Goal: Task Accomplishment & Management: Manage account settings

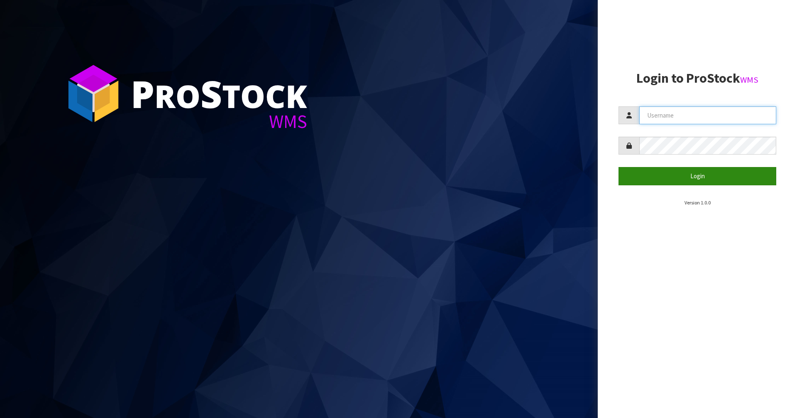
type input "[PERSON_NAME][EMAIL_ADDRESS][DOMAIN_NAME]"
click at [697, 178] on button "Login" at bounding box center [697, 176] width 158 height 18
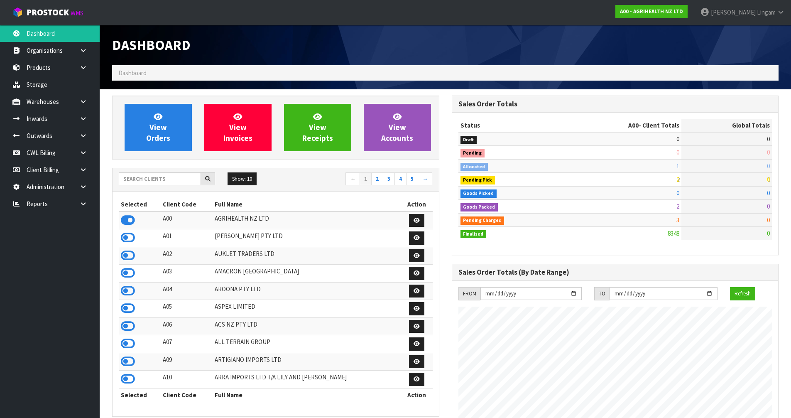
scroll to position [629, 339]
click at [166, 179] on input "text" at bounding box center [160, 178] width 82 height 13
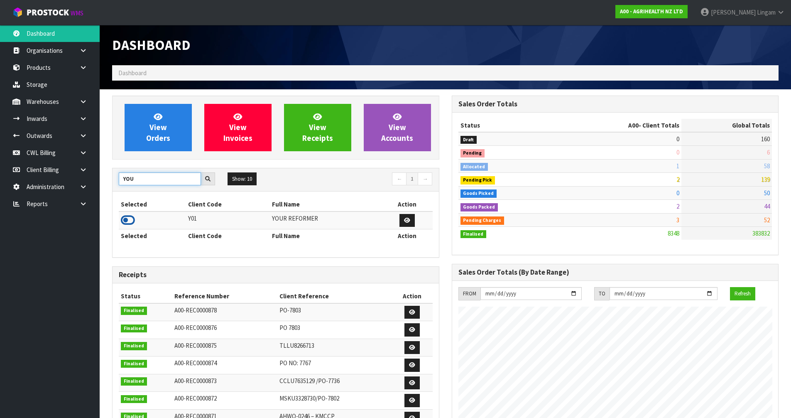
type input "YOU"
click at [127, 219] on icon at bounding box center [128, 220] width 14 height 12
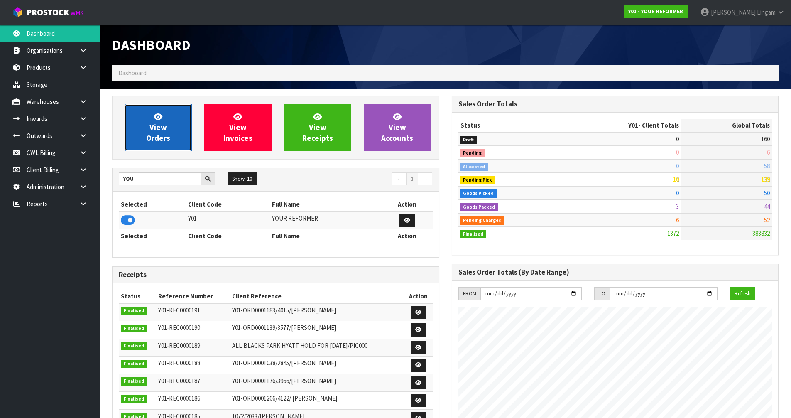
scroll to position [562, 339]
click at [150, 141] on span "View Orders" at bounding box center [158, 127] width 24 height 31
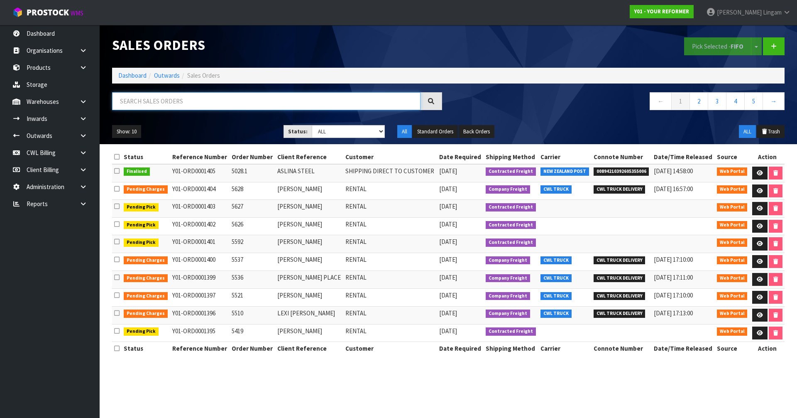
click at [152, 106] on input "text" at bounding box center [266, 101] width 308 height 18
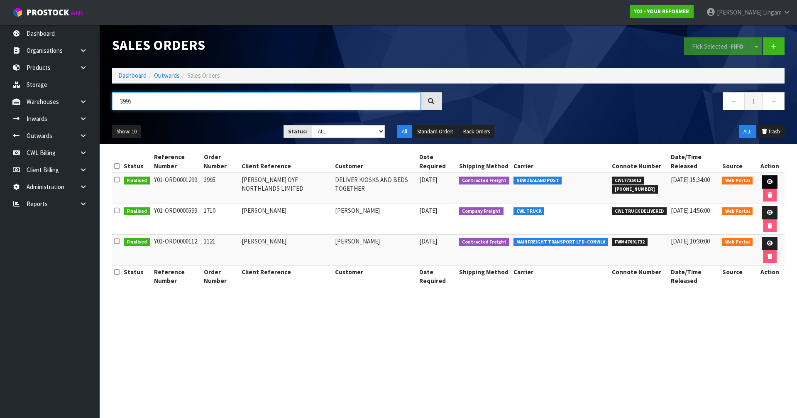
type input "3995"
click at [769, 181] on icon at bounding box center [770, 181] width 6 height 5
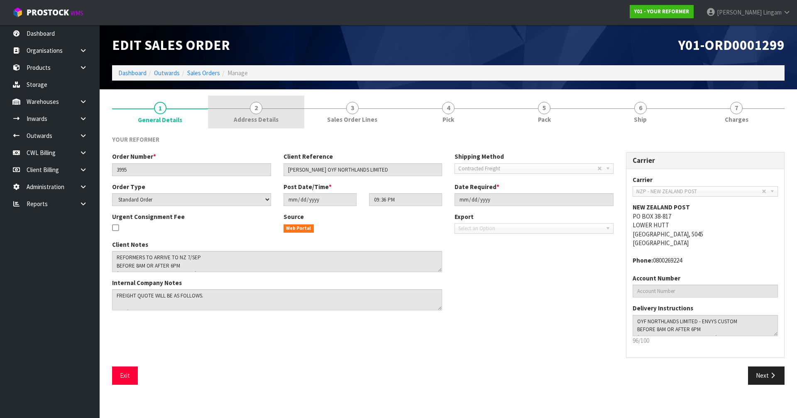
click at [259, 116] on span "Address Details" at bounding box center [256, 119] width 45 height 9
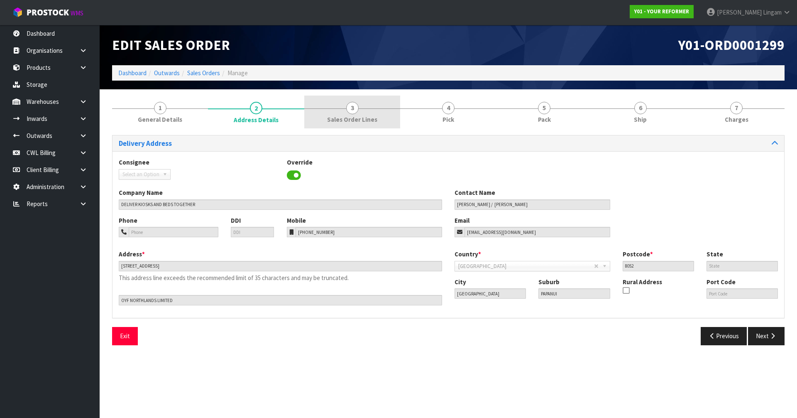
click at [364, 111] on link "3 Sales Order Lines" at bounding box center [352, 111] width 96 height 33
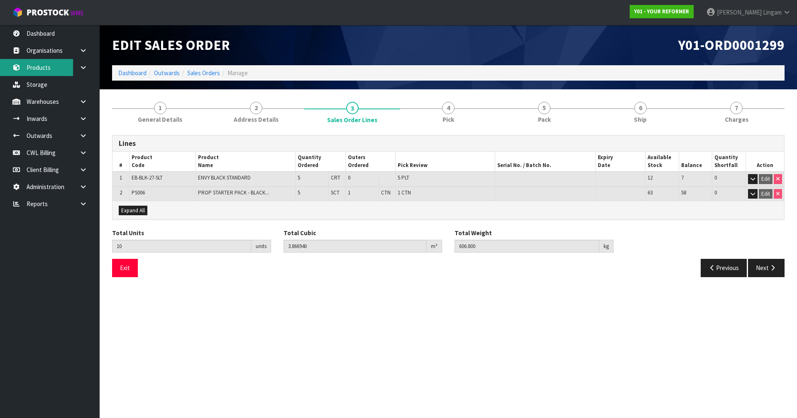
click at [47, 68] on link "Products" at bounding box center [50, 67] width 100 height 17
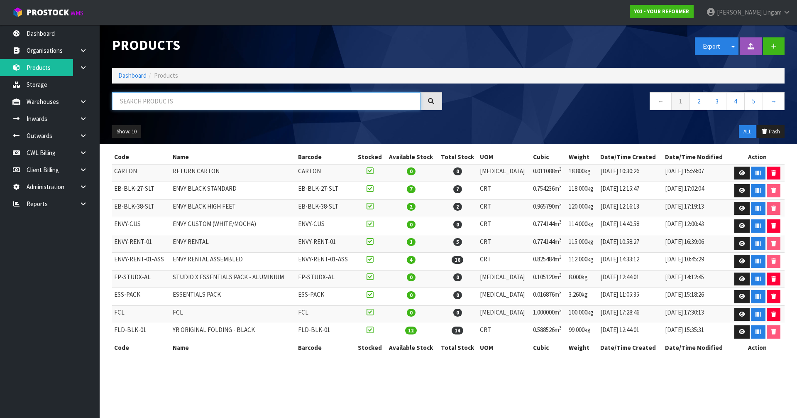
click at [239, 103] on input "text" at bounding box center [266, 101] width 308 height 18
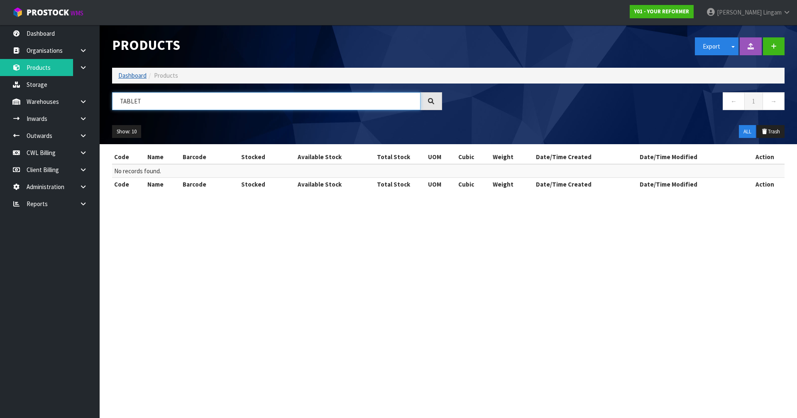
type input "TABLET"
click at [136, 74] on link "Dashboard" at bounding box center [132, 75] width 28 height 8
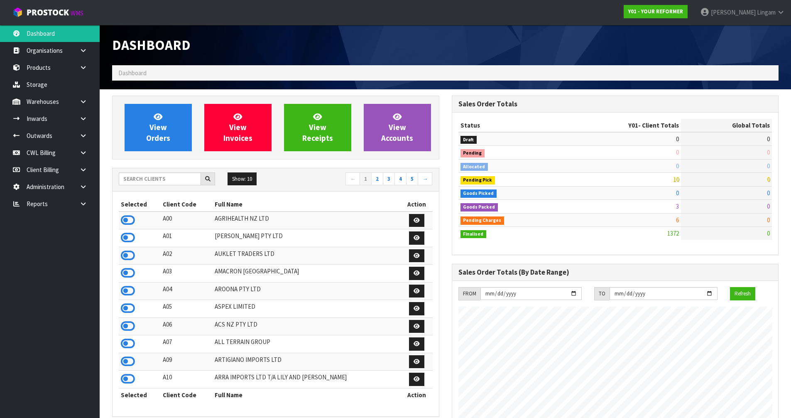
scroll to position [562, 339]
click at [127, 324] on icon at bounding box center [128, 326] width 14 height 12
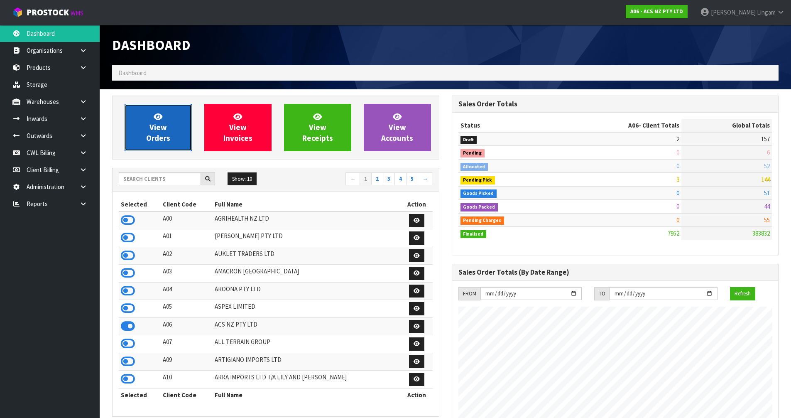
click at [166, 135] on span "View Orders" at bounding box center [158, 127] width 24 height 31
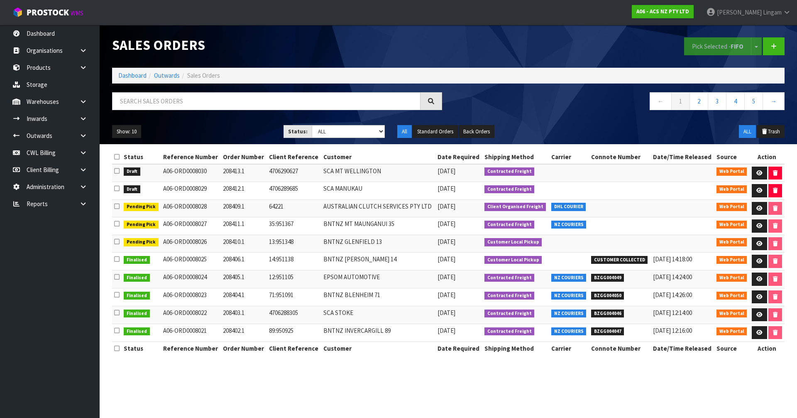
click at [116, 159] on icon at bounding box center [116, 157] width 5 height 6
click at [755, 191] on link at bounding box center [759, 190] width 15 height 13
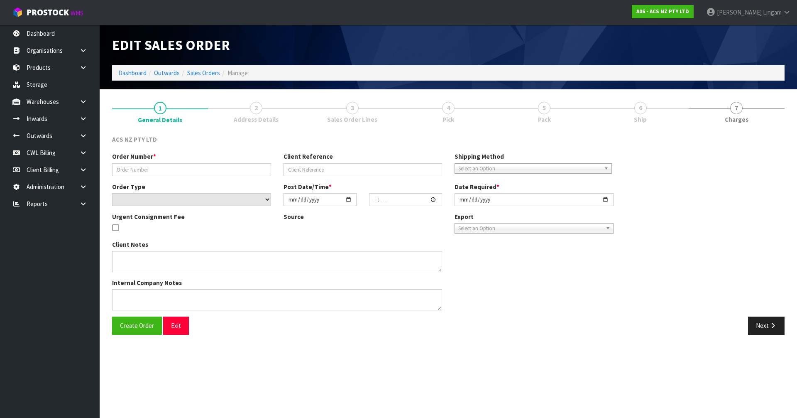
type input "208412.1"
type input "4706289685"
select select "number:0"
type input "[DATE]"
type input "17:12:00.000"
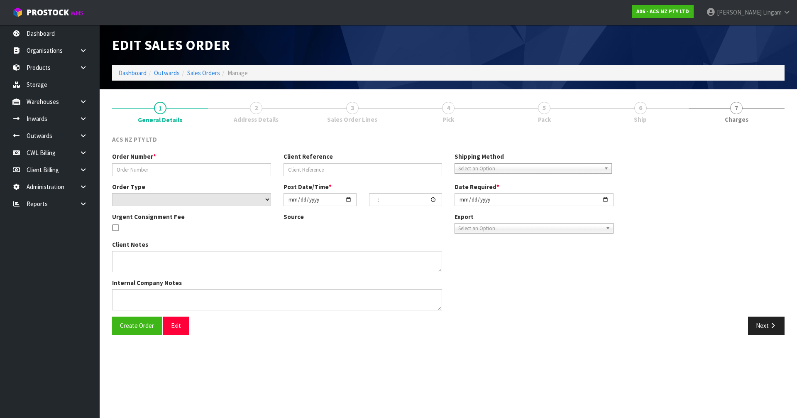
type input "[DATE]"
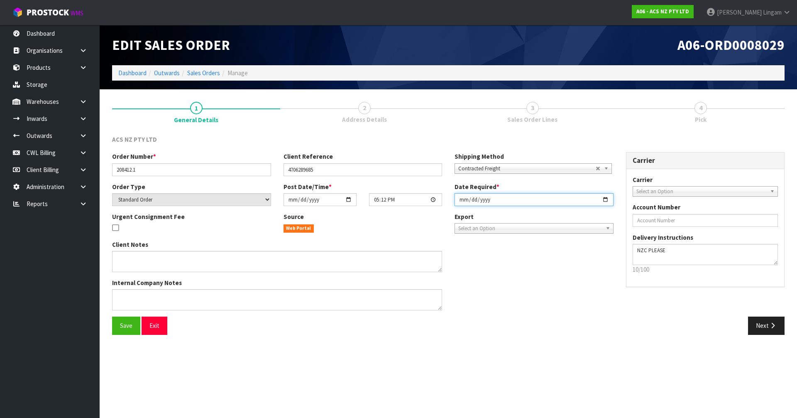
click at [460, 200] on input "[DATE]" at bounding box center [534, 199] width 159 height 13
type input "[DATE]"
click at [131, 328] on span "Save" at bounding box center [126, 325] width 12 height 8
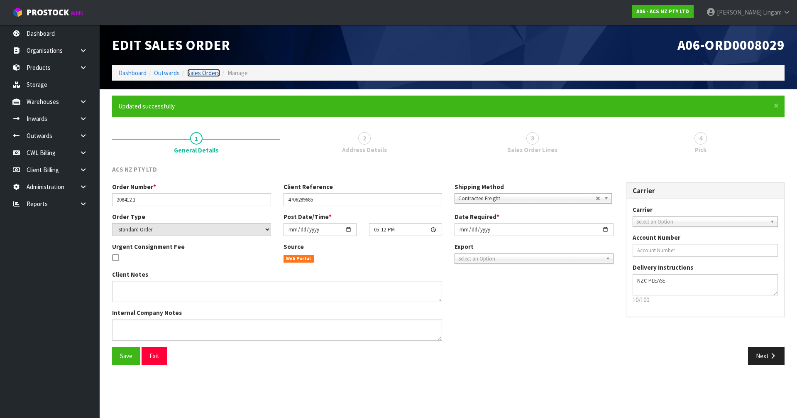
click at [206, 71] on link "Sales Orders" at bounding box center [203, 73] width 33 height 8
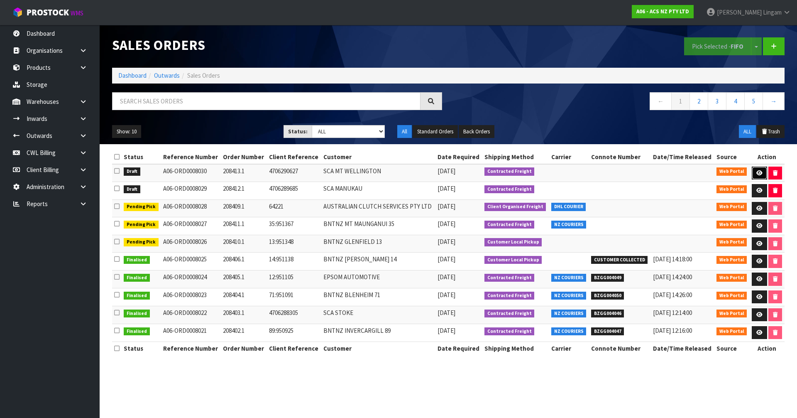
click at [761, 171] on icon at bounding box center [759, 172] width 6 height 5
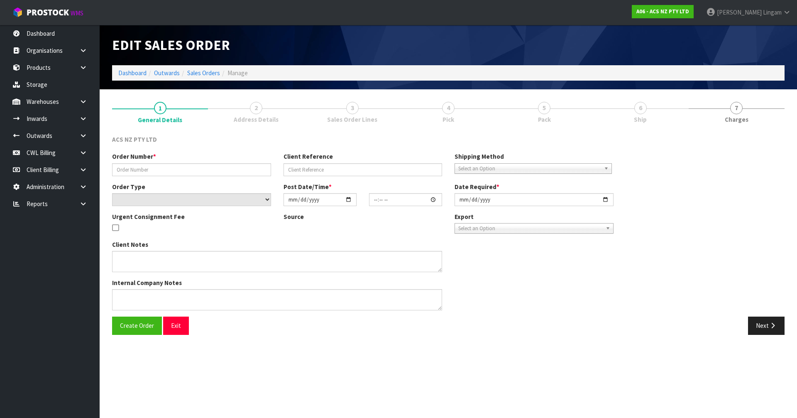
type input "208413.1"
type input "4706290627"
select select "number:0"
type input "[DATE]"
type input "18:39:00.000"
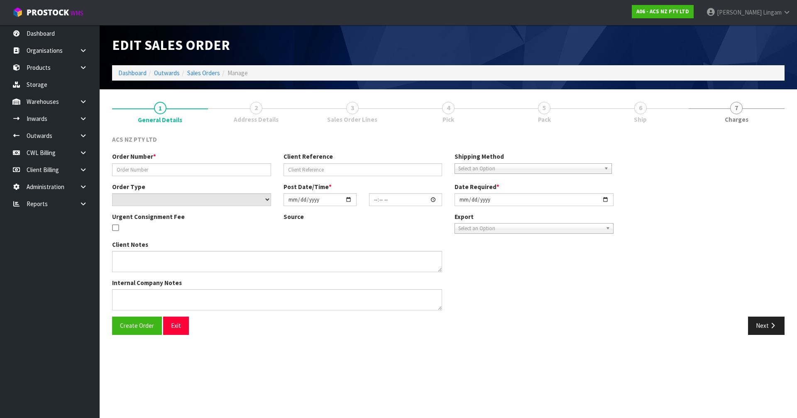
type input "[DATE]"
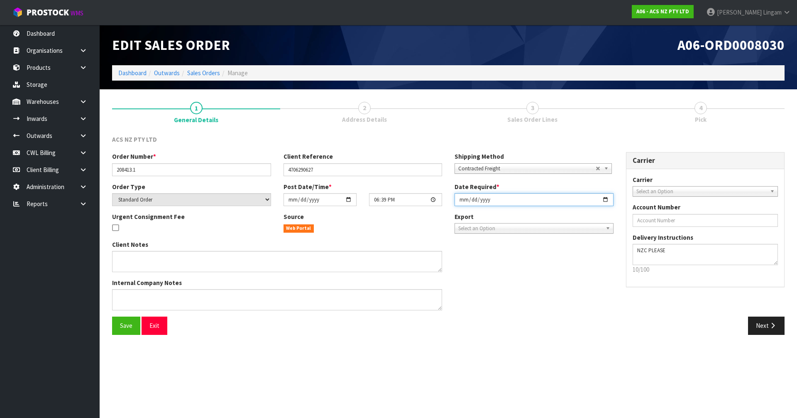
click at [459, 198] on input "[DATE]" at bounding box center [534, 199] width 159 height 13
type input "[DATE]"
click at [120, 325] on button "Save" at bounding box center [126, 325] width 28 height 18
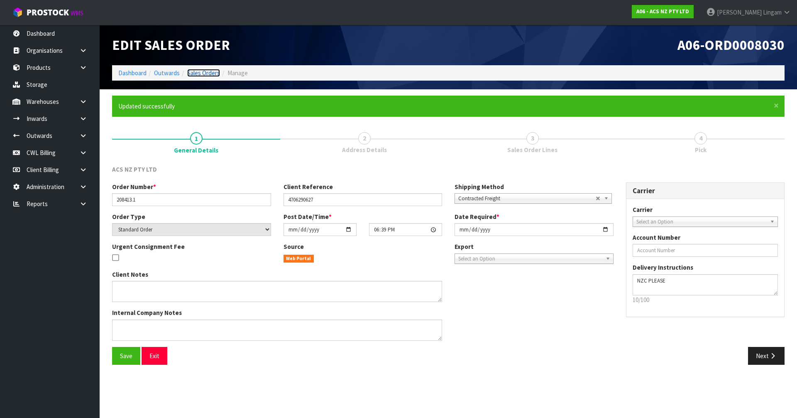
click at [208, 73] on link "Sales Orders" at bounding box center [203, 73] width 33 height 8
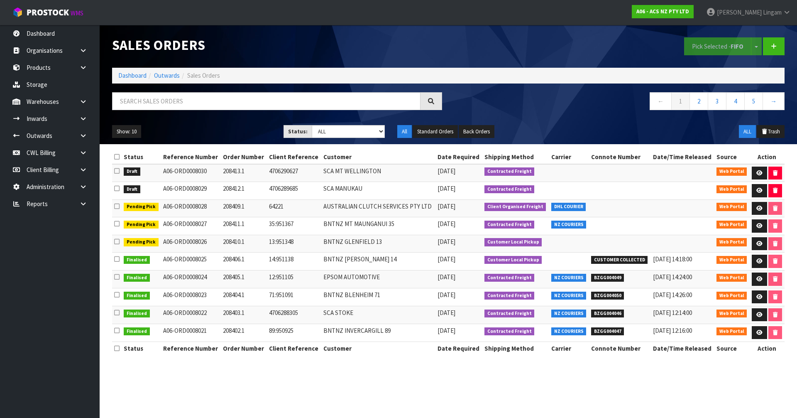
click at [116, 154] on icon at bounding box center [116, 157] width 5 height 6
click at [716, 45] on button "Pick Selected - FIFO" at bounding box center [717, 46] width 67 height 18
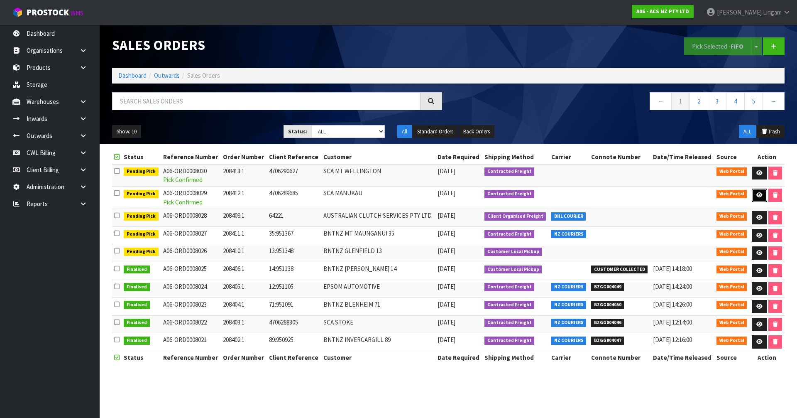
click at [761, 196] on icon at bounding box center [759, 194] width 6 height 5
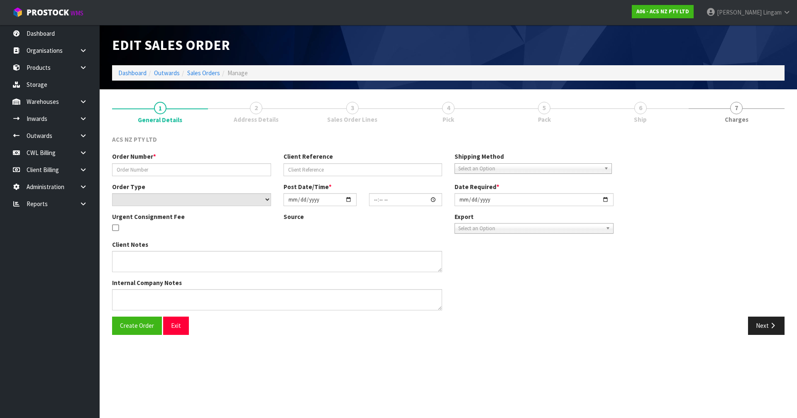
type input "208412.1"
type input "4706289685"
select select "number:0"
type input "[DATE]"
type input "17:12:00.000"
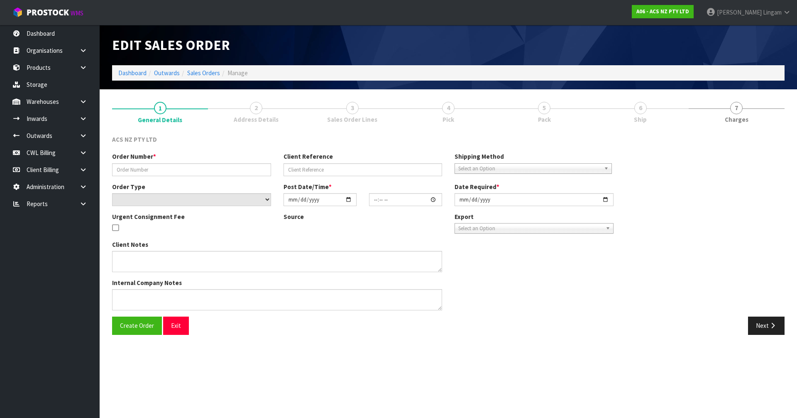
type input "[DATE]"
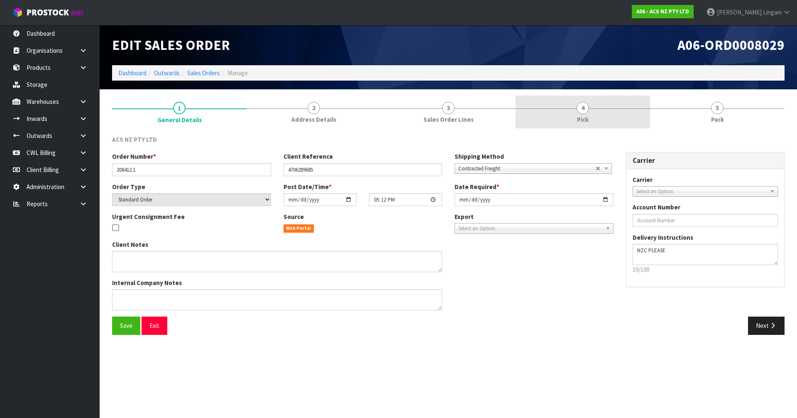
click at [601, 112] on link "4 Pick" at bounding box center [583, 111] width 134 height 33
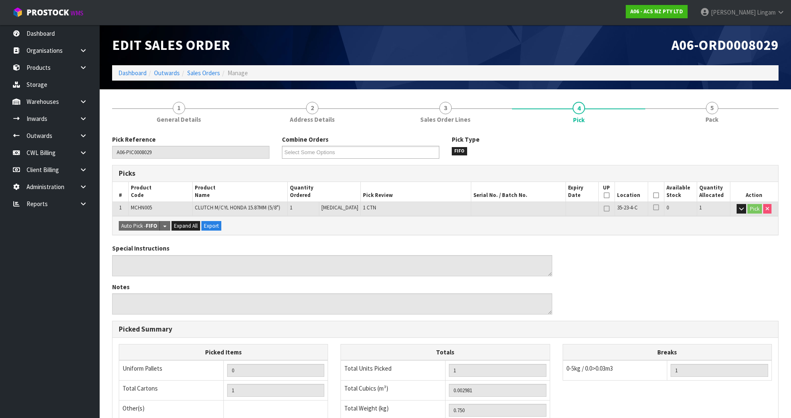
scroll to position [132, 0]
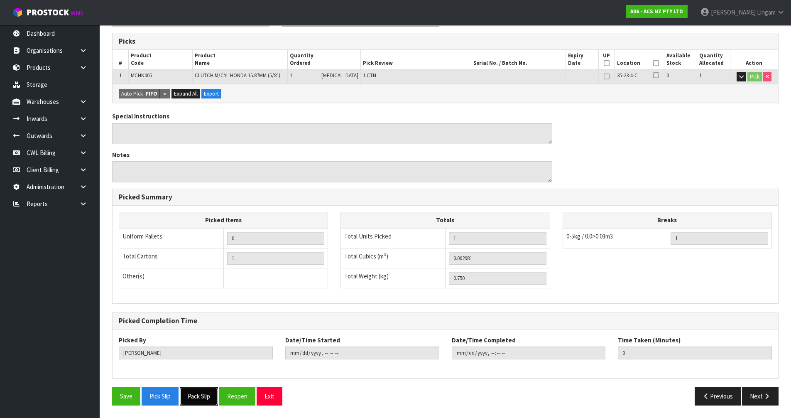
click at [193, 396] on button "Pack Slip" at bounding box center [199, 396] width 38 height 18
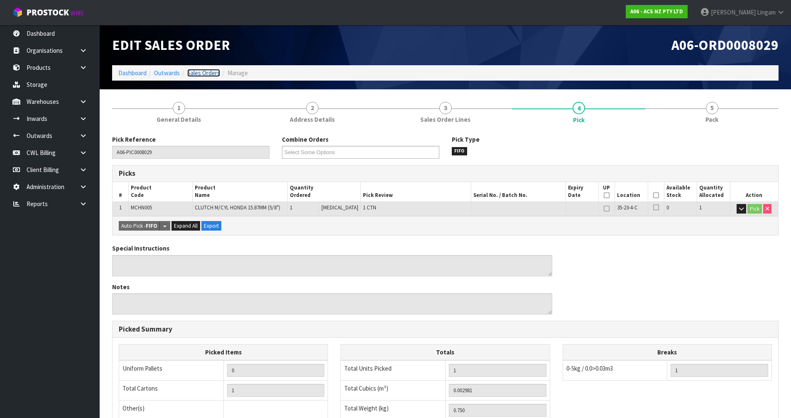
click at [211, 72] on link "Sales Orders" at bounding box center [203, 73] width 33 height 8
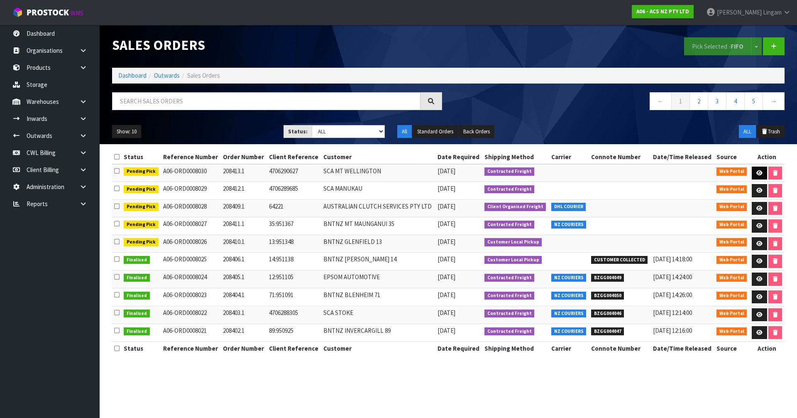
click at [758, 174] on icon at bounding box center [759, 172] width 6 height 5
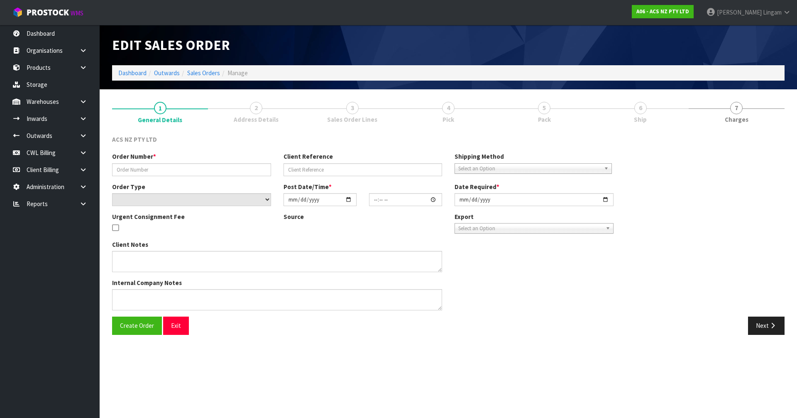
type input "208413.1"
type input "4706290627"
select select "number:0"
type input "[DATE]"
type input "18:39:00.000"
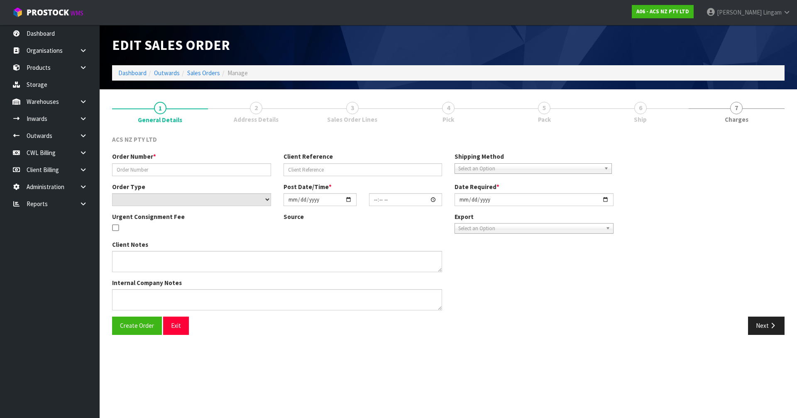
type input "[DATE]"
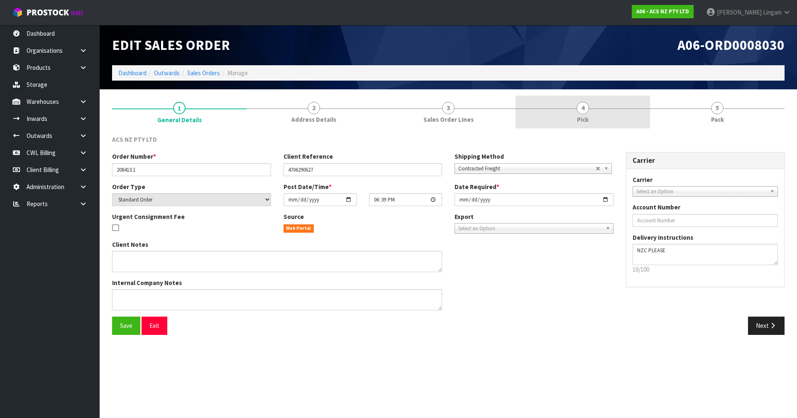
click at [595, 124] on link "4 Pick" at bounding box center [583, 111] width 134 height 33
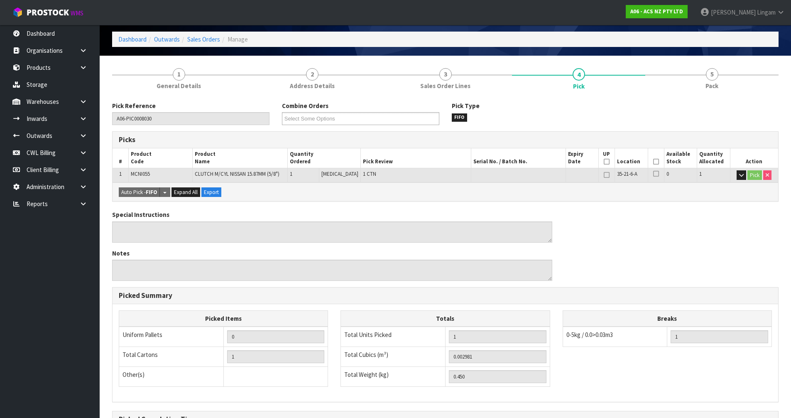
scroll to position [132, 0]
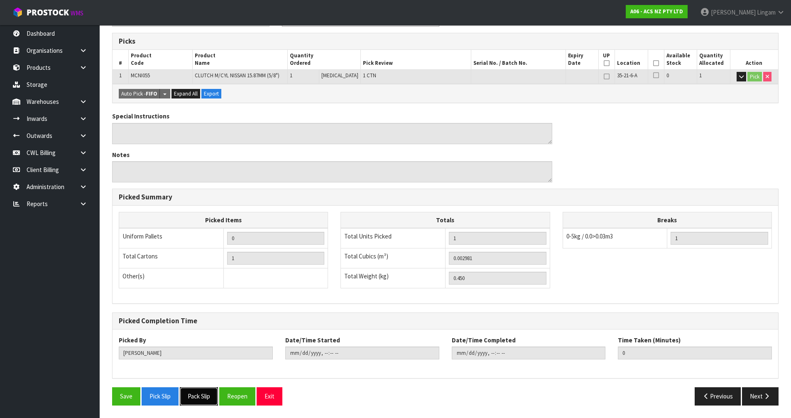
click at [204, 400] on button "Pack Slip" at bounding box center [199, 396] width 38 height 18
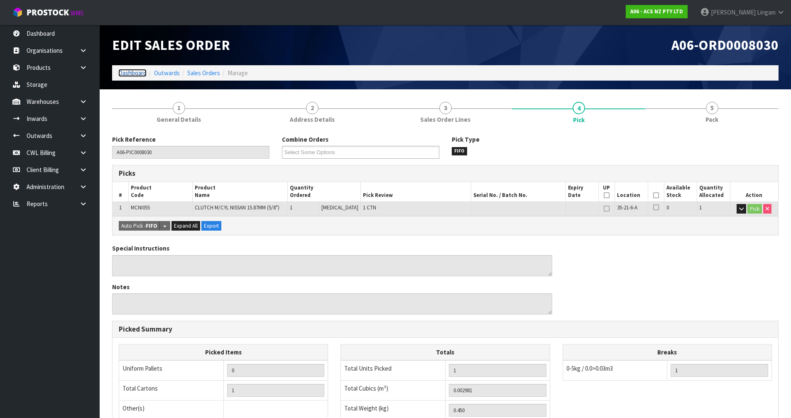
click at [131, 69] on link "Dashboard" at bounding box center [132, 73] width 28 height 8
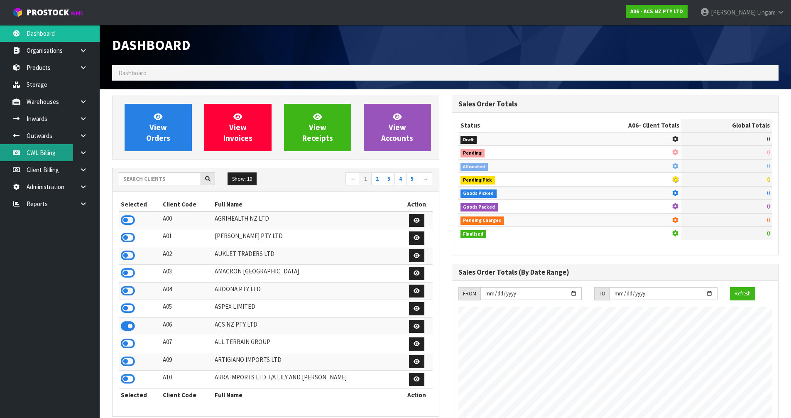
scroll to position [629, 339]
click at [144, 178] on input "text" at bounding box center [160, 178] width 82 height 13
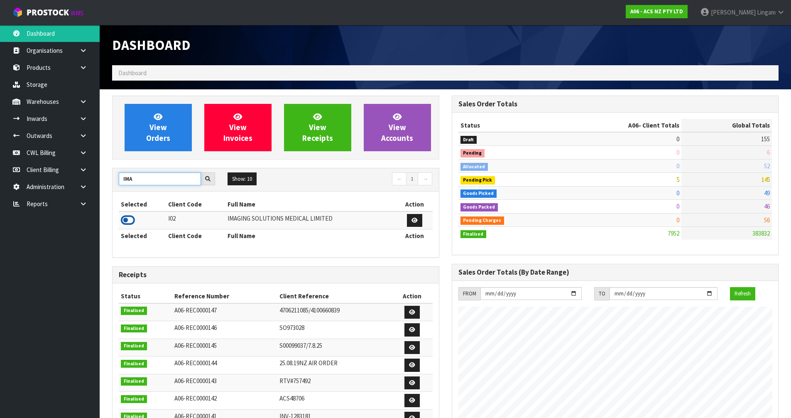
type input "IMA"
click at [126, 220] on icon at bounding box center [128, 220] width 14 height 12
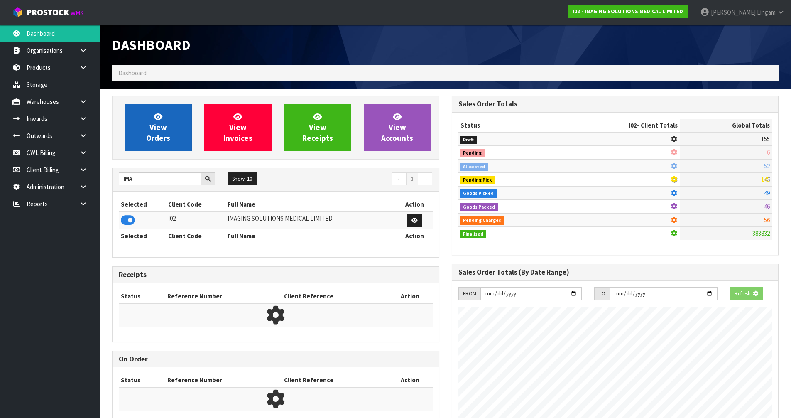
scroll to position [414562, 414740]
click at [152, 130] on span "View Orders" at bounding box center [158, 127] width 24 height 31
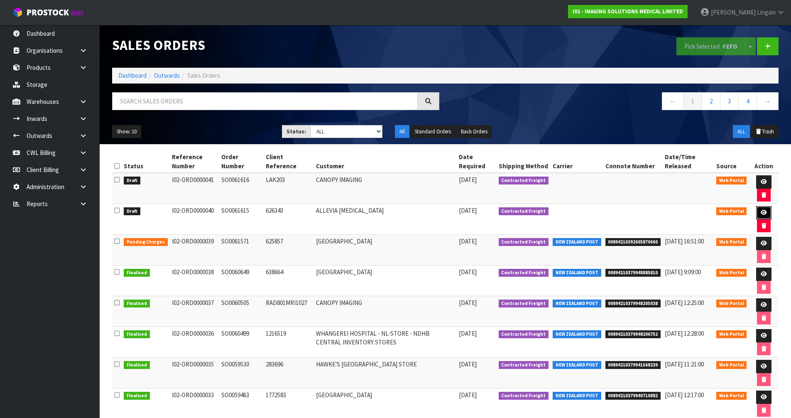
click at [760, 213] on icon at bounding box center [763, 212] width 6 height 5
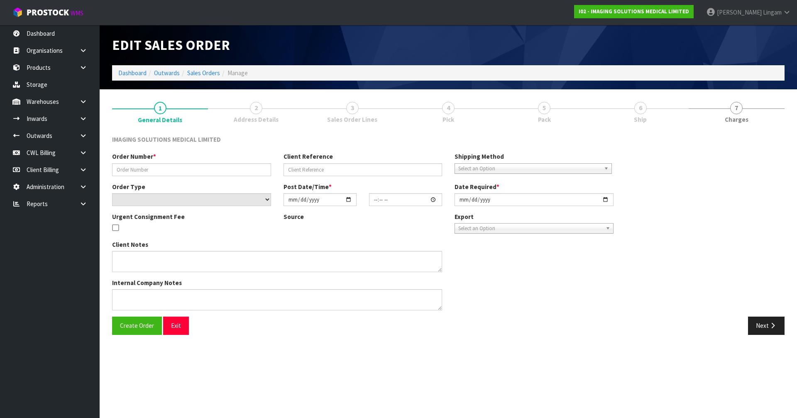
type input "SO0061615"
type input "626343"
select select "number:0"
type input "[DATE]"
type input "21:12:00.000"
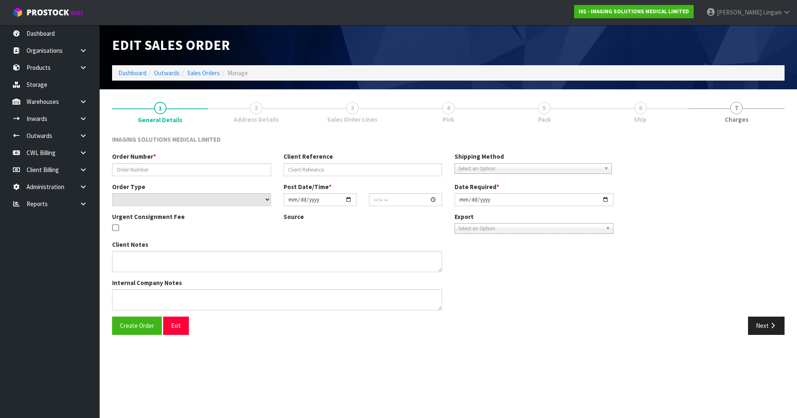
type input "[DATE]"
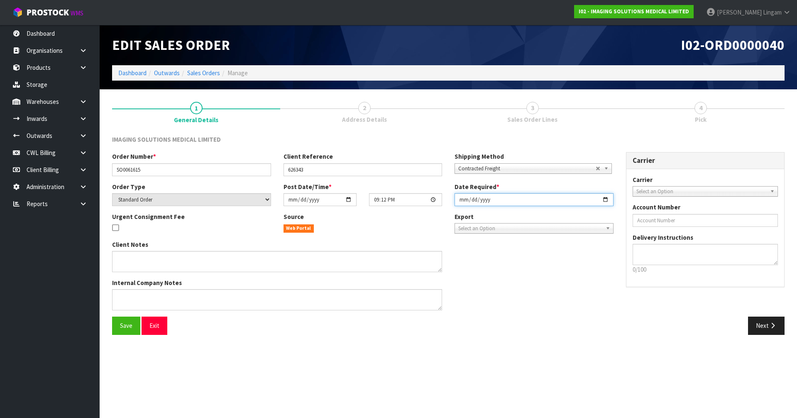
click at [461, 203] on input "[DATE]" at bounding box center [534, 199] width 159 height 13
type input "[DATE]"
click at [122, 330] on button "Save" at bounding box center [126, 325] width 28 height 18
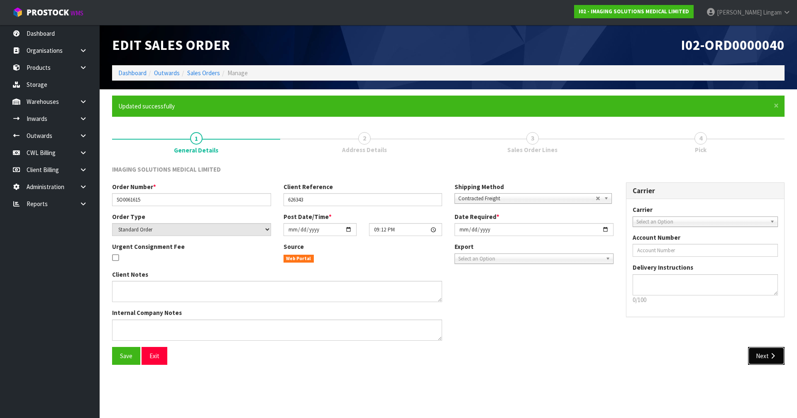
click at [760, 353] on button "Next" at bounding box center [766, 356] width 37 height 18
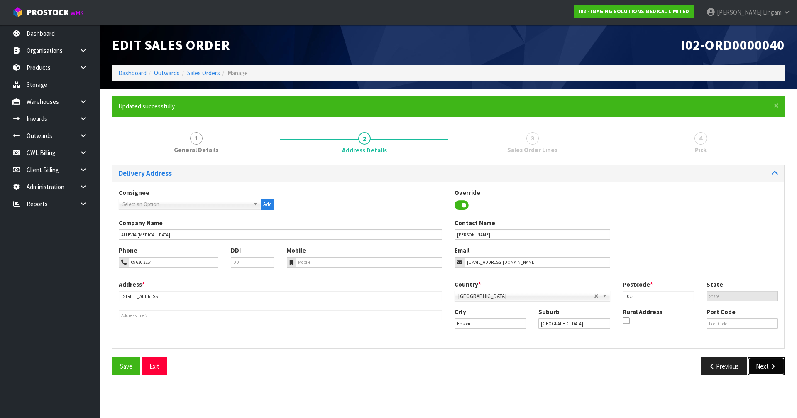
click at [772, 363] on icon "button" at bounding box center [773, 366] width 8 height 6
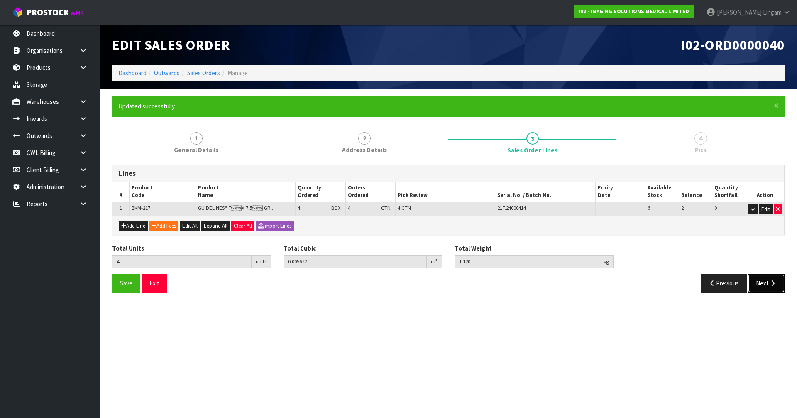
click at [769, 285] on icon "button" at bounding box center [773, 283] width 8 height 6
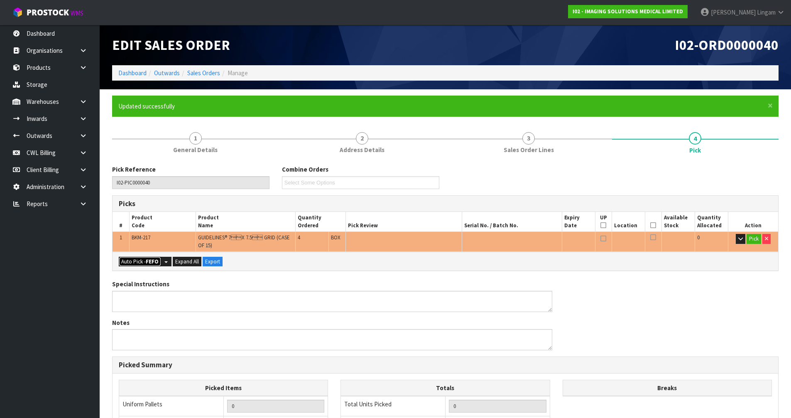
click at [144, 260] on button "Auto Pick - FEFO" at bounding box center [140, 262] width 42 height 10
type input "4"
type input "0.005672"
type input "1.120"
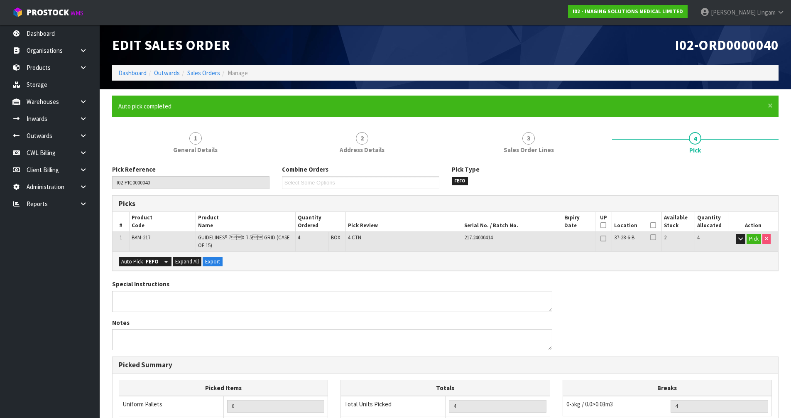
scroll to position [168, 0]
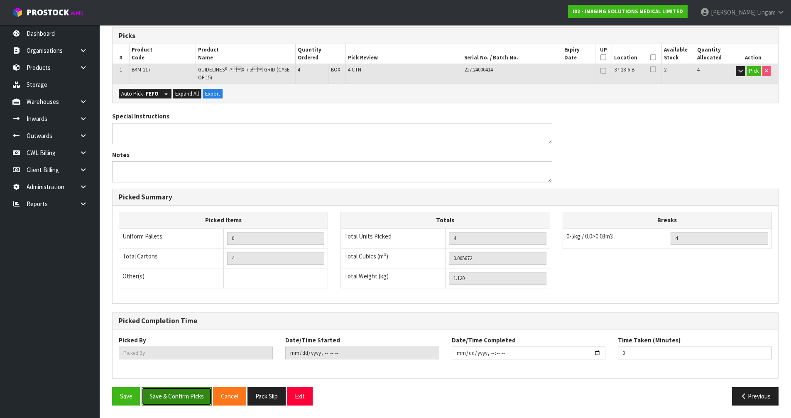
click at [178, 401] on button "Save & Confirm Picks" at bounding box center [177, 396] width 70 height 18
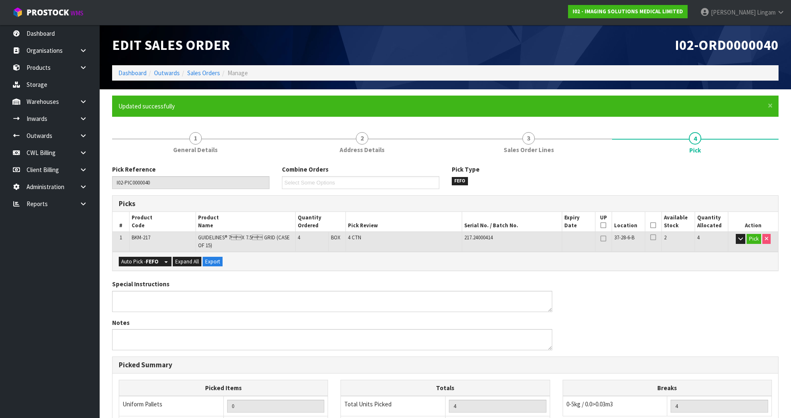
type input "[PERSON_NAME]"
type input "[DATE]T08:38:54"
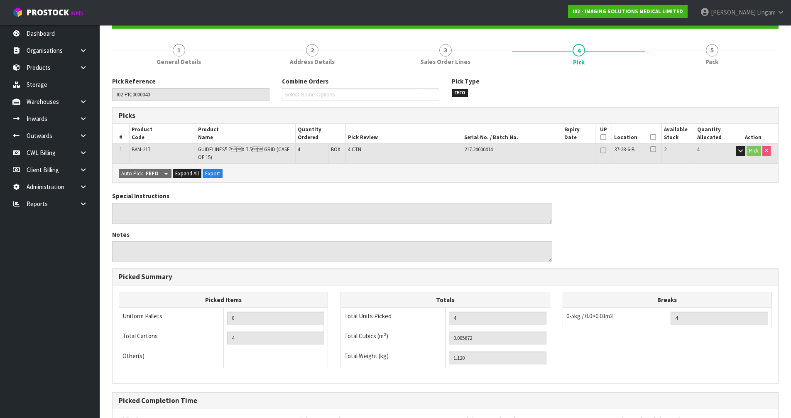
scroll to position [168, 0]
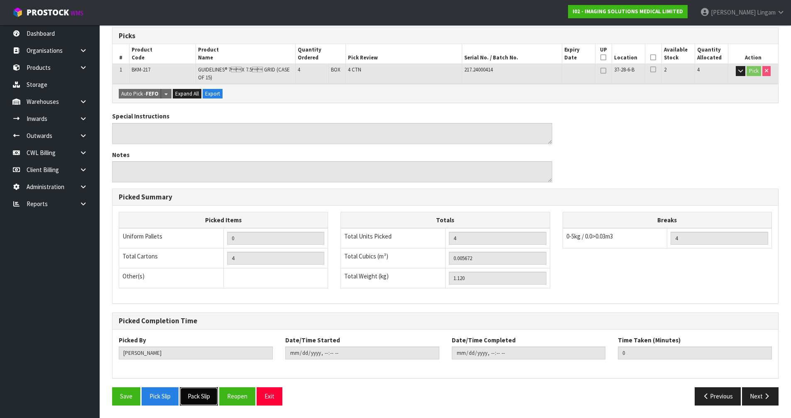
drag, startPoint x: 203, startPoint y: 400, endPoint x: 209, endPoint y: 398, distance: 6.2
click at [203, 400] on button "Pack Slip" at bounding box center [199, 396] width 38 height 18
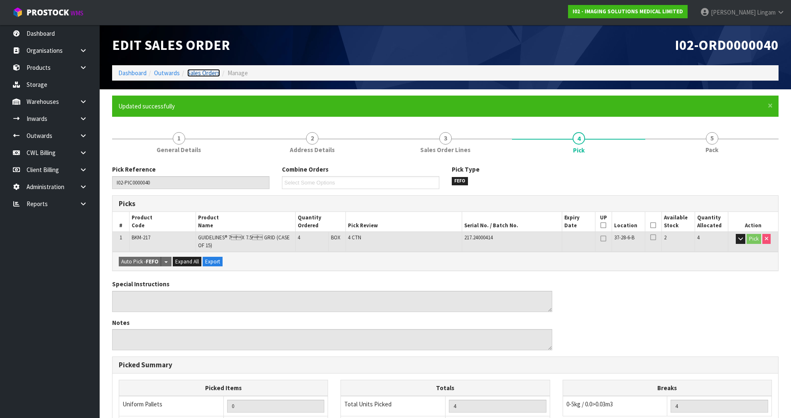
click at [207, 74] on link "Sales Orders" at bounding box center [203, 73] width 33 height 8
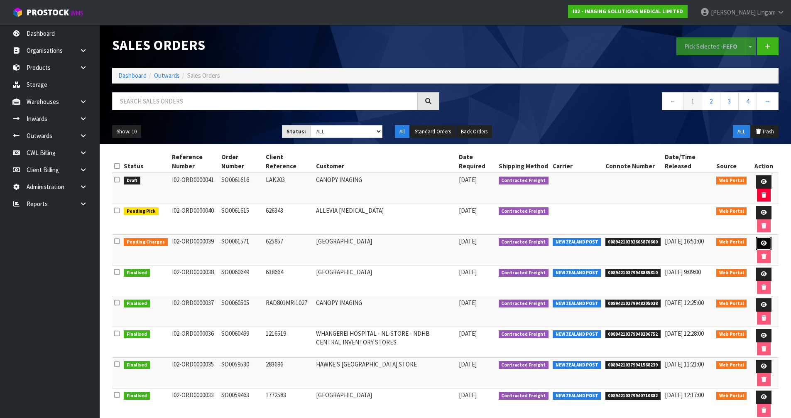
click at [763, 242] on icon at bounding box center [763, 242] width 6 height 5
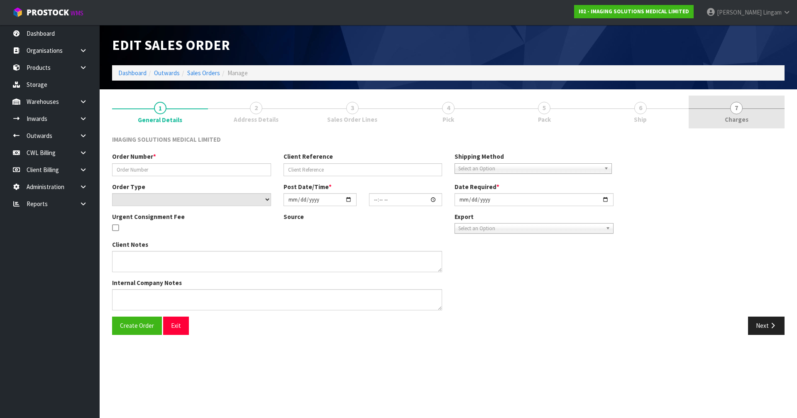
type input "SO0061571"
type input "625857"
select select "number:0"
type input "[DATE]"
type input "23:18:00.000"
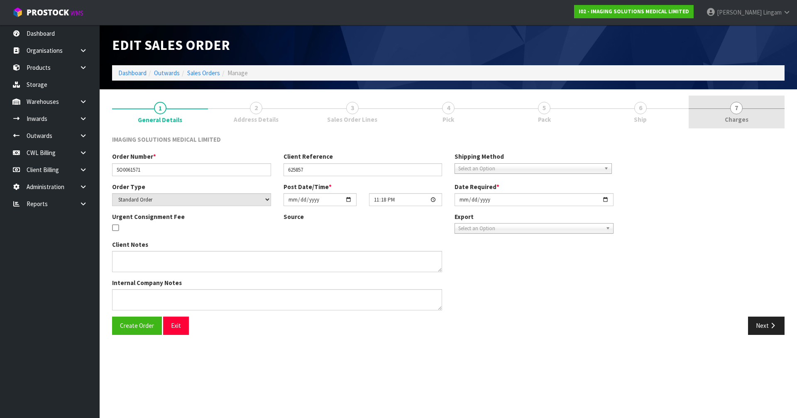
type input "[DATE]"
click at [765, 119] on link "7 [GEOGRAPHIC_DATA]" at bounding box center [737, 111] width 96 height 33
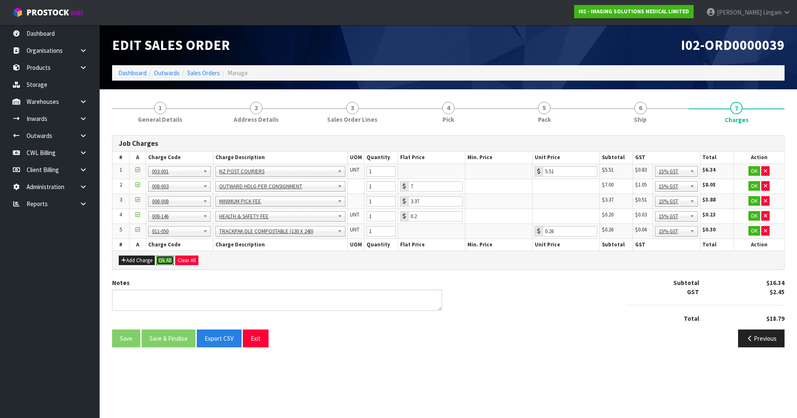
click at [168, 257] on button "Ok All" at bounding box center [165, 260] width 18 height 10
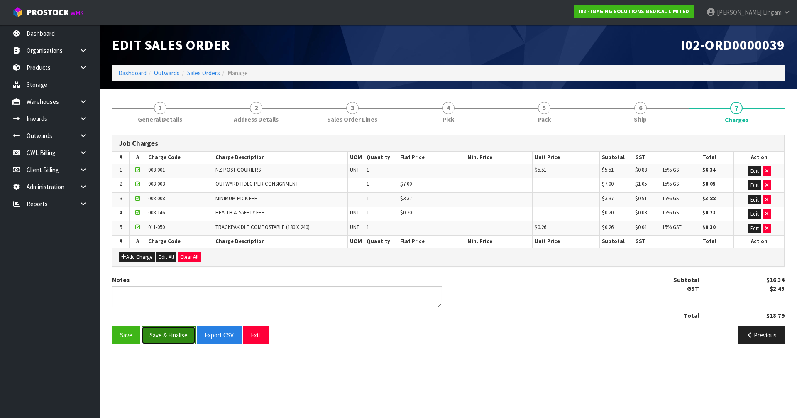
click at [170, 338] on button "Save & Finalise" at bounding box center [169, 335] width 54 height 18
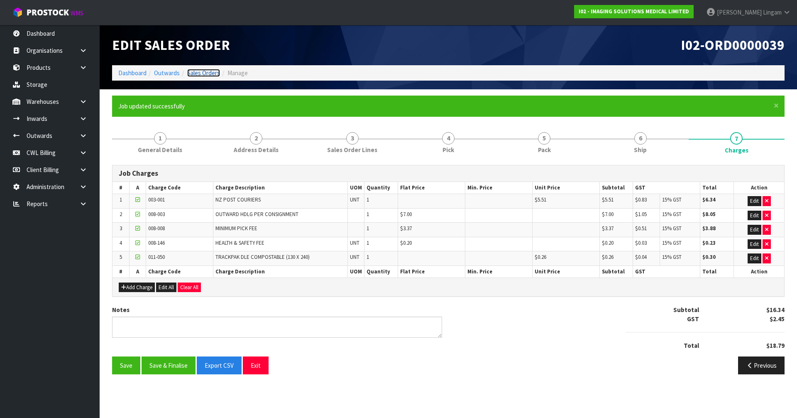
click at [206, 72] on link "Sales Orders" at bounding box center [203, 73] width 33 height 8
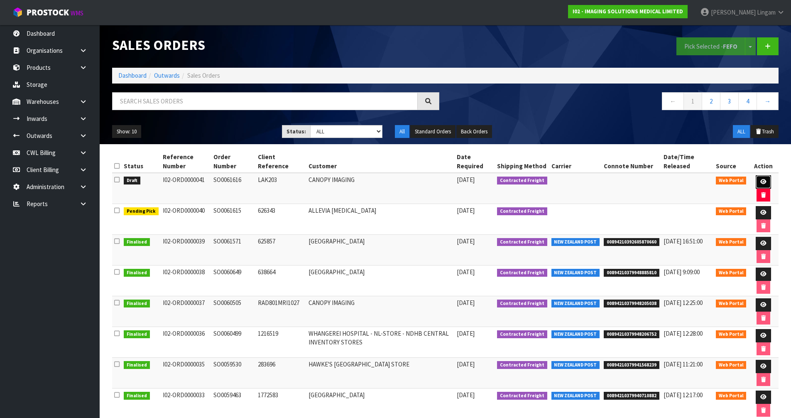
click at [762, 178] on link at bounding box center [762, 181] width 15 height 13
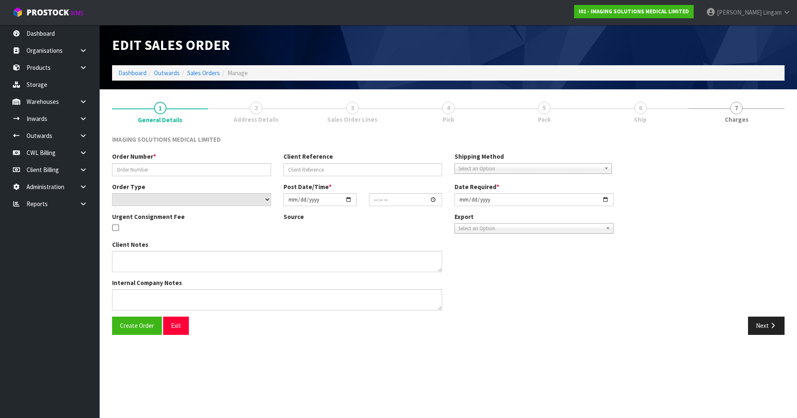
type input "SO0061616"
type input "LAK203"
select select "number:0"
type input "[DATE]"
type input "21:22:00.000"
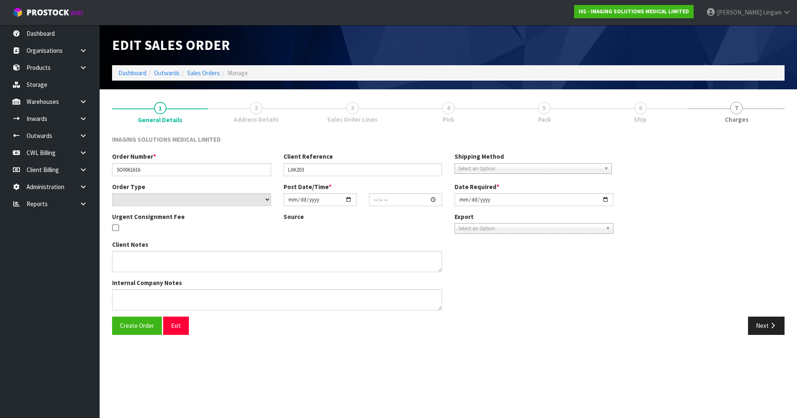
type input "[DATE]"
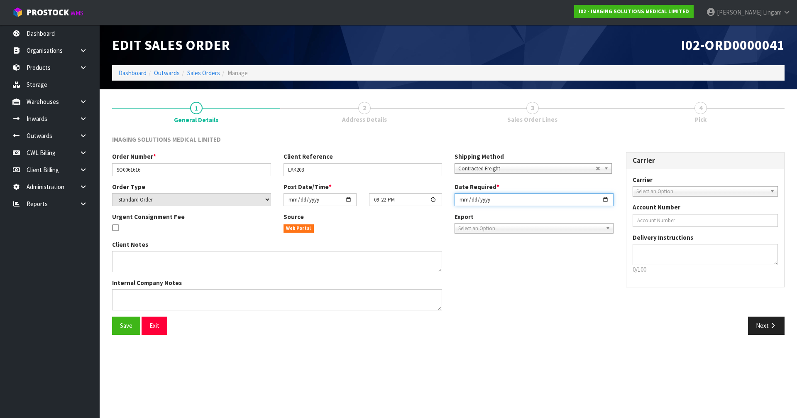
click at [459, 198] on input "[DATE]" at bounding box center [534, 199] width 159 height 13
type input "[DATE]"
click at [125, 325] on span "Save" at bounding box center [126, 325] width 12 height 8
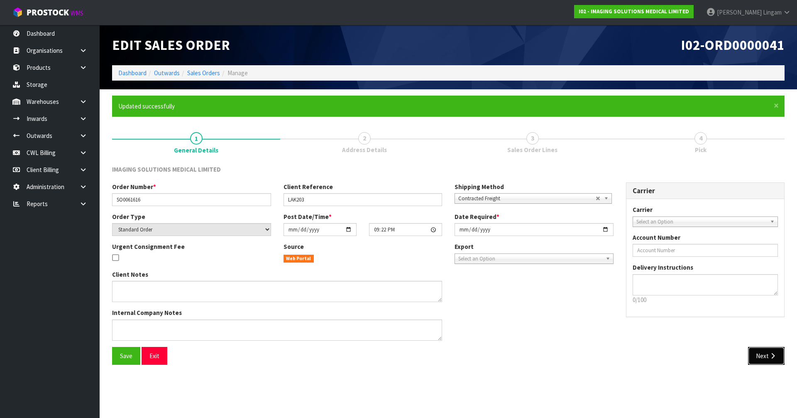
click at [773, 355] on icon "button" at bounding box center [773, 355] width 8 height 6
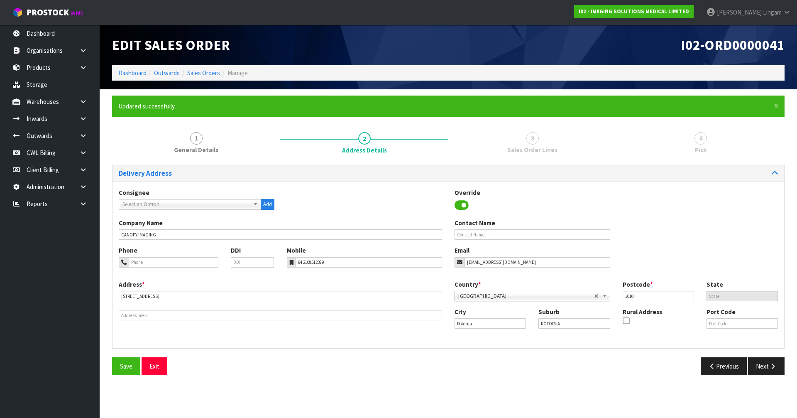
click at [766, 375] on div "Save Exit Previous Next" at bounding box center [448, 369] width 685 height 24
click at [767, 368] on button "Next" at bounding box center [766, 366] width 37 height 18
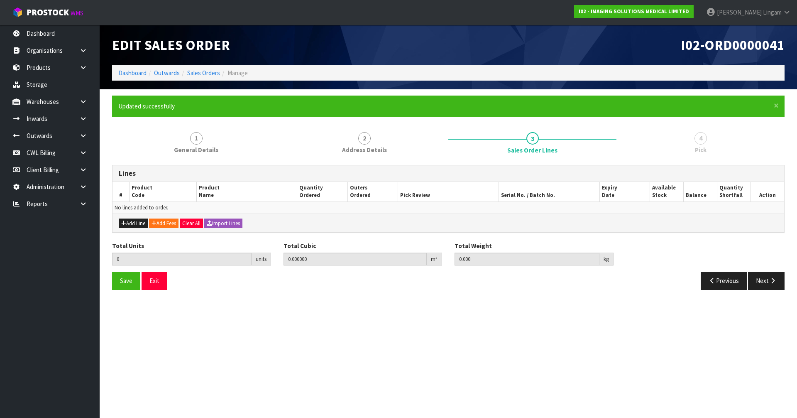
drag, startPoint x: 228, startPoint y: 335, endPoint x: 250, endPoint y: 284, distance: 55.0
click at [228, 335] on section "Edit Sales Order I02-ORD0000041 Dashboard Outwards Sales Orders Manage × Close …" at bounding box center [398, 209] width 797 height 418
click at [132, 74] on link "Dashboard" at bounding box center [132, 73] width 28 height 8
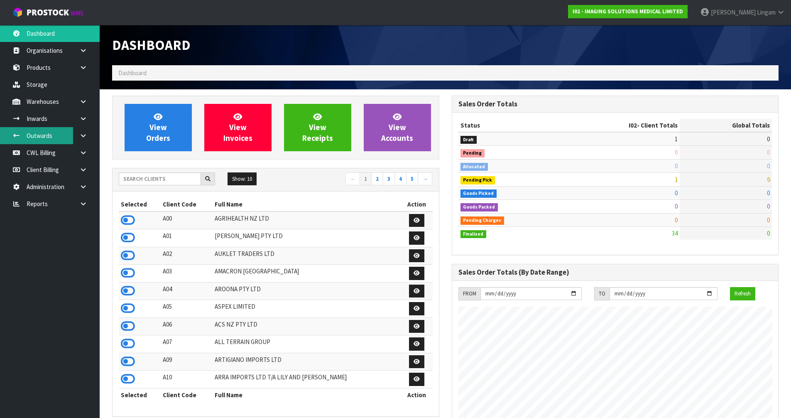
scroll to position [521, 339]
click at [183, 176] on input "text" at bounding box center [160, 178] width 82 height 13
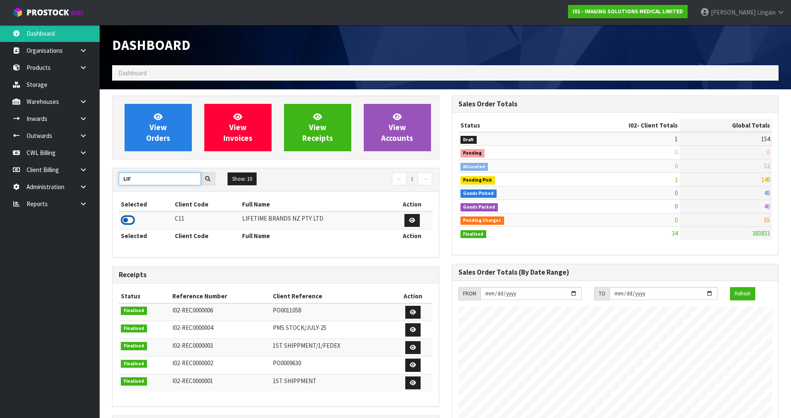
type input "LIF"
click at [131, 221] on icon at bounding box center [128, 220] width 14 height 12
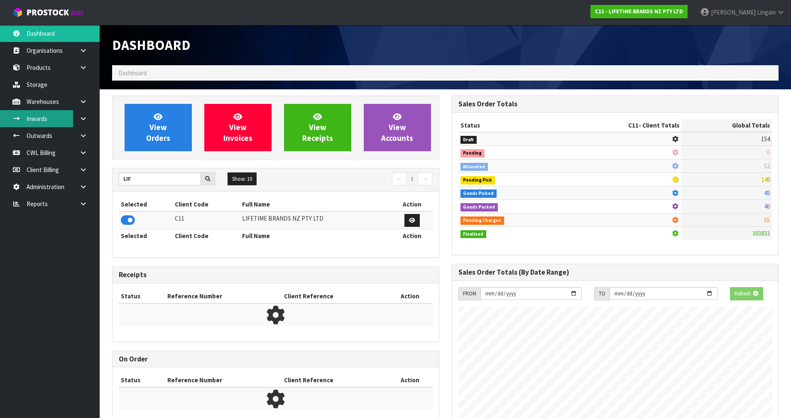
scroll to position [629, 339]
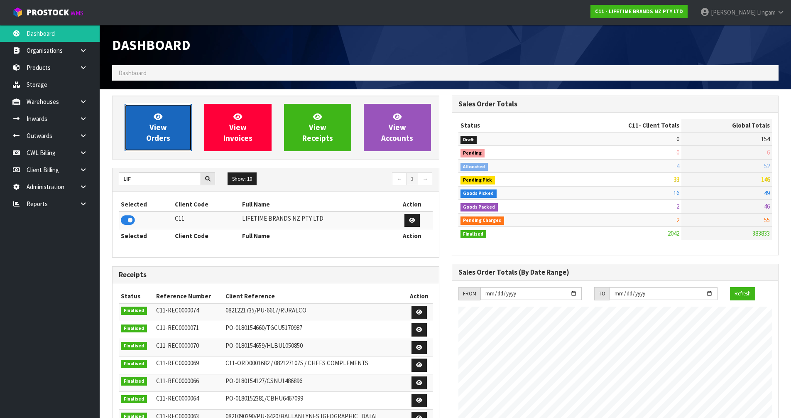
click at [181, 123] on link "View Orders" at bounding box center [158, 127] width 67 height 47
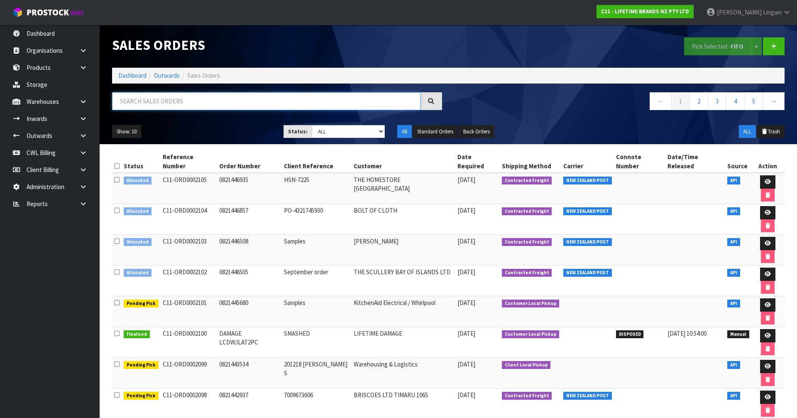
click at [277, 103] on input "text" at bounding box center [266, 101] width 308 height 18
paste input "0821445680"
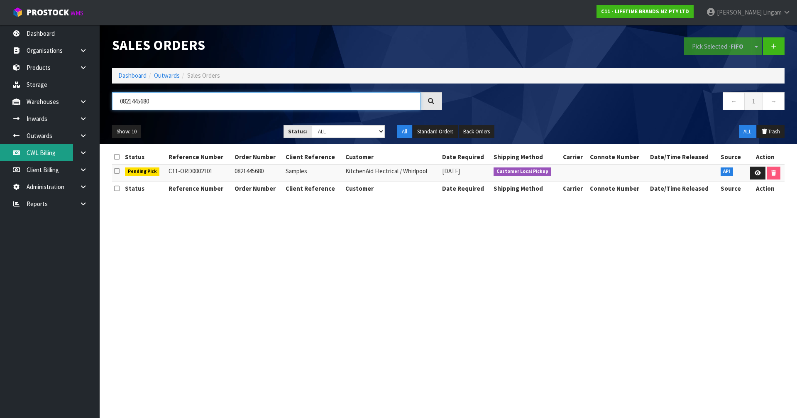
type input "0821445680"
click at [299, 239] on section "Sales Orders Pick Selected - FIFO Split button! FIFO - First In First Out FEFO …" at bounding box center [398, 209] width 797 height 418
click at [142, 76] on link "Dashboard" at bounding box center [132, 75] width 28 height 8
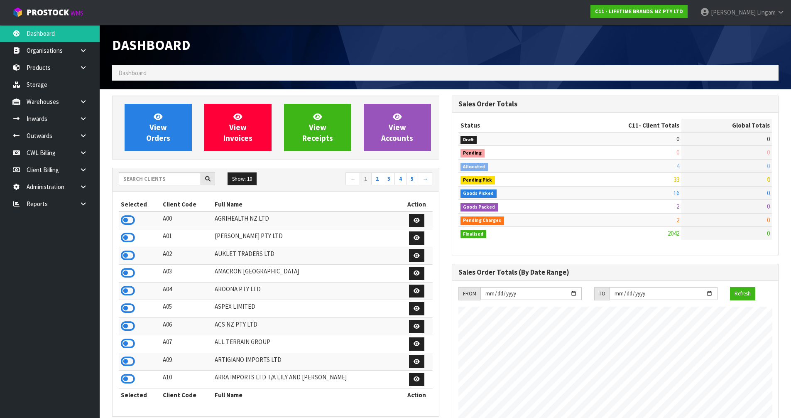
scroll to position [629, 339]
click at [179, 180] on input "text" at bounding box center [160, 178] width 82 height 13
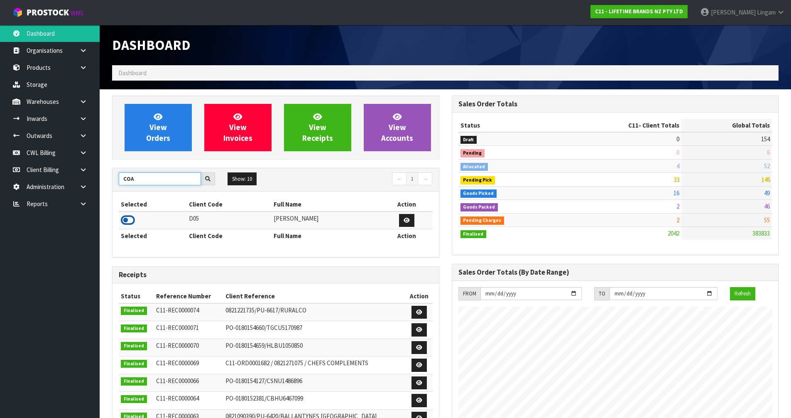
type input "COA"
click at [134, 221] on icon at bounding box center [128, 220] width 14 height 12
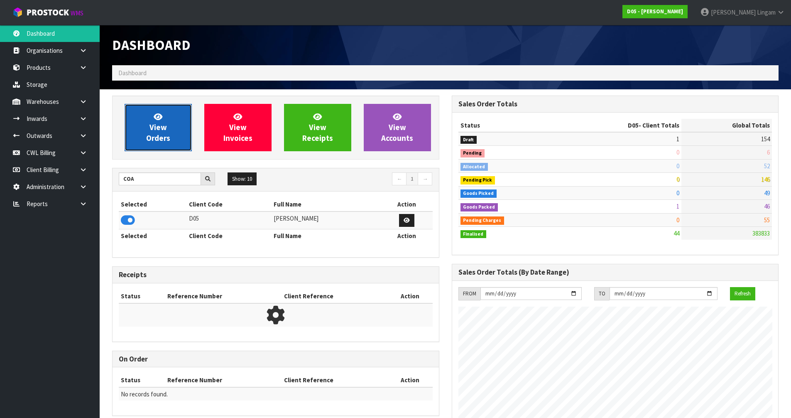
scroll to position [548, 339]
click at [159, 136] on span "View Orders" at bounding box center [158, 127] width 24 height 31
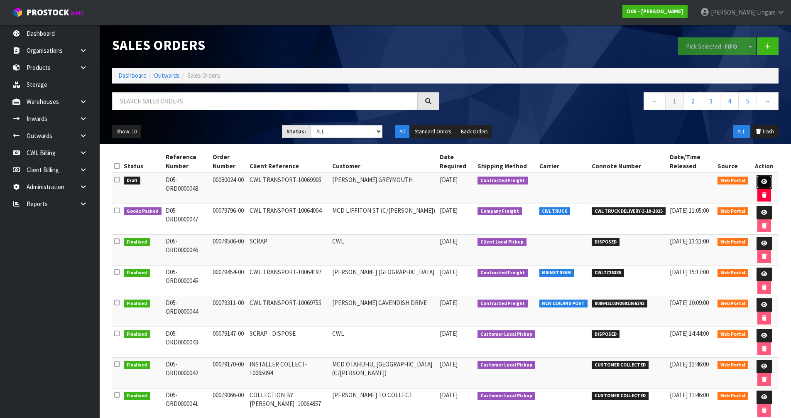
click at [762, 180] on icon at bounding box center [764, 181] width 6 height 5
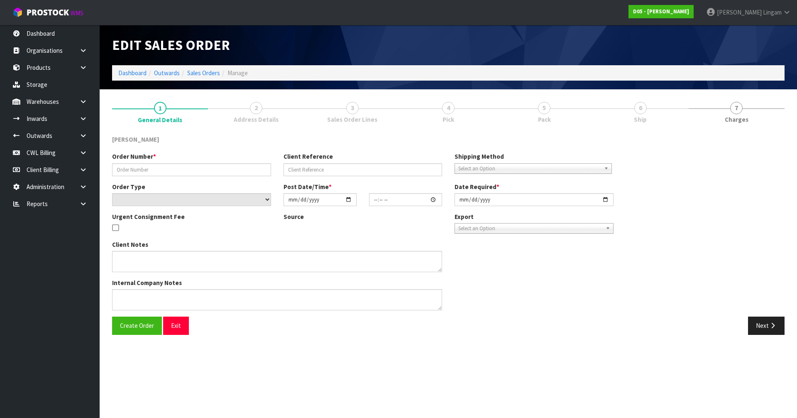
type input "00080024-00"
type input "CWL TRANSPORT-10069905"
select select "number:0"
type input "[DATE]"
type input "17:49:00.000"
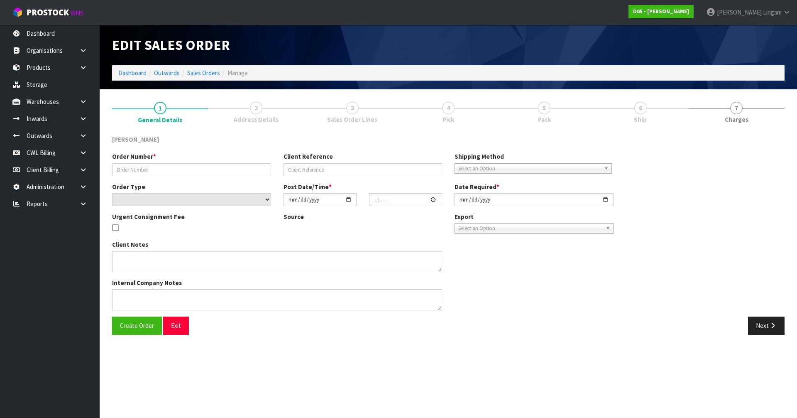
type input "[DATE]"
type textarea "PLEASE DELIVER TO SITE, HAND UNLOAD REQUIRED"
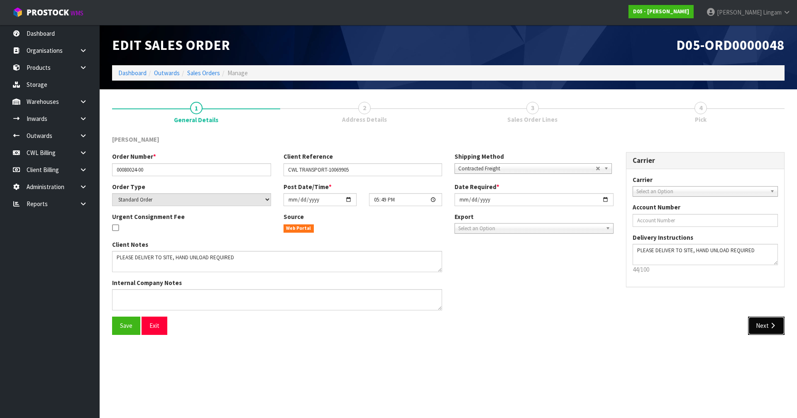
click at [764, 324] on button "Next" at bounding box center [766, 325] width 37 height 18
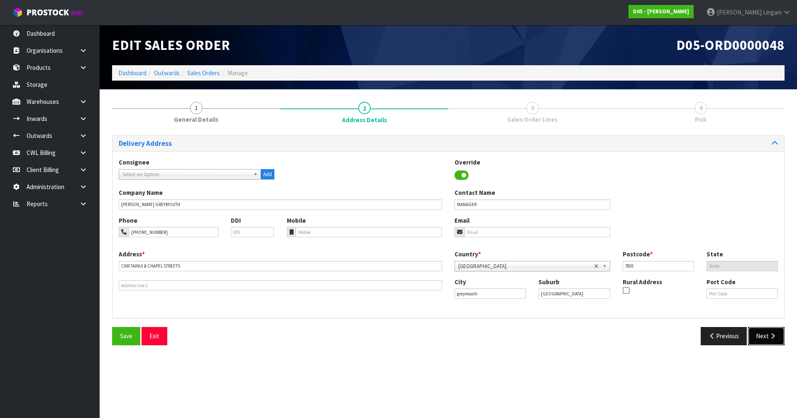
click at [764, 336] on button "Next" at bounding box center [766, 336] width 37 height 18
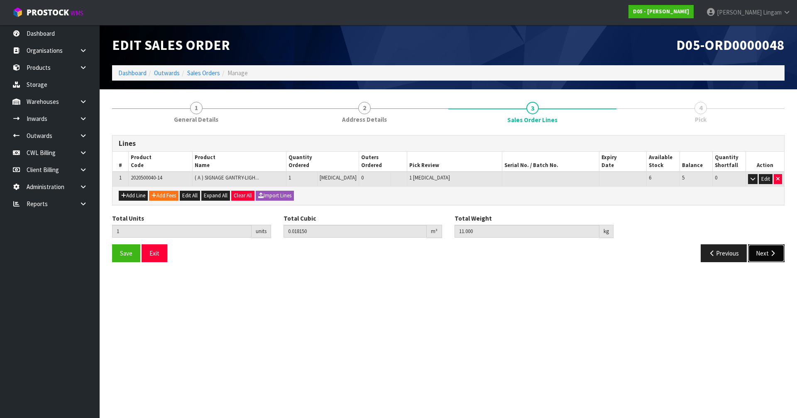
click at [767, 259] on button "Next" at bounding box center [766, 253] width 37 height 18
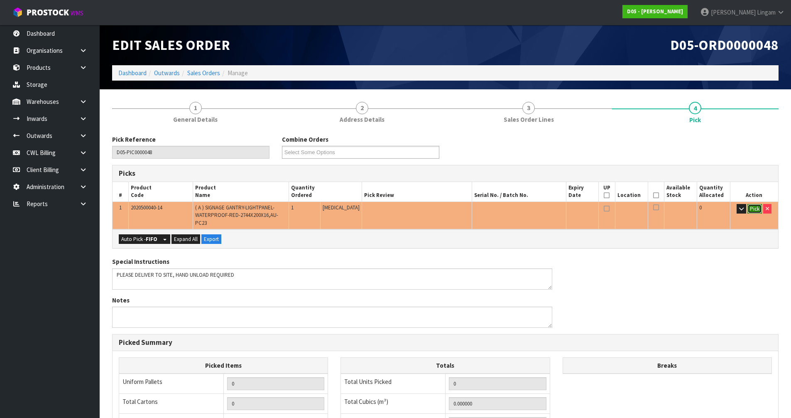
click at [753, 208] on button "Pick" at bounding box center [754, 209] width 15 height 10
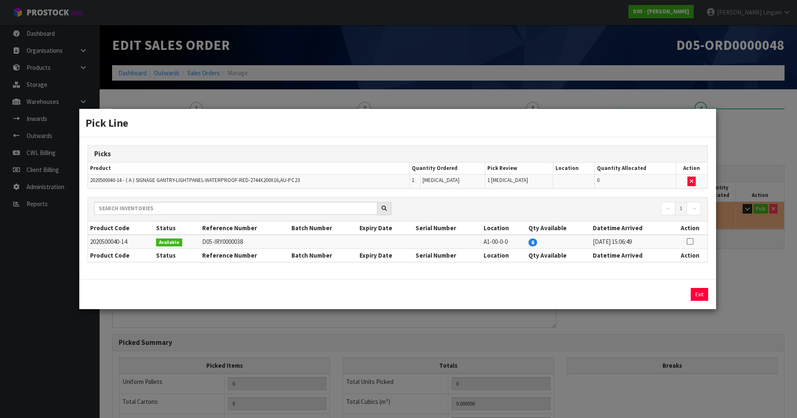
click at [691, 242] on icon at bounding box center [690, 241] width 7 height 0
click at [673, 293] on button "Assign Pick" at bounding box center [671, 294] width 34 height 13
type input "Piece x 1"
type input "1"
type input "0.01815"
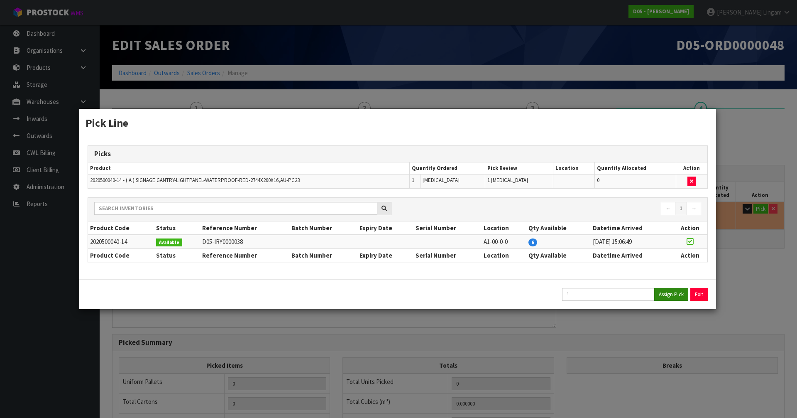
type input "11"
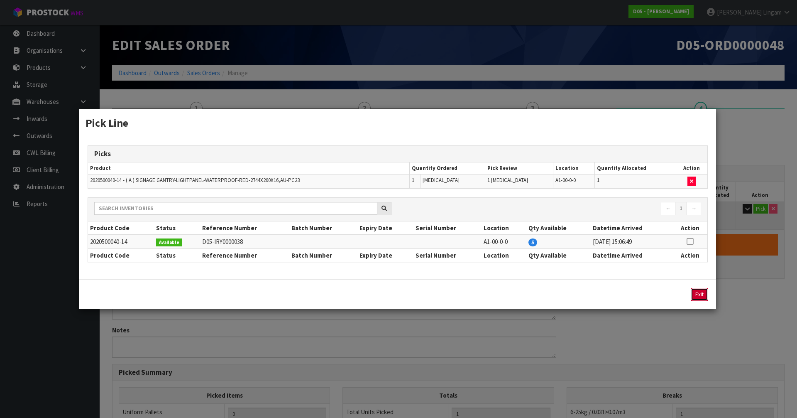
click at [702, 292] on button "Exit" at bounding box center [699, 294] width 17 height 13
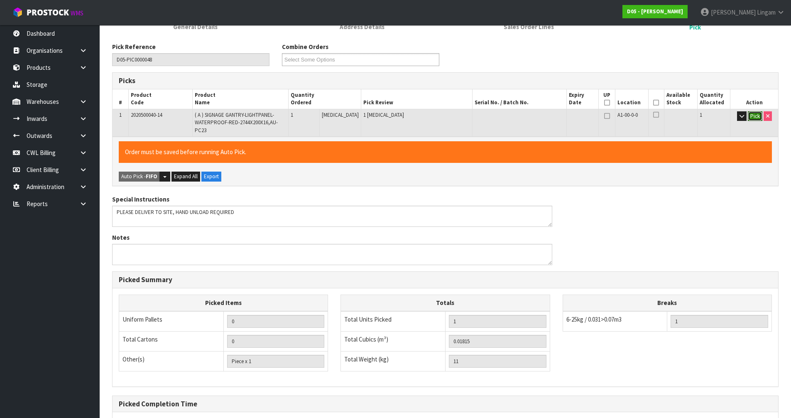
scroll to position [168, 0]
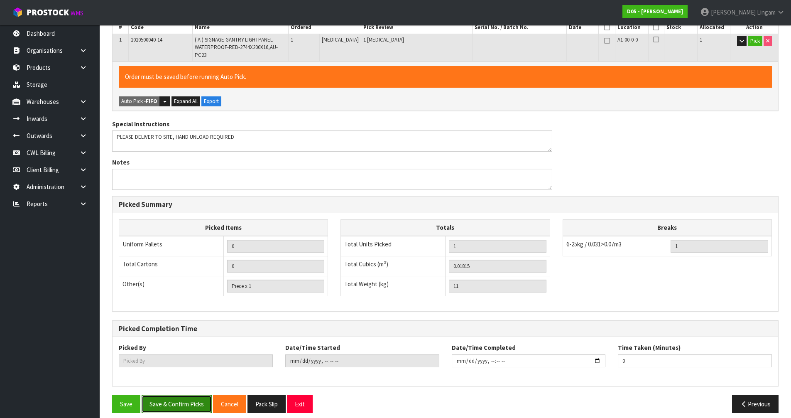
click at [186, 398] on button "Save & Confirm Picks" at bounding box center [177, 404] width 70 height 18
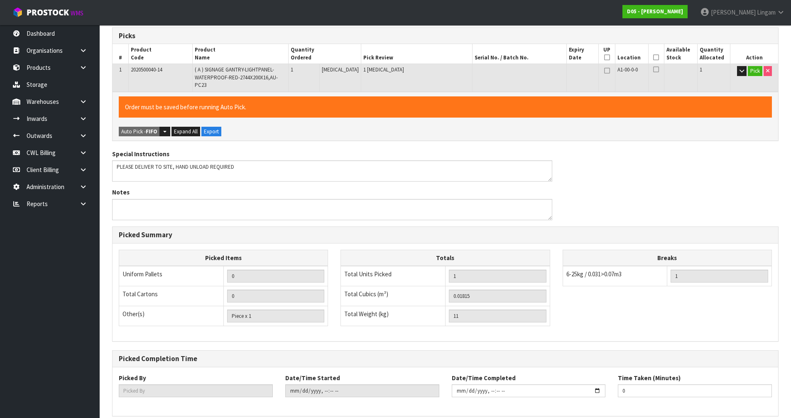
scroll to position [0, 0]
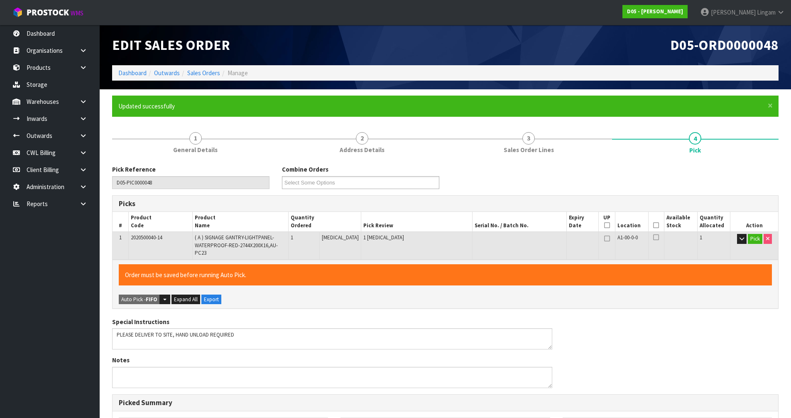
type input "[PERSON_NAME]"
type input "[DATE]T08:41:36"
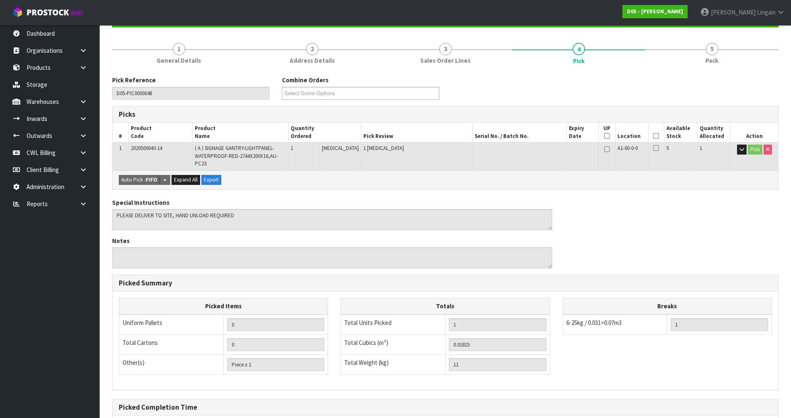
scroll to position [168, 0]
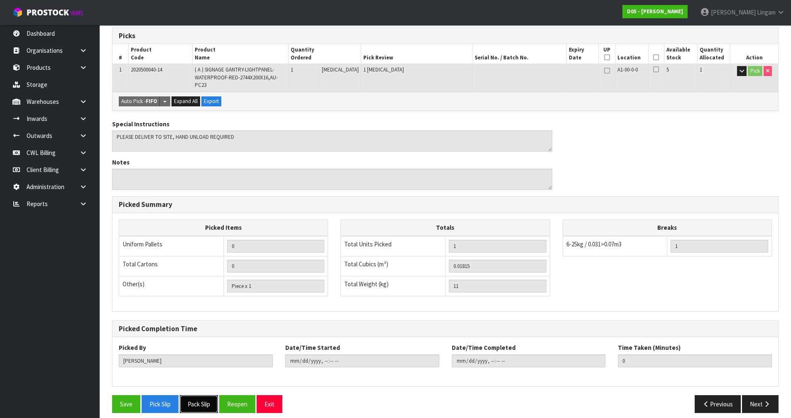
click at [202, 398] on button "Pack Slip" at bounding box center [199, 404] width 38 height 18
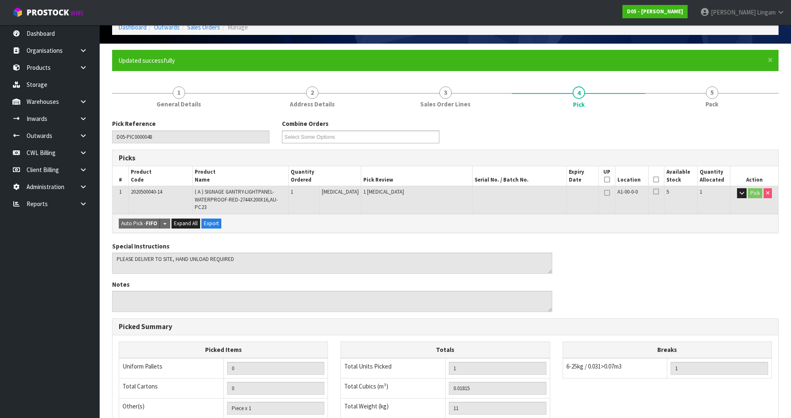
scroll to position [0, 0]
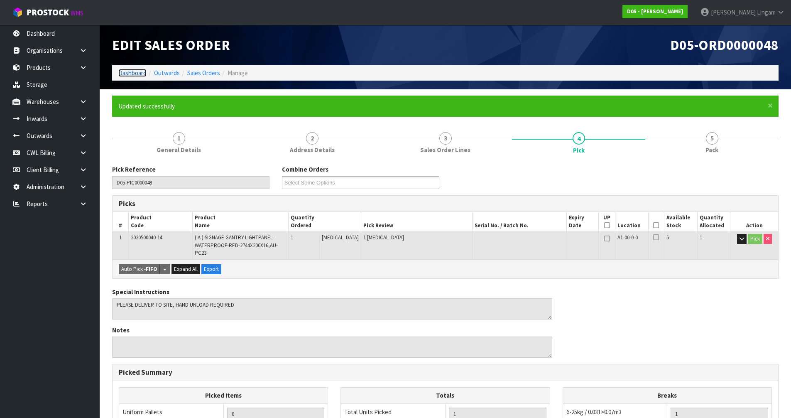
click at [133, 72] on link "Dashboard" at bounding box center [132, 73] width 28 height 8
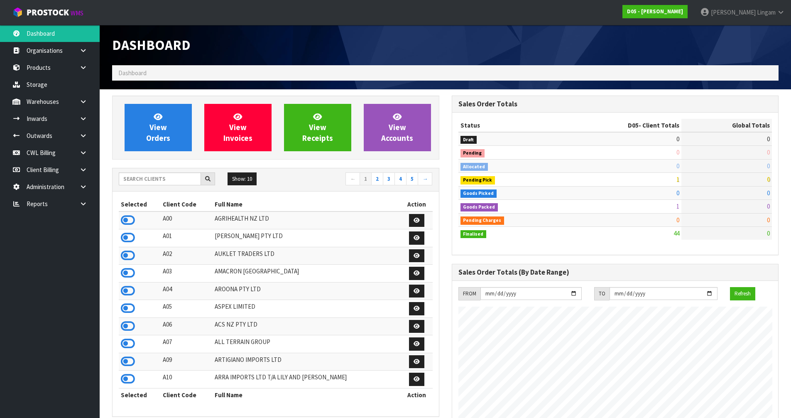
scroll to position [548, 339]
click at [176, 173] on input "text" at bounding box center [160, 178] width 82 height 13
click at [174, 178] on input "text" at bounding box center [160, 178] width 82 height 13
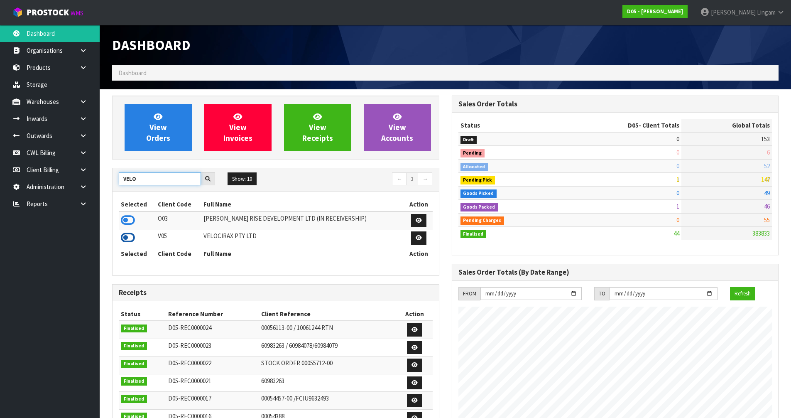
type input "VELO"
click at [130, 237] on icon at bounding box center [128, 237] width 14 height 12
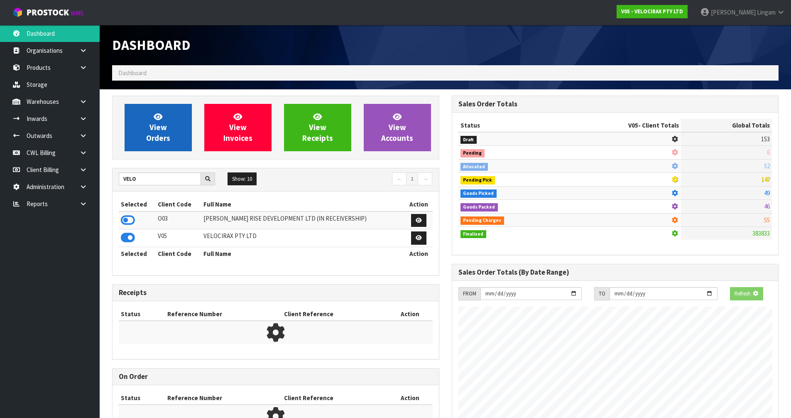
scroll to position [593, 339]
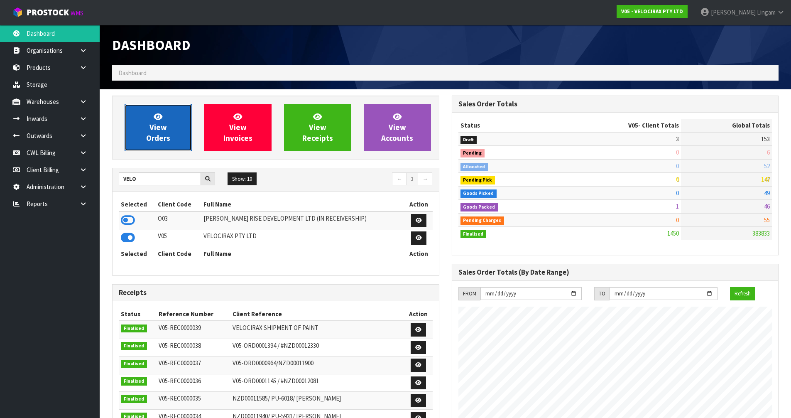
click at [165, 125] on span "View Orders" at bounding box center [158, 127] width 24 height 31
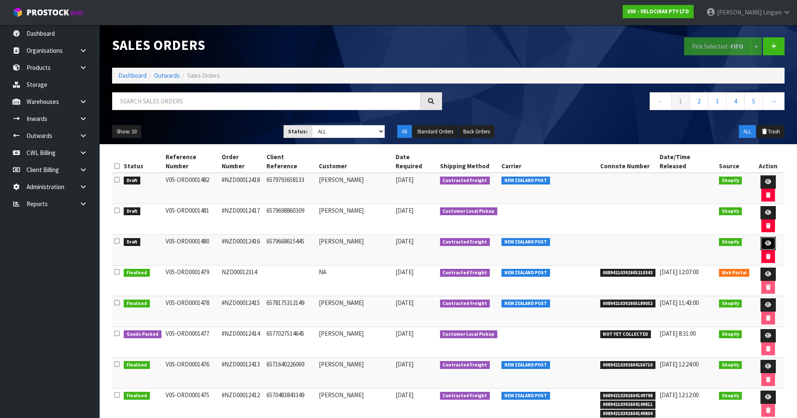
click at [765, 240] on icon at bounding box center [768, 242] width 6 height 5
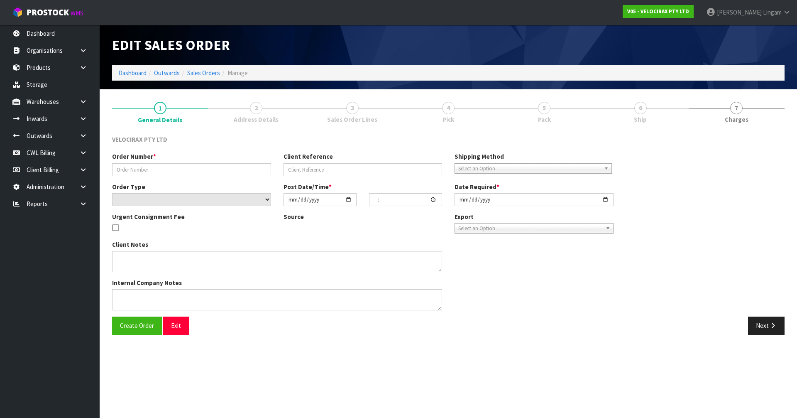
type input "#NZD00012416"
type input "6579668615445"
select select "number:0"
type input "[DATE]"
type input "09:14:32.000"
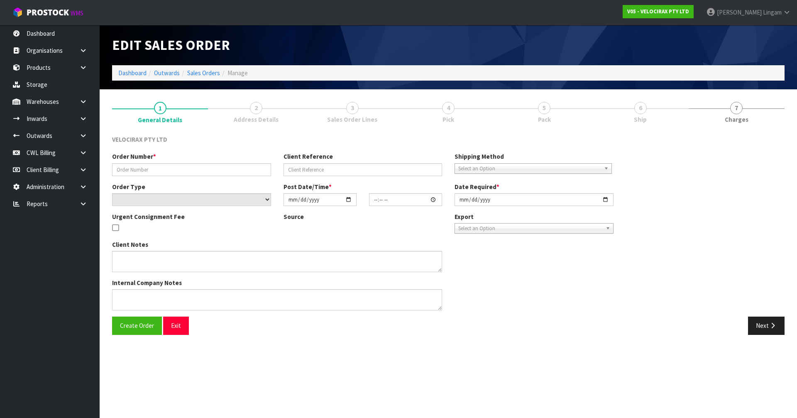
type input "[DATE]"
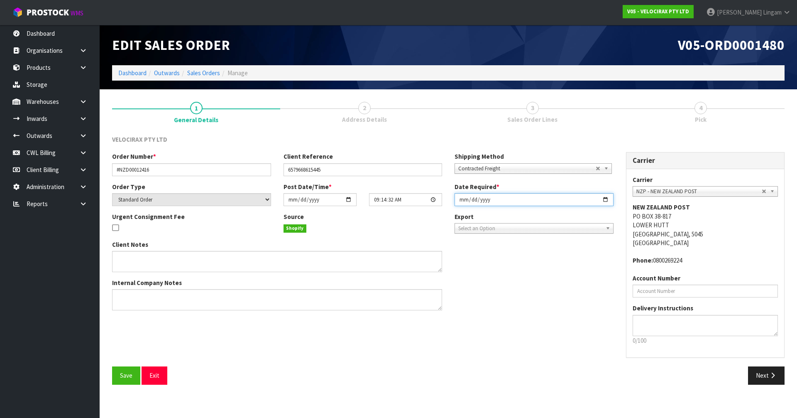
click at [461, 201] on input "[DATE]" at bounding box center [534, 199] width 159 height 13
type input "[DATE]"
click at [135, 375] on button "Save" at bounding box center [126, 375] width 28 height 18
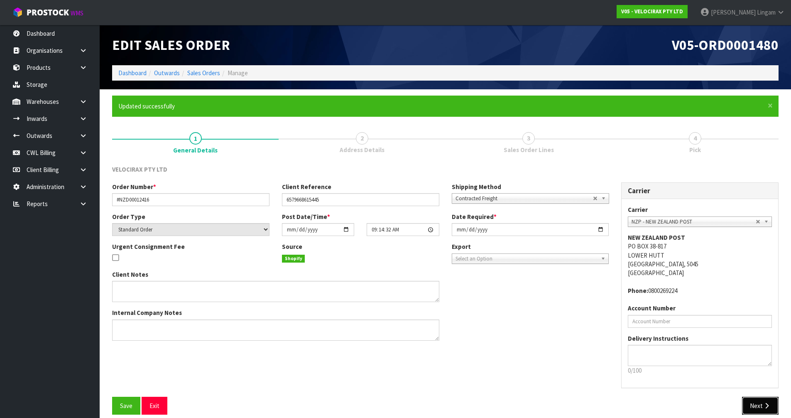
click at [764, 403] on icon "button" at bounding box center [767, 405] width 8 height 6
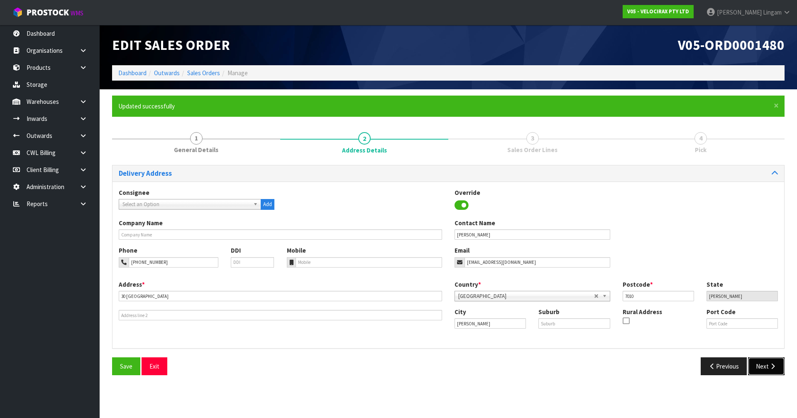
click at [768, 365] on button "Next" at bounding box center [766, 366] width 37 height 18
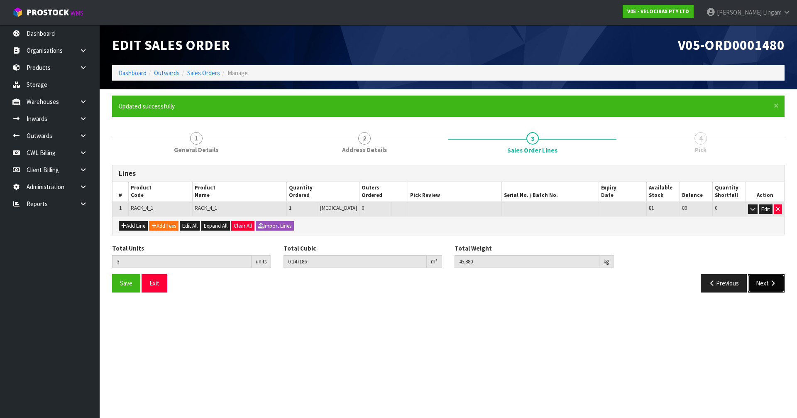
click at [763, 288] on button "Next" at bounding box center [766, 283] width 37 height 18
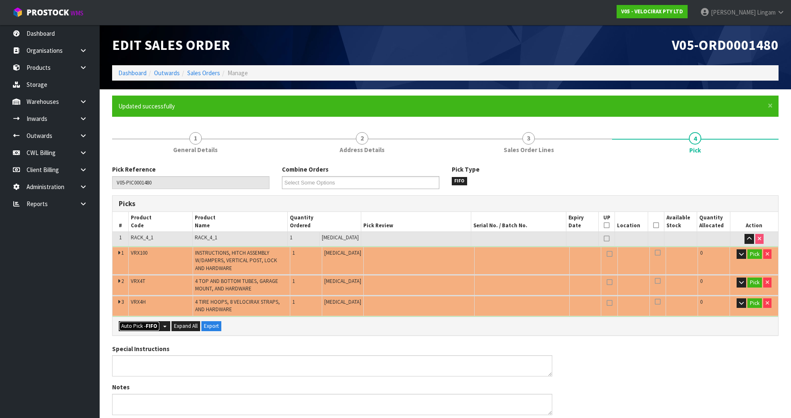
click at [142, 324] on button "Auto Pick - FIFO" at bounding box center [139, 326] width 41 height 10
type input "2"
type input "Piece x 1"
type input "3"
type input "0.147186"
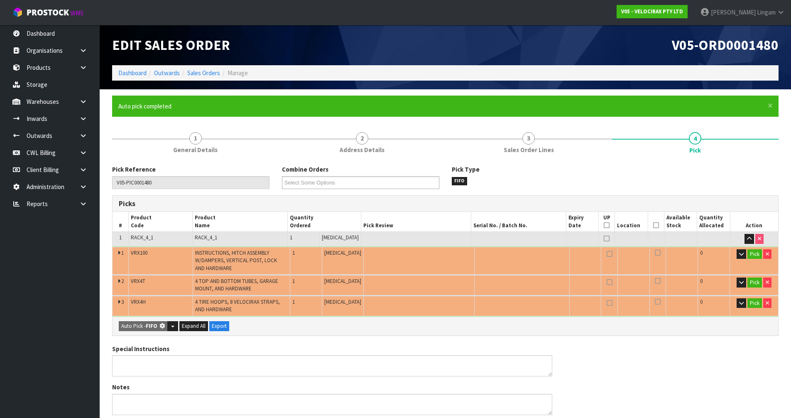
type input "45.880"
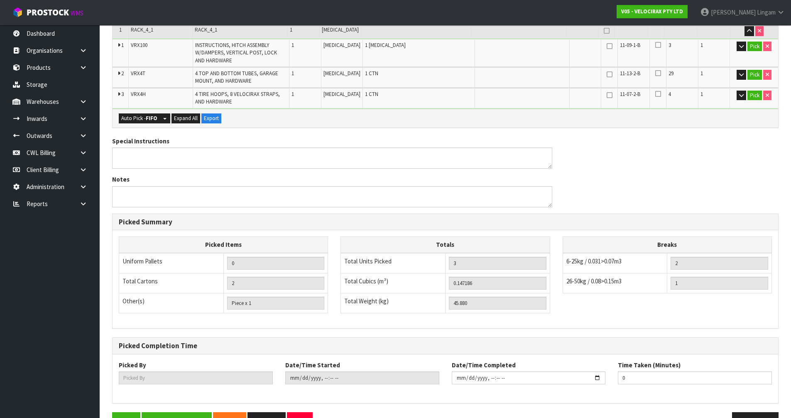
scroll to position [232, 0]
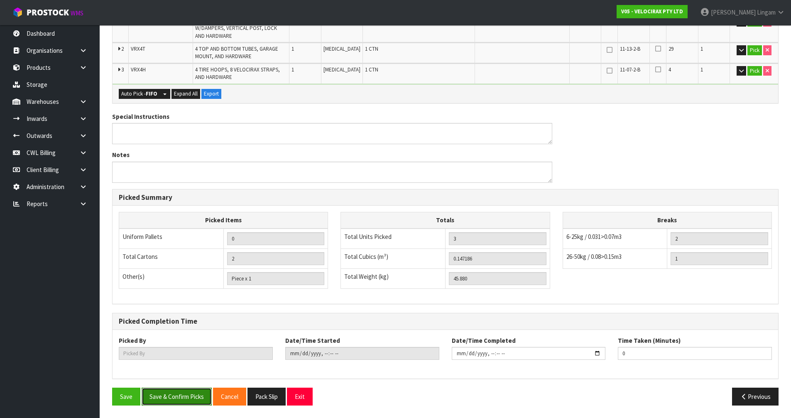
click at [170, 402] on button "Save & Confirm Picks" at bounding box center [177, 396] width 70 height 18
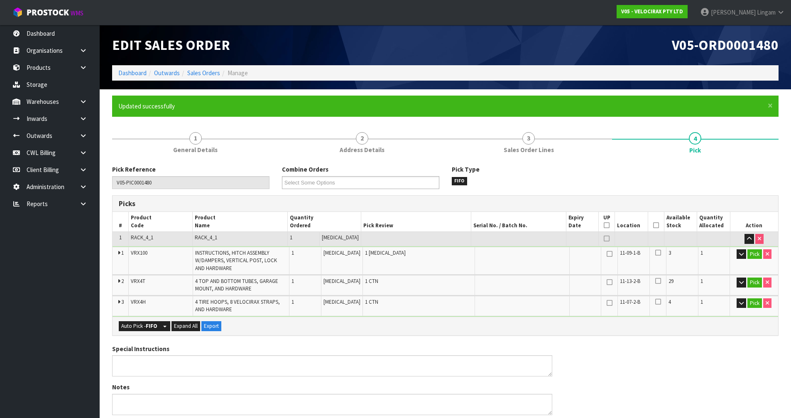
type input "[PERSON_NAME]"
type input "[DATE]T08:47:37"
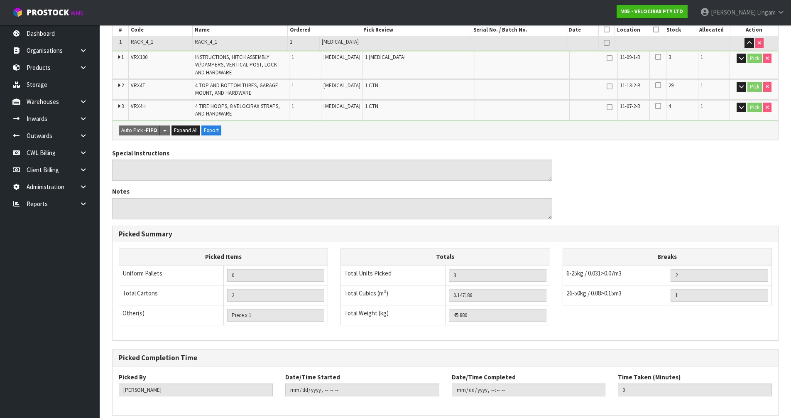
scroll to position [232, 0]
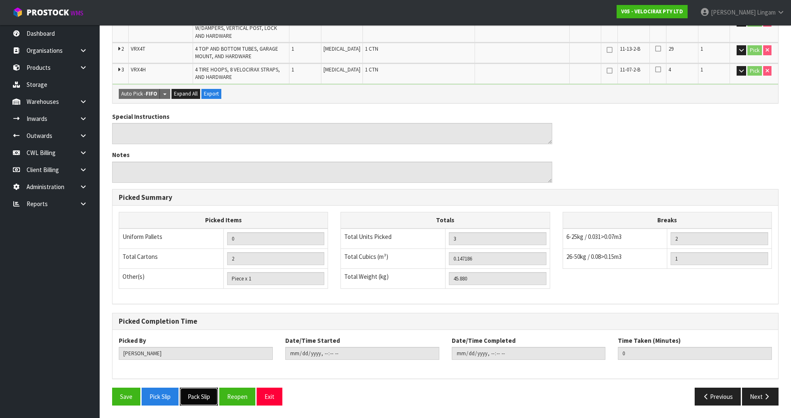
click at [210, 396] on button "Pack Slip" at bounding box center [199, 396] width 38 height 18
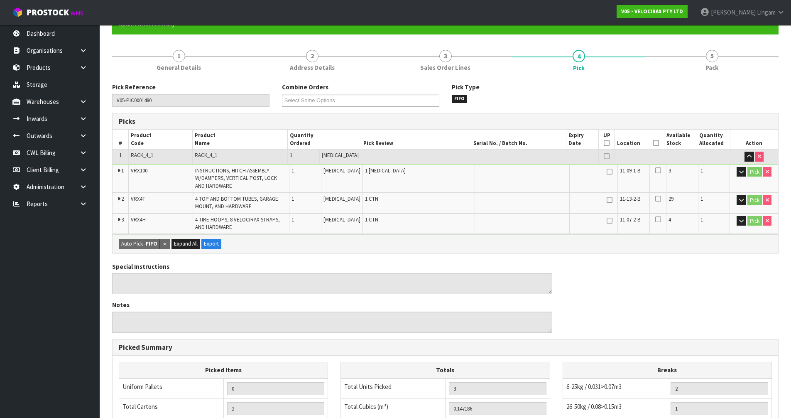
scroll to position [0, 0]
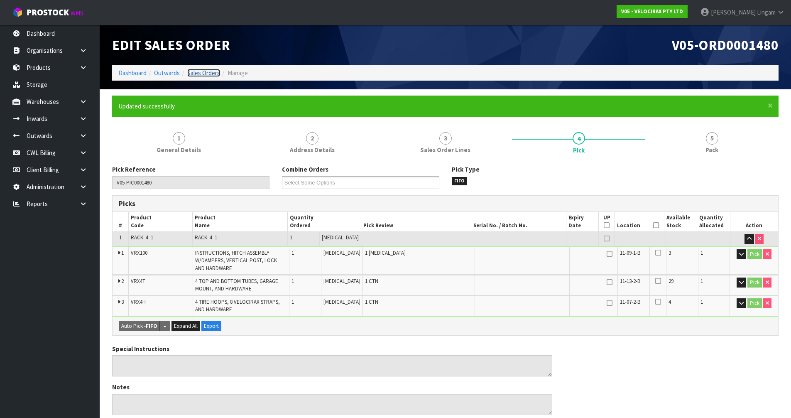
click at [212, 72] on link "Sales Orders" at bounding box center [203, 73] width 33 height 8
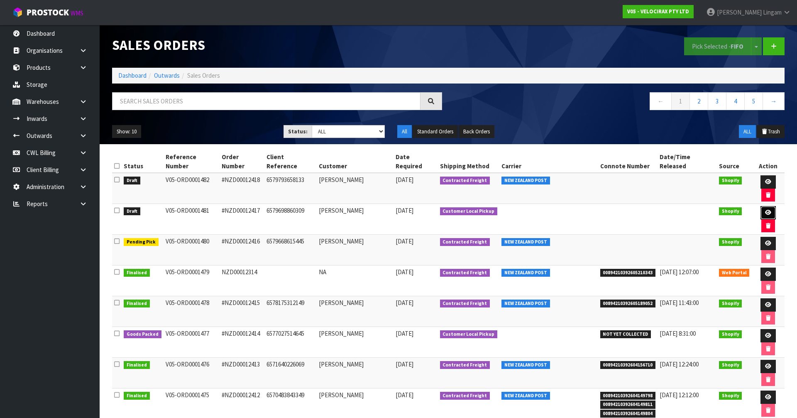
click at [765, 210] on icon at bounding box center [768, 212] width 6 height 5
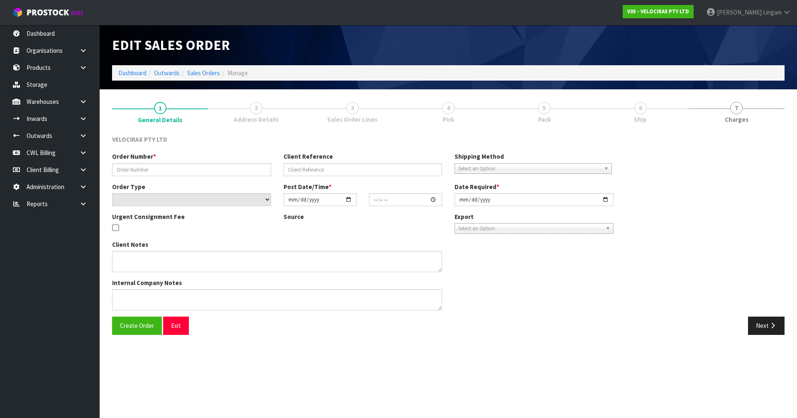
type input "#NZD00012417"
type input "6579698860309"
select select "number:0"
type input "[DATE]"
type input "09:45:47.000"
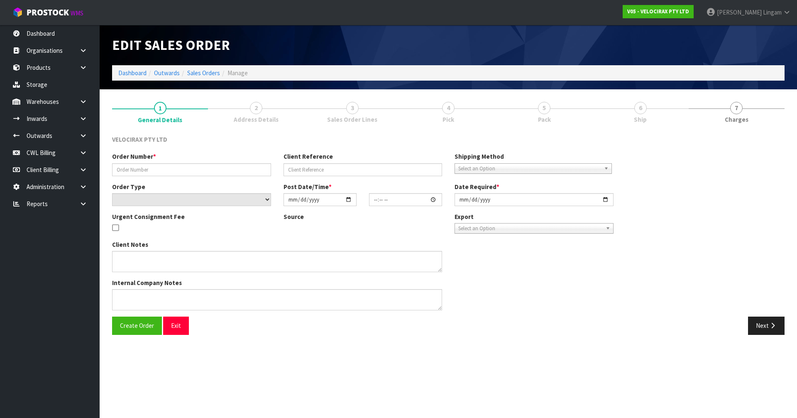
type input "[DATE]"
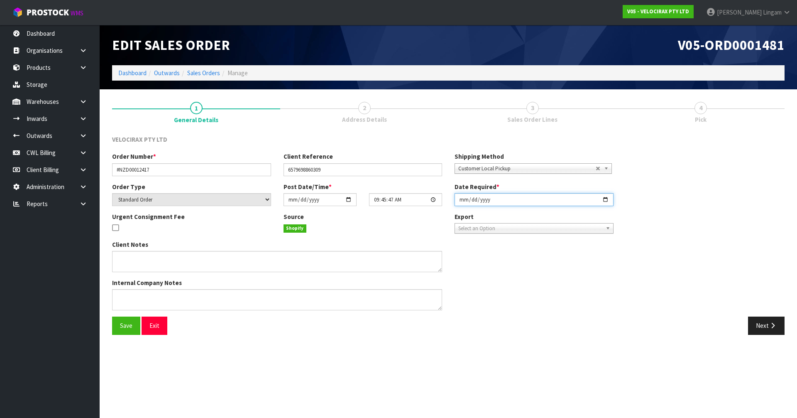
click at [458, 200] on input "[DATE]" at bounding box center [534, 199] width 159 height 13
type input "[DATE]"
click at [134, 327] on button "Save" at bounding box center [126, 325] width 28 height 18
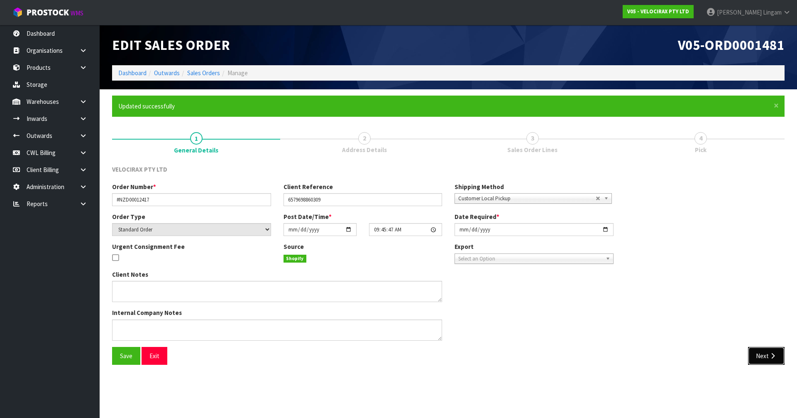
click at [765, 362] on button "Next" at bounding box center [766, 356] width 37 height 18
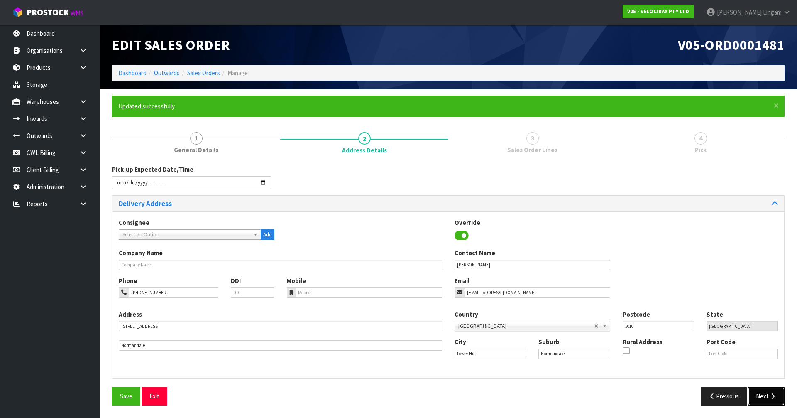
click at [765, 402] on button "Next" at bounding box center [766, 396] width 37 height 18
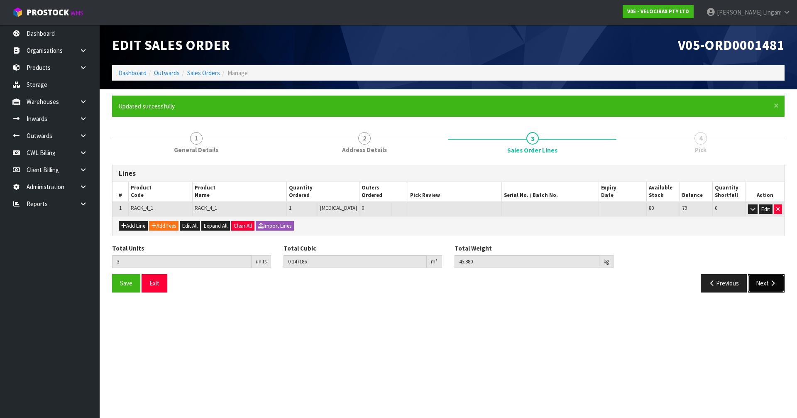
click at [765, 282] on button "Next" at bounding box center [766, 283] width 37 height 18
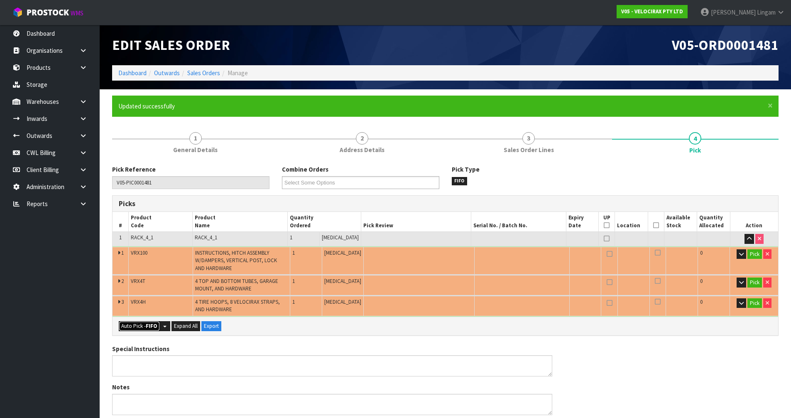
drag, startPoint x: 136, startPoint y: 325, endPoint x: 435, endPoint y: 354, distance: 300.3
click at [138, 325] on button "Auto Pick - FIFO" at bounding box center [139, 326] width 41 height 10
type input "2"
type input "Piece x 1"
type input "3"
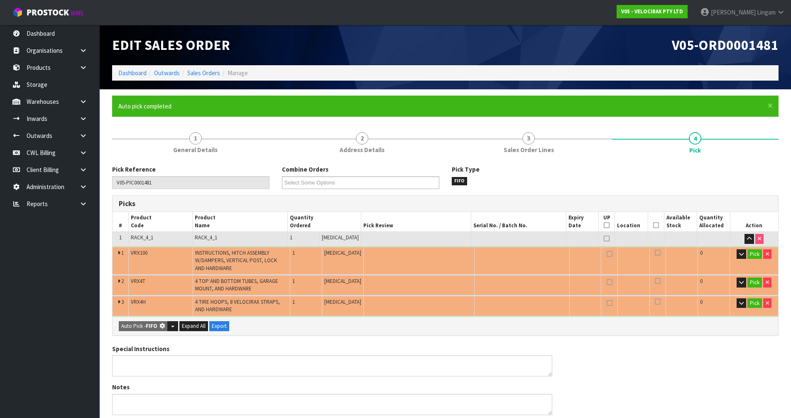
type input "0.147186"
type input "45.880"
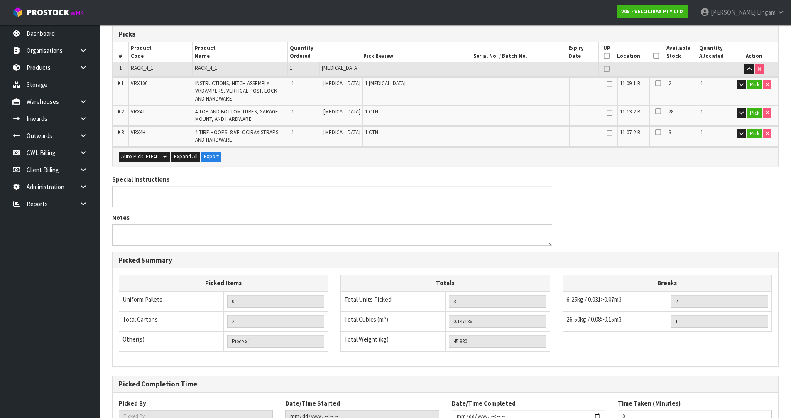
scroll to position [232, 0]
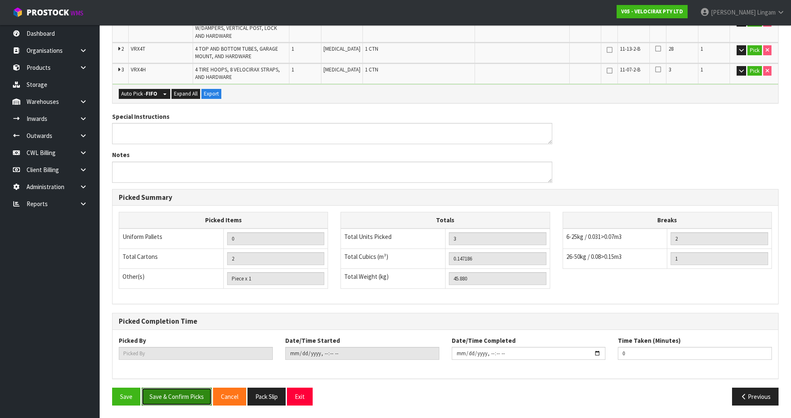
click at [184, 400] on button "Save & Confirm Picks" at bounding box center [177, 396] width 70 height 18
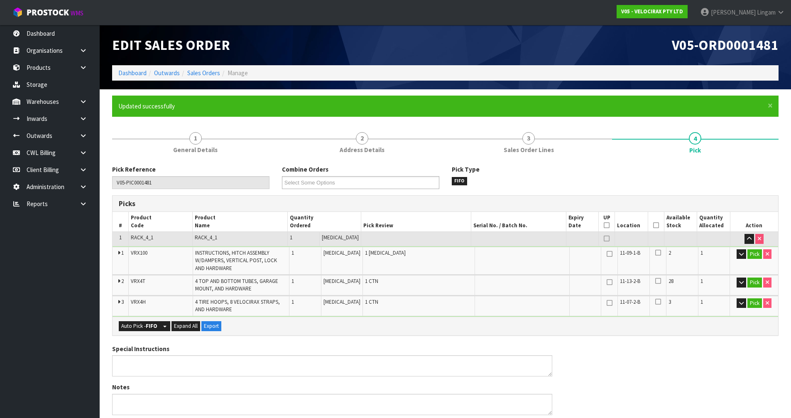
type input "[PERSON_NAME]"
type input "[DATE]T08:47:54"
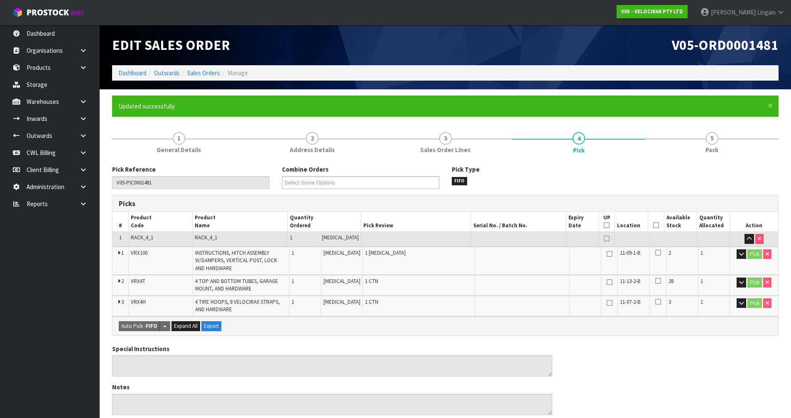
scroll to position [232, 0]
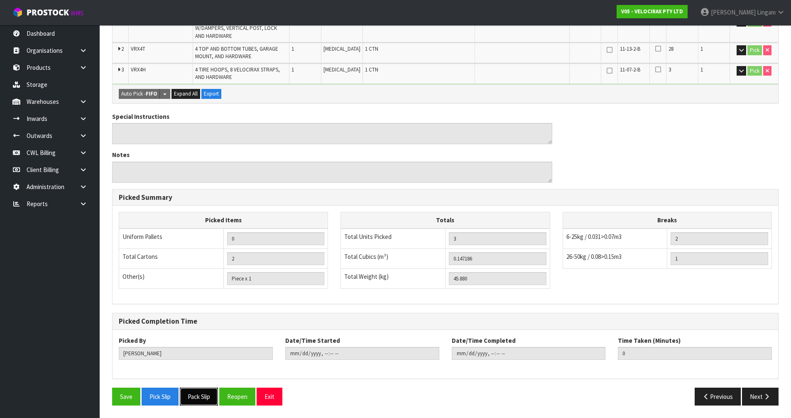
drag, startPoint x: 211, startPoint y: 398, endPoint x: 233, endPoint y: 379, distance: 29.1
click at [211, 398] on button "Pack Slip" at bounding box center [199, 396] width 38 height 18
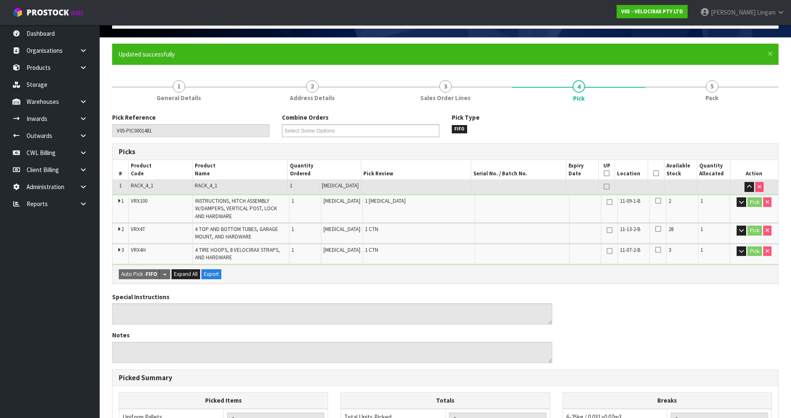
scroll to position [24, 0]
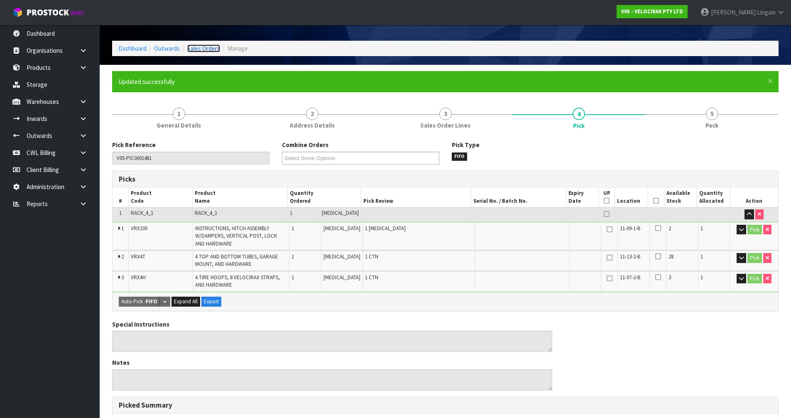
click at [214, 49] on link "Sales Orders" at bounding box center [203, 48] width 33 height 8
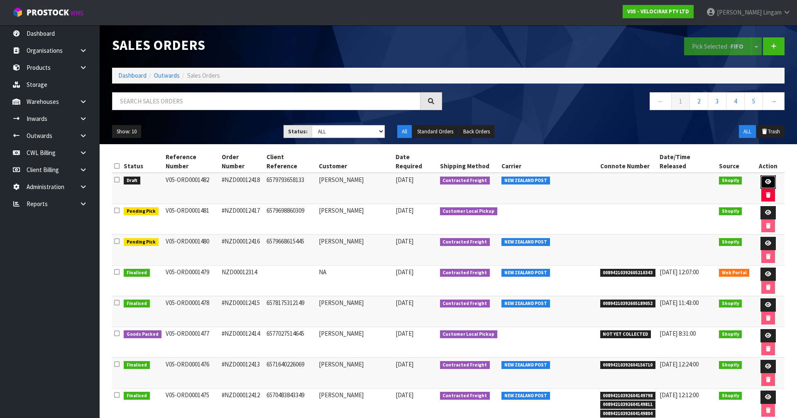
click at [765, 179] on icon at bounding box center [768, 181] width 6 height 5
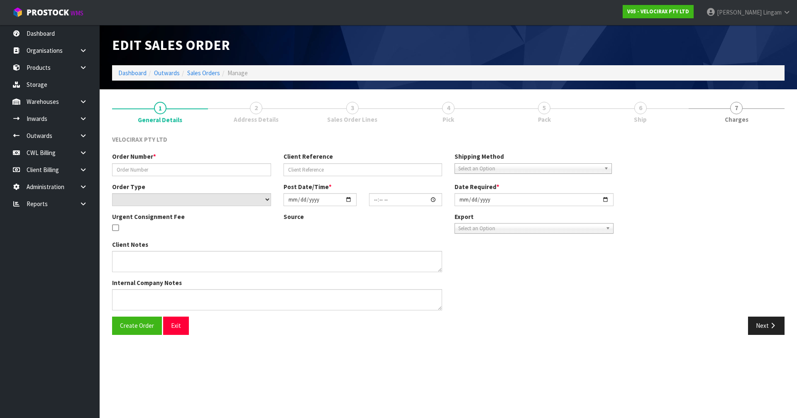
type input "#NZD00012418"
type input "6579793658133"
select select "number:0"
type input "[DATE]"
type input "11:35:37.000"
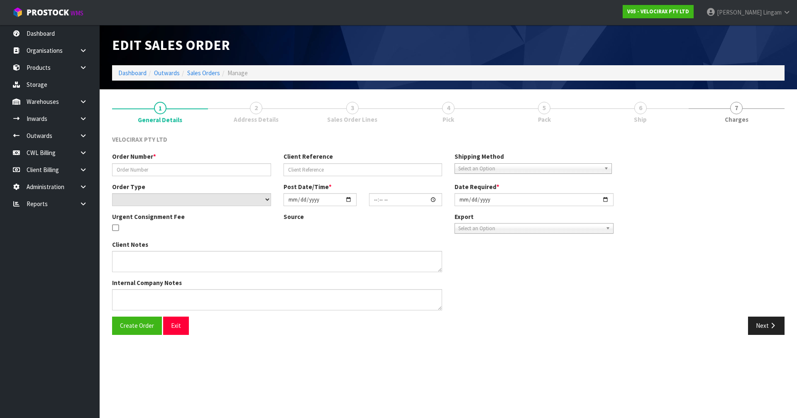
type input "[DATE]"
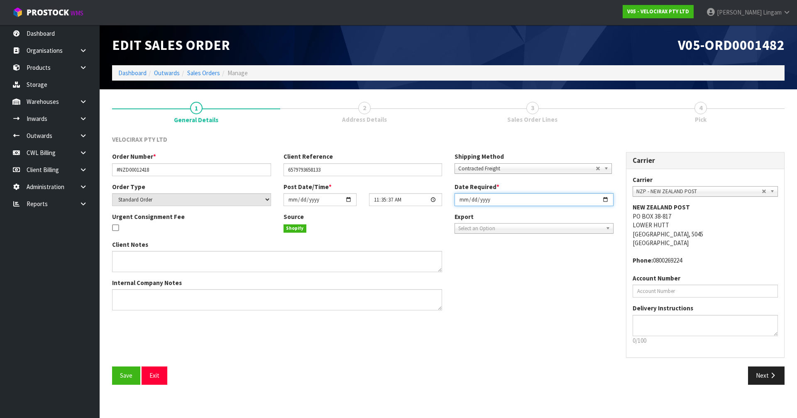
click at [463, 202] on input "[DATE]" at bounding box center [534, 199] width 159 height 13
type input "[DATE]"
click at [129, 383] on button "Save" at bounding box center [126, 375] width 28 height 18
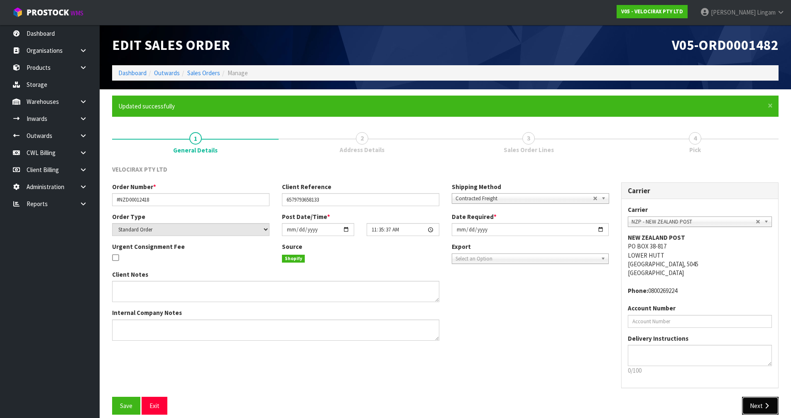
click at [759, 403] on button "Next" at bounding box center [760, 405] width 37 height 18
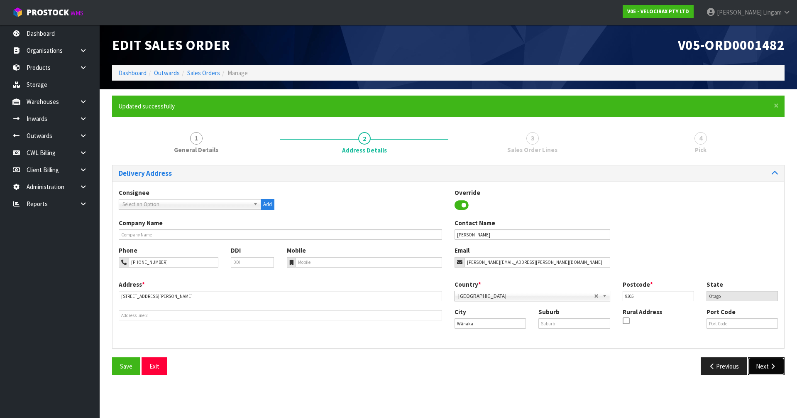
click at [767, 365] on button "Next" at bounding box center [766, 366] width 37 height 18
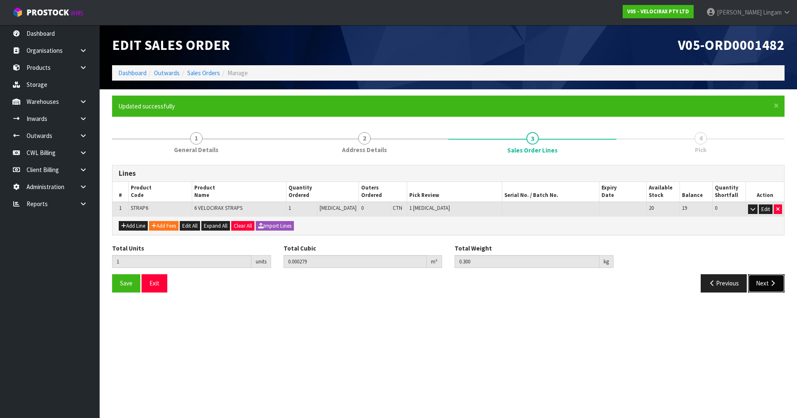
click at [770, 283] on icon "button" at bounding box center [773, 283] width 8 height 6
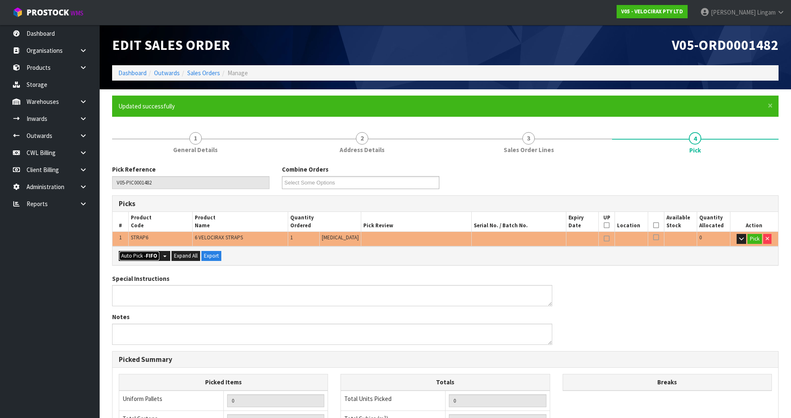
click at [133, 254] on button "Auto Pick - FIFO" at bounding box center [139, 256] width 41 height 10
type input "Piece x 1"
type input "1"
type input "0.000279"
type input "0.300"
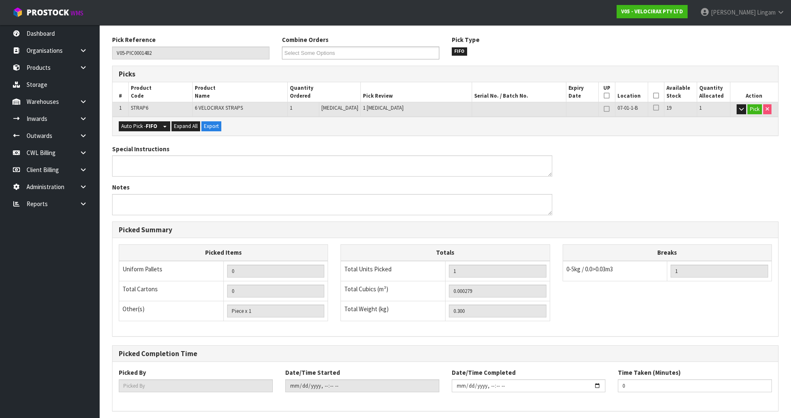
scroll to position [162, 0]
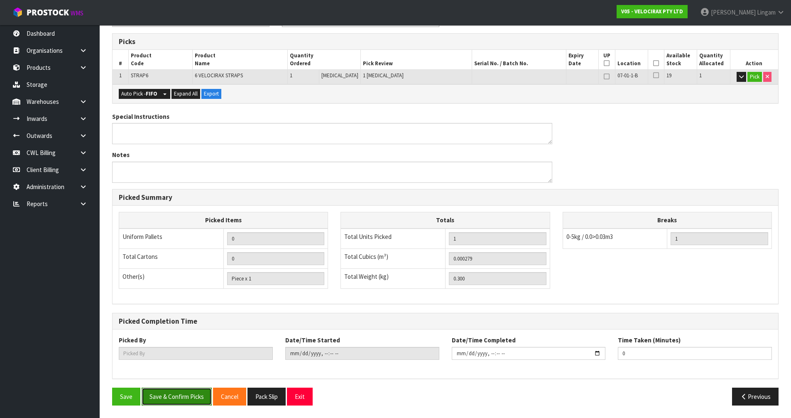
click at [183, 400] on button "Save & Confirm Picks" at bounding box center [177, 396] width 70 height 18
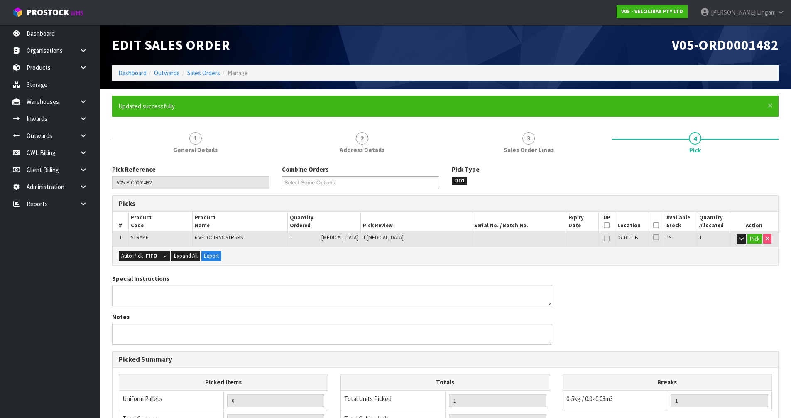
type input "[PERSON_NAME]"
type input "[DATE]T08:48:09"
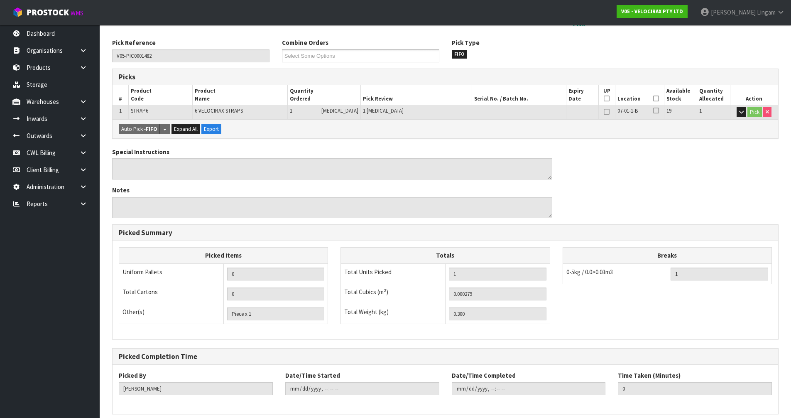
scroll to position [162, 0]
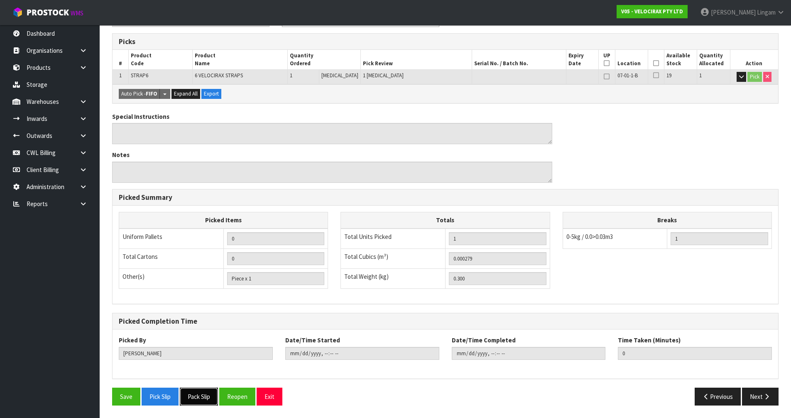
drag, startPoint x: 198, startPoint y: 393, endPoint x: 208, endPoint y: 384, distance: 13.8
click at [198, 393] on button "Pack Slip" at bounding box center [199, 396] width 38 height 18
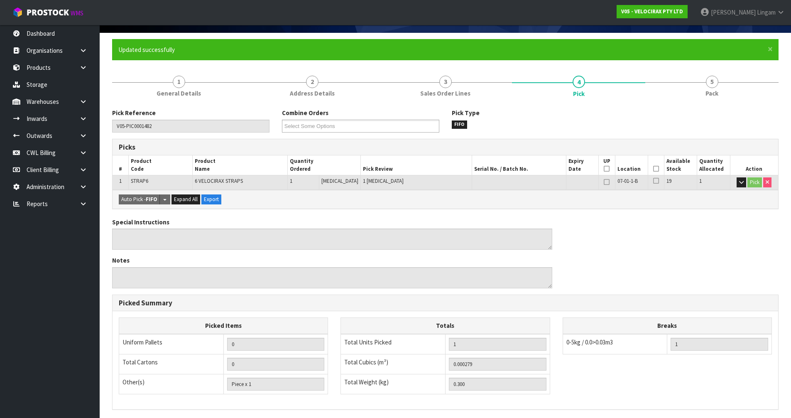
scroll to position [42, 0]
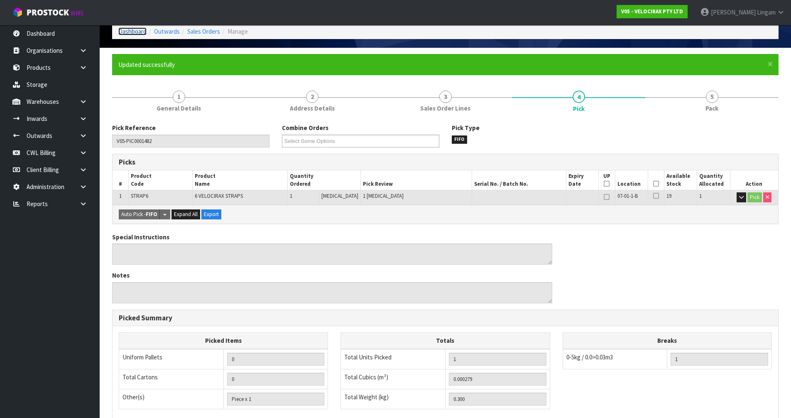
click at [134, 31] on link "Dashboard" at bounding box center [132, 31] width 28 height 8
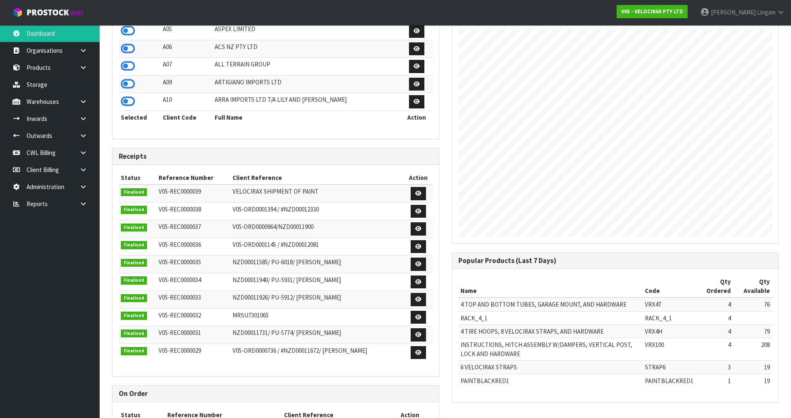
scroll to position [593, 339]
click at [86, 190] on link at bounding box center [86, 186] width 27 height 17
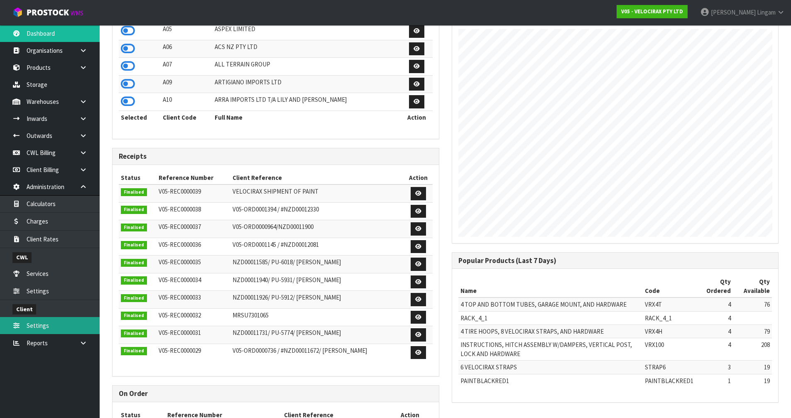
click at [50, 327] on link "Settings" at bounding box center [50, 325] width 100 height 17
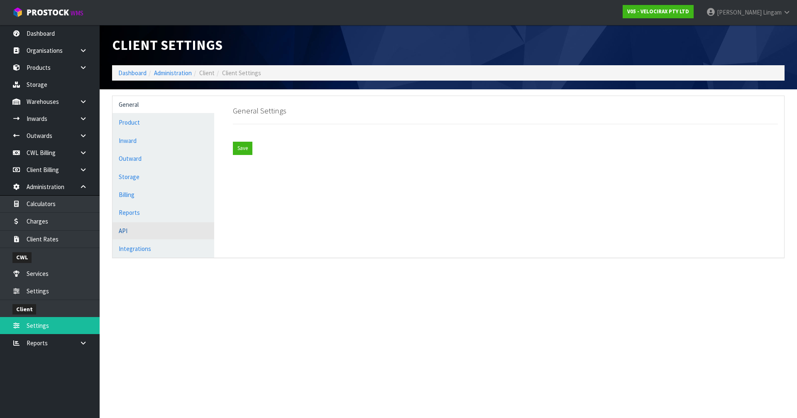
click at [146, 236] on link "API" at bounding box center [163, 230] width 102 height 17
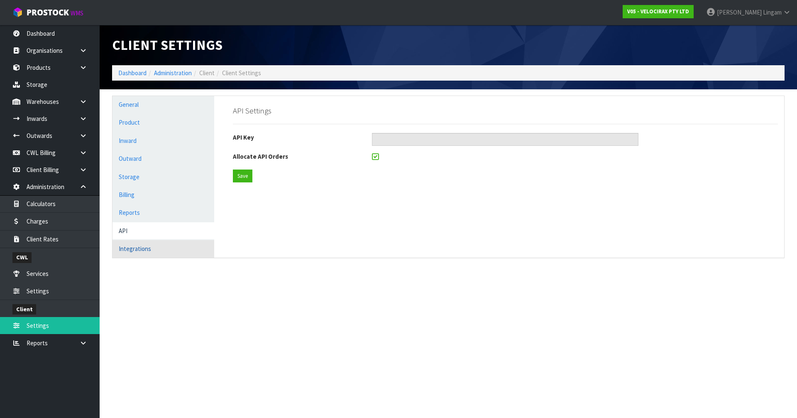
click at [136, 255] on link "Integrations" at bounding box center [163, 248] width 102 height 17
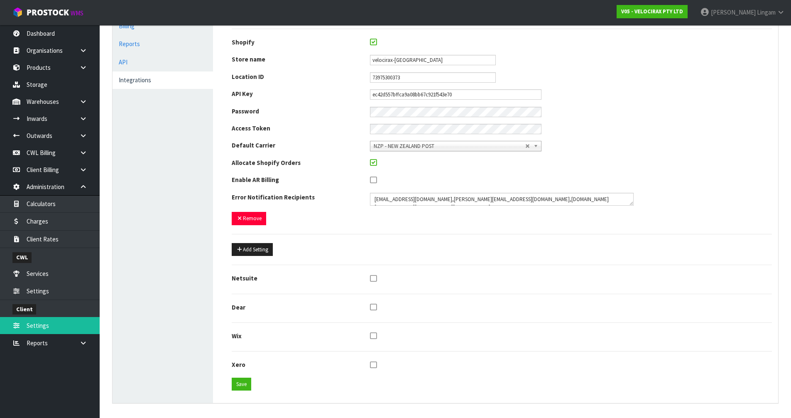
scroll to position [169, 0]
click at [140, 60] on link "API" at bounding box center [162, 61] width 100 height 17
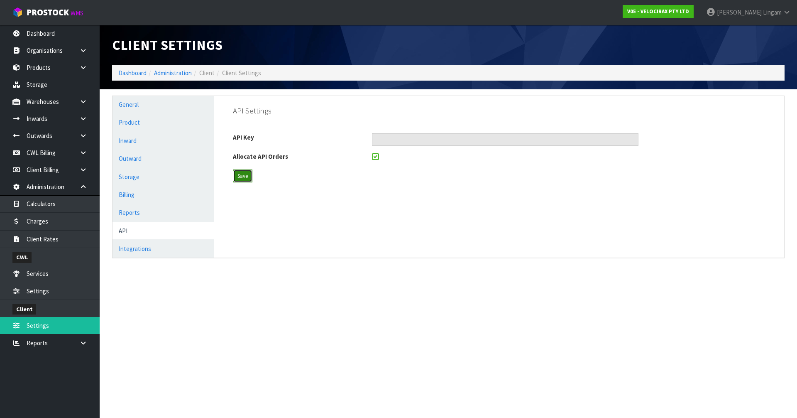
click at [239, 174] on button "Save" at bounding box center [243, 175] width 20 height 13
click at [139, 251] on link "Integrations" at bounding box center [163, 248] width 102 height 17
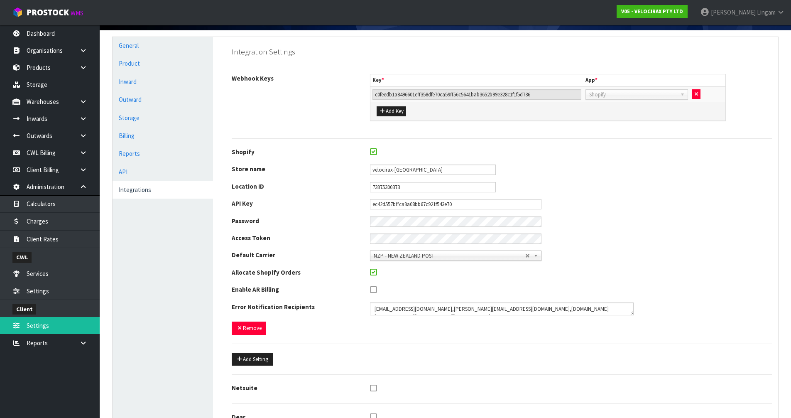
scroll to position [83, 0]
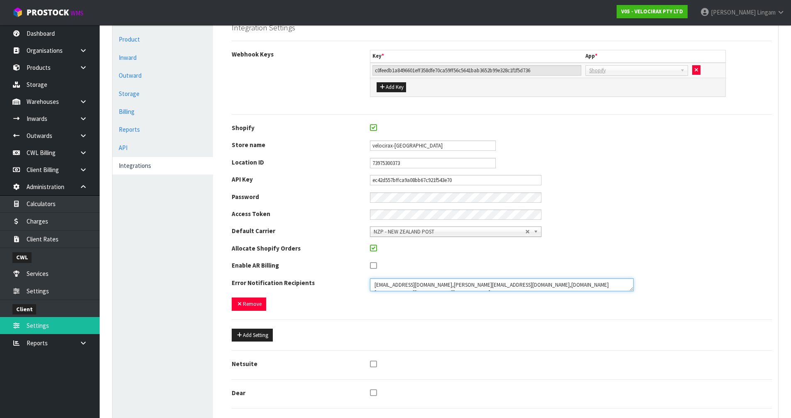
click at [544, 284] on textarea at bounding box center [502, 284] width 264 height 13
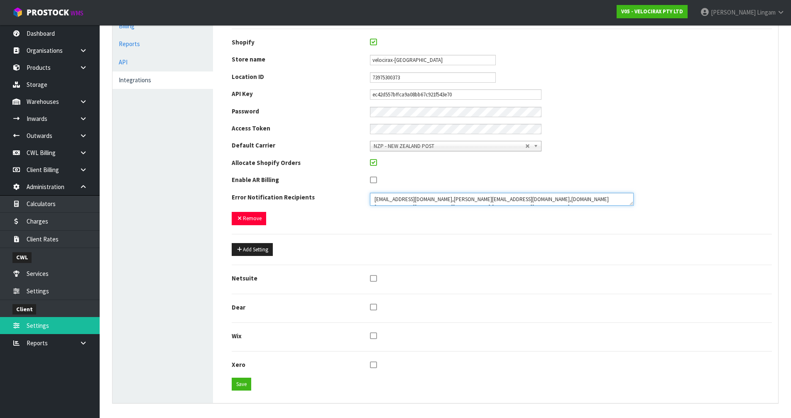
scroll to position [169, 0]
type textarea "[EMAIL_ADDRESS][DOMAIN_NAME],[PERSON_NAME][EMAIL_ADDRESS][DOMAIN_NAME],[DOMAIN_…"
click at [242, 387] on button "Save" at bounding box center [242, 383] width 20 height 13
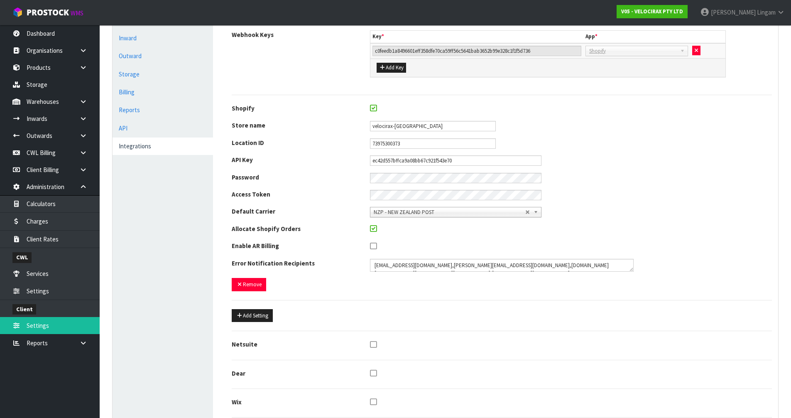
scroll to position [0, 0]
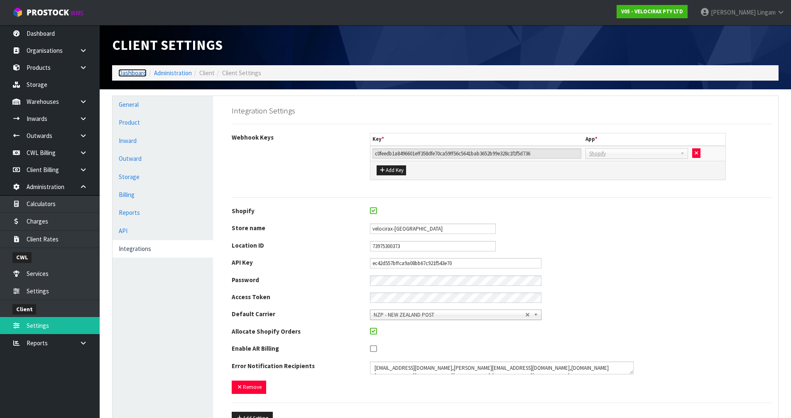
click at [124, 74] on link "Dashboard" at bounding box center [132, 73] width 28 height 8
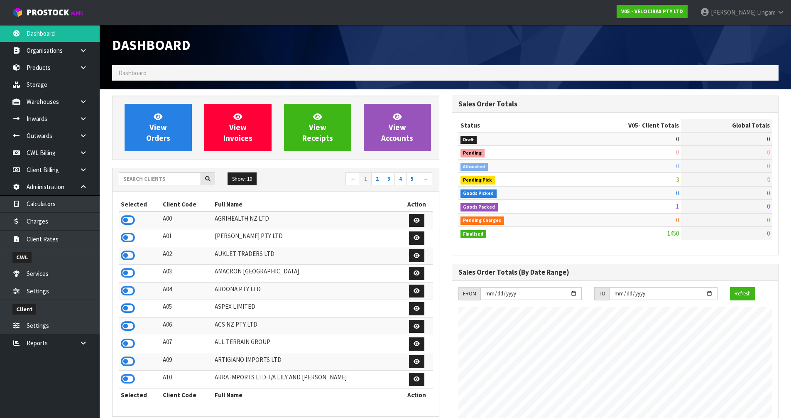
scroll to position [593, 339]
click at [182, 129] on link "View Orders" at bounding box center [158, 127] width 67 height 47
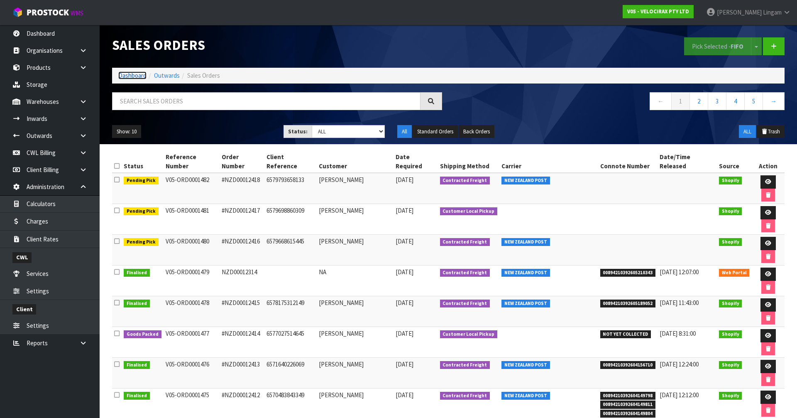
click at [138, 74] on link "Dashboard" at bounding box center [132, 75] width 28 height 8
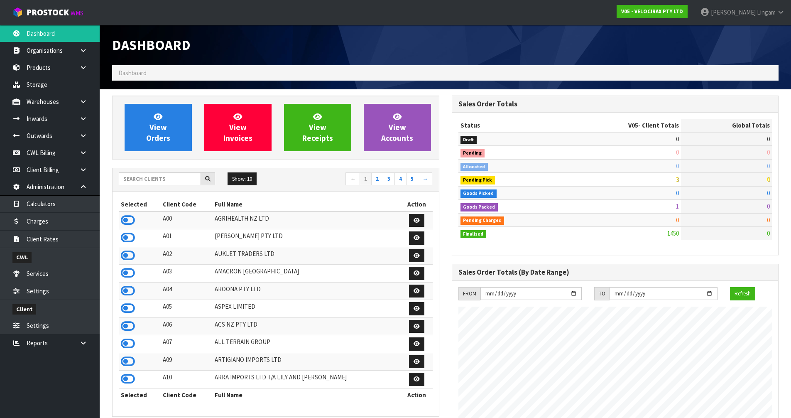
scroll to position [593, 339]
click at [176, 181] on input "text" at bounding box center [160, 178] width 82 height 13
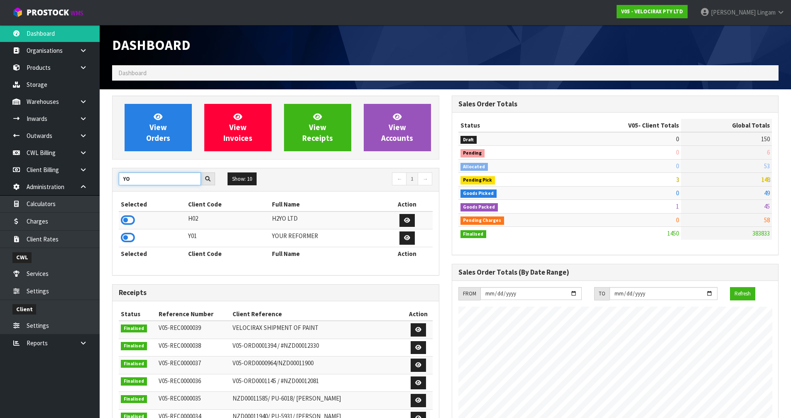
type input "Y"
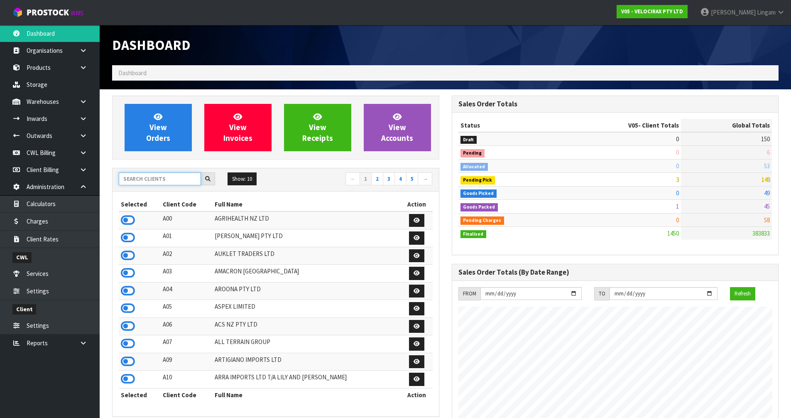
click at [156, 180] on input "text" at bounding box center [160, 178] width 82 height 13
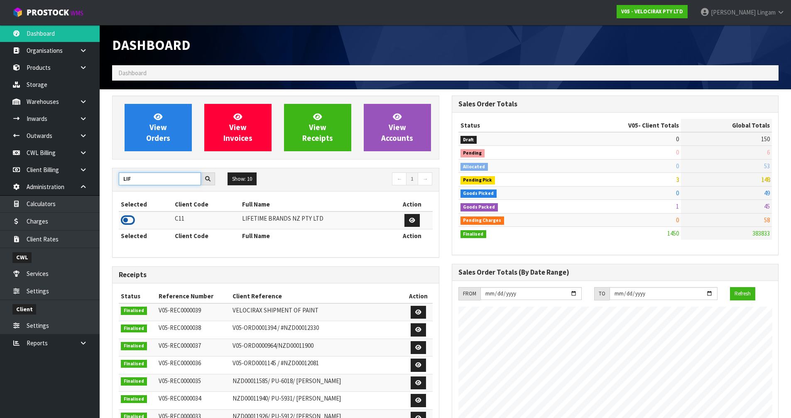
type input "LIF"
click at [126, 222] on icon at bounding box center [128, 220] width 14 height 12
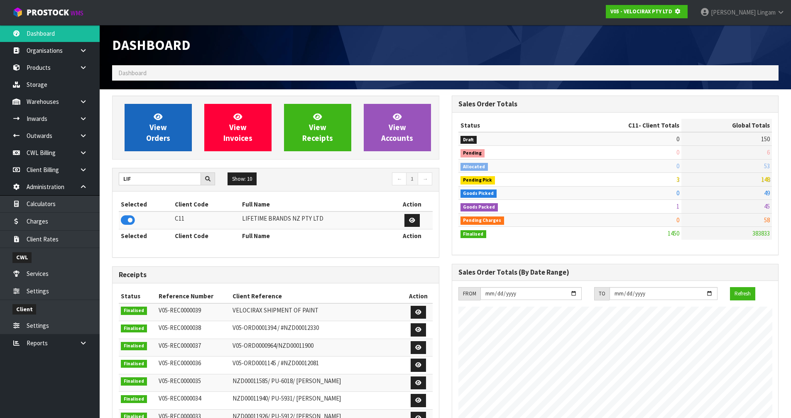
scroll to position [518, 339]
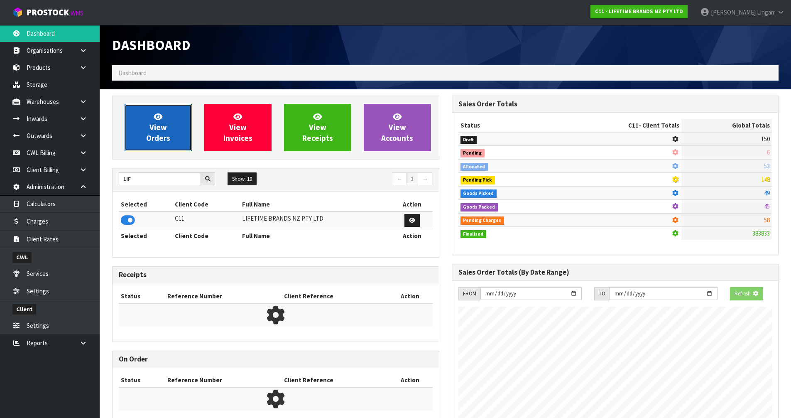
click at [156, 147] on link "View Orders" at bounding box center [158, 127] width 67 height 47
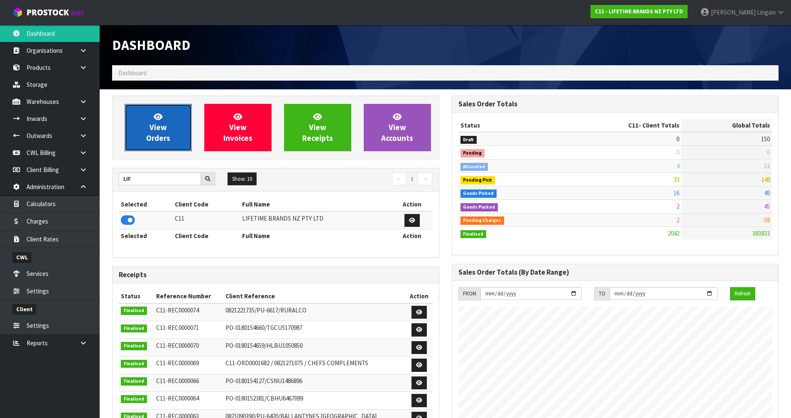
scroll to position [629, 339]
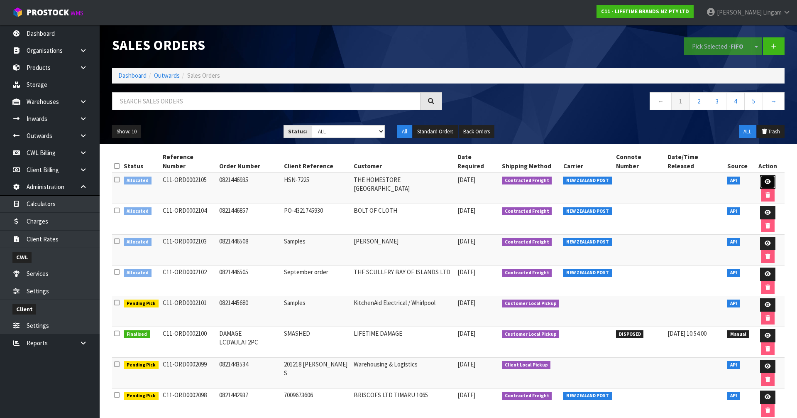
click at [760, 175] on link at bounding box center [767, 181] width 15 height 13
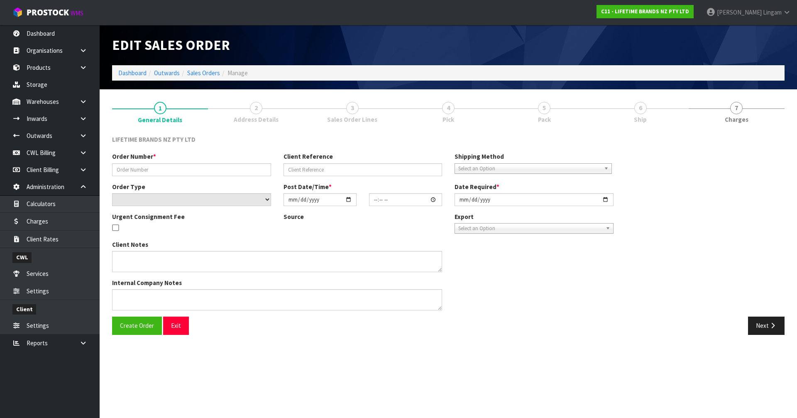
type input "0821446935"
type input "HSN-7225"
select select "number:0"
type input "[DATE]"
type input "22:04:33.000"
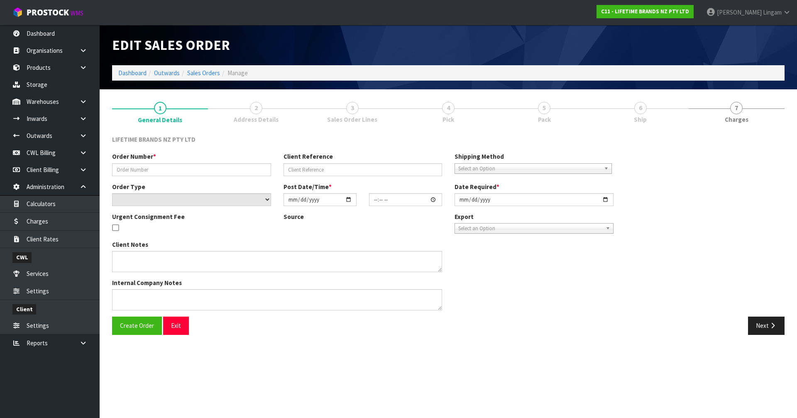
type input "[DATE]"
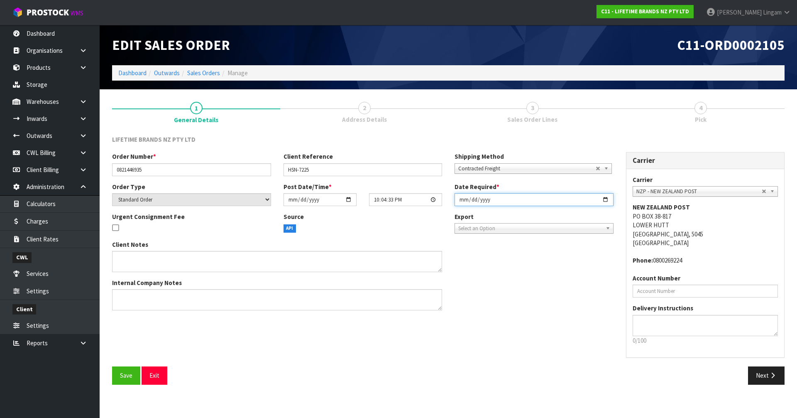
click at [459, 201] on input "[DATE]" at bounding box center [534, 199] width 159 height 13
type input "[DATE]"
click at [130, 373] on span "Save" at bounding box center [126, 375] width 12 height 8
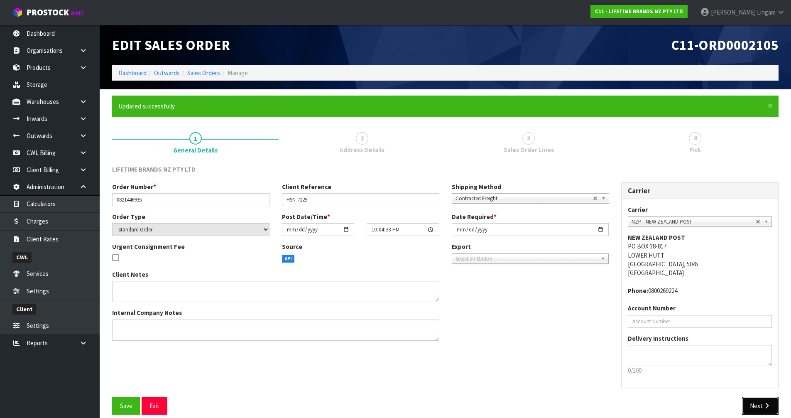
click at [753, 407] on button "Next" at bounding box center [760, 405] width 37 height 18
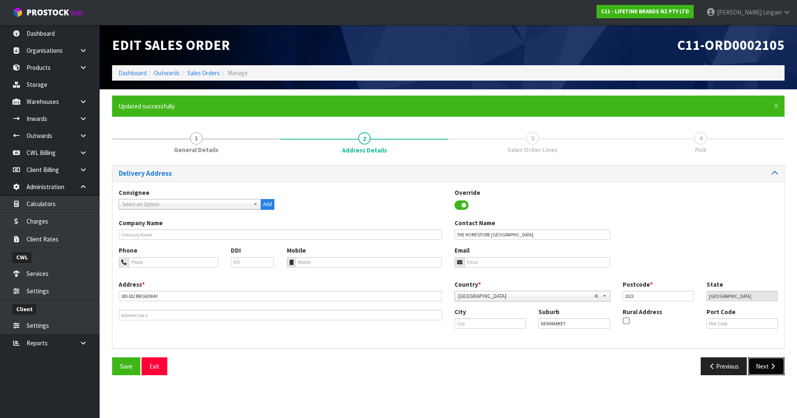
click at [762, 363] on button "Next" at bounding box center [766, 366] width 37 height 18
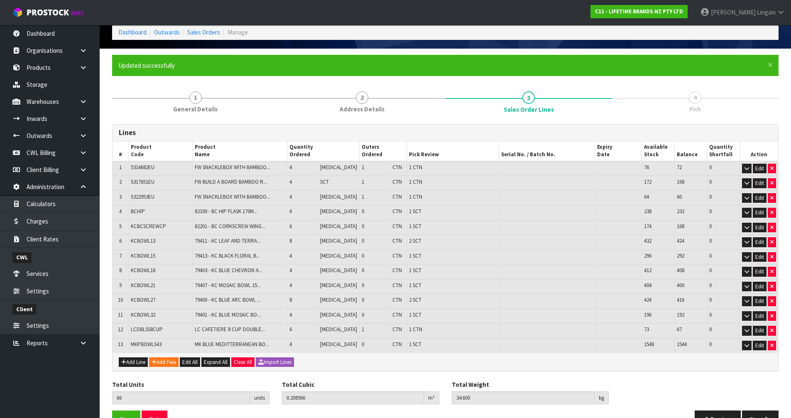
scroll to position [64, 0]
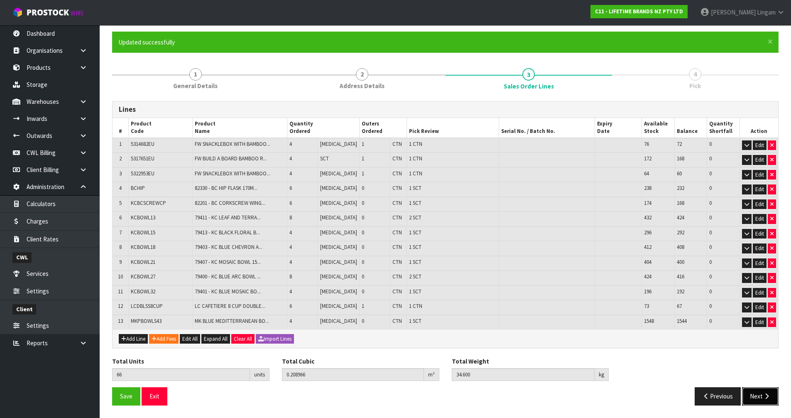
click at [758, 392] on button "Next" at bounding box center [760, 396] width 37 height 18
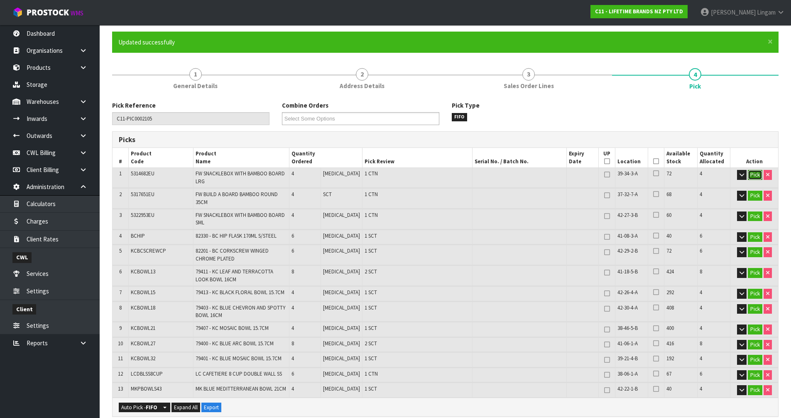
click at [751, 175] on button "Pick" at bounding box center [755, 175] width 15 height 10
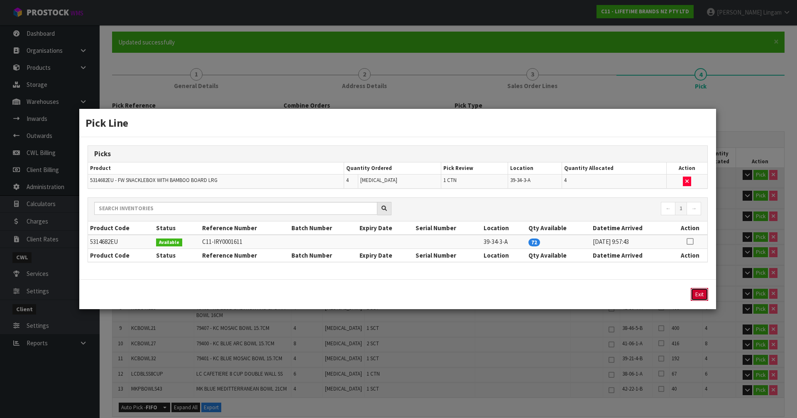
click at [698, 292] on button "Exit" at bounding box center [699, 294] width 17 height 13
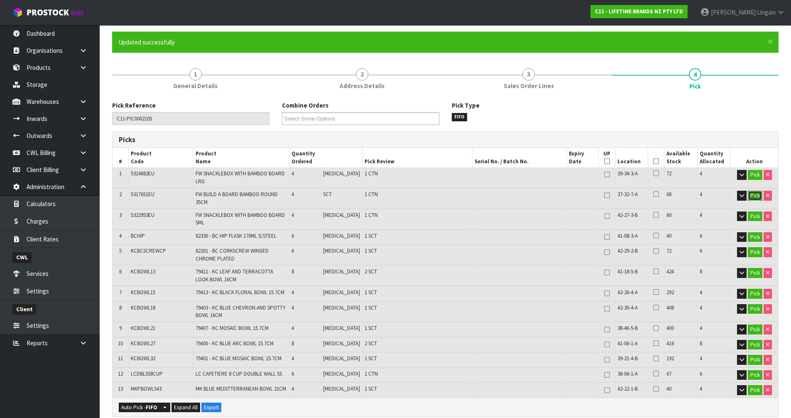
click at [757, 197] on button "Pick" at bounding box center [755, 196] width 15 height 10
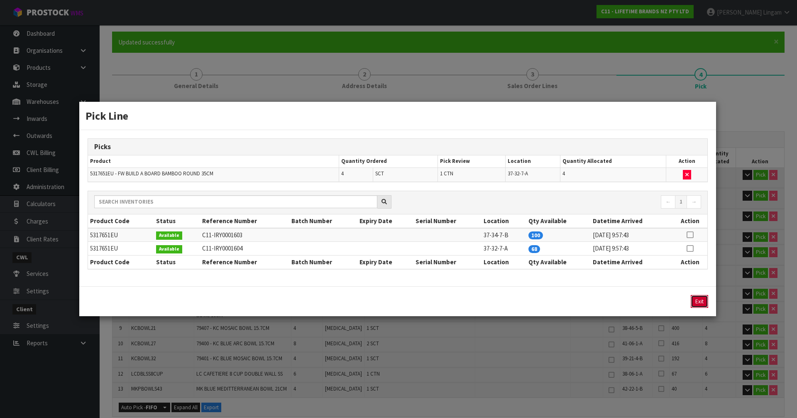
click at [699, 302] on button "Exit" at bounding box center [699, 301] width 17 height 13
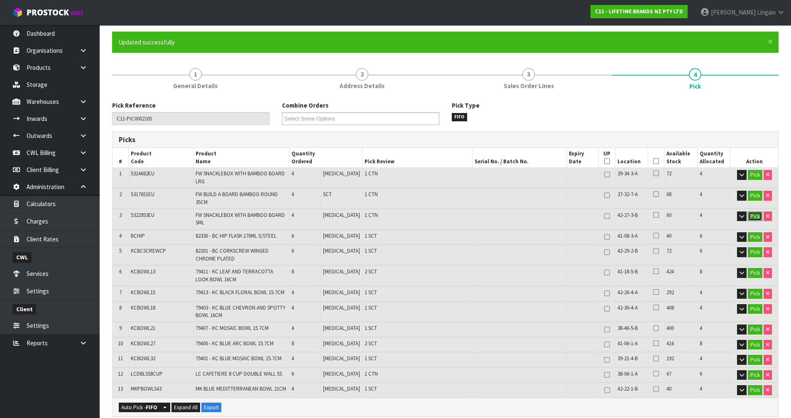
click at [753, 213] on button "Pick" at bounding box center [755, 216] width 15 height 10
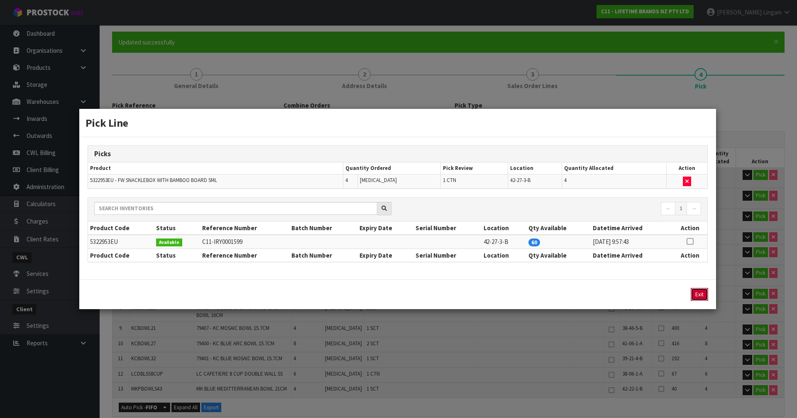
click at [705, 298] on button "Exit" at bounding box center [699, 294] width 17 height 13
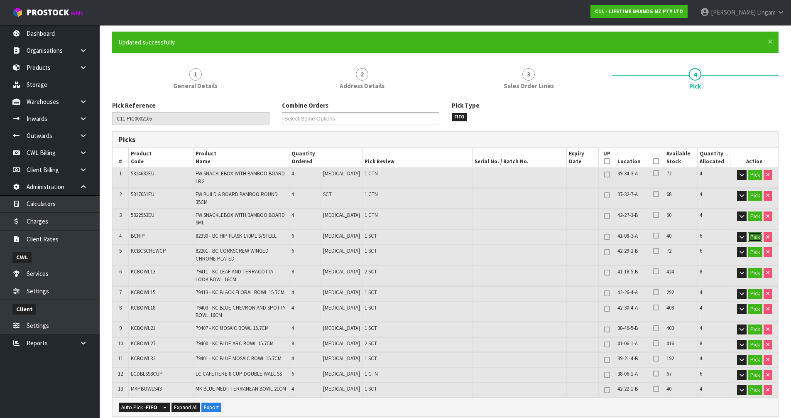
click at [750, 237] on button "Pick" at bounding box center [755, 237] width 15 height 10
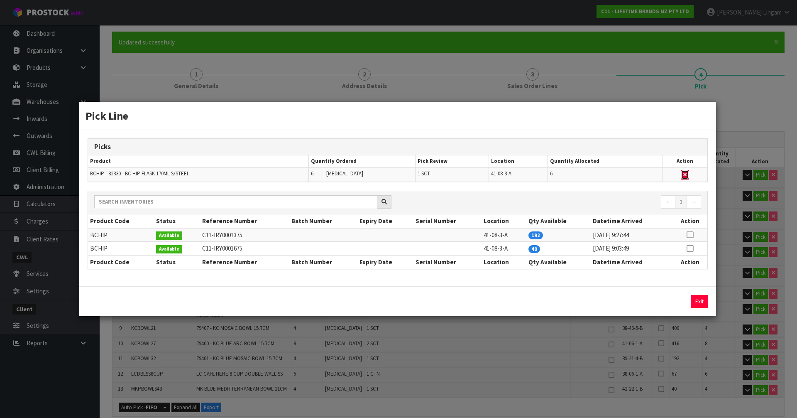
click at [686, 174] on icon "button" at bounding box center [684, 174] width 3 height 5
type input "Sub-carton x 10"
type input "60"
type input "0.205666"
type input "33.85"
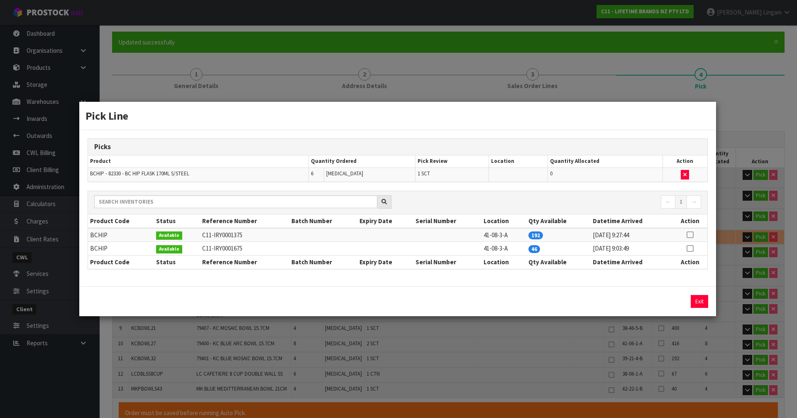
click at [691, 248] on icon at bounding box center [690, 248] width 7 height 0
click at [676, 298] on button "Assign Pick" at bounding box center [671, 301] width 34 height 13
type input "Sub-carton x 11"
type input "66"
type input "0.208966"
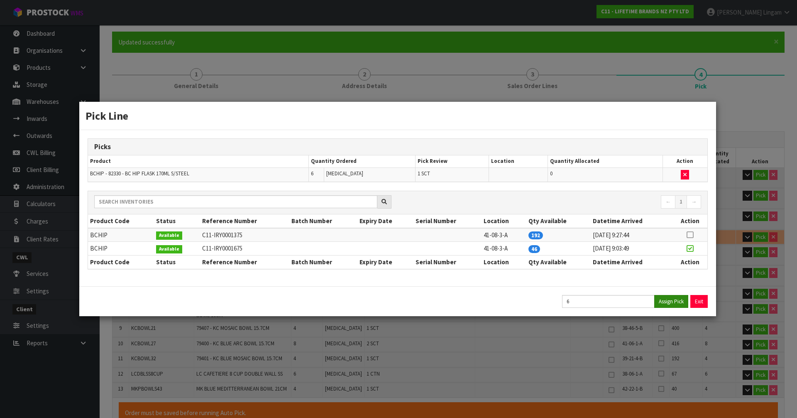
type input "34.6"
click at [695, 301] on button "Exit" at bounding box center [699, 301] width 17 height 13
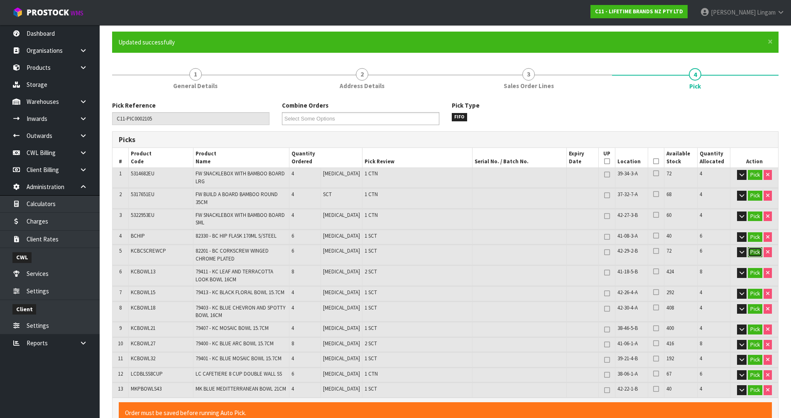
click at [752, 252] on button "Pick" at bounding box center [755, 252] width 15 height 10
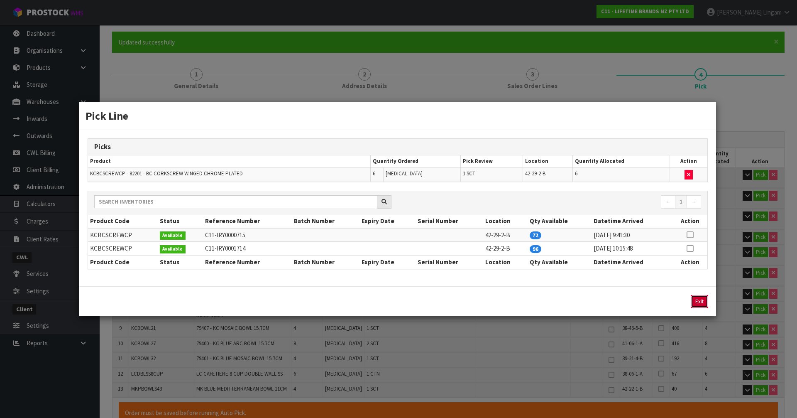
click at [701, 295] on button "Exit" at bounding box center [699, 301] width 17 height 13
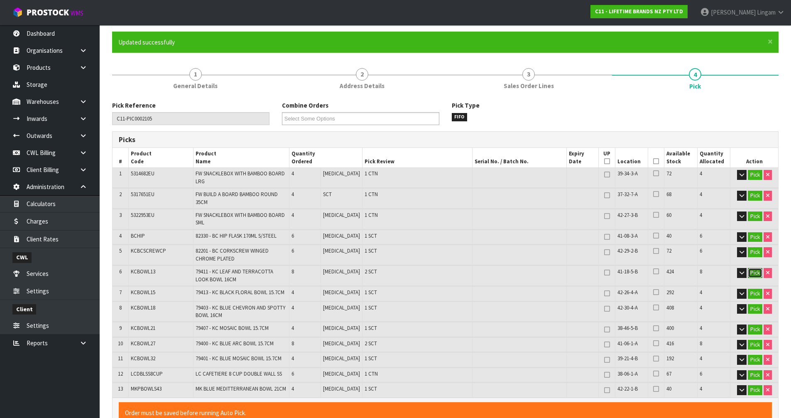
click at [753, 272] on button "Pick" at bounding box center [755, 273] width 15 height 10
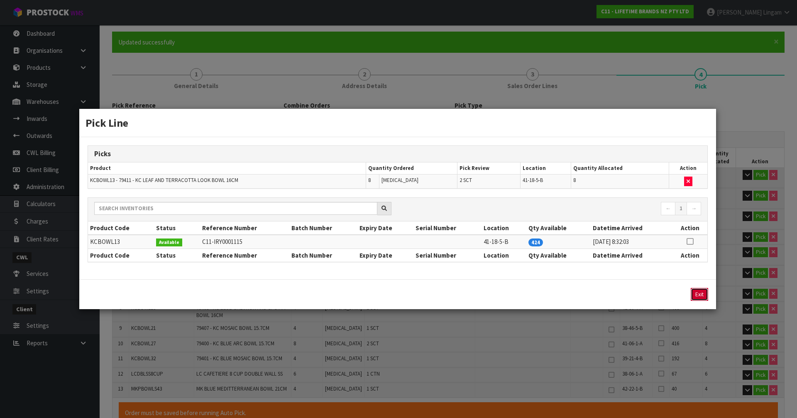
click at [701, 295] on button "Exit" at bounding box center [699, 294] width 17 height 13
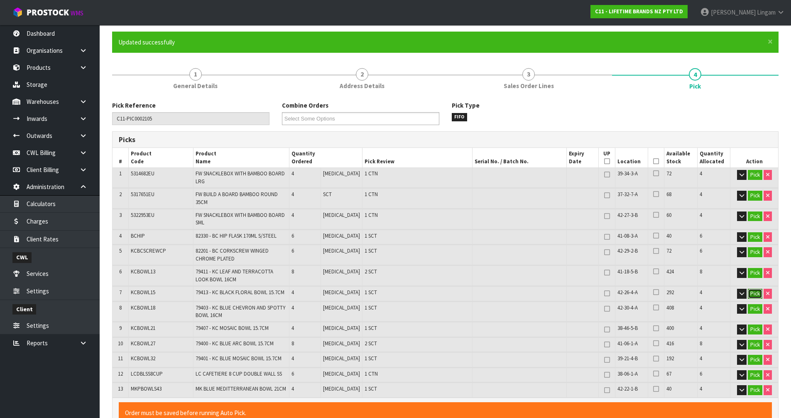
click at [750, 295] on button "Pick" at bounding box center [755, 293] width 15 height 10
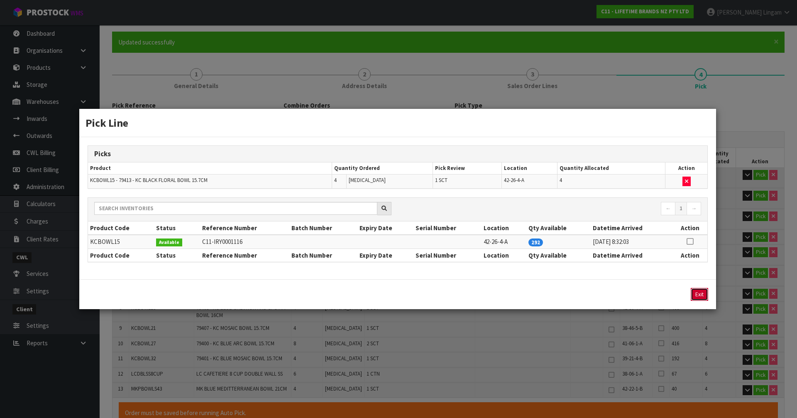
click at [703, 294] on button "Exit" at bounding box center [699, 294] width 17 height 13
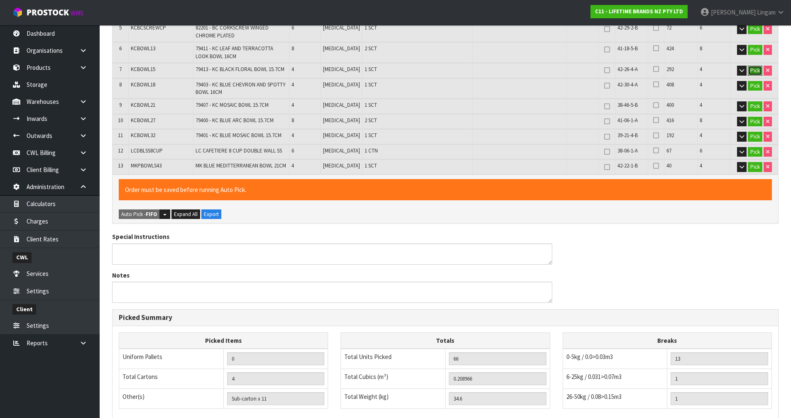
scroll to position [407, 0]
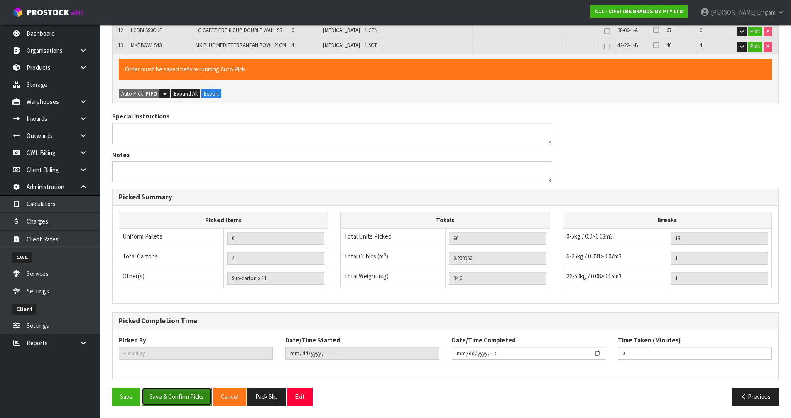
click at [166, 397] on button "Save & Confirm Picks" at bounding box center [177, 396] width 70 height 18
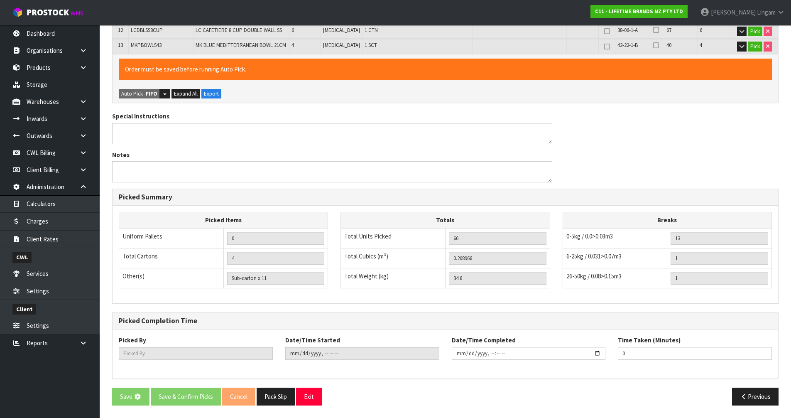
scroll to position [0, 0]
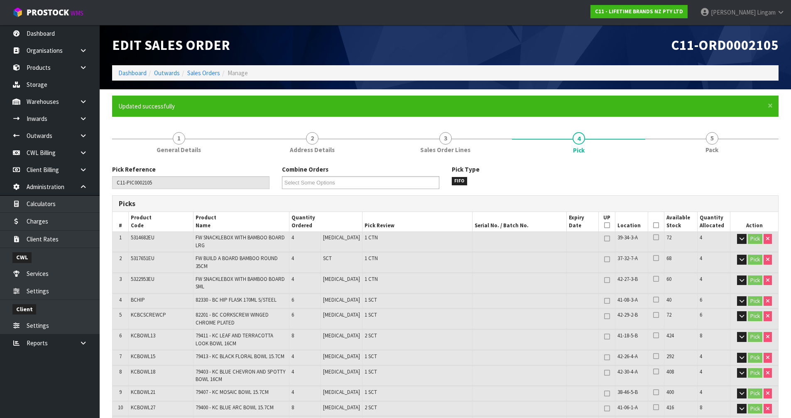
type input "[PERSON_NAME]"
type input "[DATE]T08:52:38"
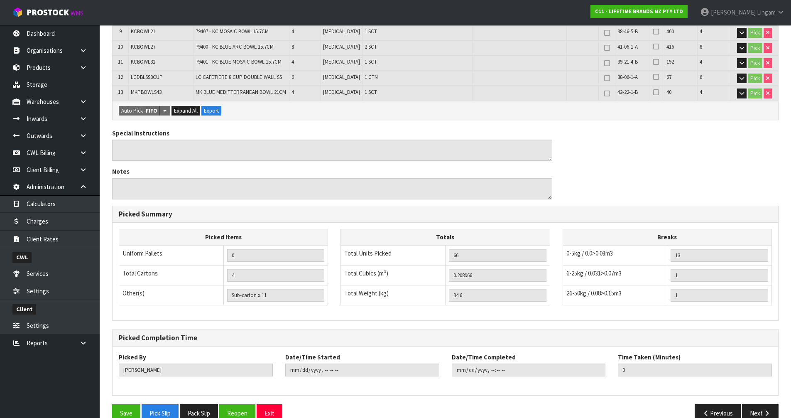
scroll to position [374, 0]
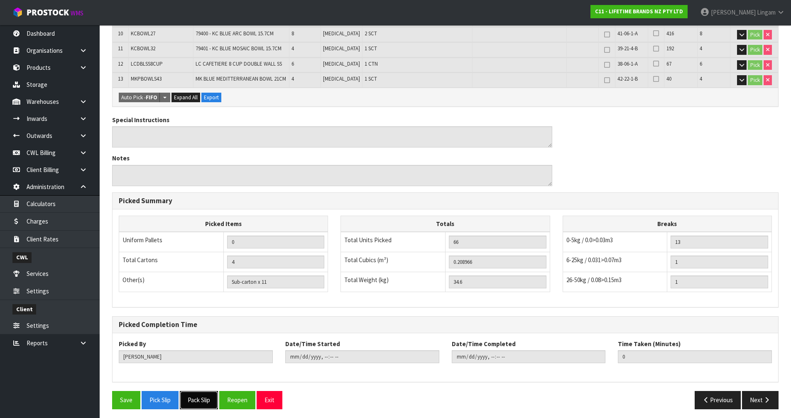
click at [196, 402] on button "Pack Slip" at bounding box center [199, 400] width 38 height 18
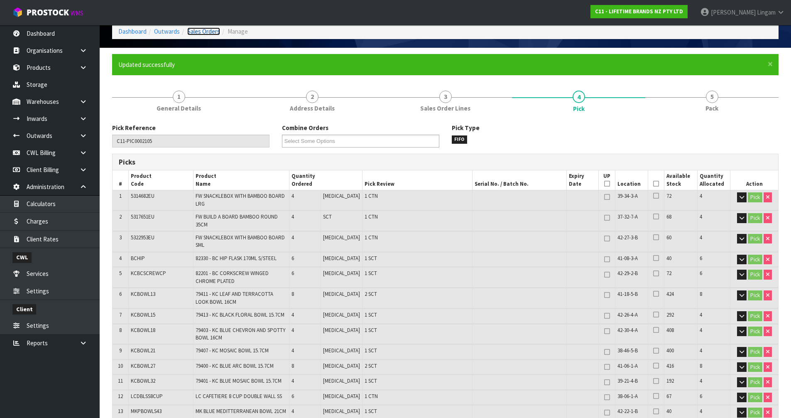
click at [213, 32] on link "Sales Orders" at bounding box center [203, 31] width 33 height 8
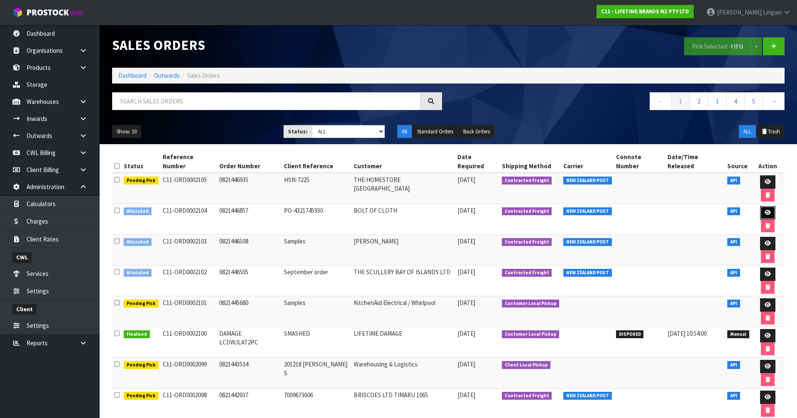
click at [765, 210] on icon at bounding box center [768, 212] width 6 height 5
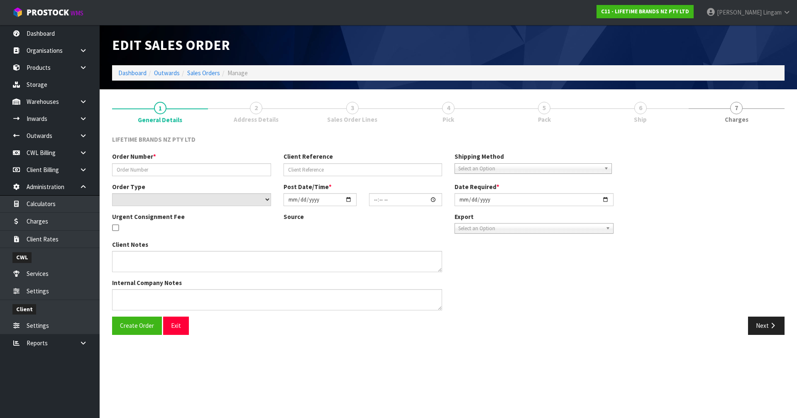
type input "0821446857"
type input "PO-4321745930"
select select "number:0"
type input "[DATE]"
type input "20:59:34.000"
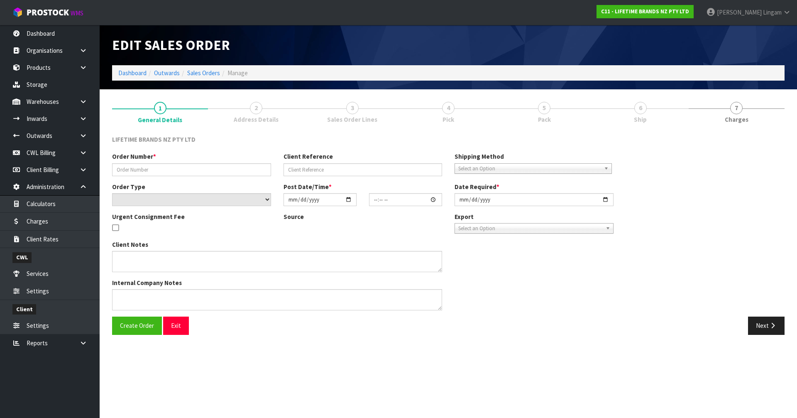
type input "[DATE]"
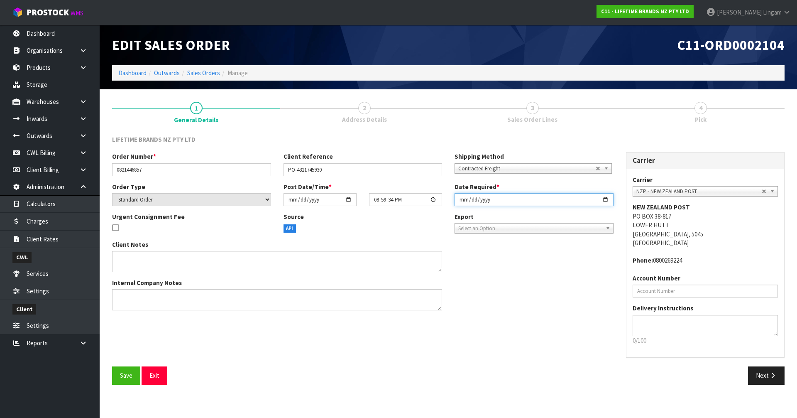
click at [459, 200] on input "[DATE]" at bounding box center [534, 199] width 159 height 13
type input "[DATE]"
drag, startPoint x: 122, startPoint y: 379, endPoint x: 155, endPoint y: 369, distance: 35.1
click at [122, 379] on button "Save" at bounding box center [126, 375] width 28 height 18
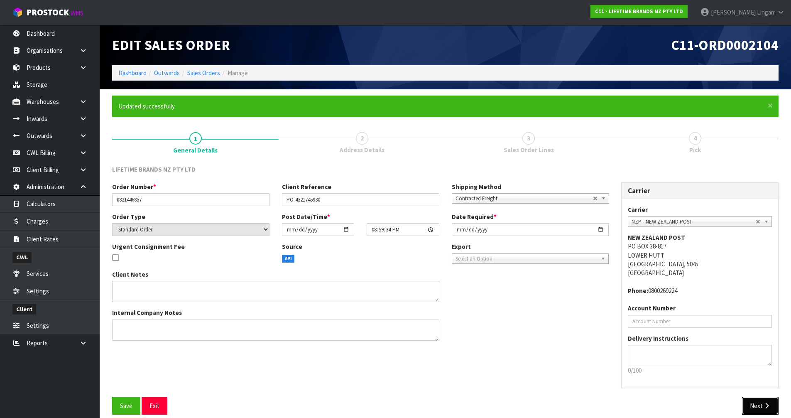
click at [747, 405] on button "Next" at bounding box center [760, 405] width 37 height 18
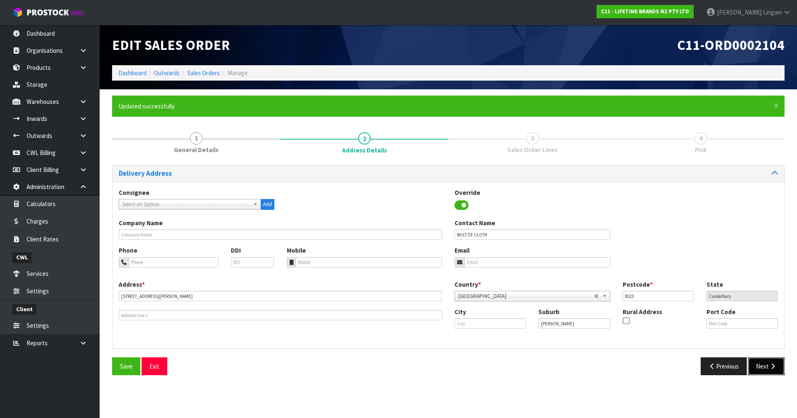
click at [767, 365] on button "Next" at bounding box center [766, 366] width 37 height 18
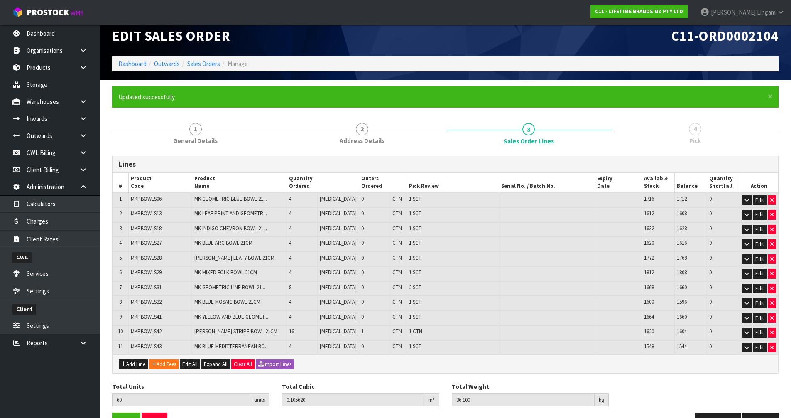
scroll to position [34, 0]
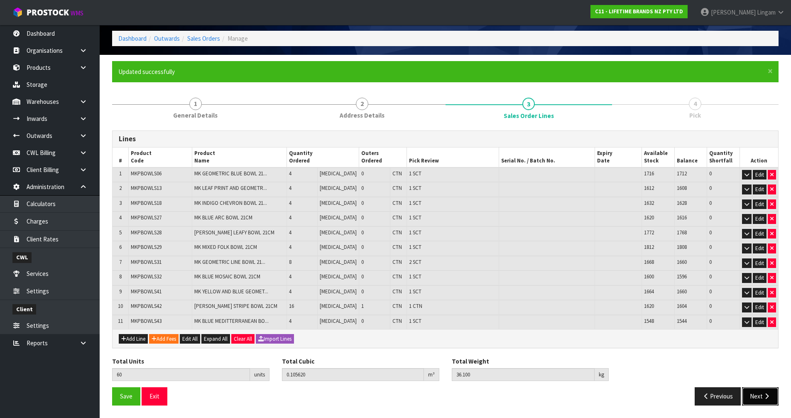
click at [758, 398] on button "Next" at bounding box center [760, 396] width 37 height 18
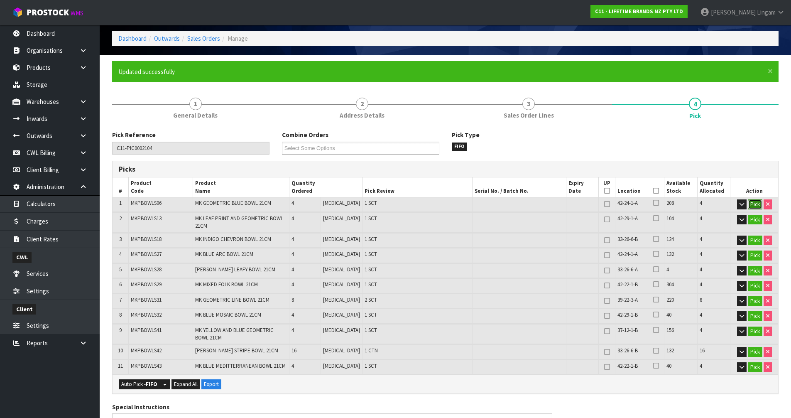
click at [753, 205] on button "Pick" at bounding box center [755, 204] width 15 height 10
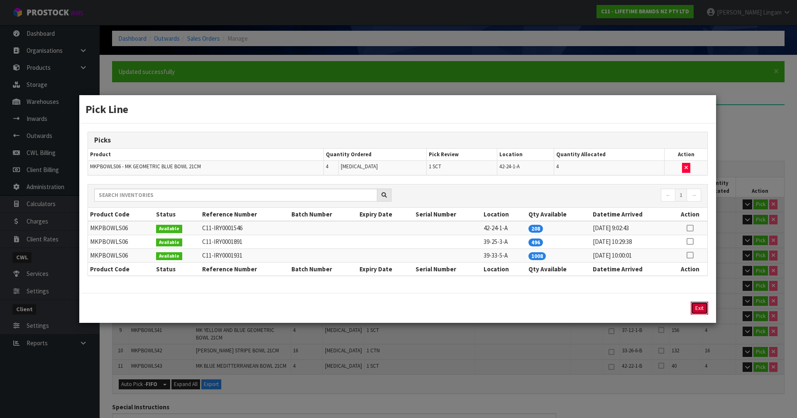
click at [702, 308] on button "Exit" at bounding box center [699, 307] width 17 height 13
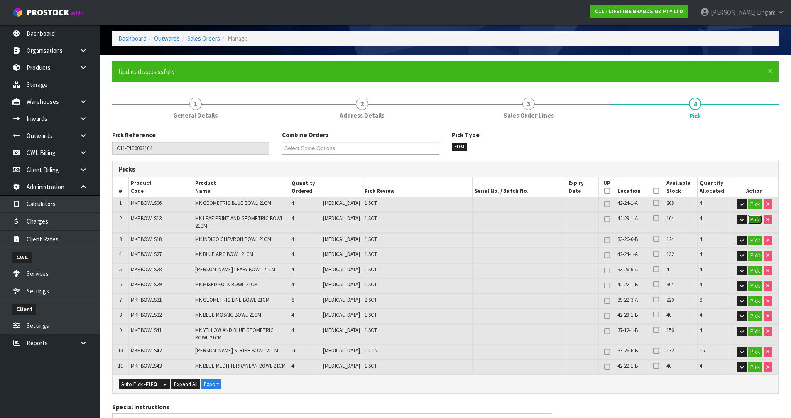
click at [759, 221] on button "Pick" at bounding box center [755, 220] width 15 height 10
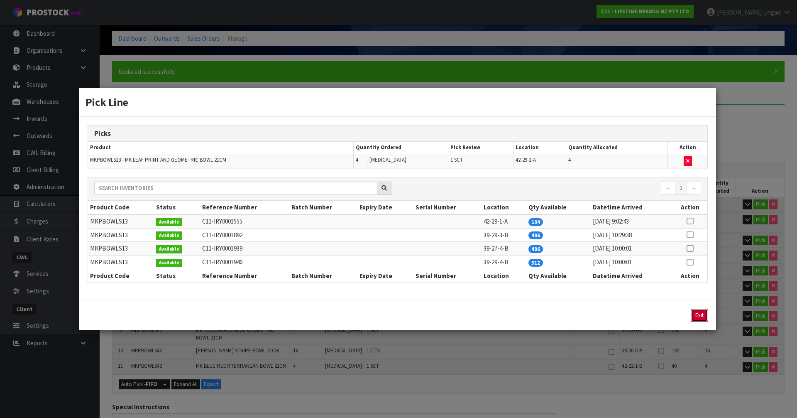
click at [705, 316] on button "Exit" at bounding box center [699, 314] width 17 height 13
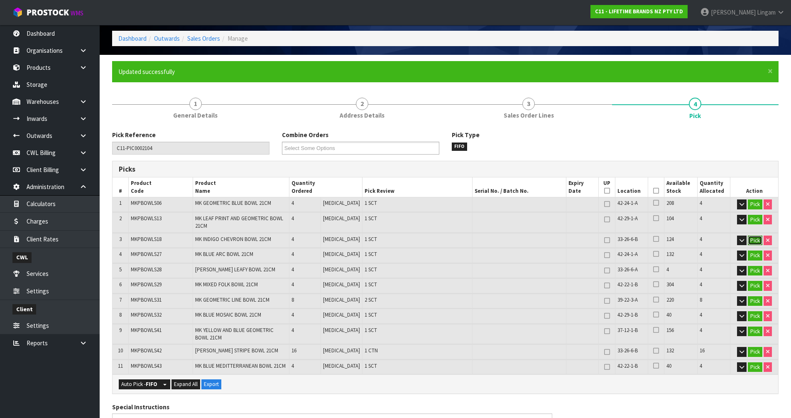
click at [751, 242] on button "Pick" at bounding box center [755, 240] width 15 height 10
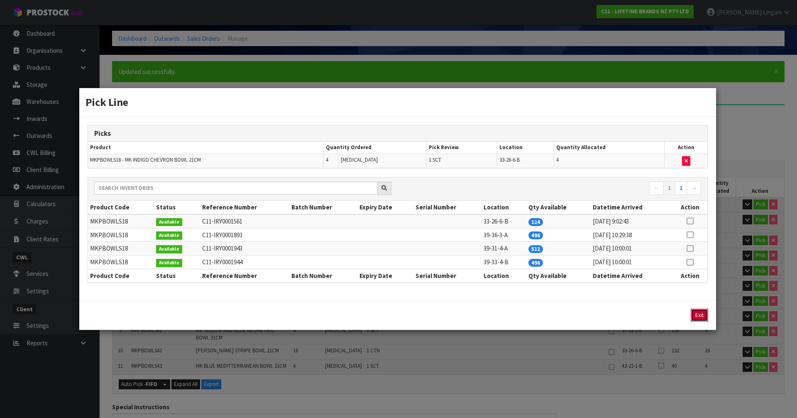
click at [696, 312] on button "Exit" at bounding box center [699, 314] width 17 height 13
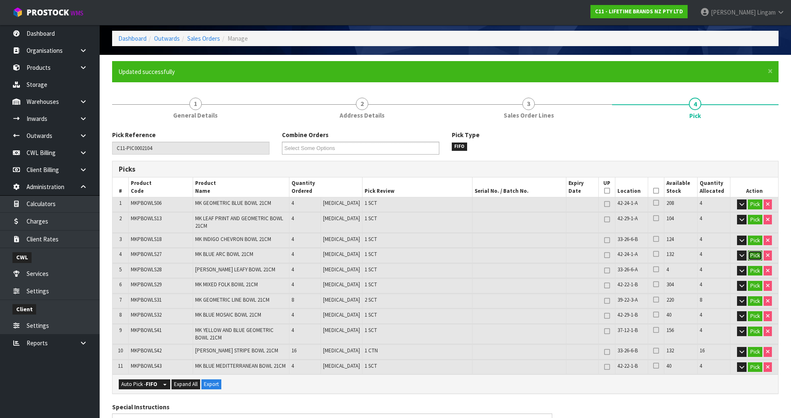
click at [750, 255] on button "Pick" at bounding box center [755, 255] width 15 height 10
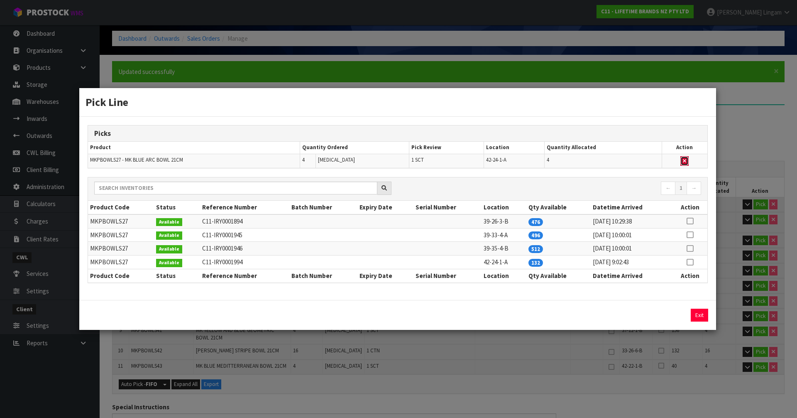
click at [682, 161] on button "button" at bounding box center [684, 161] width 8 height 10
type input "Sub-carton x 10"
type input "56"
type input "0.099548"
type input "33.85"
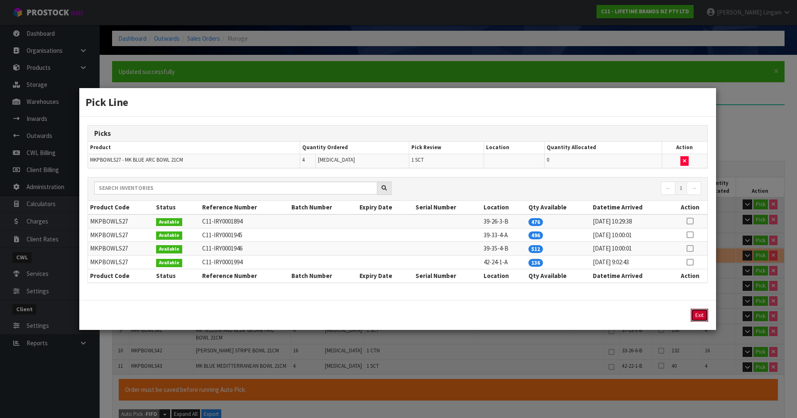
drag, startPoint x: 700, startPoint y: 315, endPoint x: 709, endPoint y: 304, distance: 14.8
click at [701, 314] on button "Exit" at bounding box center [699, 314] width 17 height 13
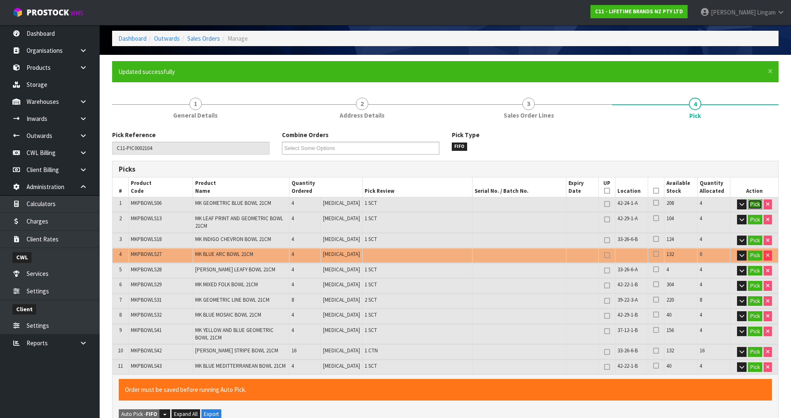
click at [755, 201] on button "Pick" at bounding box center [755, 204] width 15 height 10
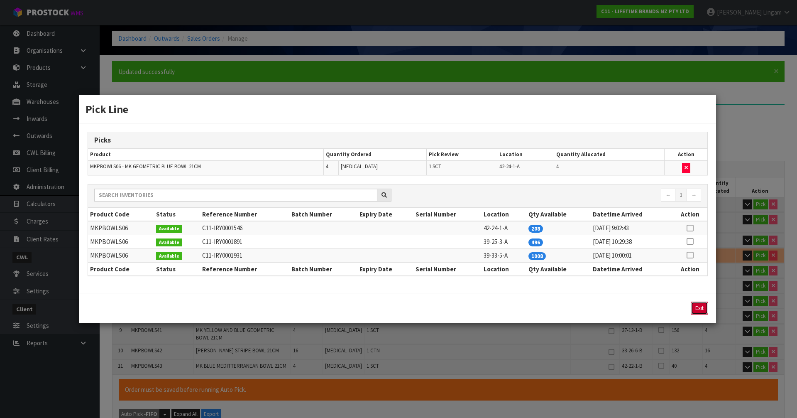
drag, startPoint x: 700, startPoint y: 305, endPoint x: 707, endPoint y: 296, distance: 11.6
click at [701, 305] on button "Exit" at bounding box center [699, 307] width 17 height 13
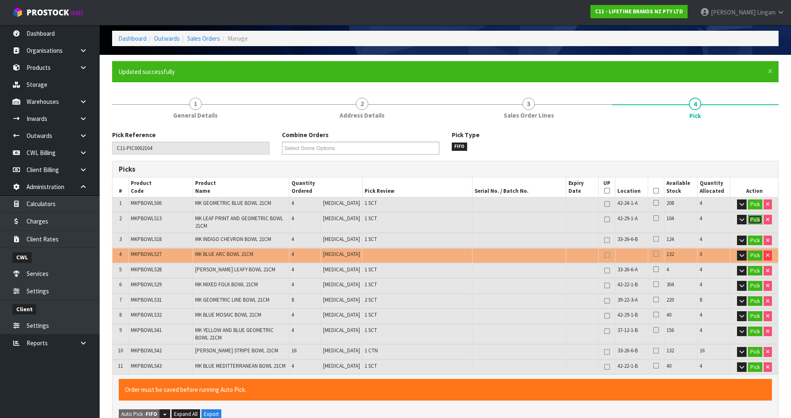
click at [754, 224] on button "Pick" at bounding box center [755, 220] width 15 height 10
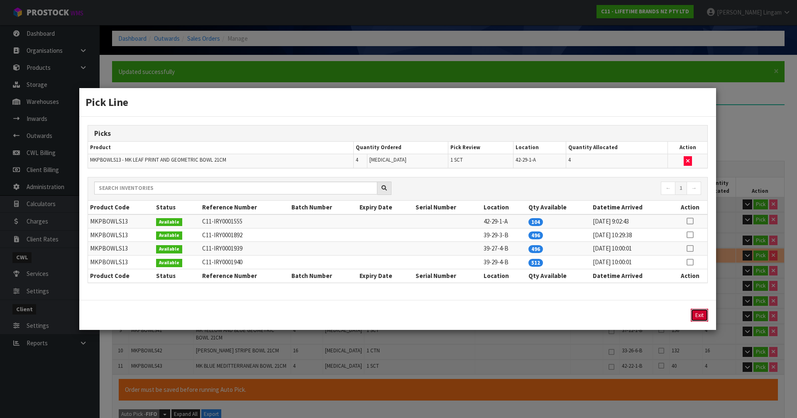
drag, startPoint x: 701, startPoint y: 312, endPoint x: 729, endPoint y: 282, distance: 40.5
click at [701, 312] on button "Exit" at bounding box center [699, 314] width 17 height 13
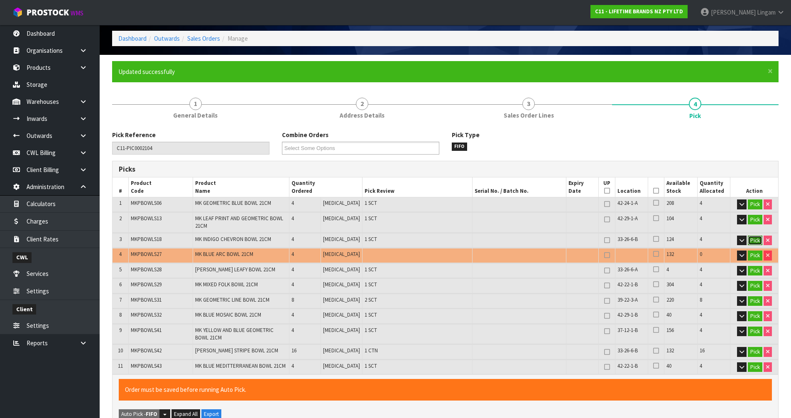
click at [751, 240] on button "Pick" at bounding box center [755, 240] width 15 height 10
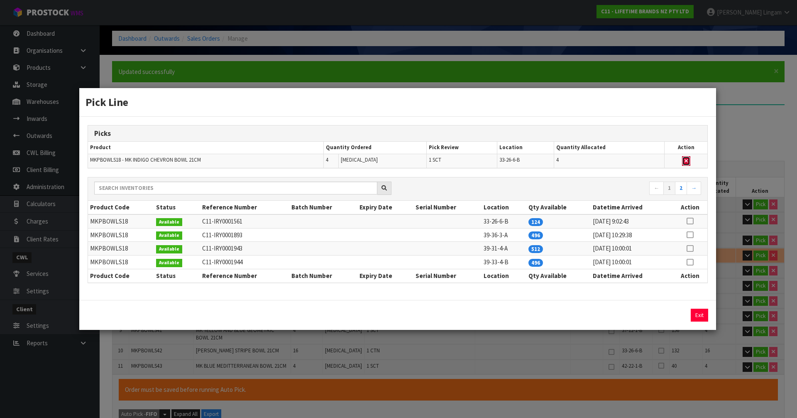
click at [689, 161] on button "button" at bounding box center [686, 161] width 8 height 10
type input "Sub-carton x 9"
type input "52"
type input "0.091484"
type input "31.75"
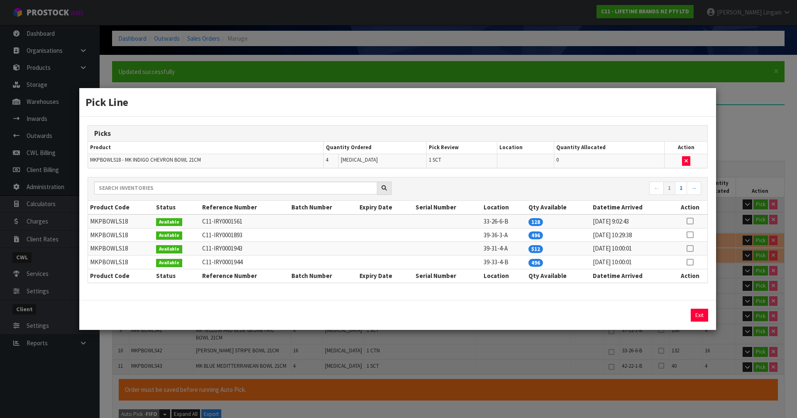
click at [689, 235] on icon at bounding box center [690, 235] width 7 height 0
click at [675, 313] on button "Assign Pick" at bounding box center [671, 314] width 34 height 13
type input "Sub-carton x 10"
type input "56"
type input "0.099548"
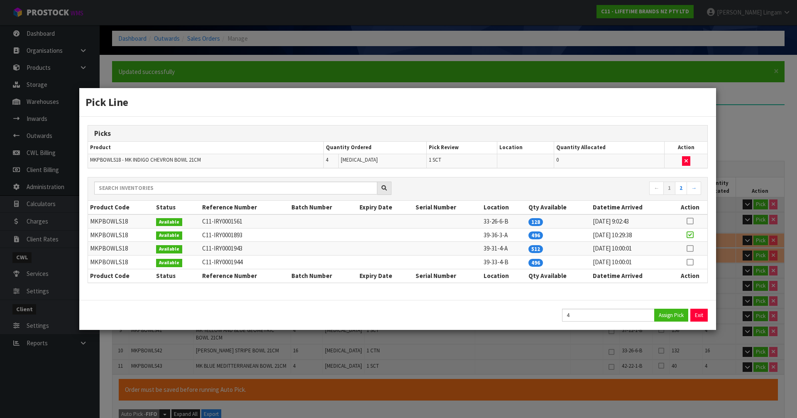
type input "33.85"
click at [696, 312] on button "Exit" at bounding box center [699, 314] width 17 height 13
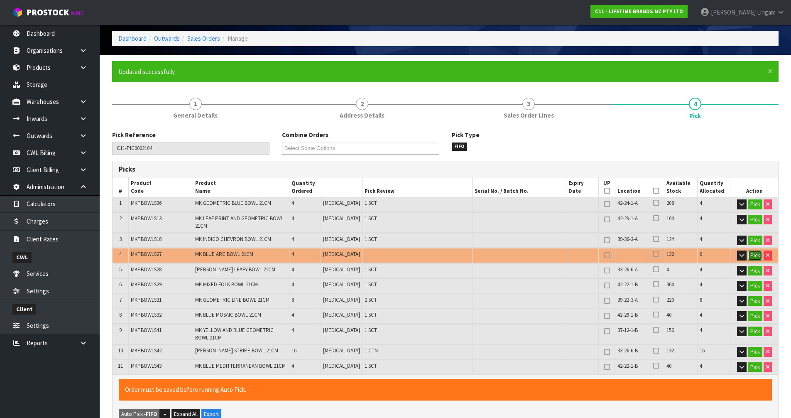
click at [754, 256] on button "Pick" at bounding box center [755, 255] width 15 height 10
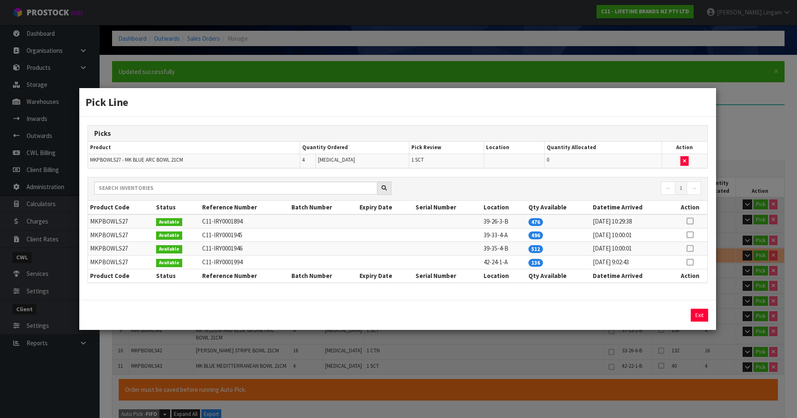
click at [689, 262] on icon at bounding box center [690, 262] width 7 height 0
click at [675, 313] on button "Assign Pick" at bounding box center [671, 314] width 34 height 13
type input "Sub-carton x 11"
type input "60"
type input "0.10562"
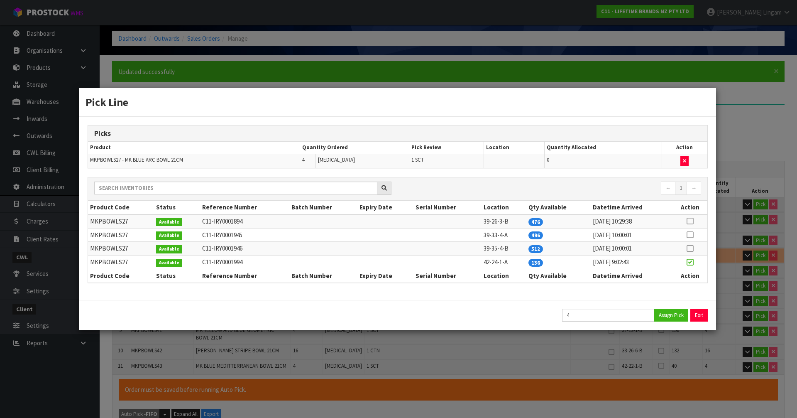
type input "36.1"
click at [700, 313] on button "Exit" at bounding box center [699, 314] width 17 height 13
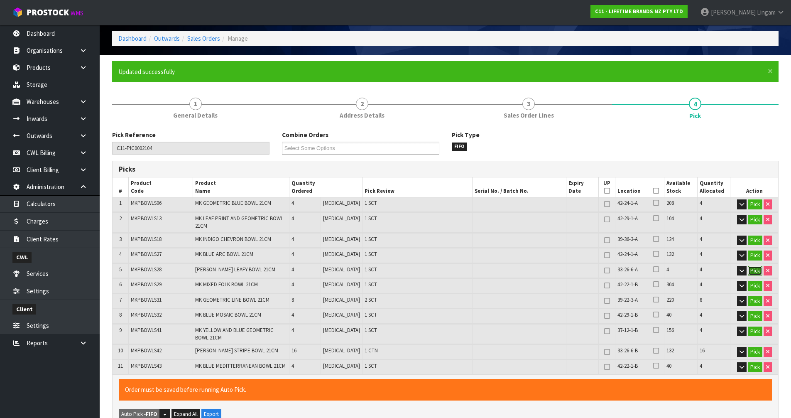
click at [750, 273] on button "Pick" at bounding box center [755, 271] width 15 height 10
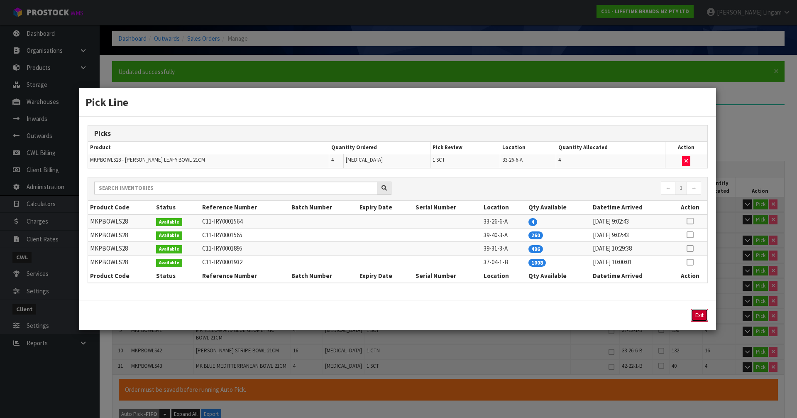
click at [698, 312] on button "Exit" at bounding box center [699, 314] width 17 height 13
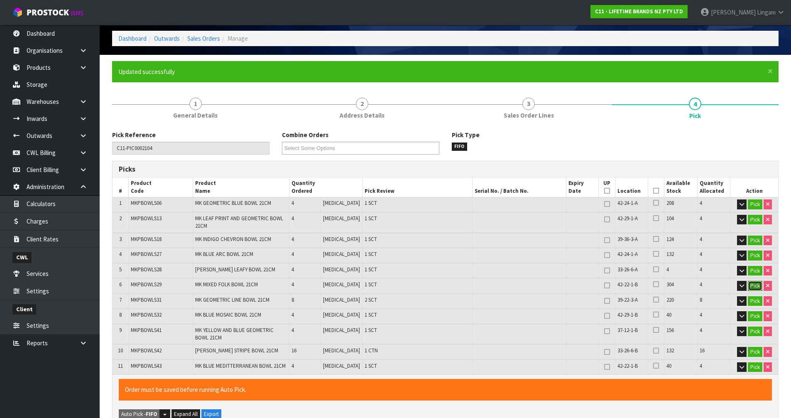
click at [749, 284] on button "Pick" at bounding box center [755, 286] width 15 height 10
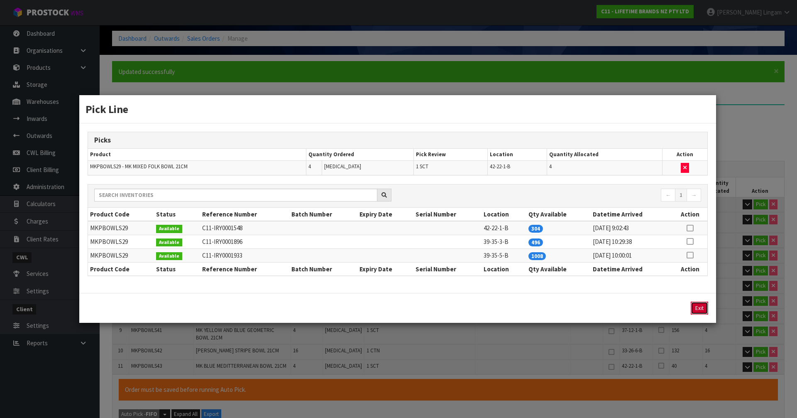
click at [697, 310] on button "Exit" at bounding box center [699, 307] width 17 height 13
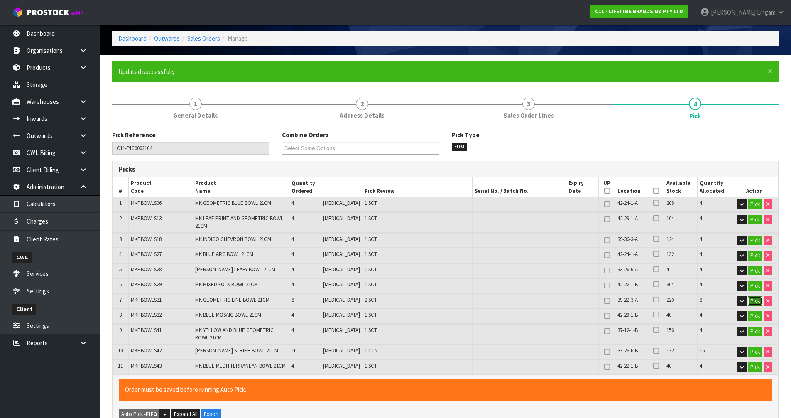
click at [757, 301] on button "Pick" at bounding box center [755, 301] width 15 height 10
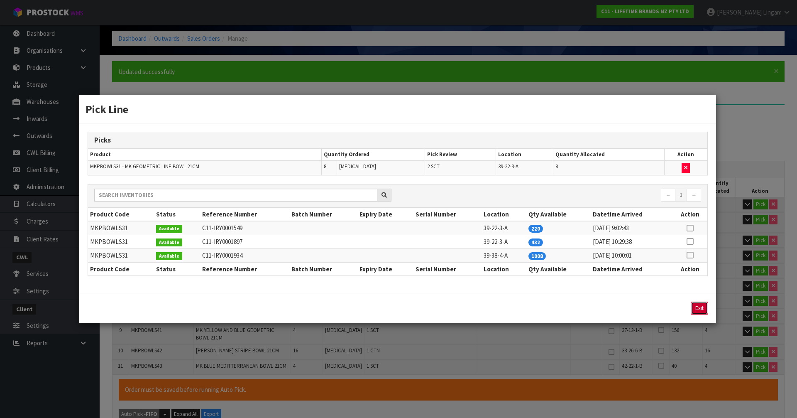
click at [695, 308] on button "Exit" at bounding box center [699, 307] width 17 height 13
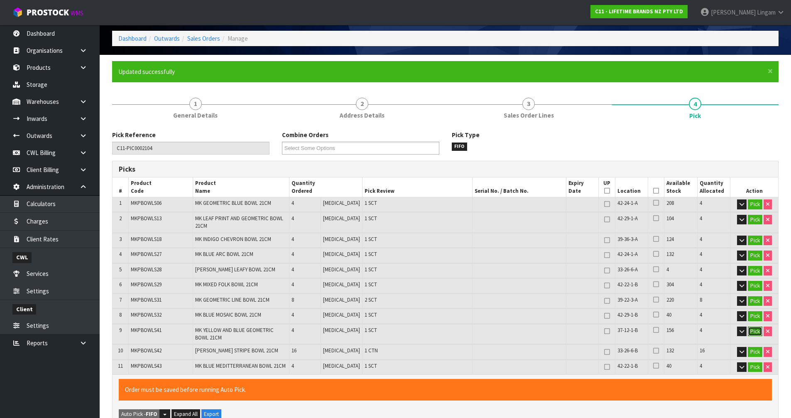
click at [754, 331] on button "Pick" at bounding box center [755, 331] width 15 height 10
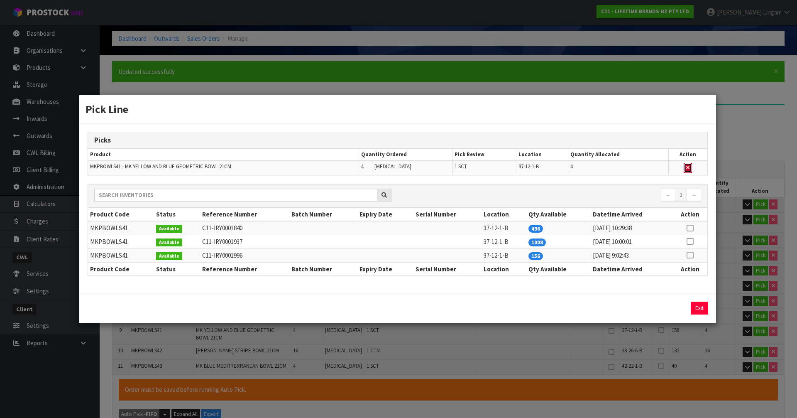
click at [690, 166] on button "button" at bounding box center [688, 168] width 8 height 10
type input "Sub-carton x 10"
type input "56"
type input "0.098444"
type input "33.85"
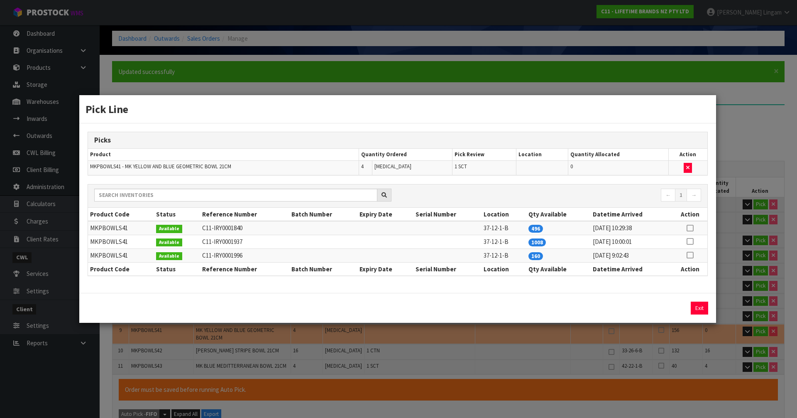
click at [691, 255] on icon at bounding box center [690, 255] width 7 height 0
click at [679, 303] on button "Assign Pick" at bounding box center [671, 307] width 34 height 13
type input "Sub-carton x 11"
type input "60"
type input "0.10562"
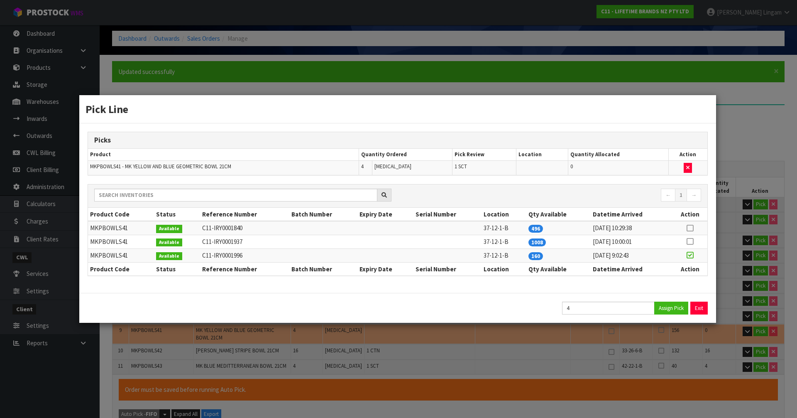
type input "36.1"
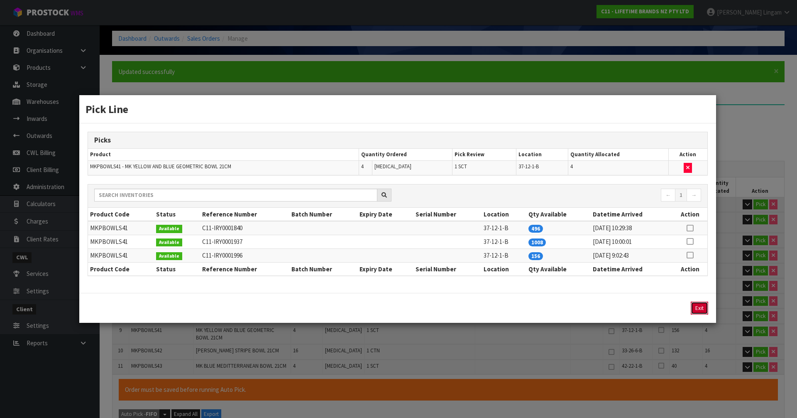
click at [701, 301] on button "Exit" at bounding box center [699, 307] width 17 height 13
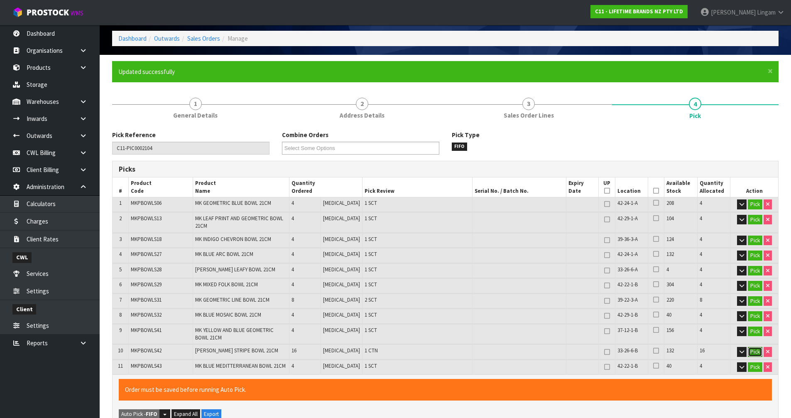
click at [752, 352] on button "Pick" at bounding box center [755, 352] width 15 height 10
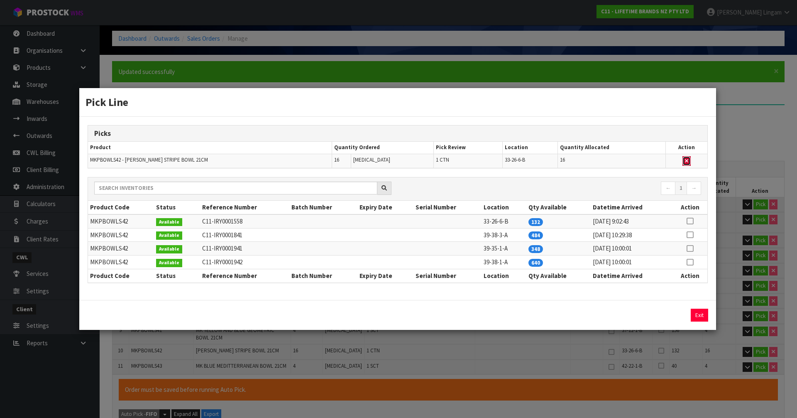
click at [685, 162] on icon "button" at bounding box center [686, 160] width 3 height 5
type input "0"
type input "44"
type input "0.07342"
type input "24.1"
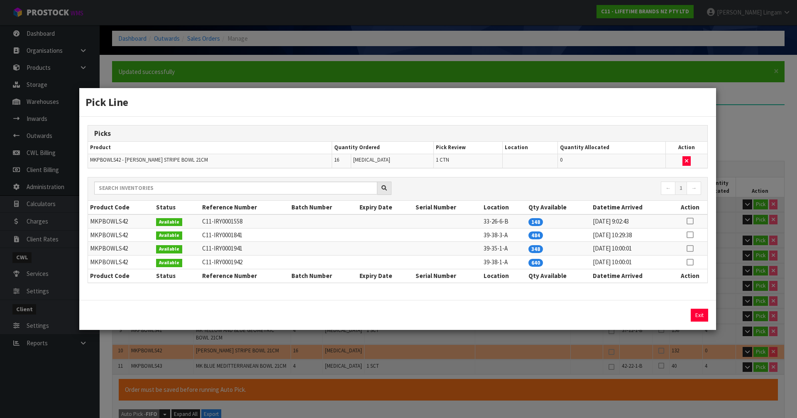
click at [690, 221] on icon at bounding box center [690, 221] width 7 height 0
click at [665, 314] on button "Assign Pick" at bounding box center [671, 314] width 34 height 13
type input "1"
type input "60"
type input "0.10562"
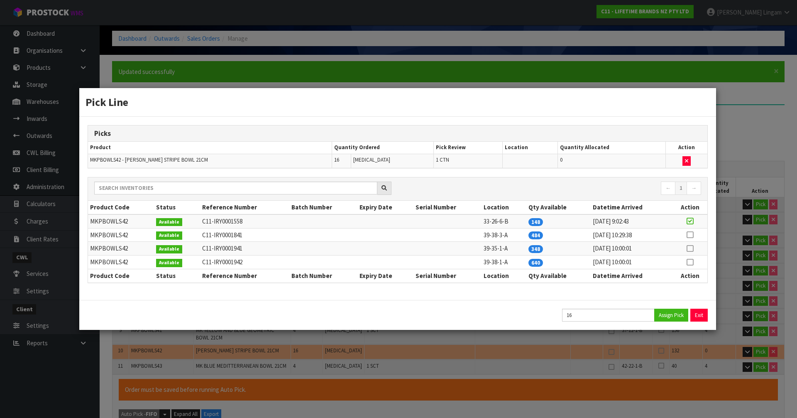
type input "36.1"
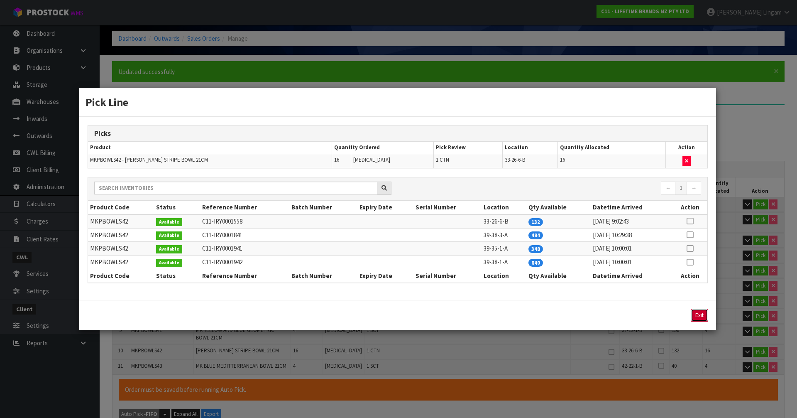
click at [699, 314] on button "Exit" at bounding box center [699, 314] width 17 height 13
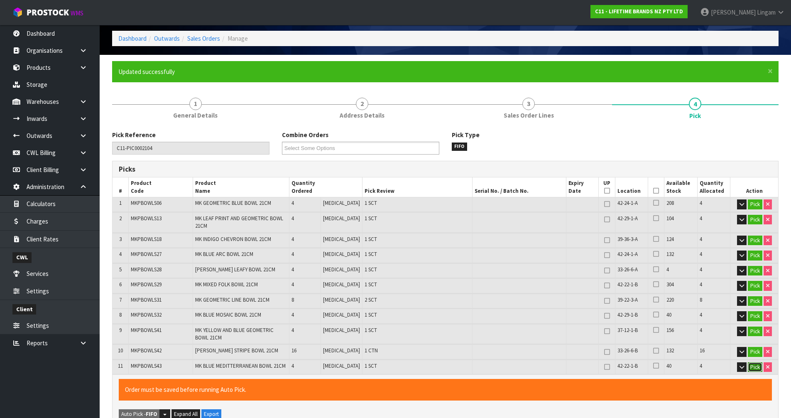
click at [753, 369] on button "Pick" at bounding box center [755, 367] width 15 height 10
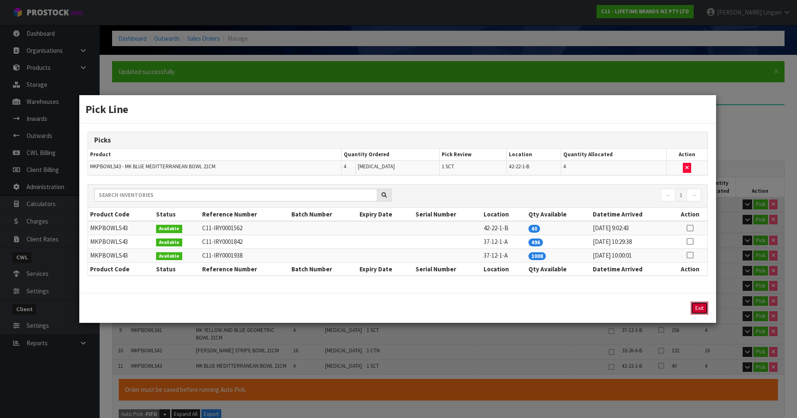
click at [697, 310] on button "Exit" at bounding box center [699, 307] width 17 height 13
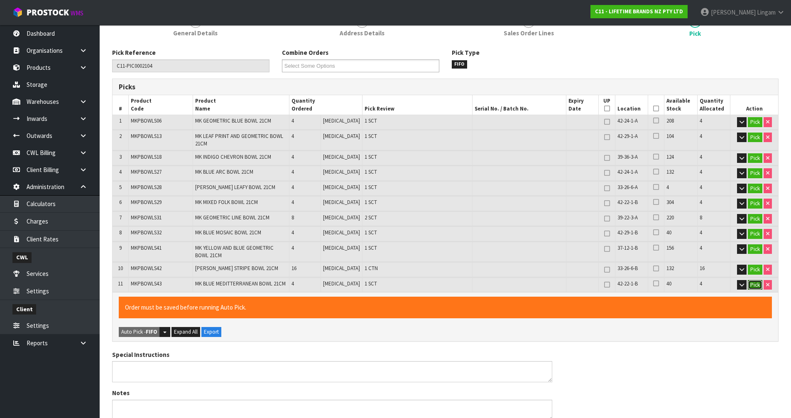
scroll to position [354, 0]
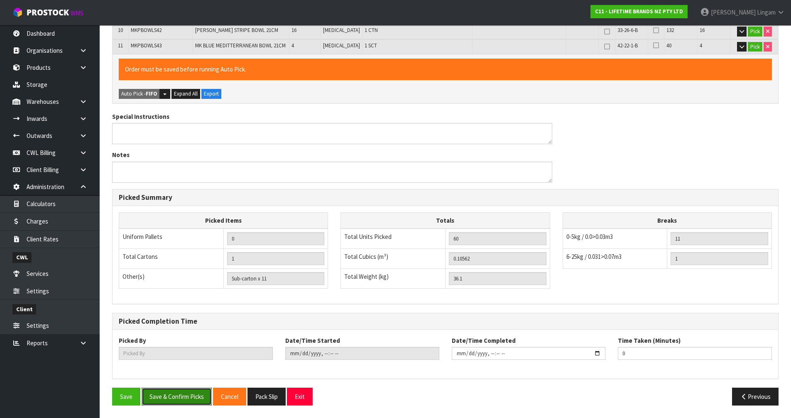
click at [172, 398] on button "Save & Confirm Picks" at bounding box center [177, 396] width 70 height 18
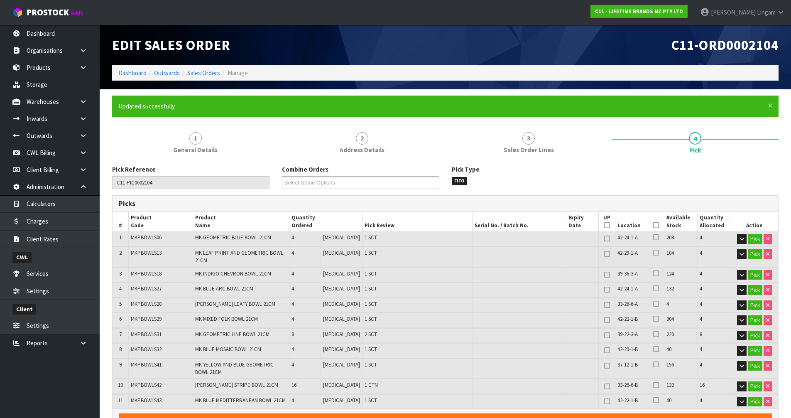
type input "[PERSON_NAME]"
type input "[DATE]T08:54:09"
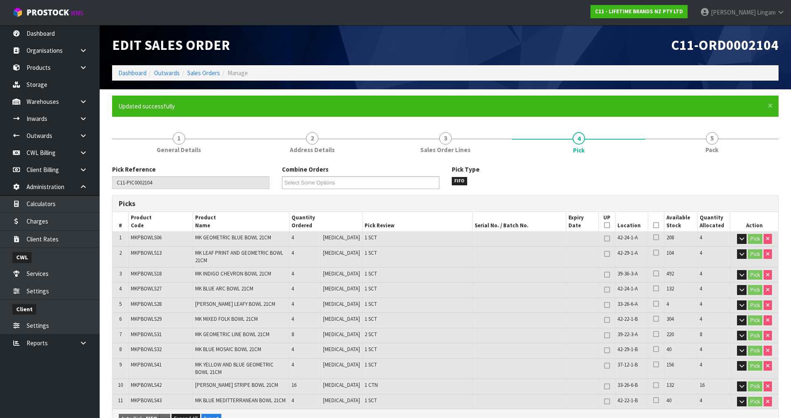
scroll to position [325, 0]
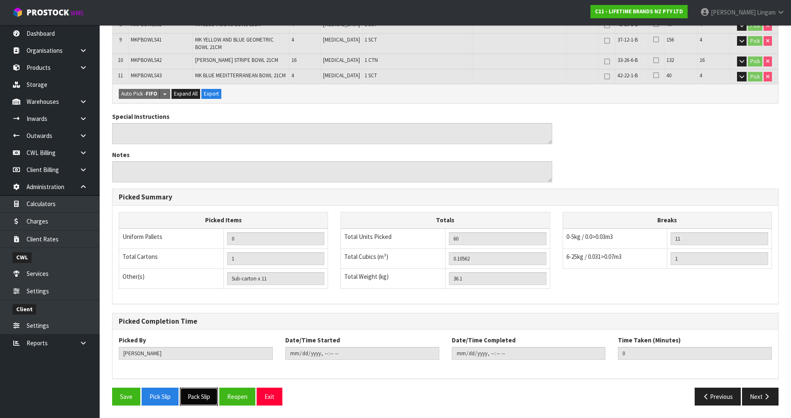
click at [201, 396] on button "Pack Slip" at bounding box center [199, 396] width 38 height 18
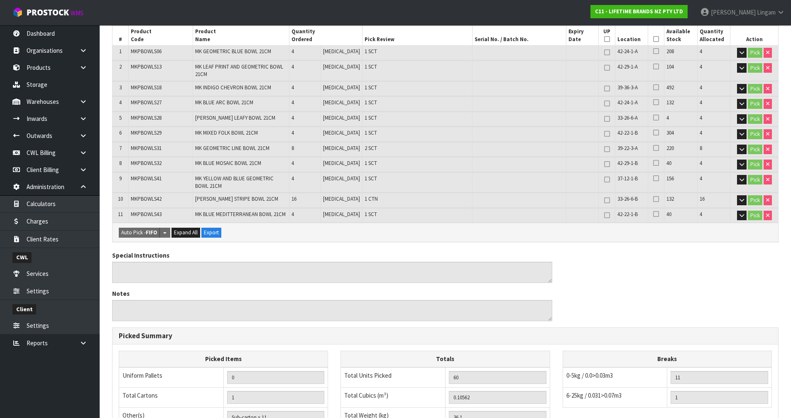
scroll to position [0, 0]
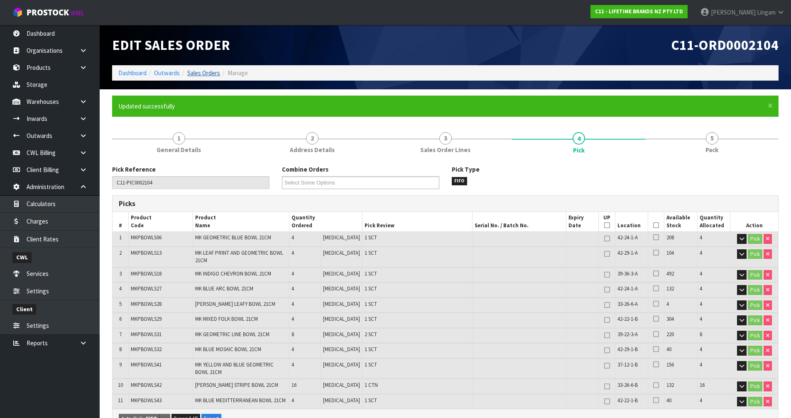
click at [213, 70] on link "Sales Orders" at bounding box center [203, 73] width 33 height 8
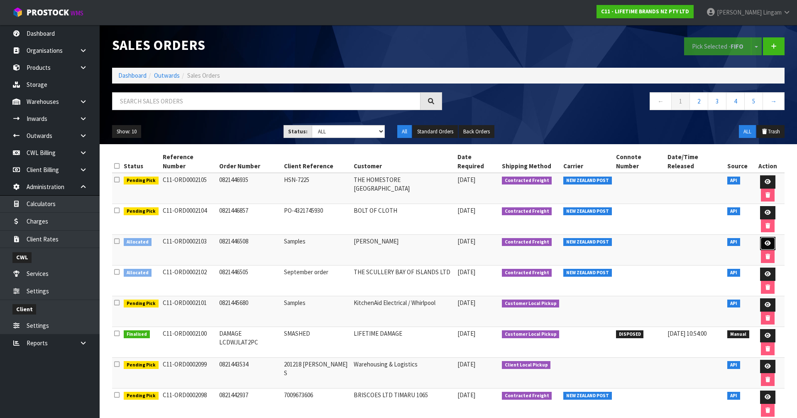
click at [765, 240] on icon at bounding box center [768, 242] width 6 height 5
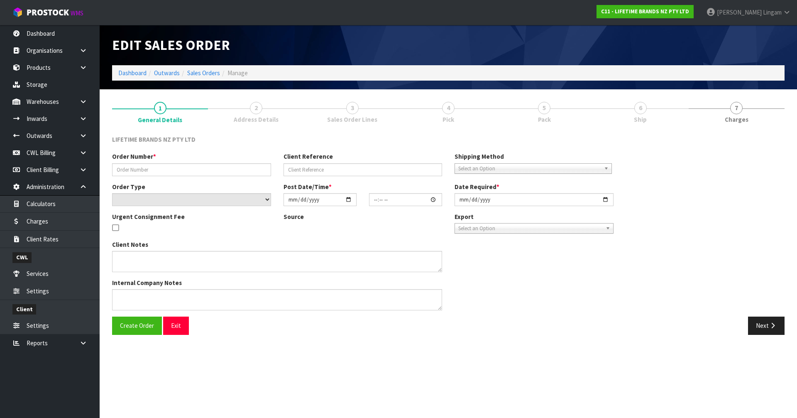
type input "0821446508"
type input "Samples"
select select "number:0"
type input "[DATE]"
type input "17:29:34.000"
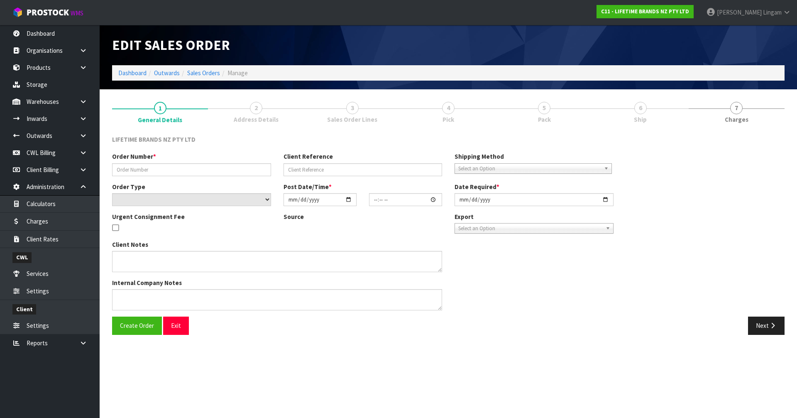
type input "[DATE]"
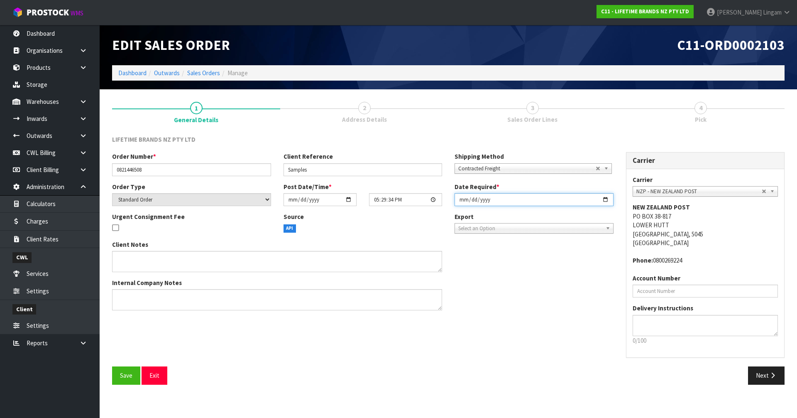
click at [460, 200] on input "[DATE]" at bounding box center [534, 199] width 159 height 13
type input "[DATE]"
click at [128, 380] on button "Save" at bounding box center [126, 375] width 28 height 18
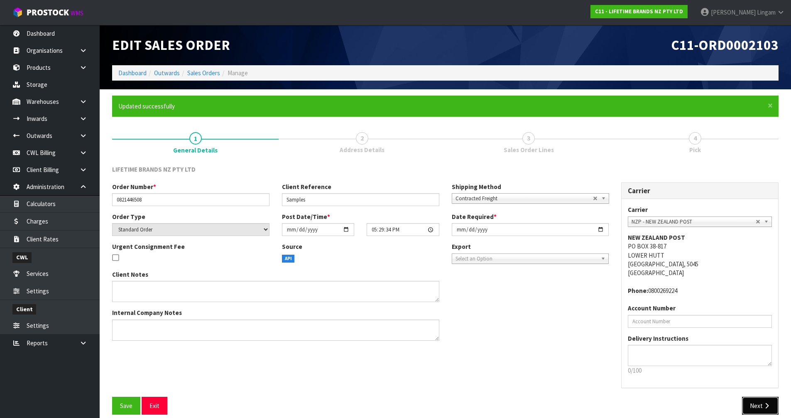
click at [759, 401] on button "Next" at bounding box center [760, 405] width 37 height 18
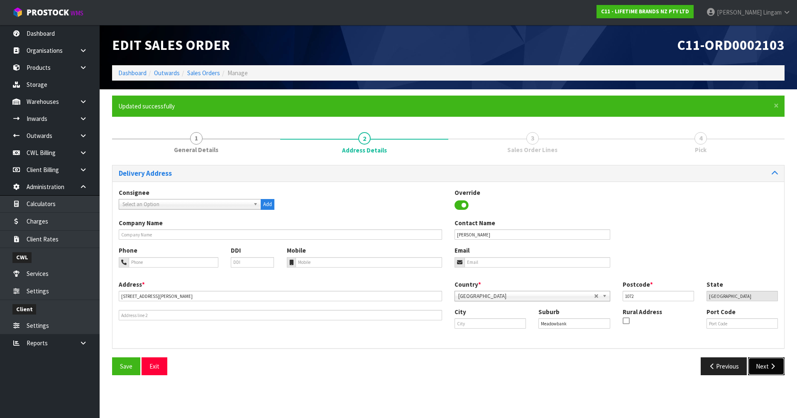
click at [763, 364] on button "Next" at bounding box center [766, 366] width 37 height 18
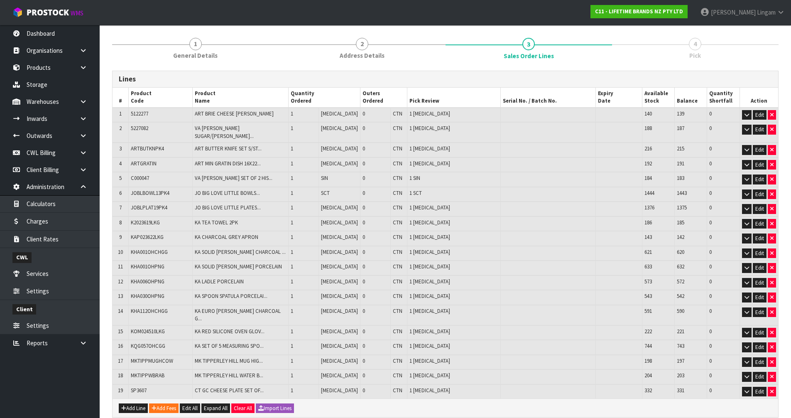
scroll to position [152, 0]
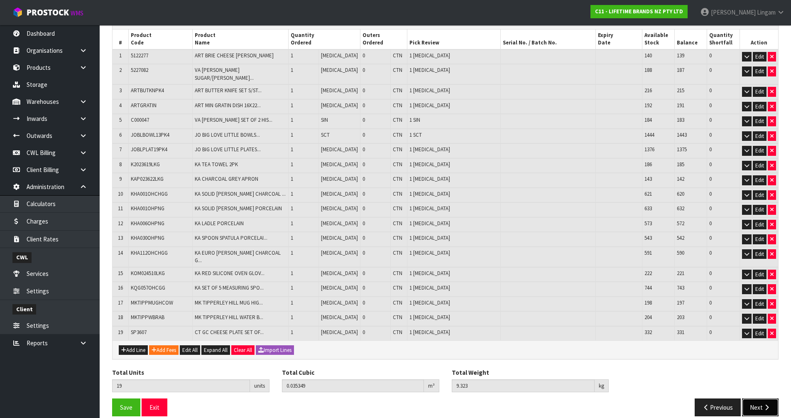
click at [751, 398] on button "Next" at bounding box center [760, 407] width 37 height 18
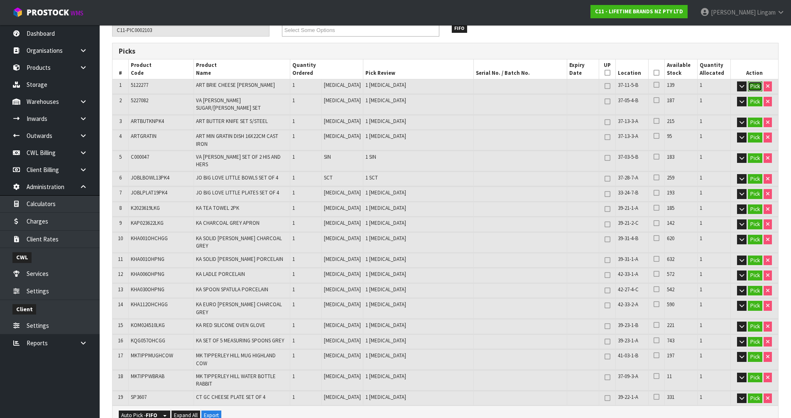
click at [754, 83] on button "Pick" at bounding box center [755, 86] width 15 height 10
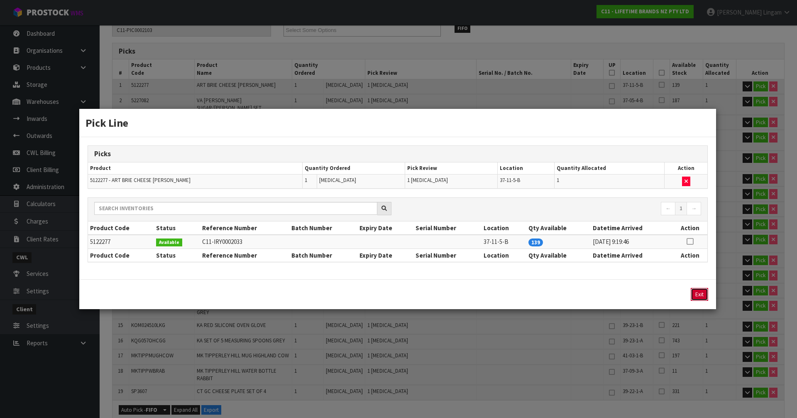
click at [702, 293] on button "Exit" at bounding box center [699, 294] width 17 height 13
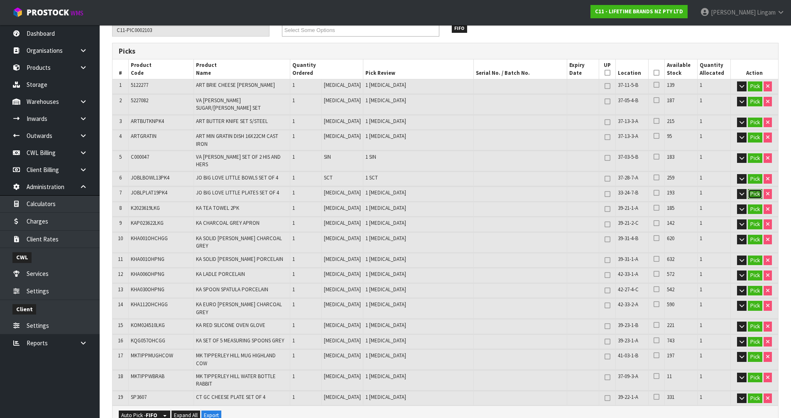
click at [750, 189] on button "Pick" at bounding box center [755, 194] width 15 height 10
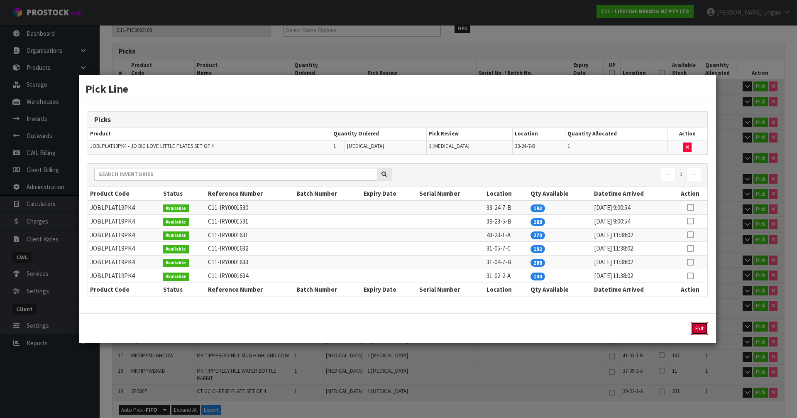
click at [698, 328] on button "Exit" at bounding box center [699, 328] width 17 height 13
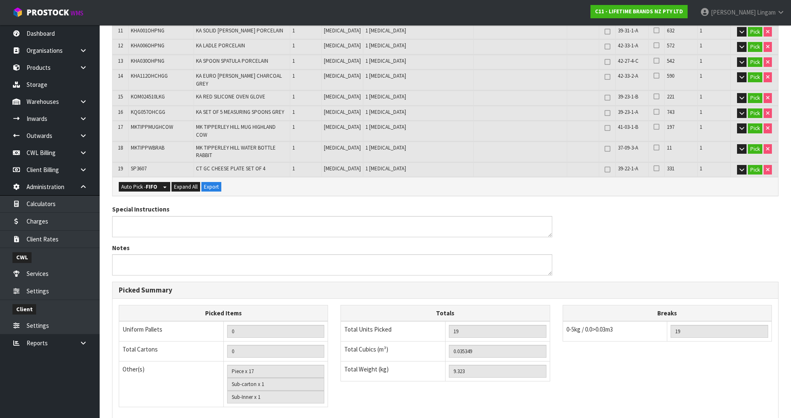
scroll to position [466, 0]
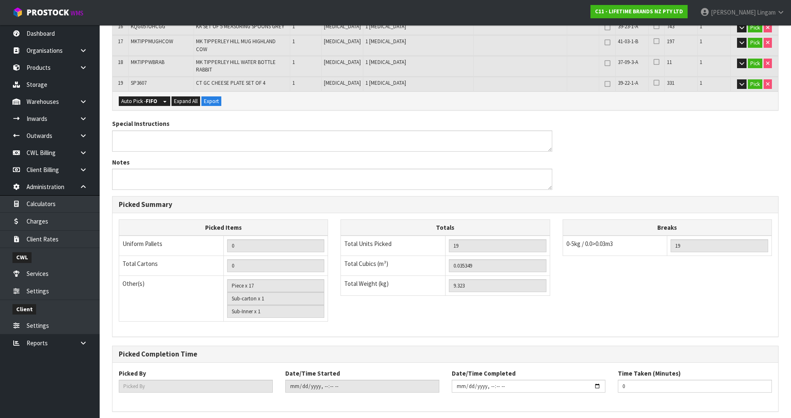
type input "[PERSON_NAME]"
type input "[DATE]T08:54:49"
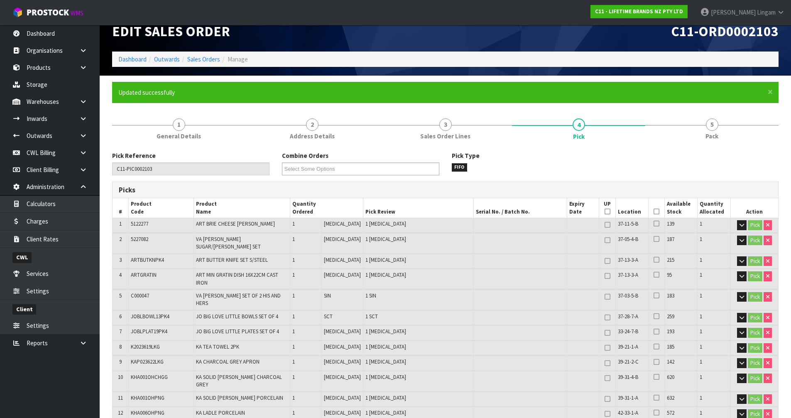
scroll to position [0, 0]
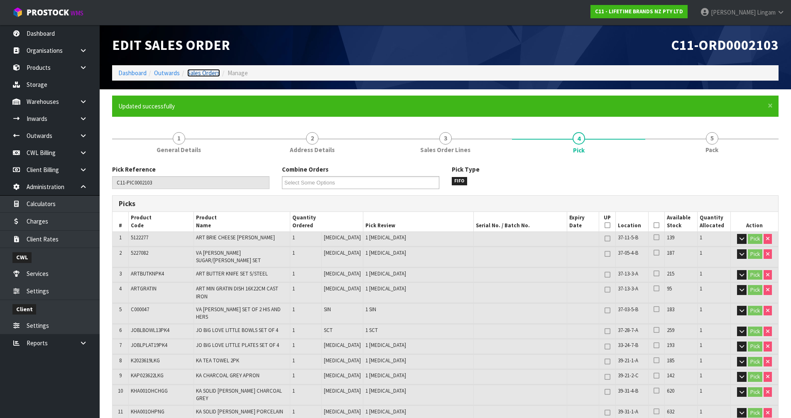
click at [206, 71] on link "Sales Orders" at bounding box center [203, 73] width 33 height 8
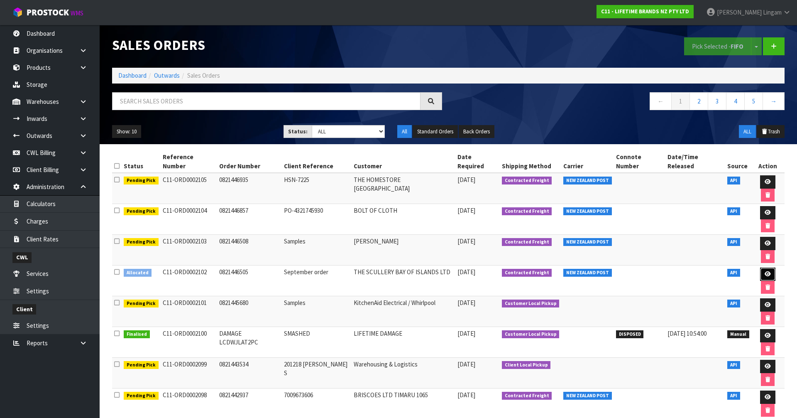
click at [760, 267] on link at bounding box center [767, 273] width 15 height 13
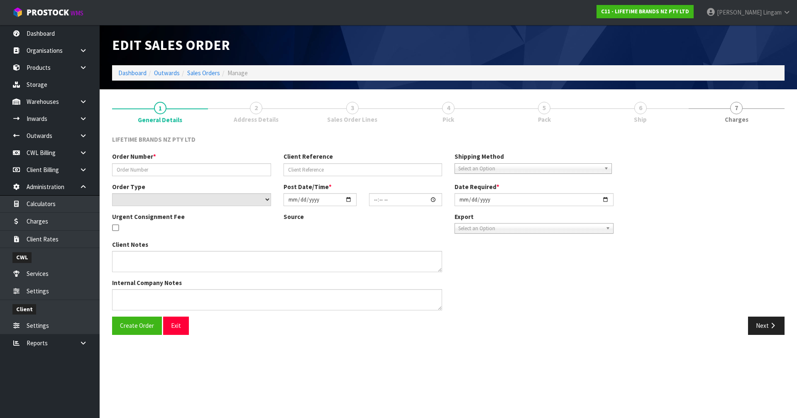
type input "0821446505"
type input "September order"
select select "number:0"
type input "[DATE]"
type input "16:44:30.000"
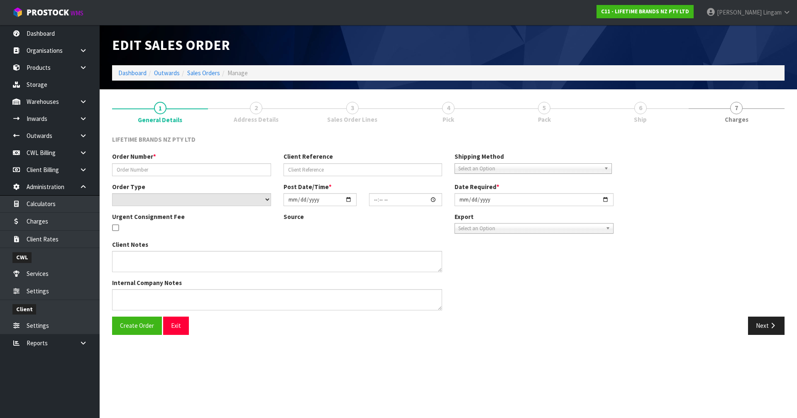
type input "[DATE]"
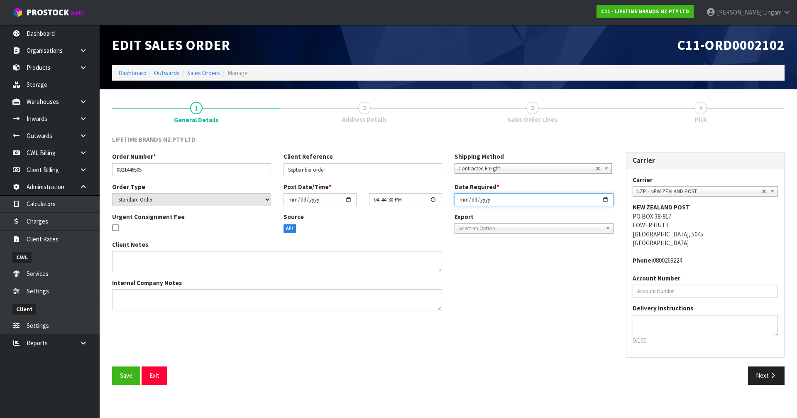
click at [463, 198] on input "[DATE]" at bounding box center [534, 199] width 159 height 13
type input "[DATE]"
click at [127, 379] on span "Save" at bounding box center [126, 375] width 12 height 8
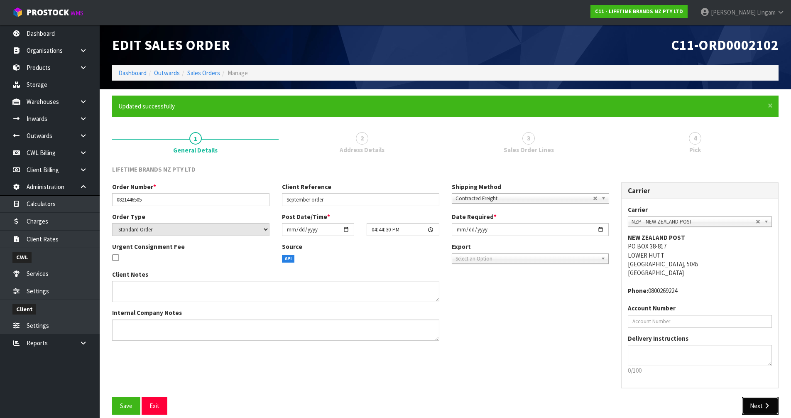
click at [764, 404] on icon "button" at bounding box center [767, 405] width 8 height 6
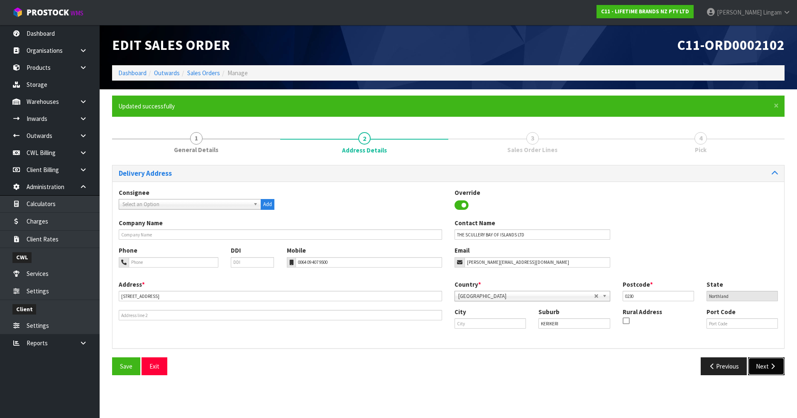
click at [773, 367] on icon "button" at bounding box center [773, 366] width 8 height 6
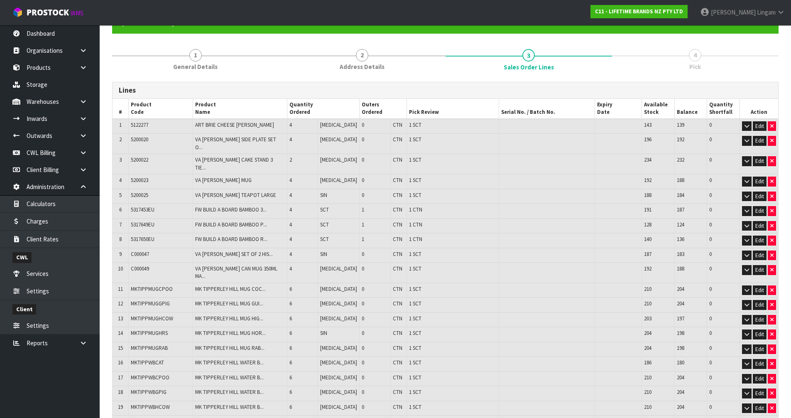
scroll to position [255, 0]
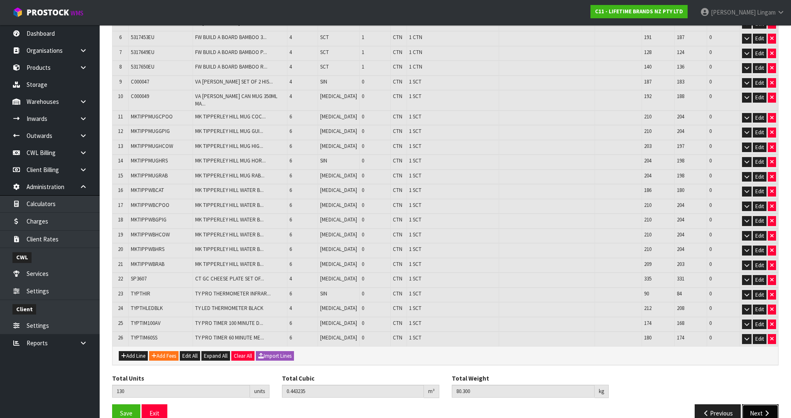
click at [754, 404] on button "Next" at bounding box center [760, 413] width 37 height 18
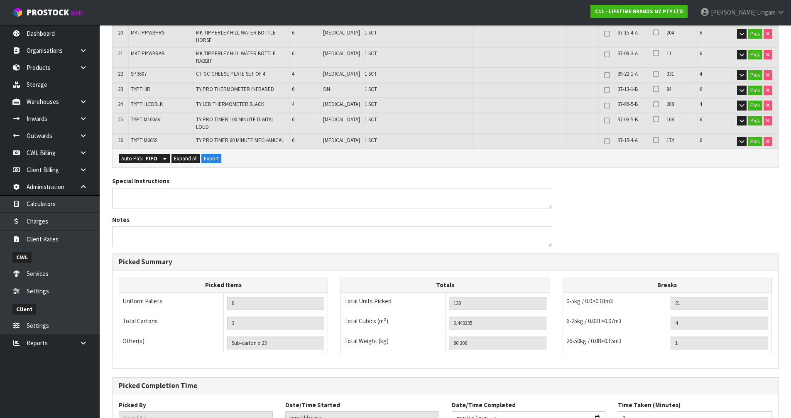
scroll to position [569, 0]
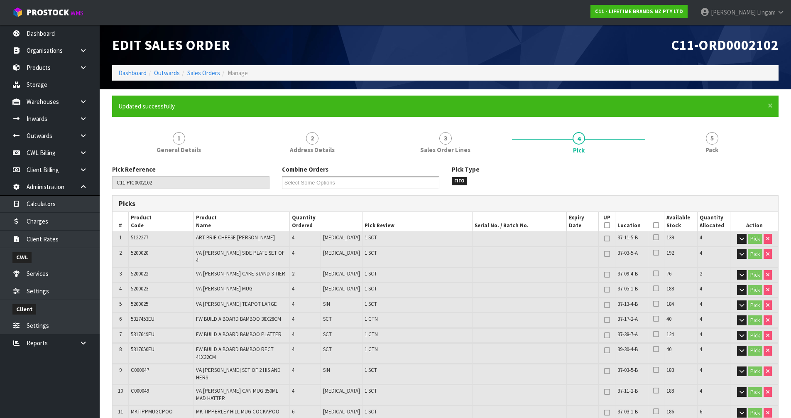
type input "[PERSON_NAME]"
type input "[DATE]T08:55:13"
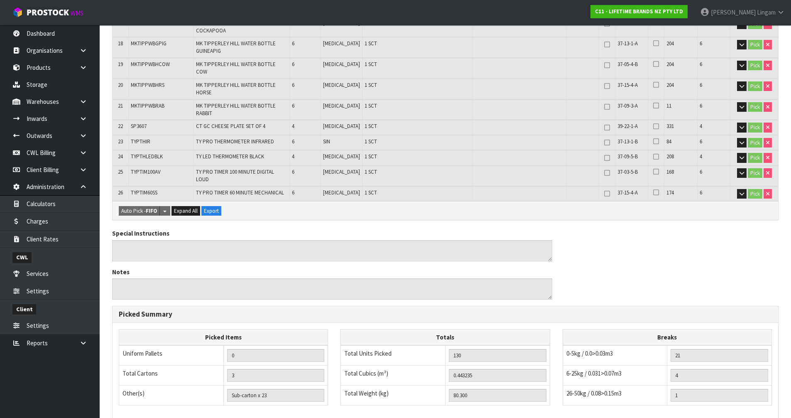
scroll to position [569, 0]
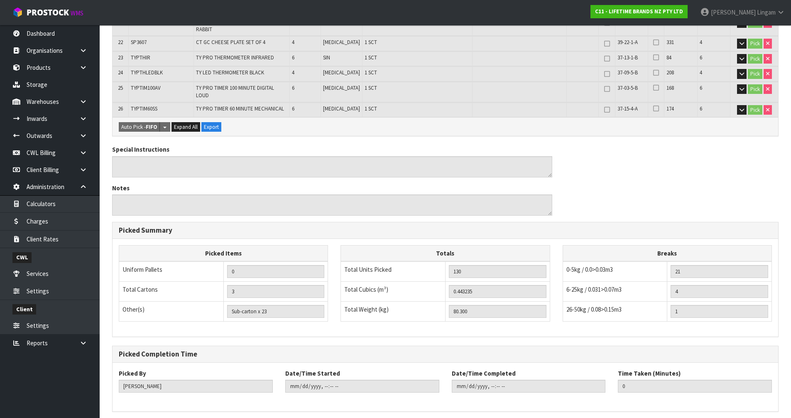
drag, startPoint x: 211, startPoint y: 398, endPoint x: 266, endPoint y: 383, distance: 56.9
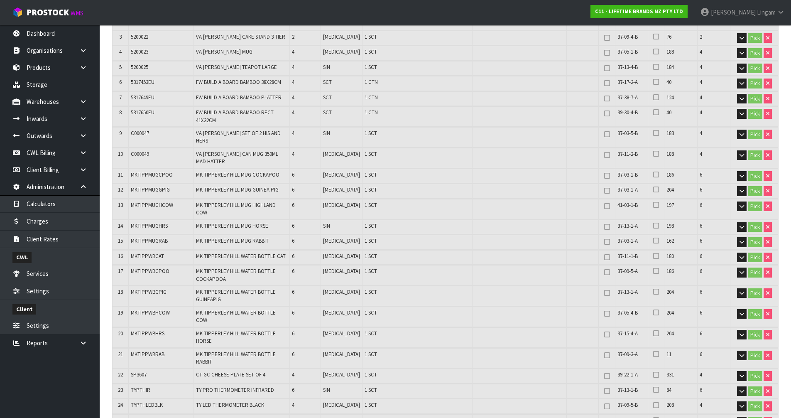
scroll to position [0, 0]
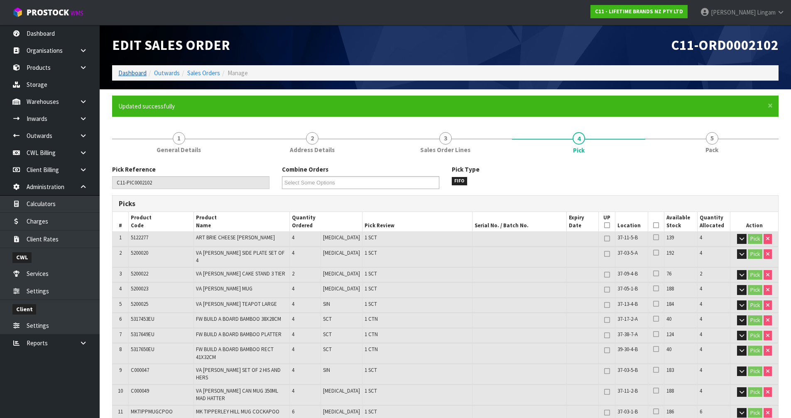
click at [137, 71] on link "Dashboard" at bounding box center [132, 73] width 28 height 8
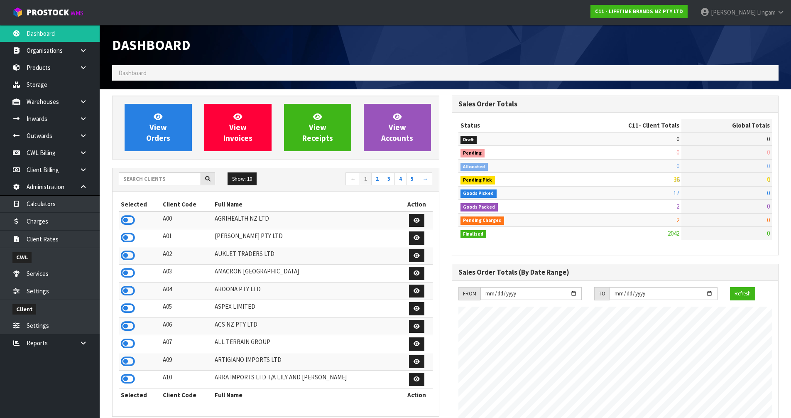
scroll to position [629, 339]
click at [139, 182] on input "text" at bounding box center [160, 178] width 82 height 13
click at [166, 183] on input "text" at bounding box center [160, 178] width 82 height 13
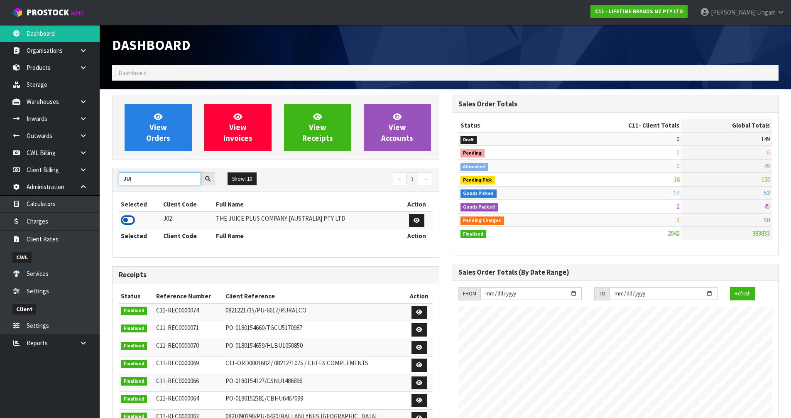
type input "JUI"
click at [125, 222] on icon at bounding box center [128, 220] width 14 height 12
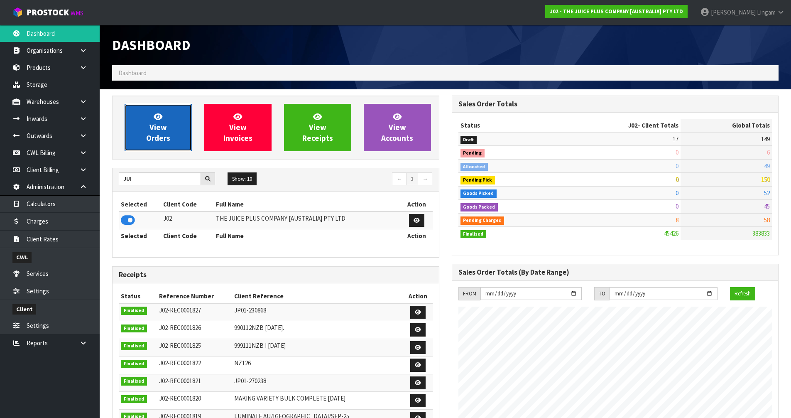
click at [165, 140] on span "View Orders" at bounding box center [158, 127] width 24 height 31
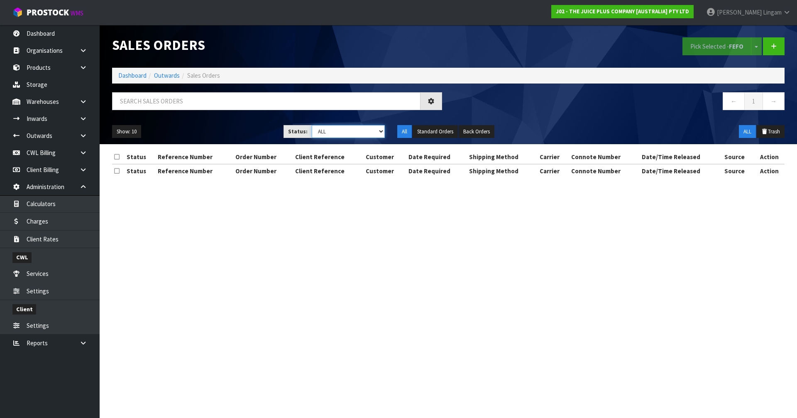
click at [368, 132] on select "Draft Pending Allocated Pending Pick Goods Picked Goods Packed Pending Charges …" at bounding box center [348, 131] width 73 height 13
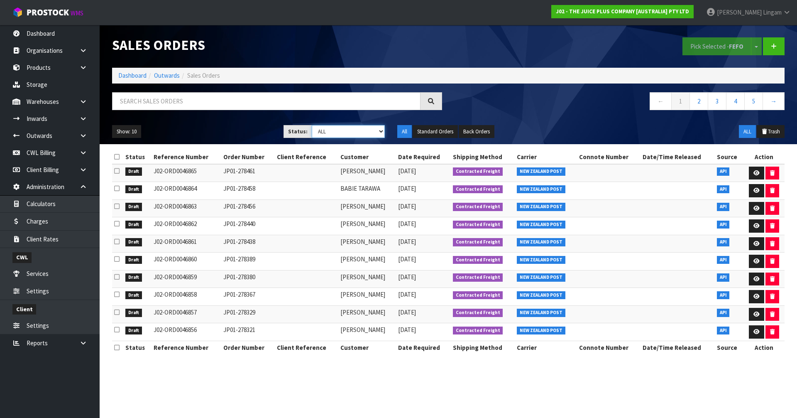
select select "string:6"
click at [312, 125] on select "Draft Pending Allocated Pending Pick Goods Picked Goods Packed Pending Charges …" at bounding box center [348, 131] width 73 height 13
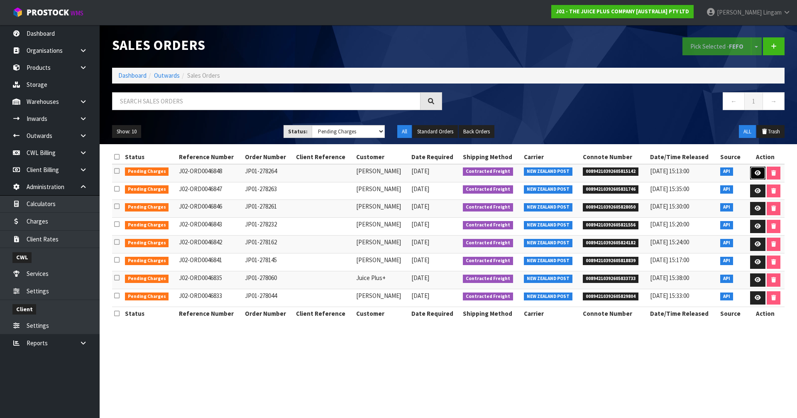
click at [753, 167] on link at bounding box center [757, 172] width 15 height 13
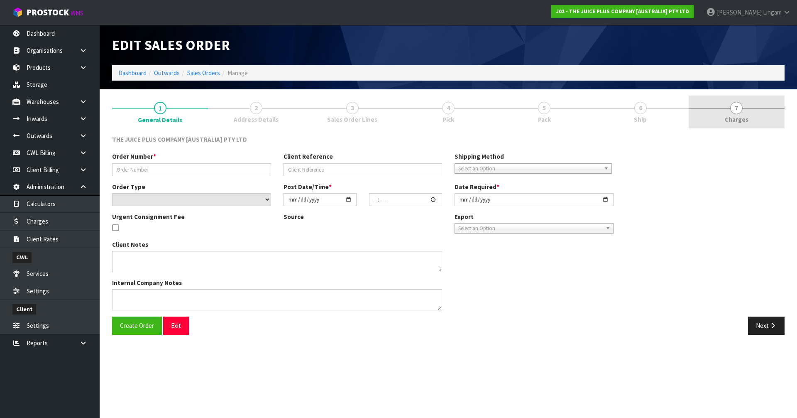
type input "JP01-278264"
select select "number:0"
type input "[DATE]"
type input "09:37:59.000"
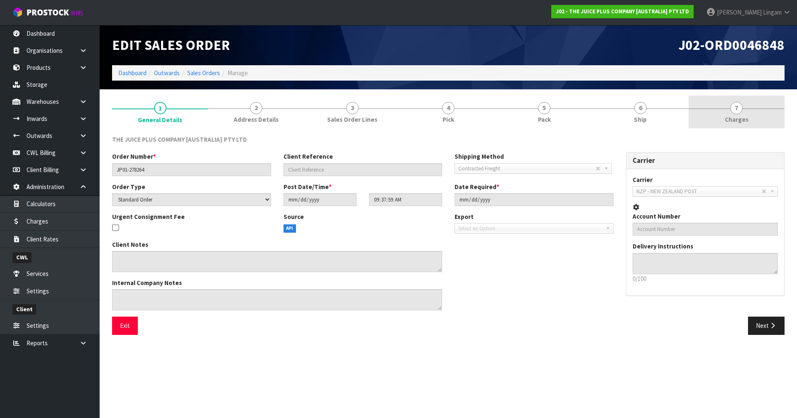
click at [750, 112] on link "7 [GEOGRAPHIC_DATA]" at bounding box center [737, 111] width 96 height 33
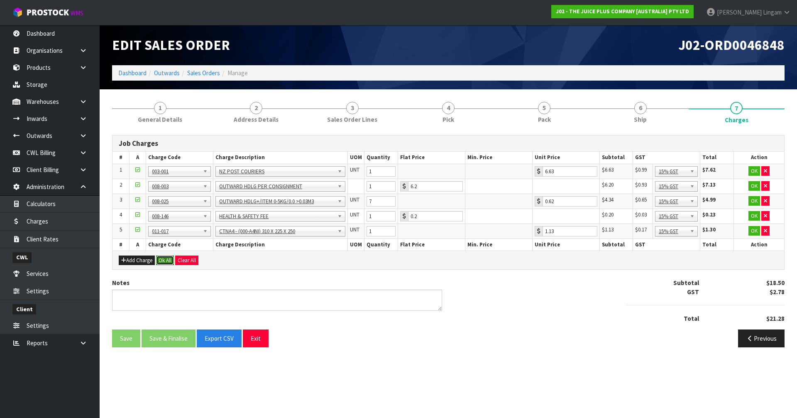
click at [166, 264] on button "Ok All" at bounding box center [165, 260] width 18 height 10
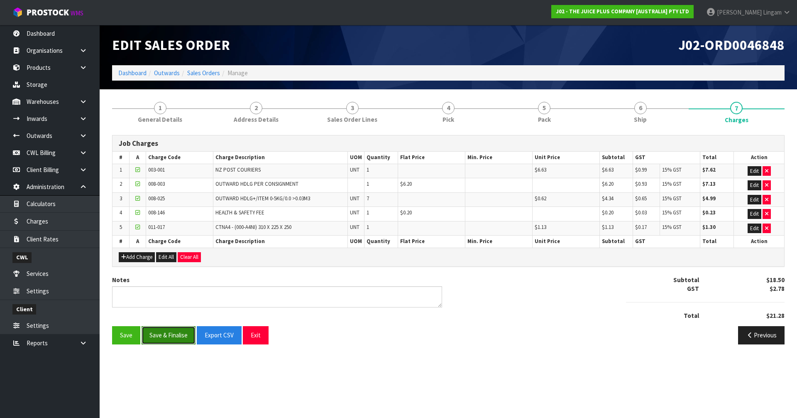
click at [176, 338] on button "Save & Finalise" at bounding box center [169, 335] width 54 height 18
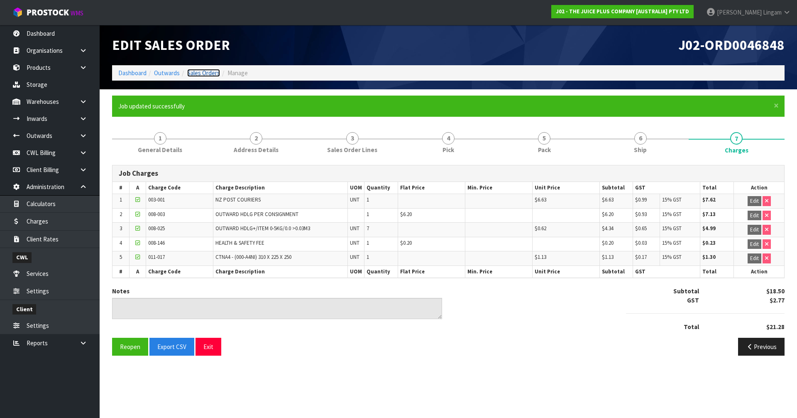
click at [210, 75] on link "Sales Orders" at bounding box center [203, 73] width 33 height 8
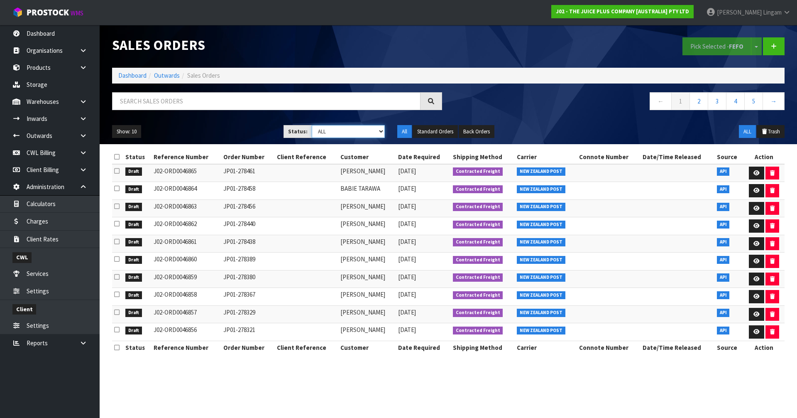
click at [376, 131] on select "Draft Pending Allocated Pending Pick Goods Picked Goods Packed Pending Charges …" at bounding box center [348, 131] width 73 height 13
click at [312, 125] on select "Draft Pending Allocated Pending Pick Goods Picked Goods Packed Pending Charges …" at bounding box center [348, 131] width 73 height 13
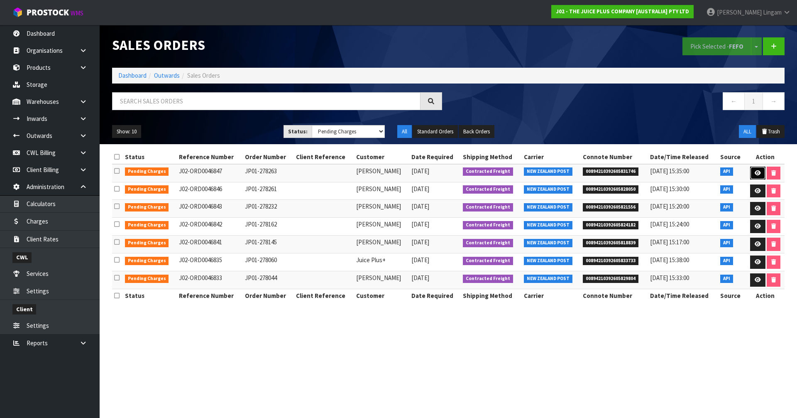
click at [757, 172] on icon at bounding box center [758, 172] width 6 height 5
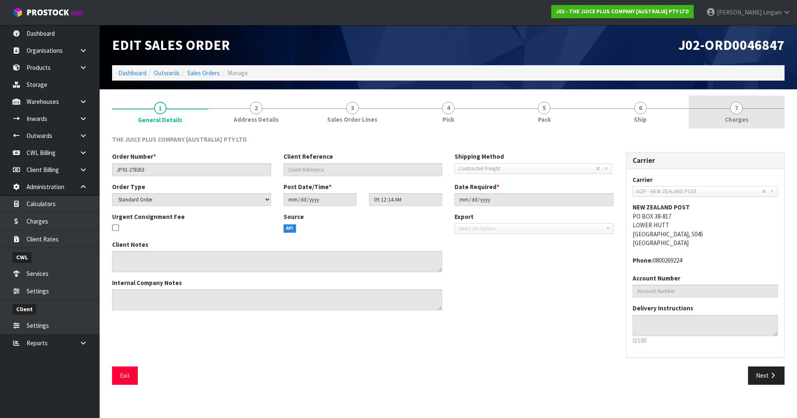
click at [767, 123] on link "7 [GEOGRAPHIC_DATA]" at bounding box center [737, 111] width 96 height 33
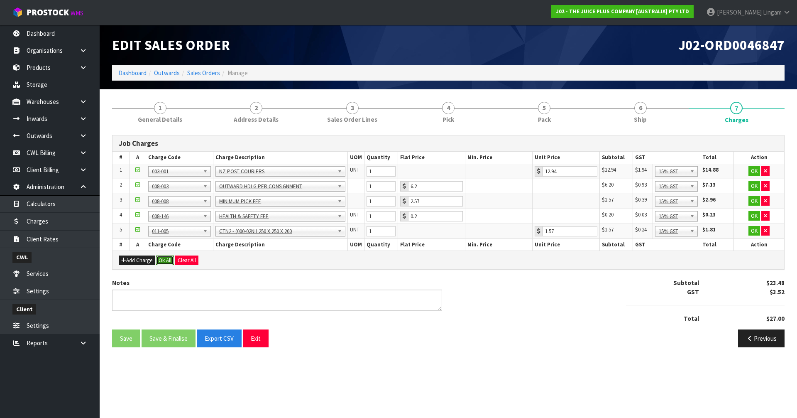
click at [163, 262] on button "Ok All" at bounding box center [165, 260] width 18 height 10
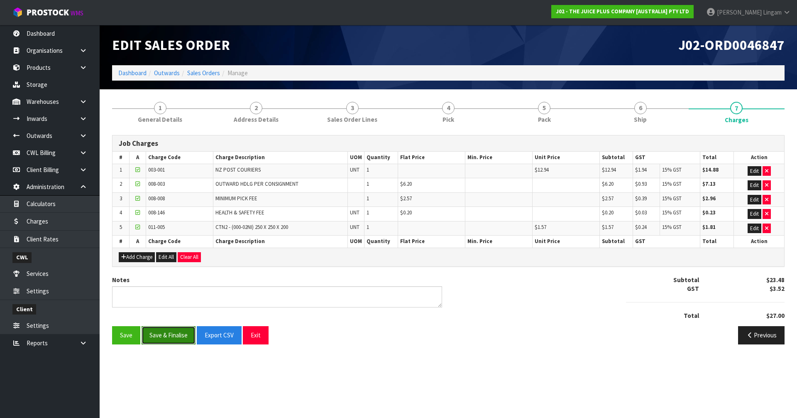
click at [167, 336] on button "Save & Finalise" at bounding box center [169, 335] width 54 height 18
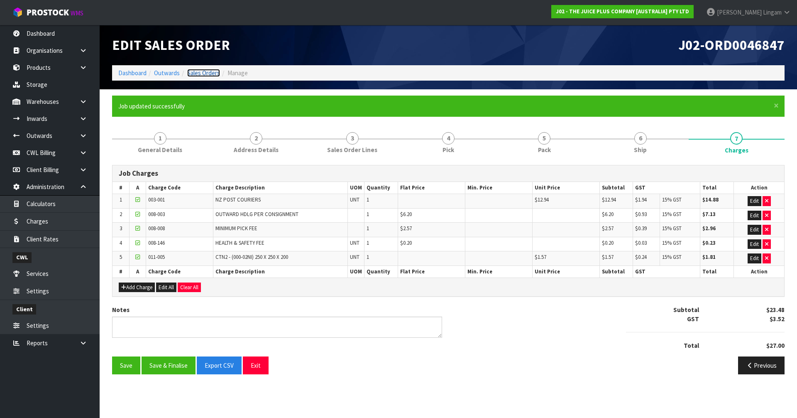
click at [205, 71] on link "Sales Orders" at bounding box center [203, 73] width 33 height 8
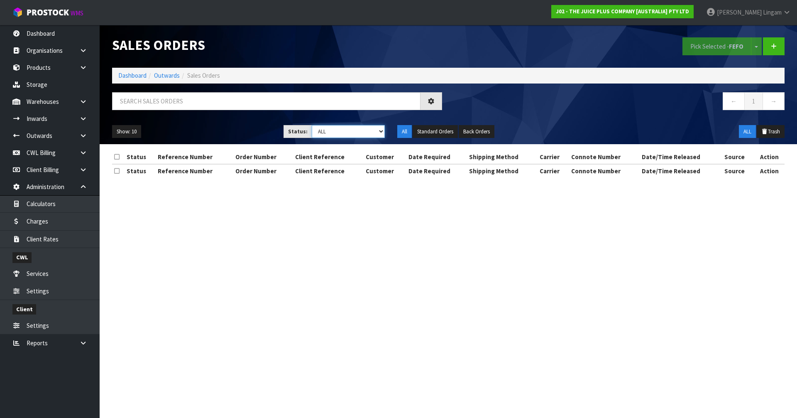
click at [374, 137] on select "Draft Pending Allocated Pending Pick Goods Picked Goods Packed Pending Charges …" at bounding box center [348, 131] width 73 height 13
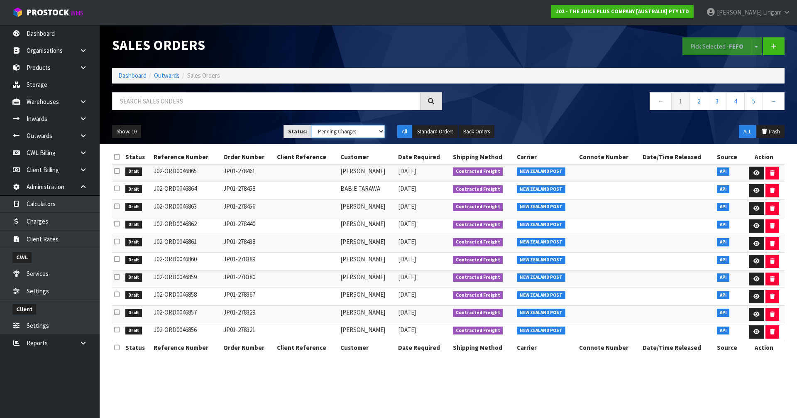
click at [312, 125] on select "Draft Pending Allocated Pending Pick Goods Picked Goods Packed Pending Charges …" at bounding box center [348, 131] width 73 height 13
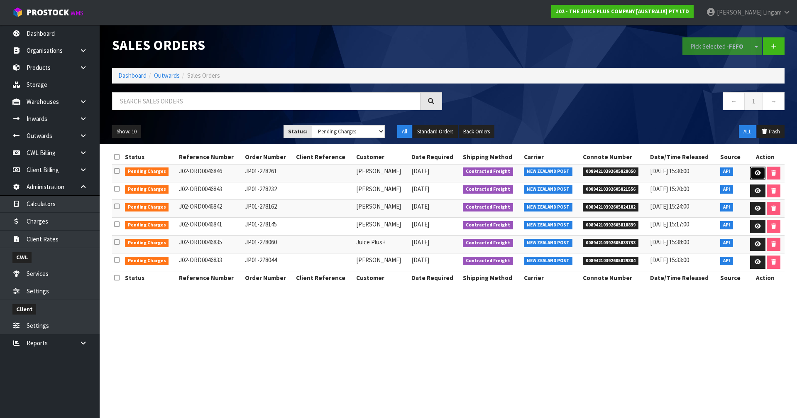
click at [756, 173] on icon at bounding box center [758, 172] width 6 height 5
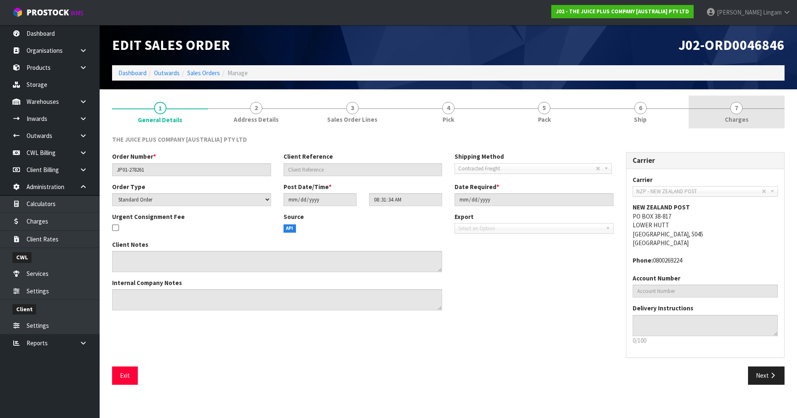
click at [765, 126] on link "7 [GEOGRAPHIC_DATA]" at bounding box center [737, 111] width 96 height 33
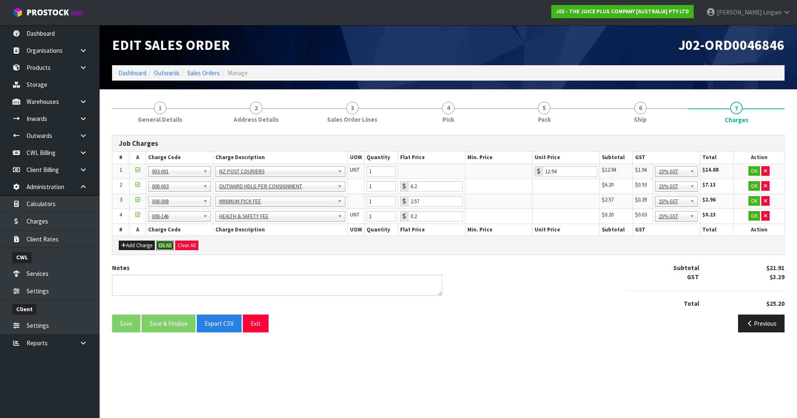
click at [167, 245] on button "Ok All" at bounding box center [165, 245] width 18 height 10
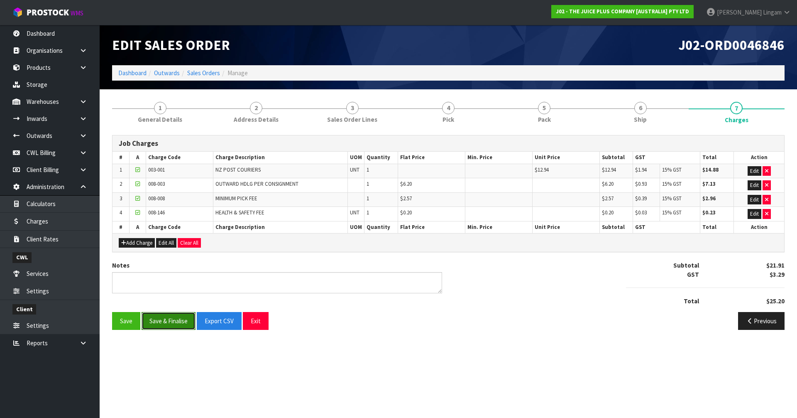
click at [170, 322] on button "Save & Finalise" at bounding box center [169, 321] width 54 height 18
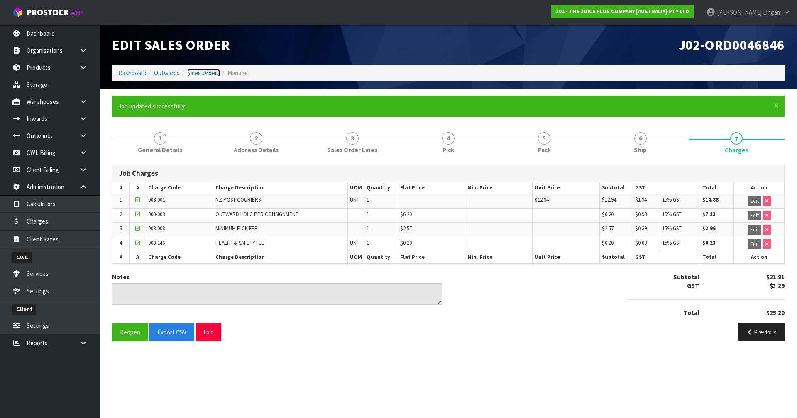
click at [206, 73] on link "Sales Orders" at bounding box center [203, 73] width 33 height 8
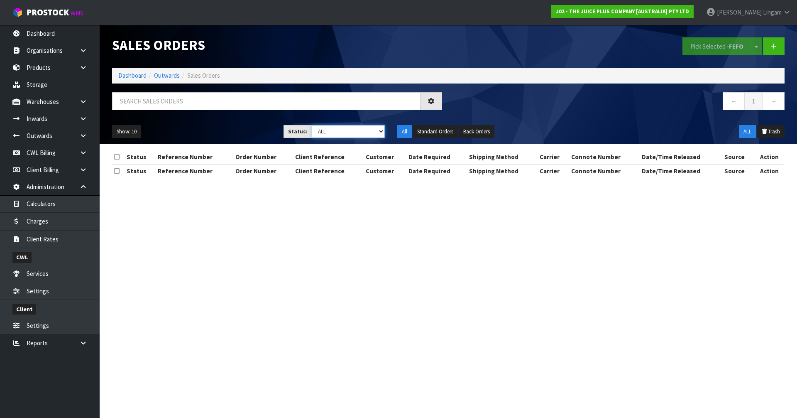
click at [366, 134] on select "Draft Pending Allocated Pending Pick Goods Picked Goods Packed Pending Charges …" at bounding box center [348, 131] width 73 height 13
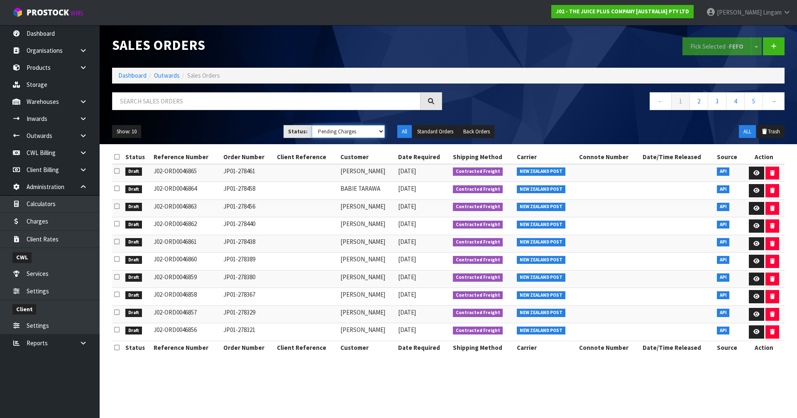
click at [312, 125] on select "Draft Pending Allocated Pending Pick Goods Picked Goods Packed Pending Charges …" at bounding box center [348, 131] width 73 height 13
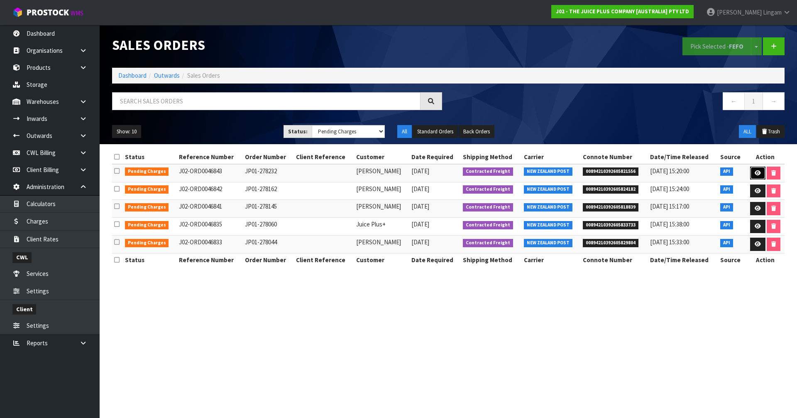
click at [756, 172] on icon at bounding box center [758, 172] width 6 height 5
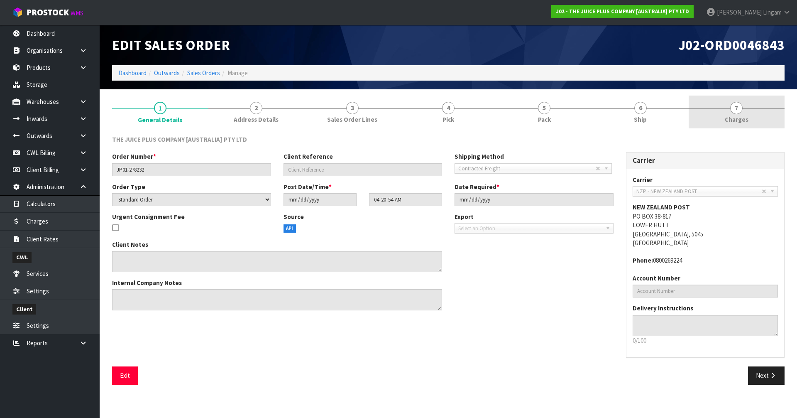
click at [772, 119] on link "7 [GEOGRAPHIC_DATA]" at bounding box center [737, 111] width 96 height 33
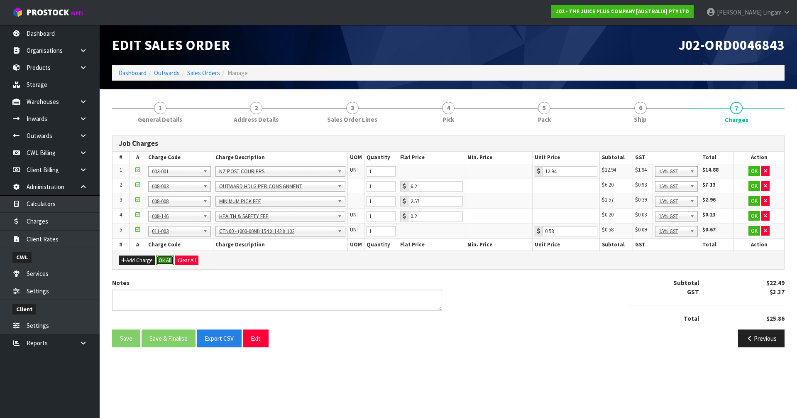
click at [159, 262] on button "Ok All" at bounding box center [165, 260] width 18 height 10
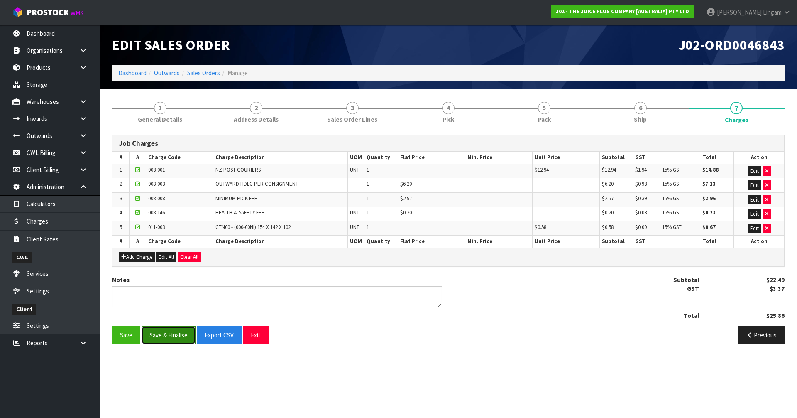
click at [171, 336] on button "Save & Finalise" at bounding box center [169, 335] width 54 height 18
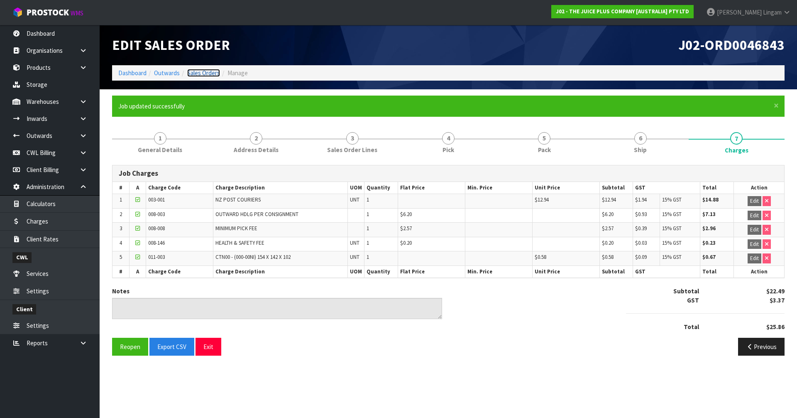
click at [210, 71] on link "Sales Orders" at bounding box center [203, 73] width 33 height 8
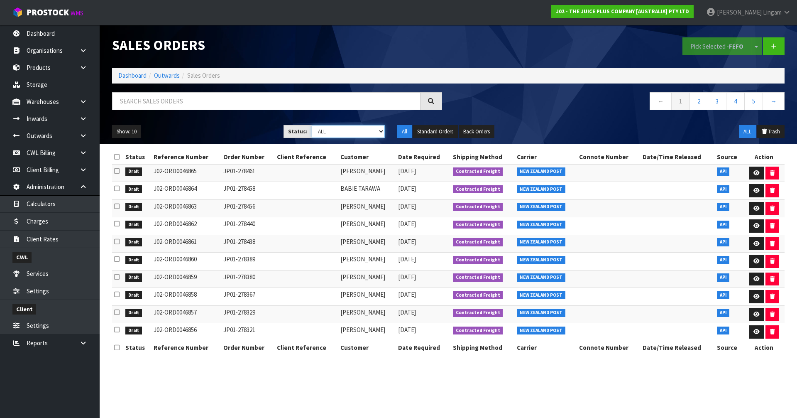
click at [379, 133] on select "Draft Pending Allocated Pending Pick Goods Picked Goods Packed Pending Charges …" at bounding box center [348, 131] width 73 height 13
click at [312, 125] on select "Draft Pending Allocated Pending Pick Goods Picked Goods Packed Pending Charges …" at bounding box center [348, 131] width 73 height 13
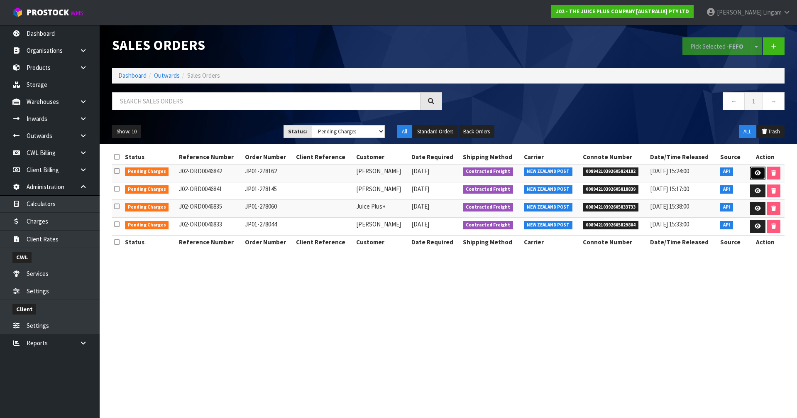
click at [755, 172] on icon at bounding box center [758, 172] width 6 height 5
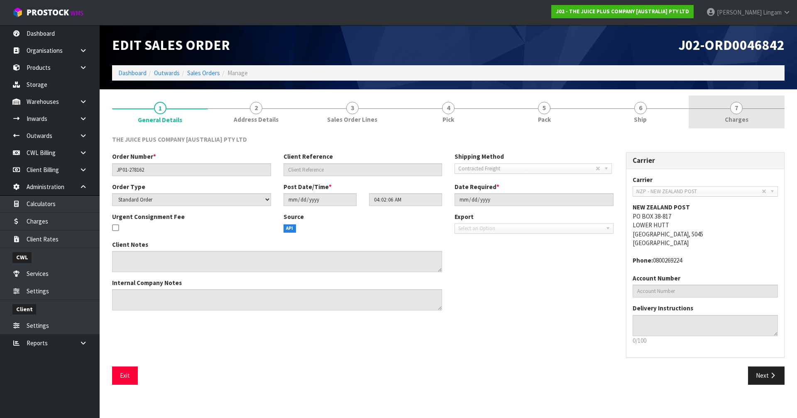
click at [763, 117] on link "7 [GEOGRAPHIC_DATA]" at bounding box center [737, 111] width 96 height 33
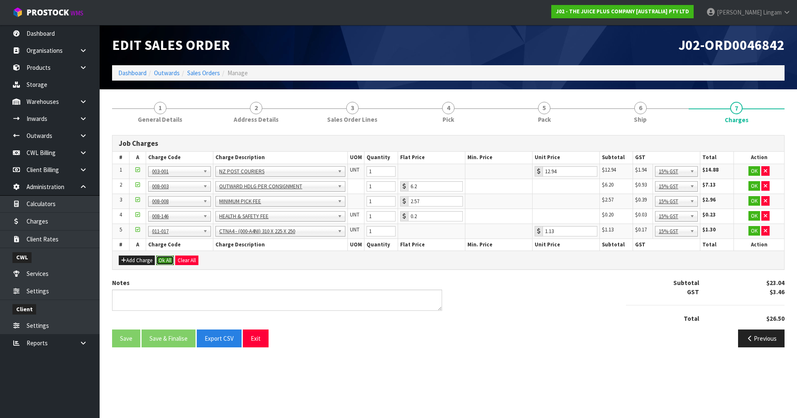
click at [164, 261] on button "Ok All" at bounding box center [165, 260] width 18 height 10
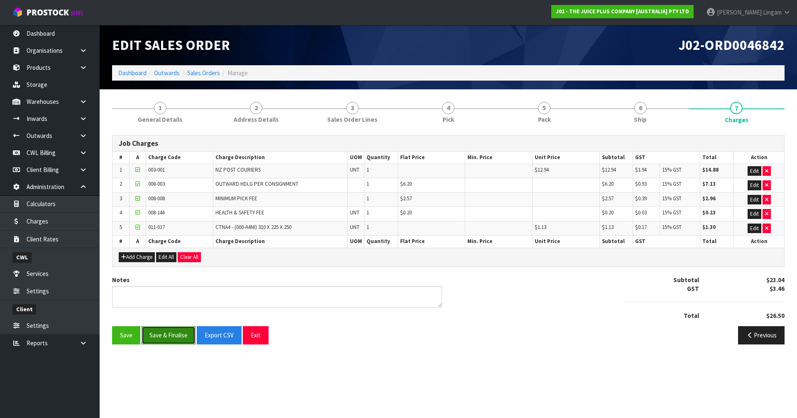
click at [178, 340] on button "Save & Finalise" at bounding box center [169, 335] width 54 height 18
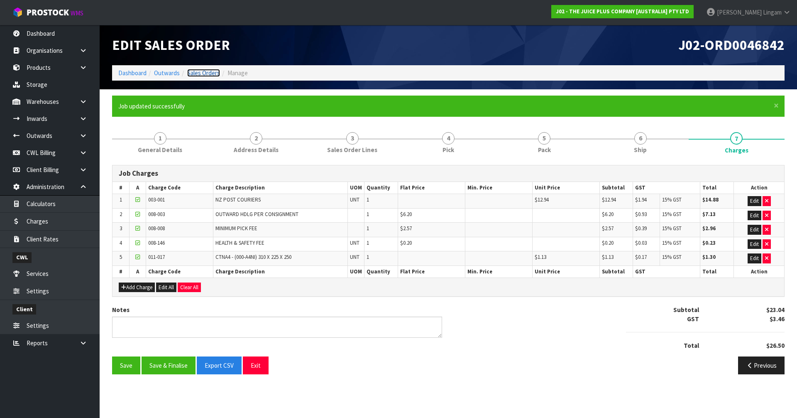
click at [211, 73] on link "Sales Orders" at bounding box center [203, 73] width 33 height 8
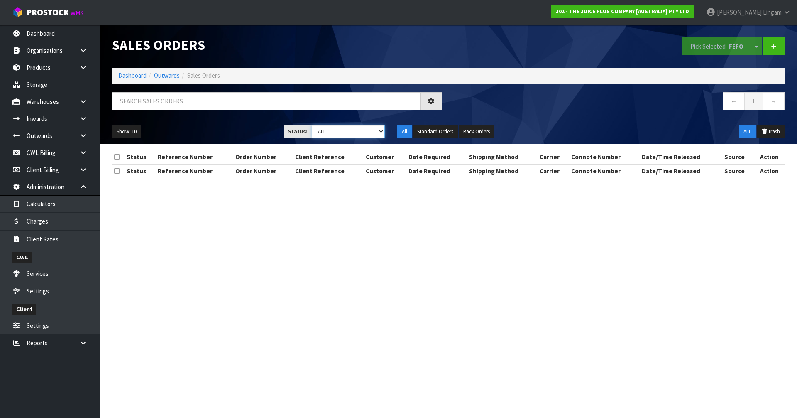
click at [373, 134] on select "Draft Pending Allocated Pending Pick Goods Picked Goods Packed Pending Charges …" at bounding box center [348, 131] width 73 height 13
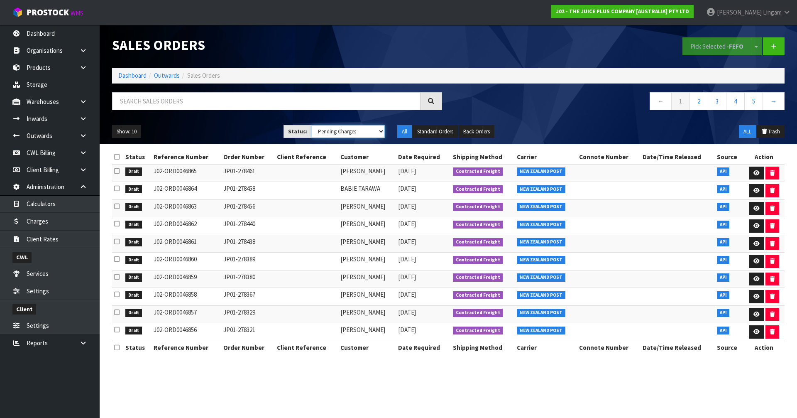
click at [312, 125] on select "Draft Pending Allocated Pending Pick Goods Picked Goods Packed Pending Charges …" at bounding box center [348, 131] width 73 height 13
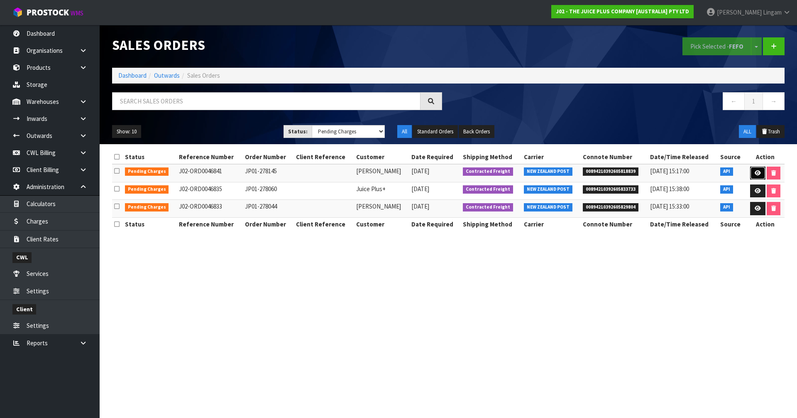
click at [755, 172] on icon at bounding box center [758, 172] width 6 height 5
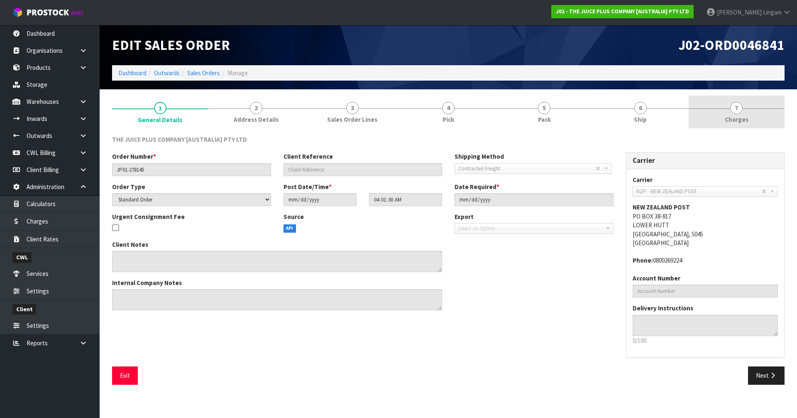
click at [763, 120] on link "7 [GEOGRAPHIC_DATA]" at bounding box center [737, 111] width 96 height 33
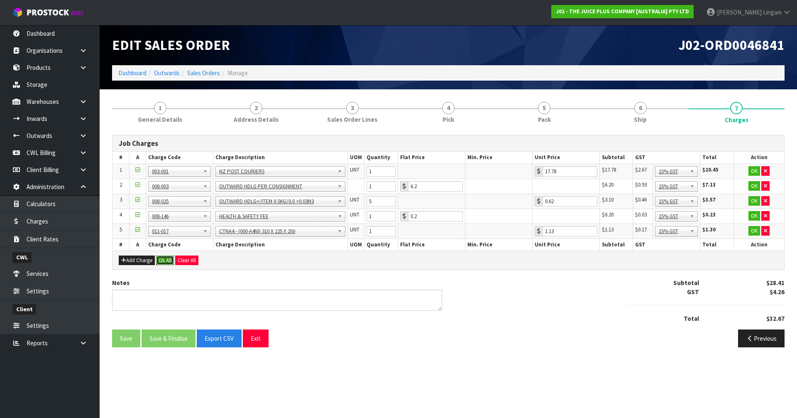
click at [164, 261] on button "Ok All" at bounding box center [165, 260] width 18 height 10
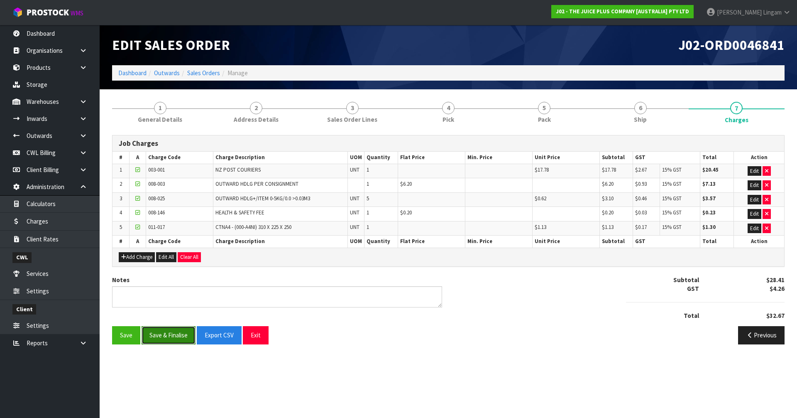
click at [175, 337] on button "Save & Finalise" at bounding box center [169, 335] width 54 height 18
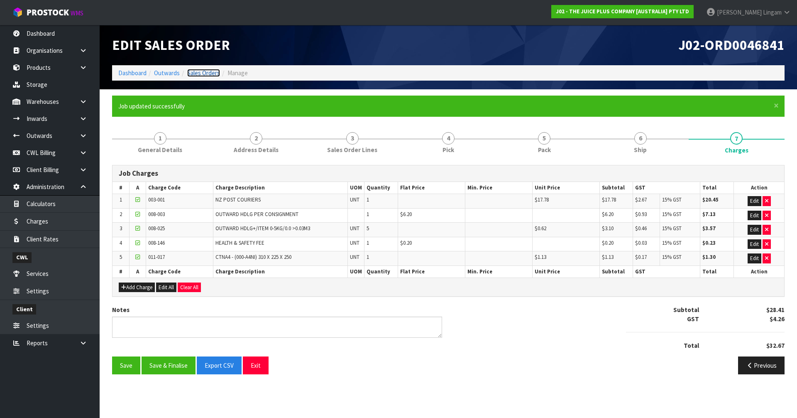
click at [212, 72] on link "Sales Orders" at bounding box center [203, 73] width 33 height 8
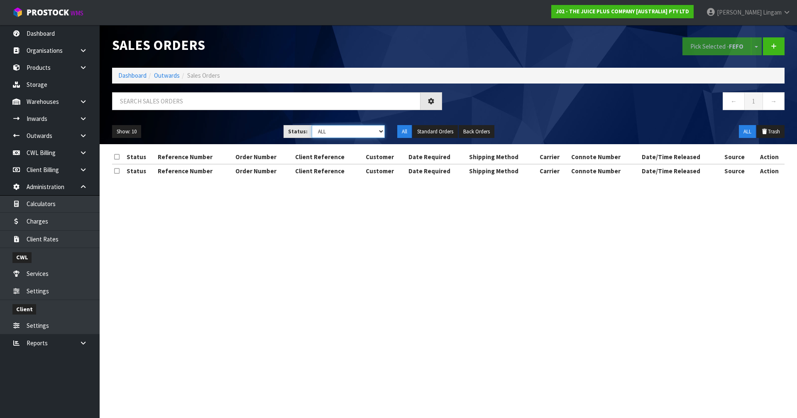
click at [374, 135] on select "Draft Pending Allocated Pending Pick Goods Picked Goods Packed Pending Charges …" at bounding box center [348, 131] width 73 height 13
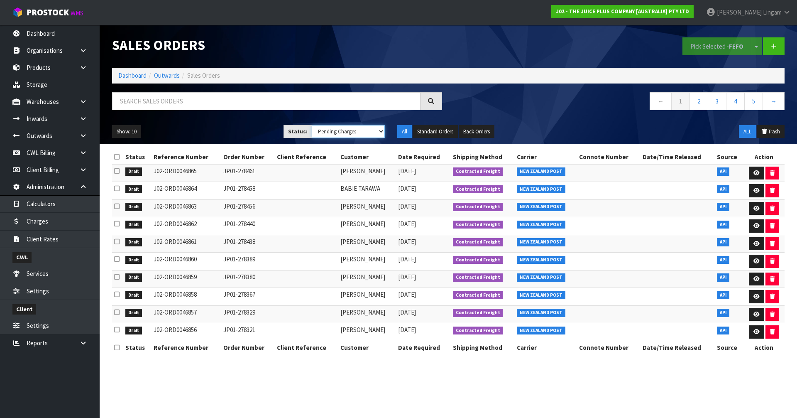
click at [312, 125] on select "Draft Pending Allocated Pending Pick Goods Picked Goods Packed Pending Charges …" at bounding box center [348, 131] width 73 height 13
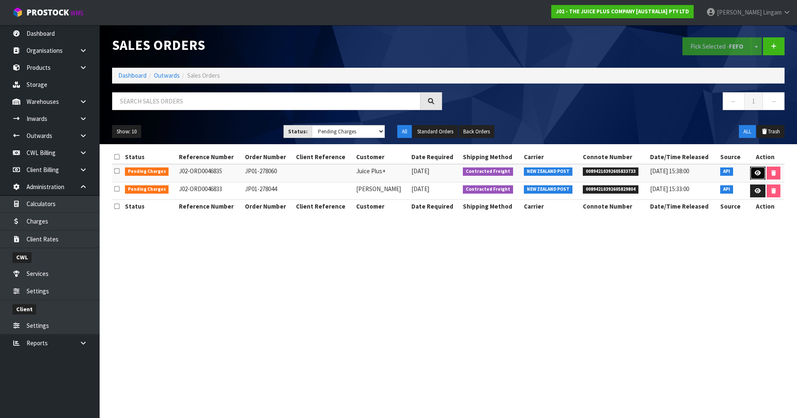
click at [756, 171] on icon at bounding box center [758, 172] width 6 height 5
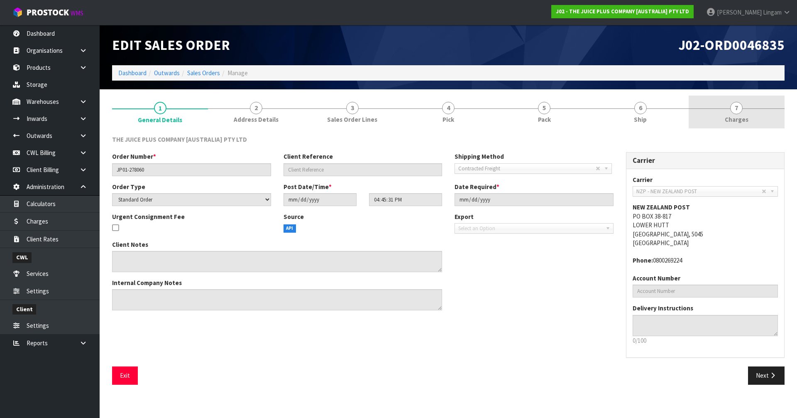
click at [750, 115] on link "7 [GEOGRAPHIC_DATA]" at bounding box center [737, 111] width 96 height 33
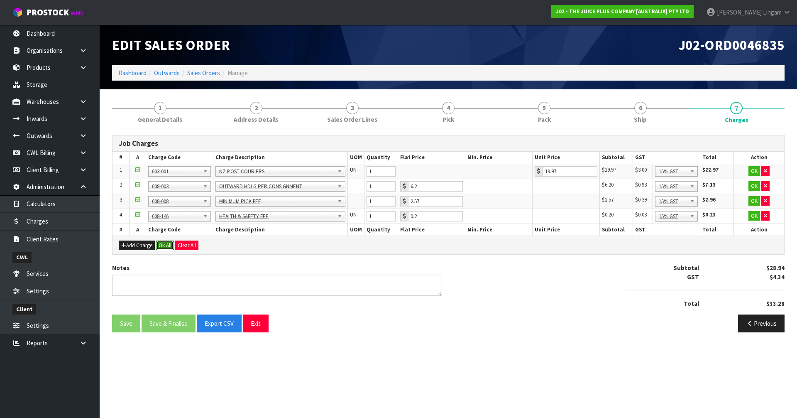
click at [168, 247] on button "Ok All" at bounding box center [165, 245] width 18 height 10
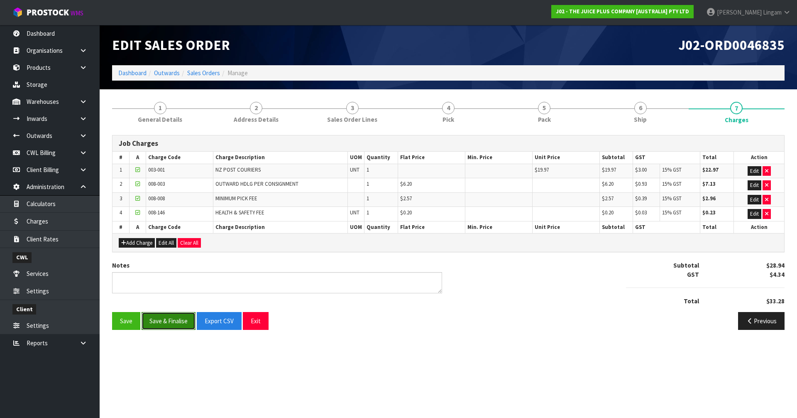
click at [173, 321] on button "Save & Finalise" at bounding box center [169, 321] width 54 height 18
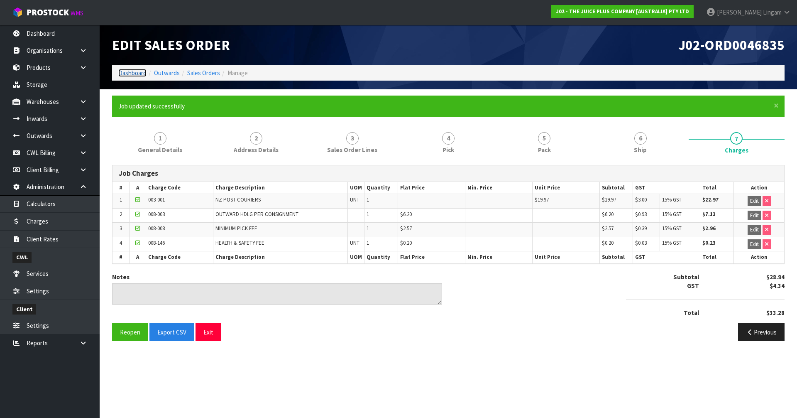
click at [137, 74] on link "Dashboard" at bounding box center [132, 73] width 28 height 8
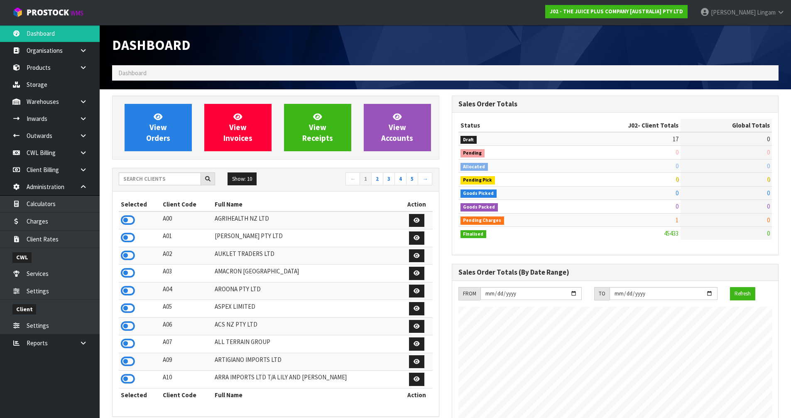
scroll to position [629, 339]
click at [170, 142] on link "View Orders" at bounding box center [158, 127] width 67 height 47
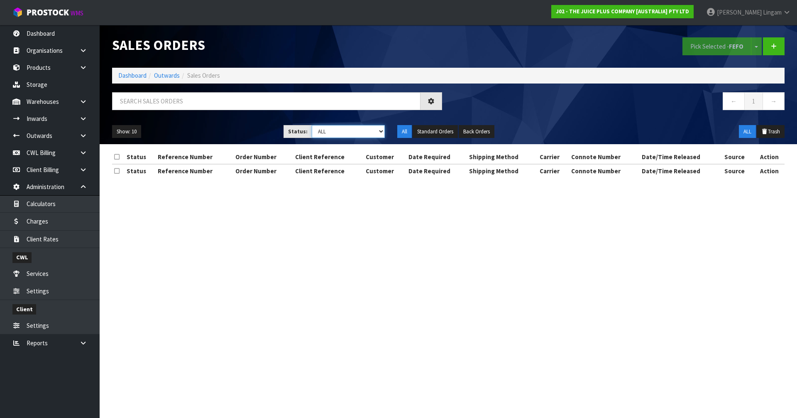
click at [361, 131] on select "Draft Pending Allocated Pending Pick Goods Picked Goods Packed Pending Charges …" at bounding box center [348, 131] width 73 height 13
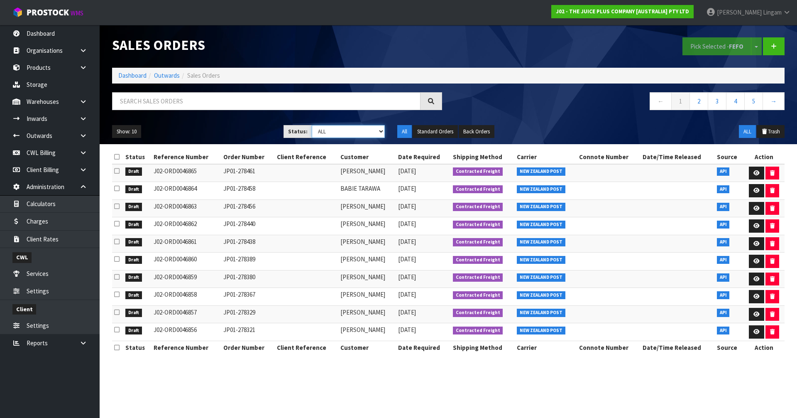
select select "string:6"
click at [312, 125] on select "Draft Pending Allocated Pending Pick Goods Picked Goods Packed Pending Charges …" at bounding box center [348, 131] width 73 height 13
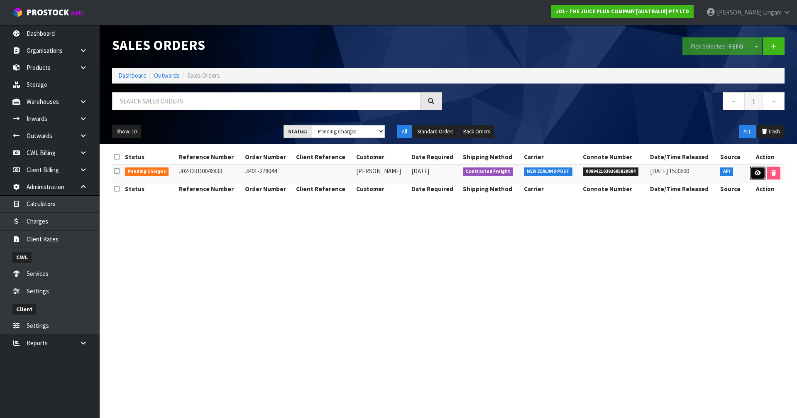
click at [758, 176] on link at bounding box center [757, 172] width 15 height 13
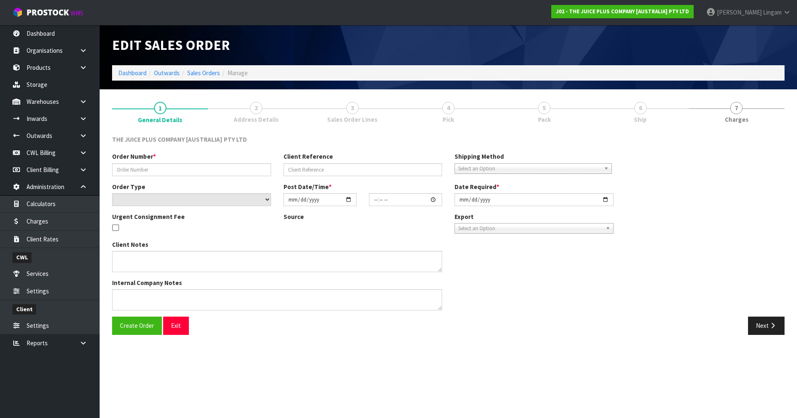
type input "JP01-278044"
select select "number:0"
type input "[DATE]"
type input "15:19:33.000"
type input "[DATE]"
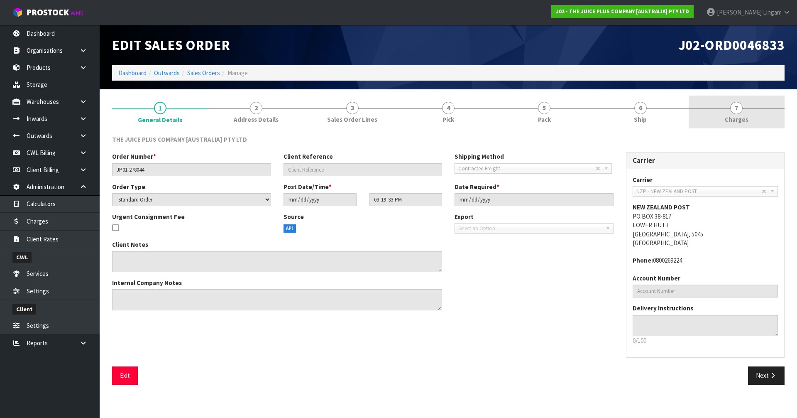
click at [755, 123] on link "7 [GEOGRAPHIC_DATA]" at bounding box center [737, 111] width 96 height 33
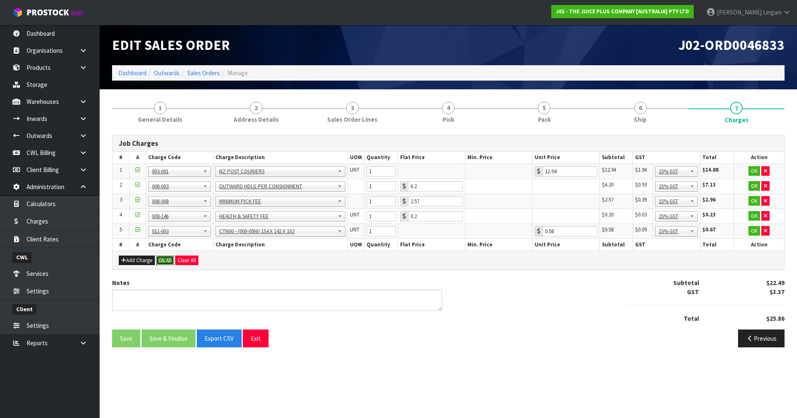
click at [165, 259] on button "Ok All" at bounding box center [165, 260] width 18 height 10
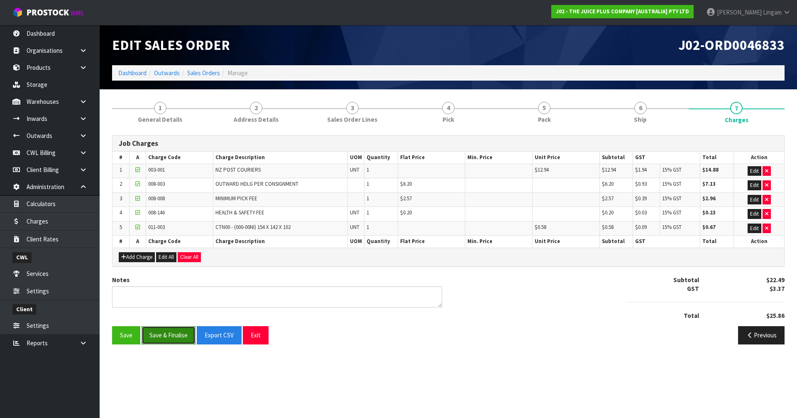
click at [171, 336] on button "Save & Finalise" at bounding box center [169, 335] width 54 height 18
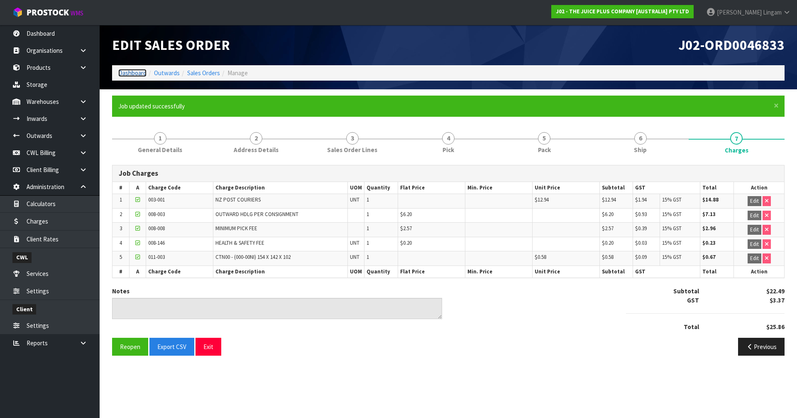
click at [138, 71] on link "Dashboard" at bounding box center [132, 73] width 28 height 8
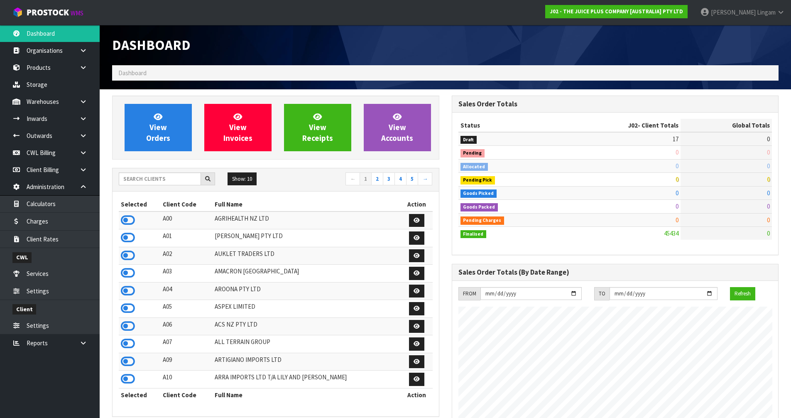
scroll to position [629, 339]
click at [137, 181] on input "text" at bounding box center [160, 178] width 82 height 13
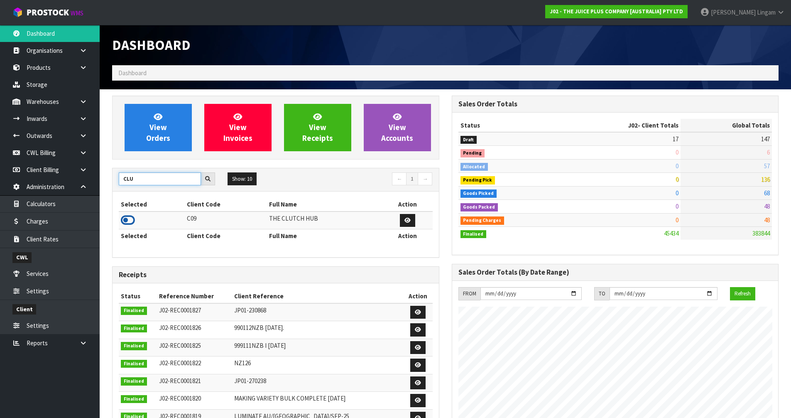
type input "CLU"
click at [128, 219] on icon at bounding box center [128, 220] width 14 height 12
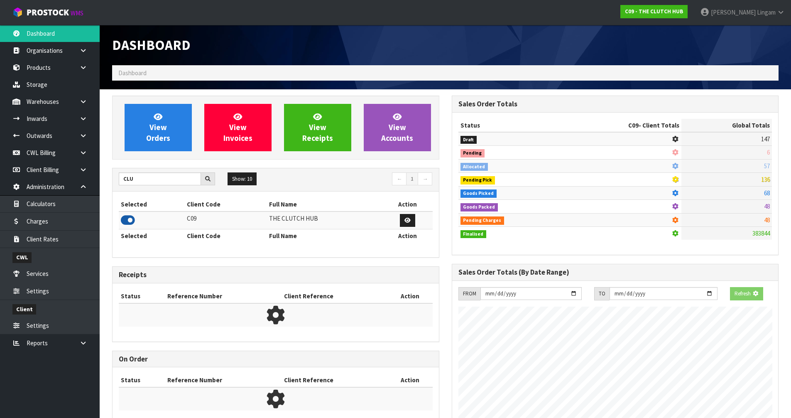
scroll to position [575, 339]
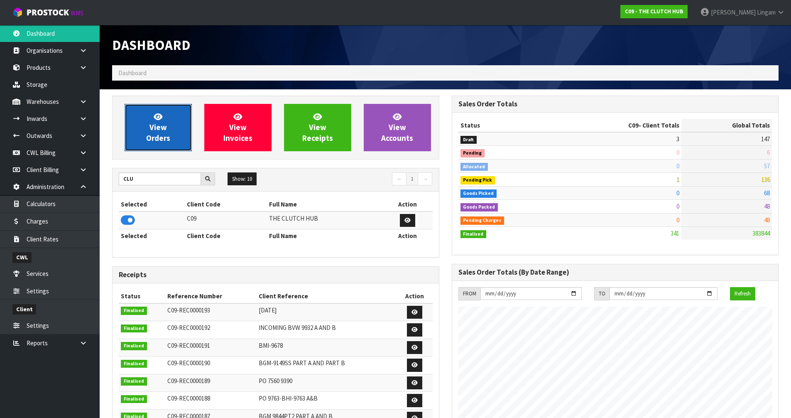
click at [171, 132] on link "View Orders" at bounding box center [158, 127] width 67 height 47
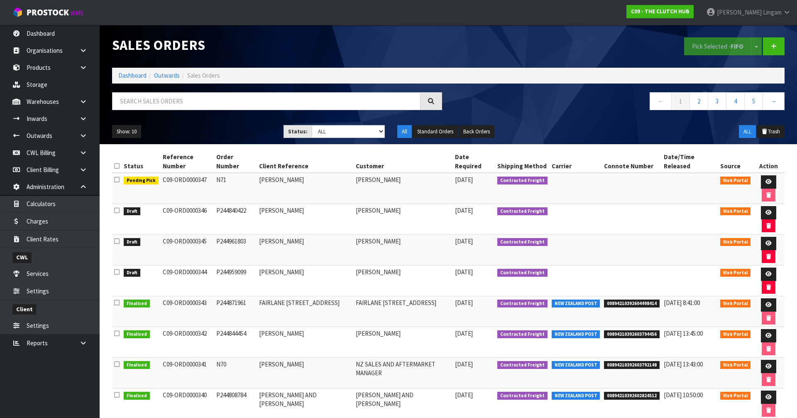
click at [118, 163] on icon at bounding box center [116, 166] width 5 height 6
click at [708, 50] on button "Pick Selected - FIFO" at bounding box center [717, 46] width 67 height 18
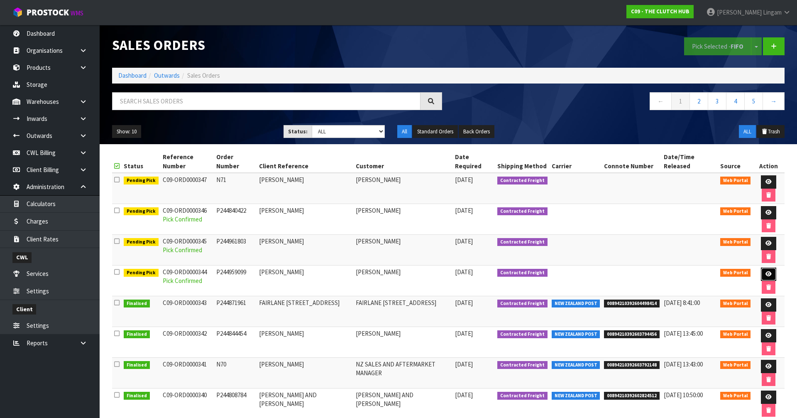
click at [765, 271] on icon at bounding box center [768, 273] width 6 height 5
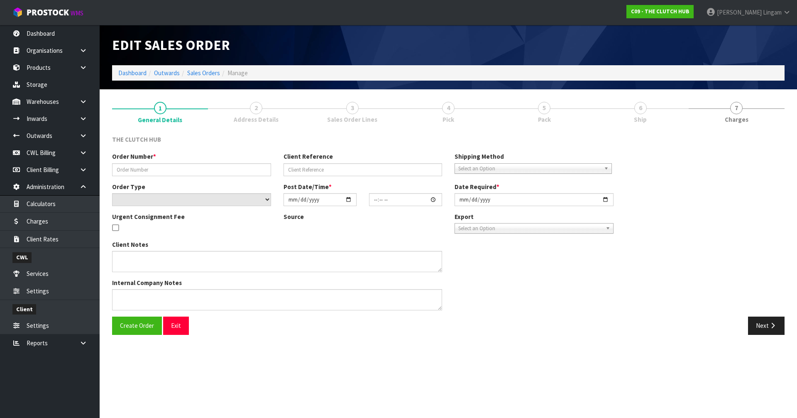
type input "P244959099"
type input "MARTY LECKIE"
select select "number:0"
type input "[DATE]"
type input "21:40:00.000"
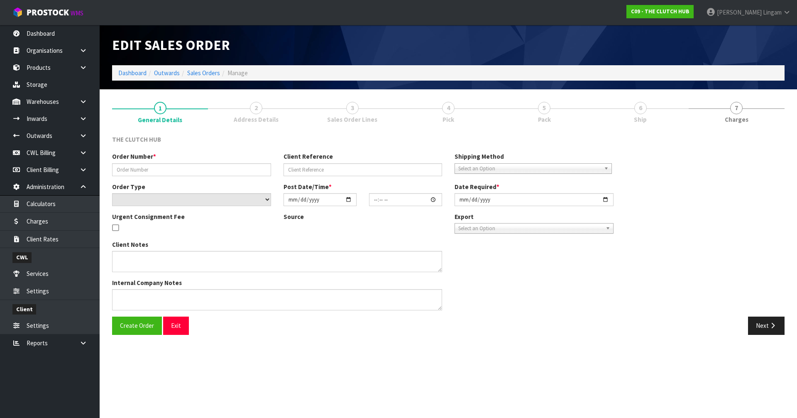
type input "[DATE]"
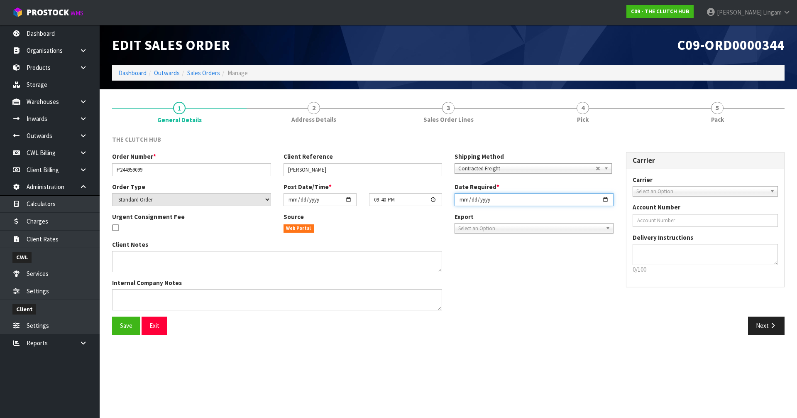
click at [459, 202] on input "[DATE]" at bounding box center [534, 199] width 159 height 13
type input "[DATE]"
drag, startPoint x: 125, startPoint y: 327, endPoint x: 269, endPoint y: 269, distance: 155.6
click at [127, 327] on span "Save" at bounding box center [126, 325] width 12 height 8
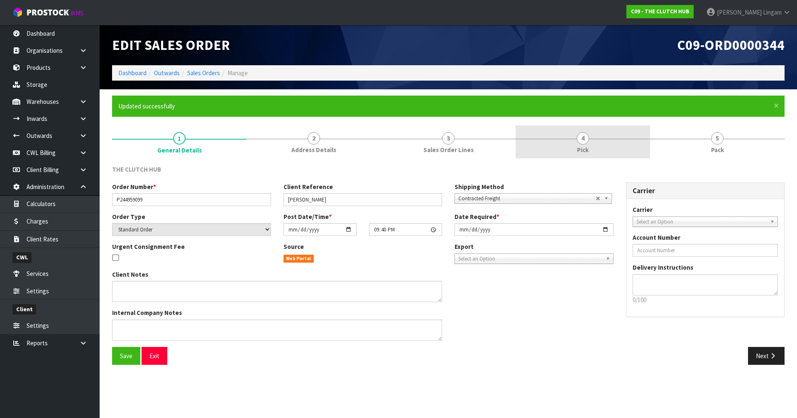
click at [596, 134] on link "4 Pick" at bounding box center [583, 141] width 134 height 33
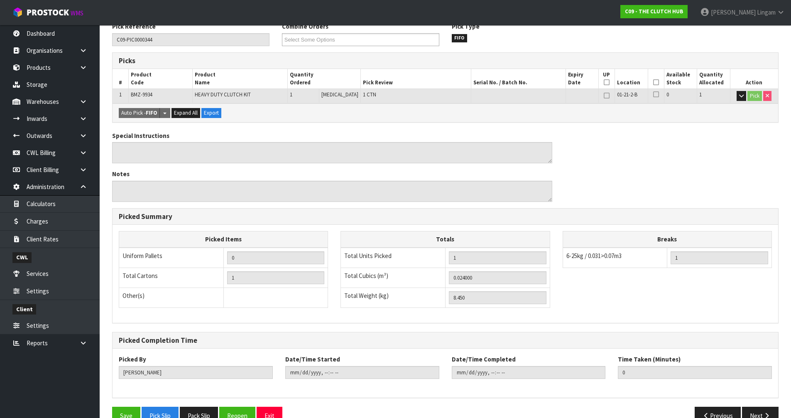
scroll to position [162, 0]
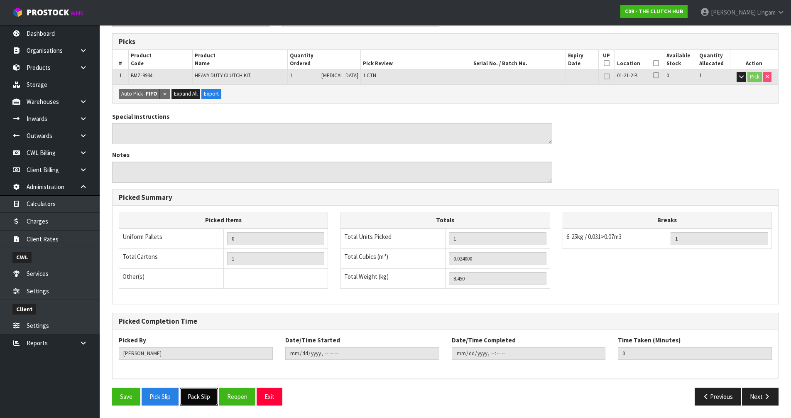
drag, startPoint x: 202, startPoint y: 395, endPoint x: 208, endPoint y: 389, distance: 7.9
click at [205, 392] on button "Pack Slip" at bounding box center [199, 396] width 38 height 18
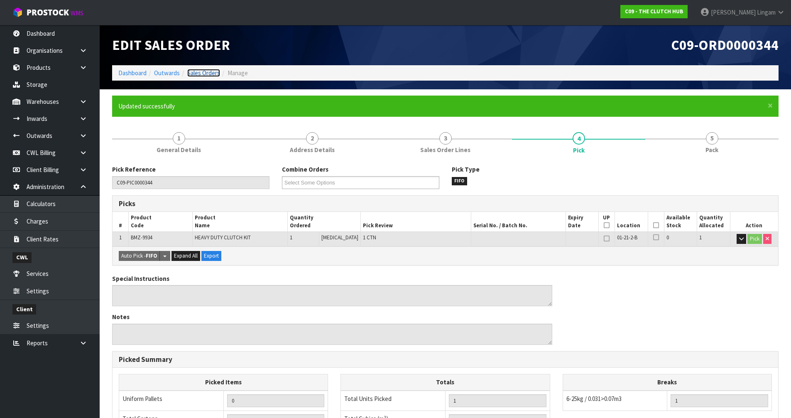
click at [210, 73] on link "Sales Orders" at bounding box center [203, 73] width 33 height 8
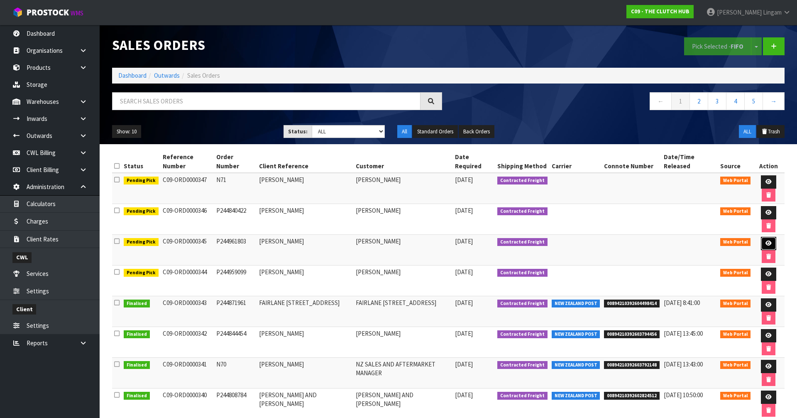
click at [763, 237] on link at bounding box center [768, 243] width 15 height 13
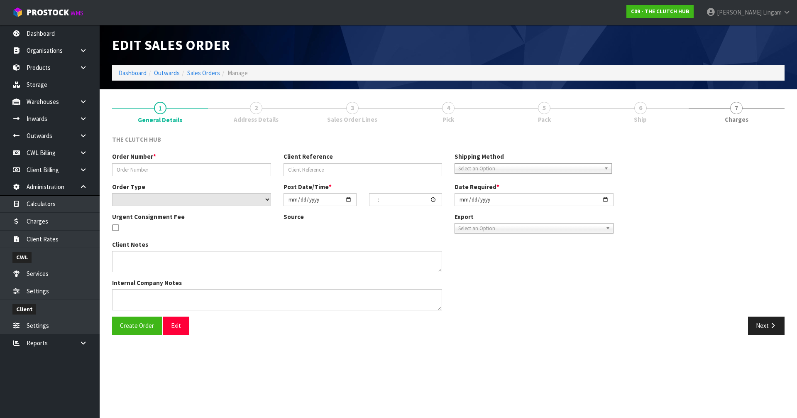
type input "P244961803"
type input "JAYDEN CHITTY"
select select "number:0"
type input "[DATE]"
type input "19:01:00.000"
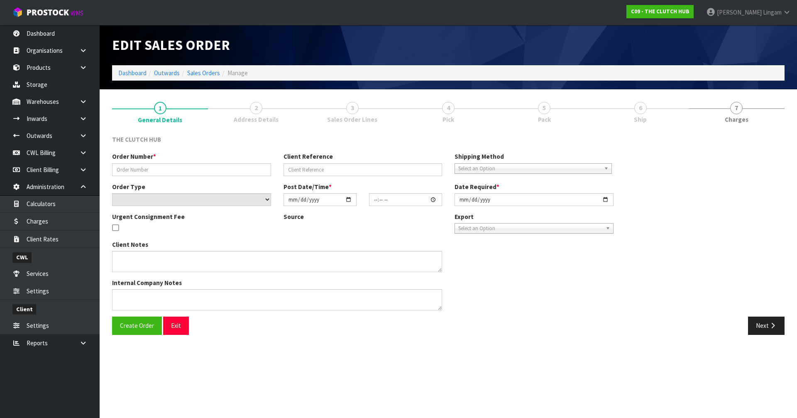
type input "[DATE]"
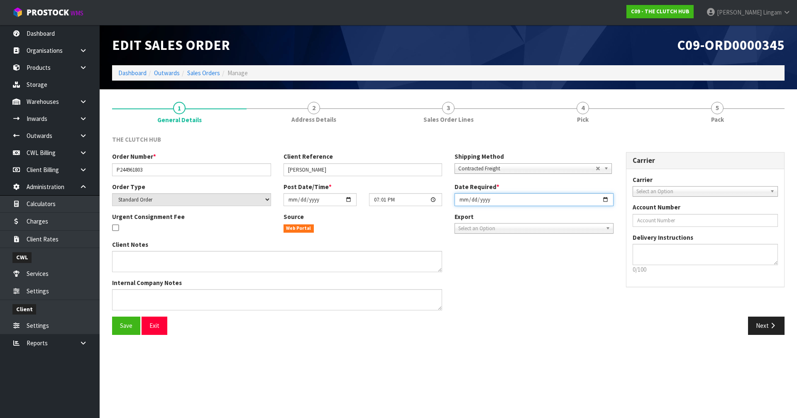
click at [460, 198] on input "[DATE]" at bounding box center [534, 199] width 159 height 13
type input "[DATE]"
drag, startPoint x: 124, startPoint y: 324, endPoint x: 375, endPoint y: 211, distance: 275.0
click at [127, 322] on span "Save" at bounding box center [126, 325] width 12 height 8
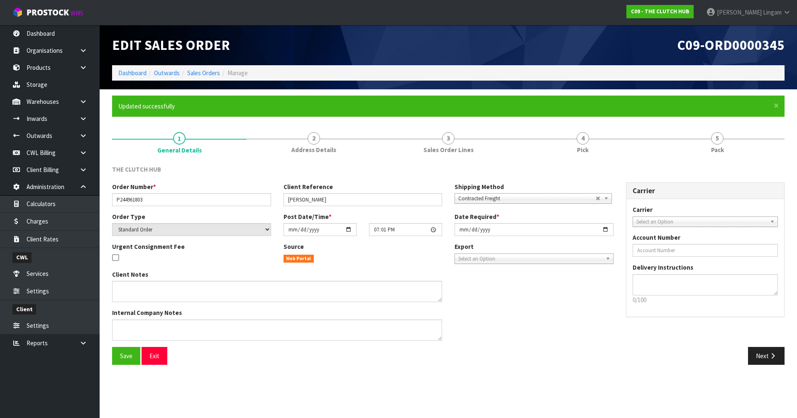
click at [595, 122] on form "× Close Updated successfully 1 General Details 2 Address Details 3 Sales Order …" at bounding box center [448, 232] width 672 height 275
click at [589, 139] on span "4" at bounding box center [583, 138] width 12 height 12
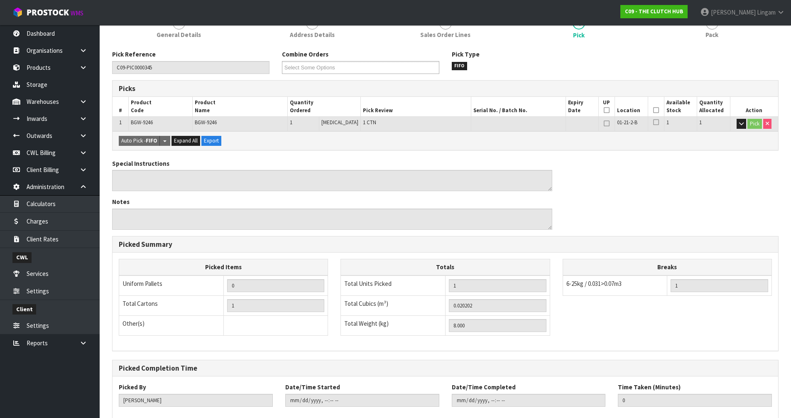
scroll to position [162, 0]
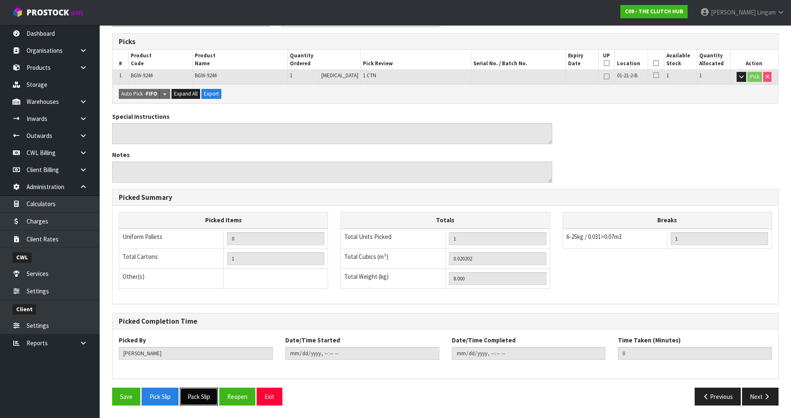
drag, startPoint x: 200, startPoint y: 399, endPoint x: 335, endPoint y: 267, distance: 188.7
click at [200, 397] on button "Pack Slip" at bounding box center [199, 396] width 38 height 18
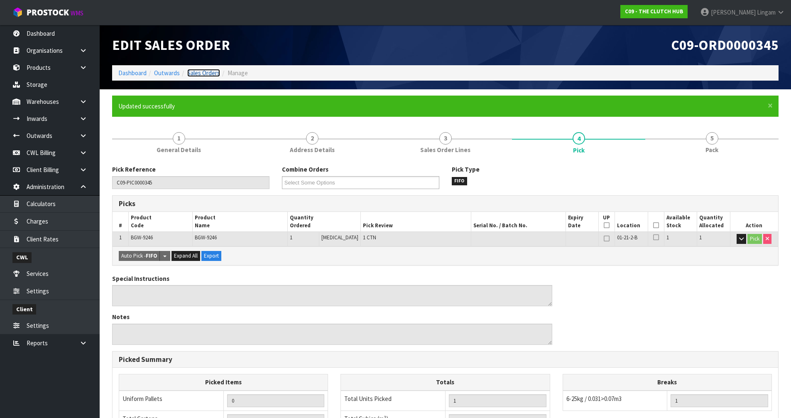
click at [213, 71] on link "Sales Orders" at bounding box center [203, 73] width 33 height 8
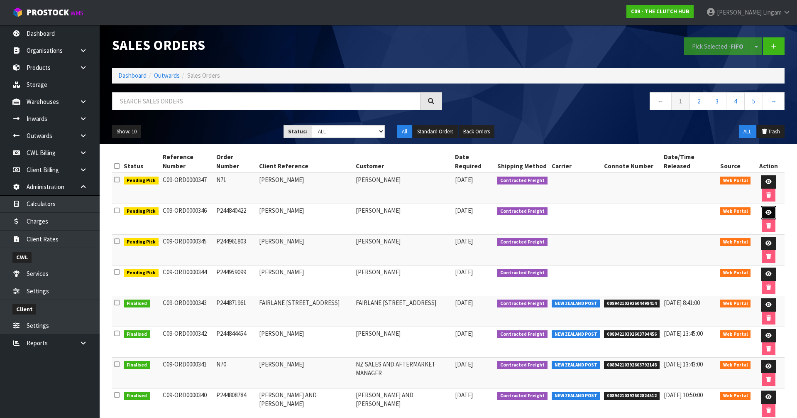
click at [765, 210] on icon at bounding box center [768, 212] width 6 height 5
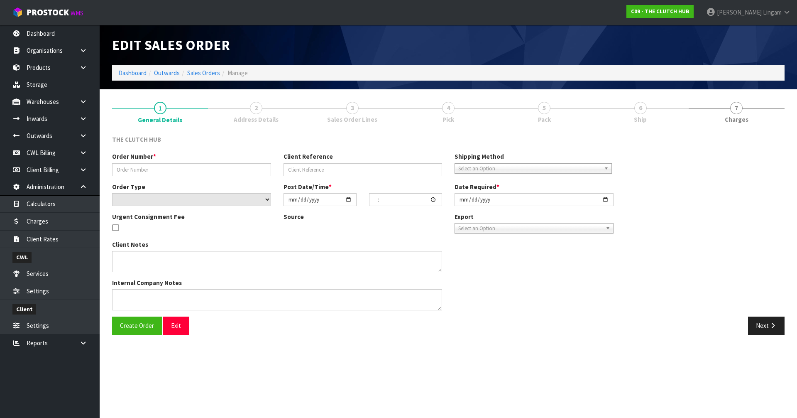
type input "P244840422"
type input "MURRAY BOAL"
select select "number:0"
type input "[DATE]"
type input "19:37:00.000"
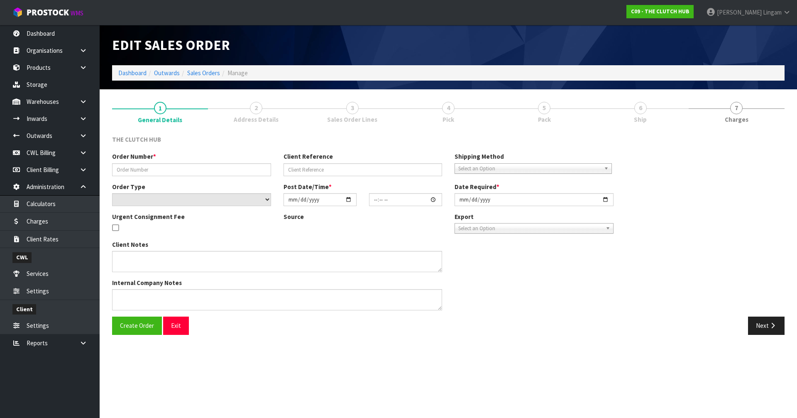
type input "[DATE]"
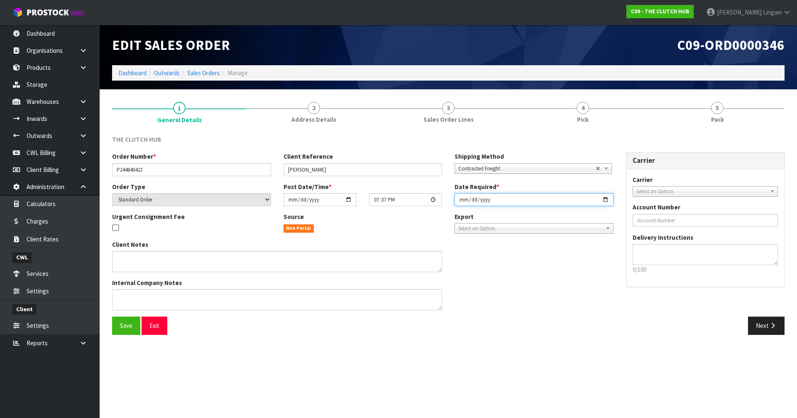
click at [458, 198] on input "[DATE]" at bounding box center [534, 199] width 159 height 13
type input "[DATE]"
click at [123, 328] on span "Save" at bounding box center [126, 325] width 12 height 8
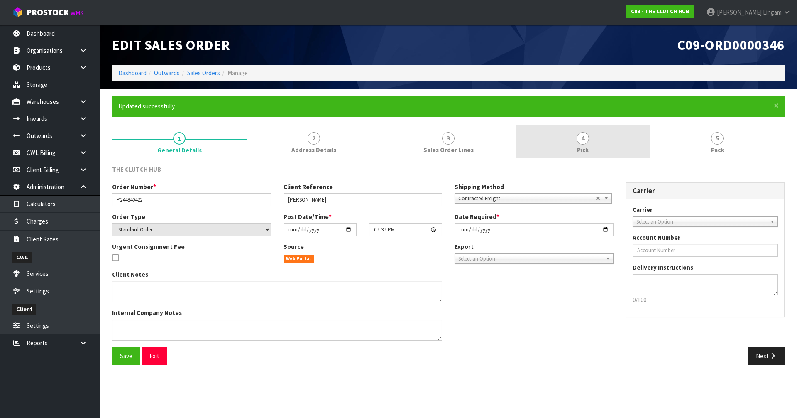
click at [590, 137] on link "4 Pick" at bounding box center [583, 141] width 134 height 33
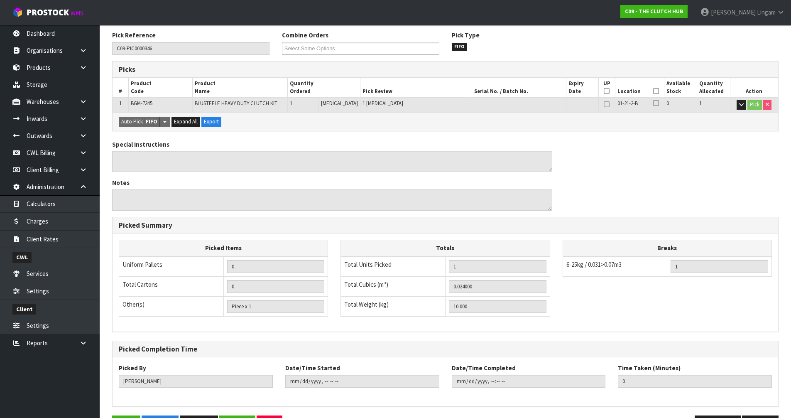
scroll to position [162, 0]
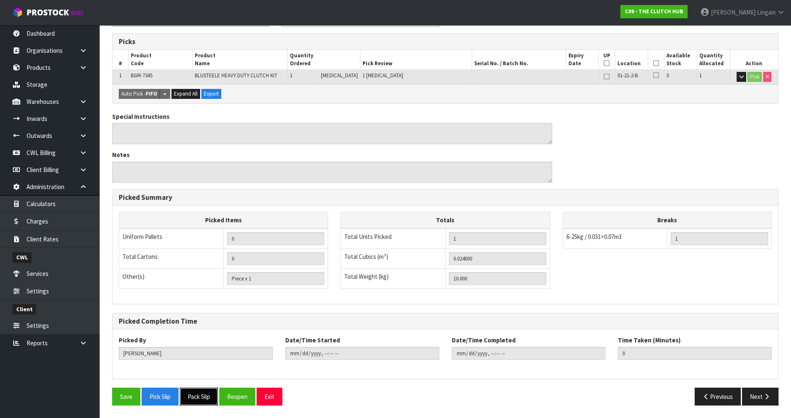
click at [197, 398] on button "Pack Slip" at bounding box center [199, 396] width 38 height 18
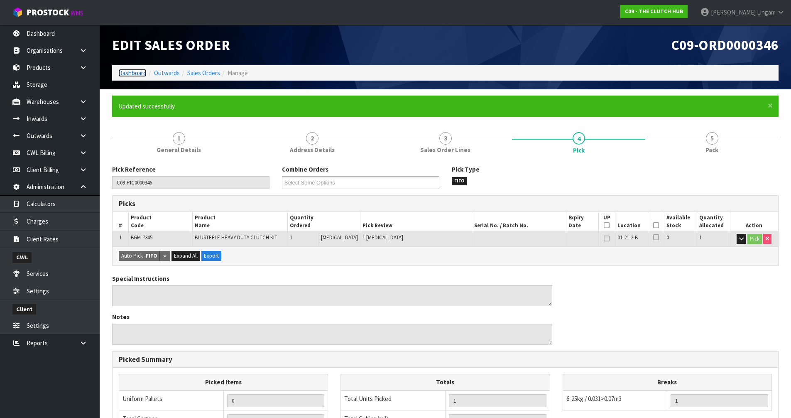
click at [125, 72] on link "Dashboard" at bounding box center [132, 73] width 28 height 8
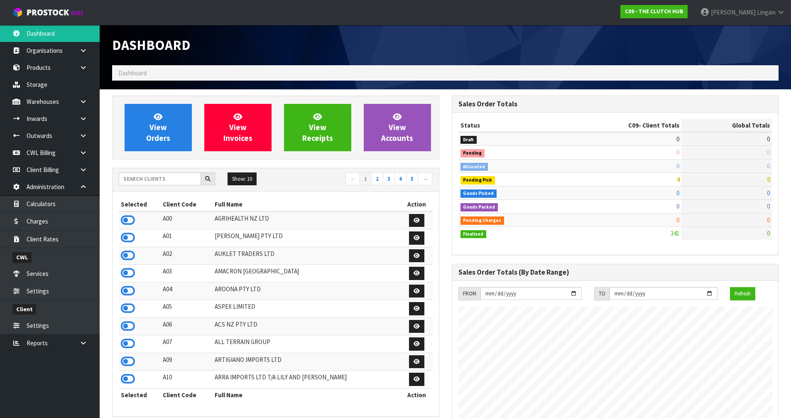
scroll to position [575, 339]
click at [134, 176] on input "text" at bounding box center [160, 178] width 82 height 13
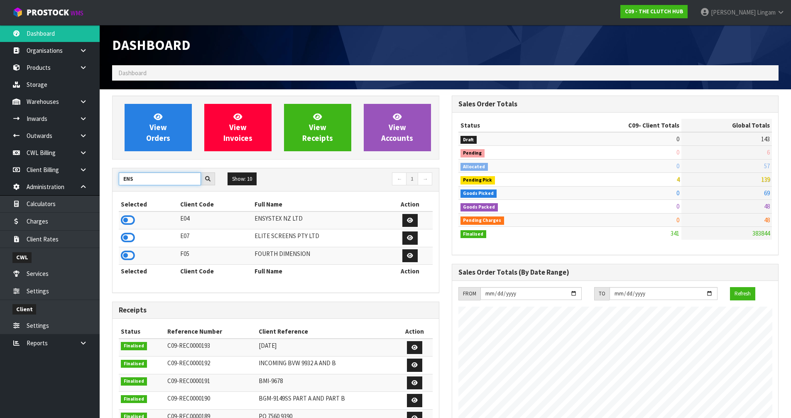
type input "ENS"
click at [125, 218] on icon at bounding box center [128, 220] width 14 height 12
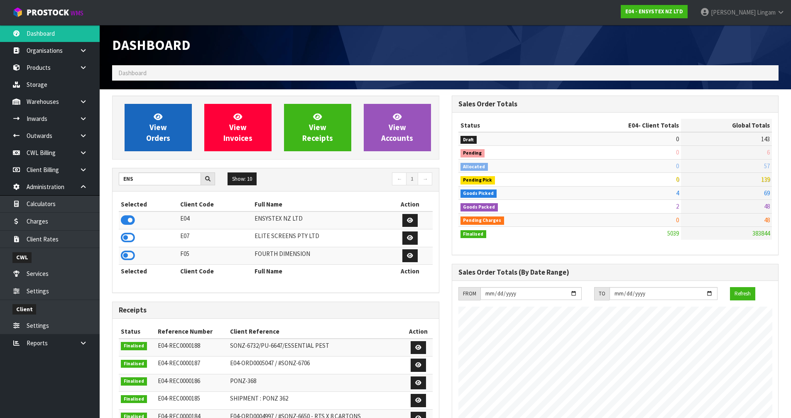
scroll to position [629, 339]
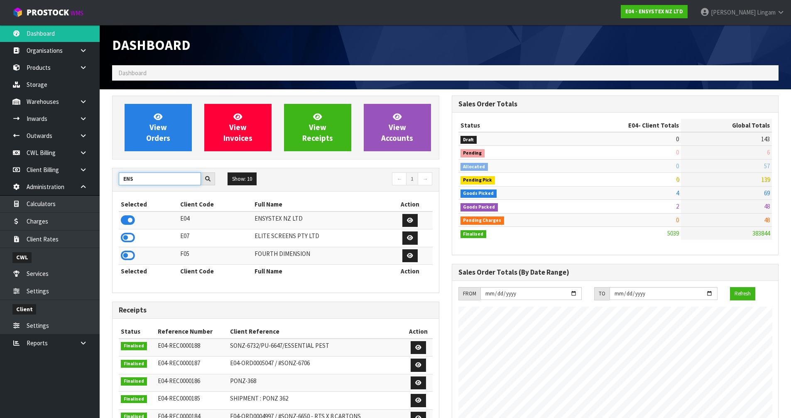
drag, startPoint x: 138, startPoint y: 183, endPoint x: 123, endPoint y: 183, distance: 15.4
click at [123, 183] on input "ENS" at bounding box center [160, 178] width 82 height 13
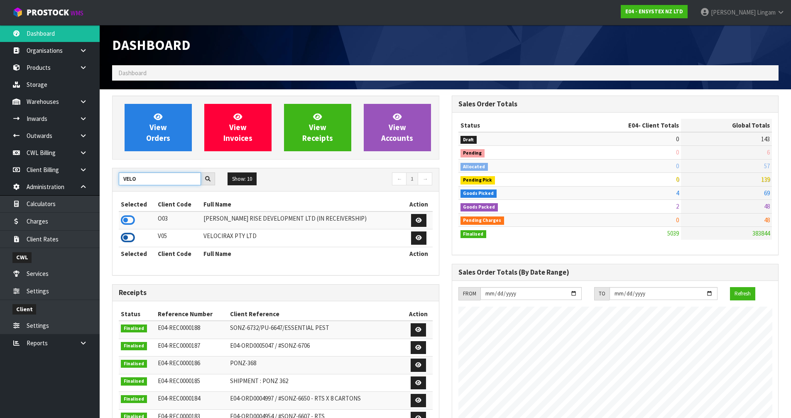
type input "VELO"
click at [129, 239] on icon at bounding box center [128, 237] width 14 height 12
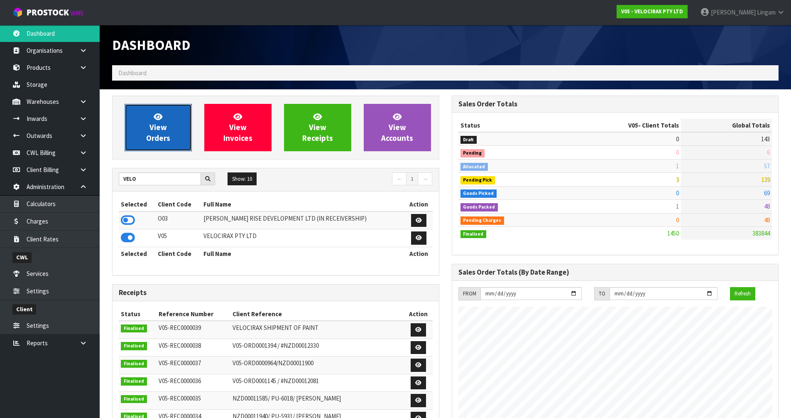
click at [154, 148] on link "View Orders" at bounding box center [158, 127] width 67 height 47
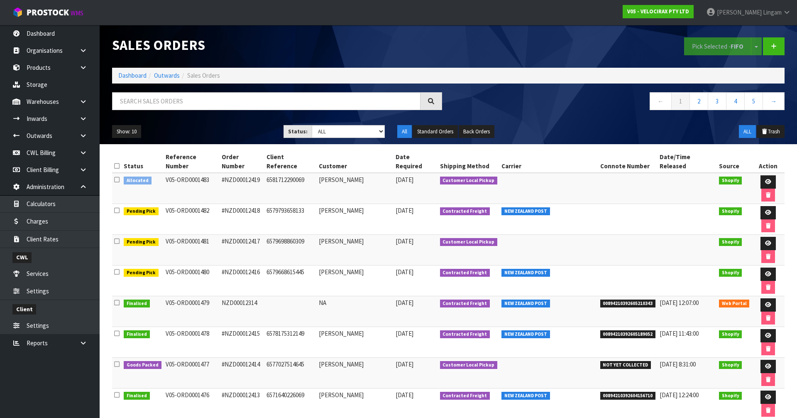
drag, startPoint x: 118, startPoint y: 171, endPoint x: 152, endPoint y: 167, distance: 34.2
click at [119, 176] on icon at bounding box center [116, 179] width 5 height 6
click at [0, 0] on input "checkbox" at bounding box center [0, 0] width 0 height 0
click at [708, 42] on button "Pick Selected - FIFO" at bounding box center [717, 46] width 67 height 18
click at [765, 179] on icon at bounding box center [768, 181] width 6 height 5
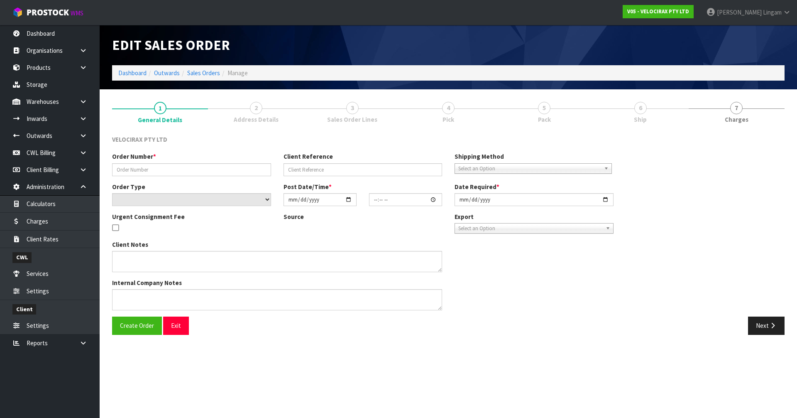
type input "#NZD00012419"
type input "6581712290069"
select select "number:0"
type input "[DATE]"
type input "09:22:23.000"
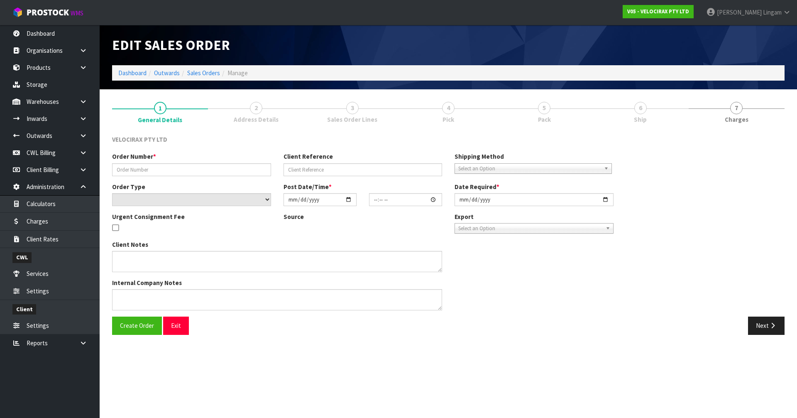
type input "[DATE]"
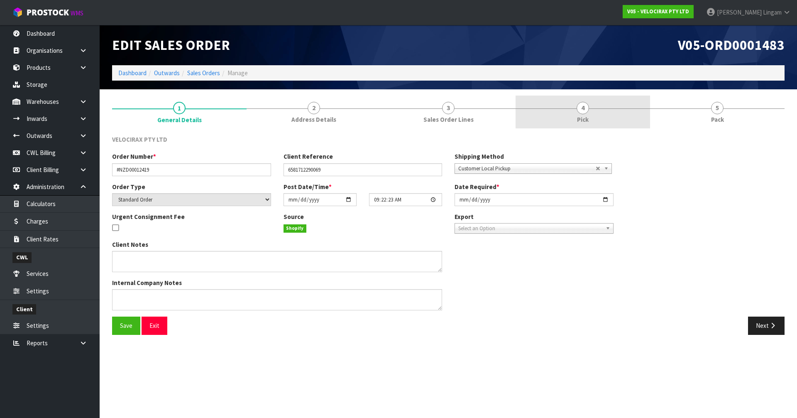
click at [573, 119] on link "4 Pick" at bounding box center [583, 111] width 134 height 33
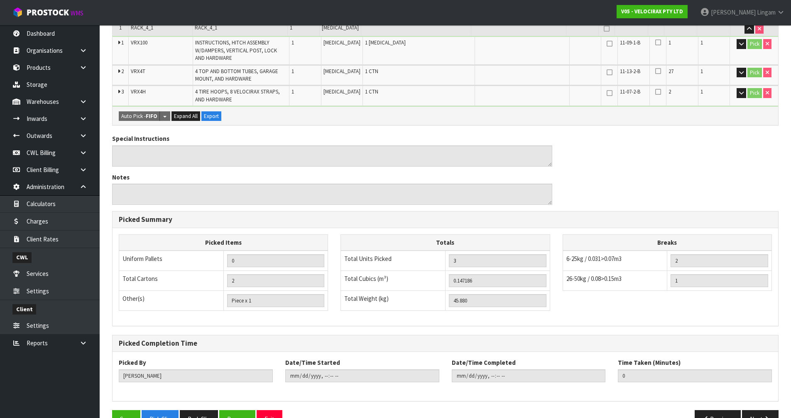
scroll to position [202, 0]
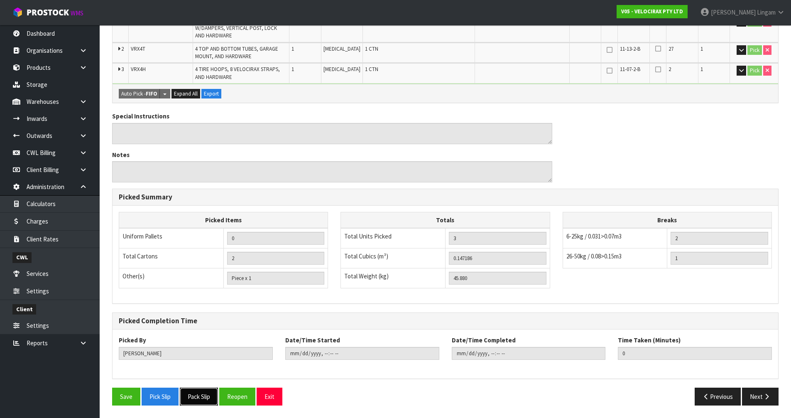
click at [198, 396] on button "Pack Slip" at bounding box center [199, 396] width 38 height 18
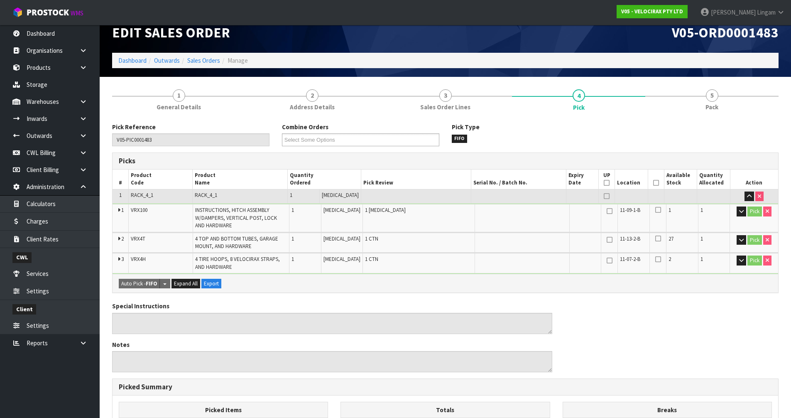
scroll to position [0, 0]
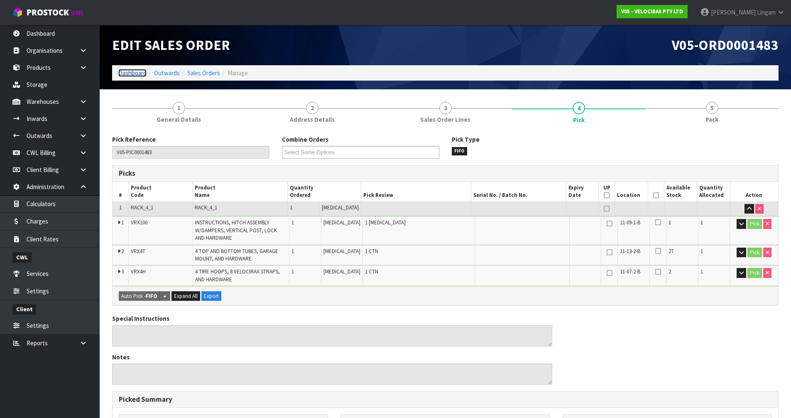
click at [137, 72] on link "Dashboard" at bounding box center [132, 73] width 28 height 8
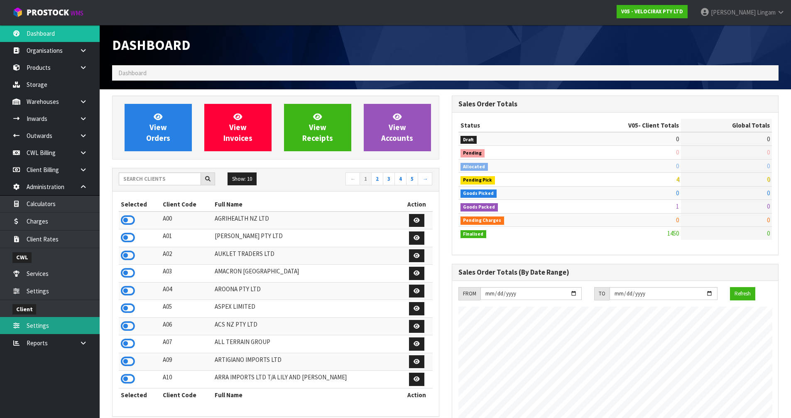
scroll to position [593, 339]
click at [184, 177] on input "text" at bounding box center [160, 178] width 82 height 13
click at [175, 177] on input "text" at bounding box center [160, 178] width 82 height 13
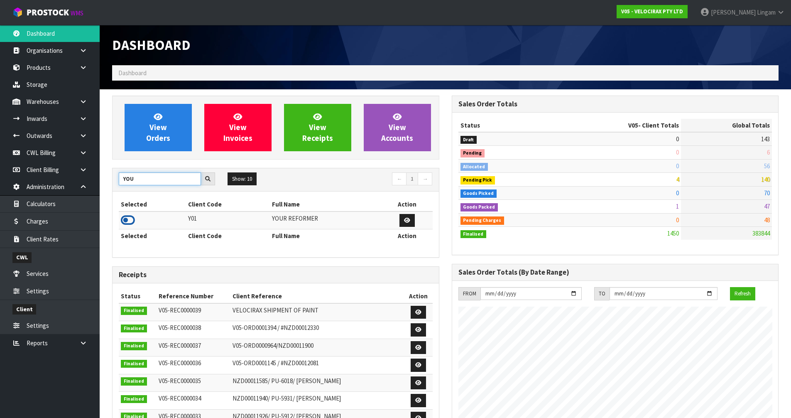
type input "YOU"
click at [127, 223] on icon at bounding box center [128, 220] width 14 height 12
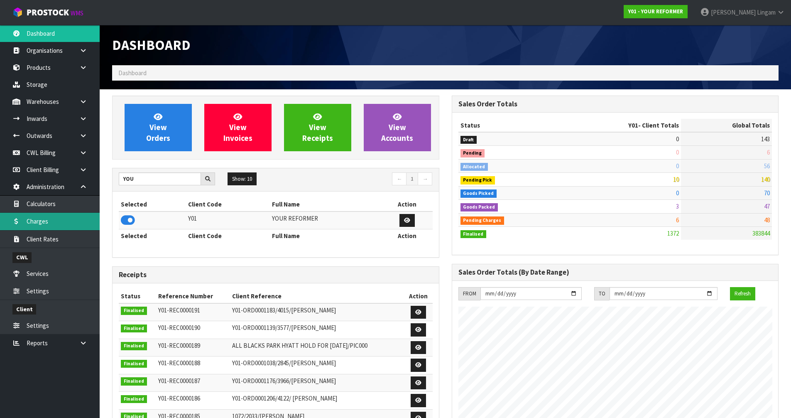
scroll to position [562, 339]
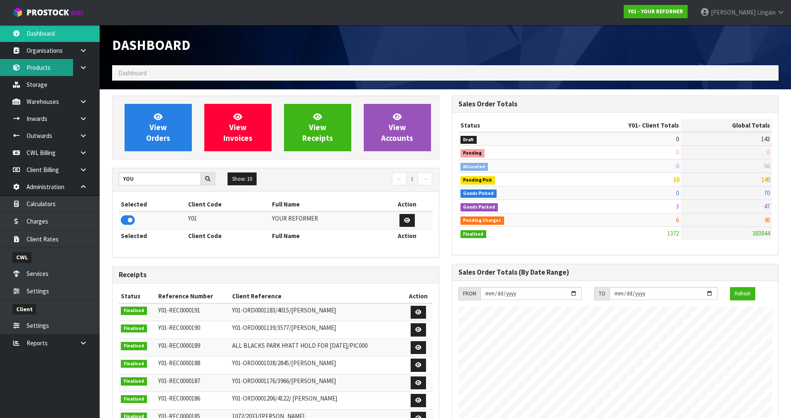
click at [41, 66] on link "Products" at bounding box center [50, 67] width 100 height 17
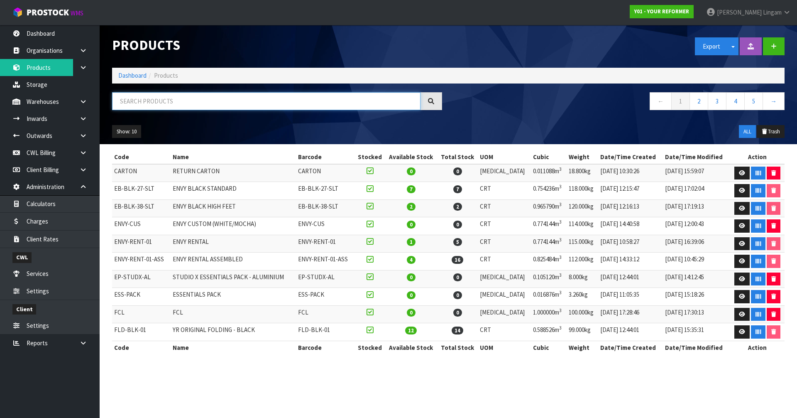
click at [219, 102] on input "text" at bounding box center [266, 101] width 308 height 18
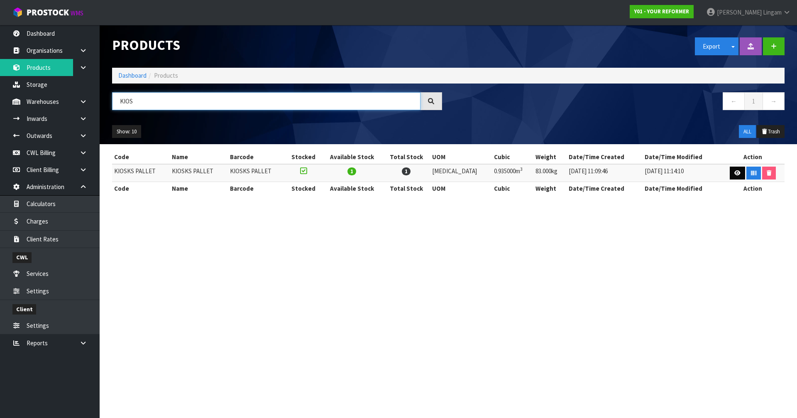
type input "KIOS"
click at [734, 173] on icon at bounding box center [737, 172] width 6 height 5
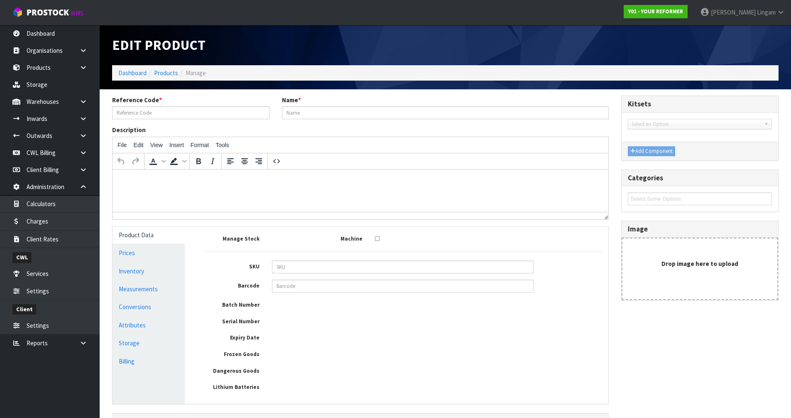
type input "KIOSKS PALLET"
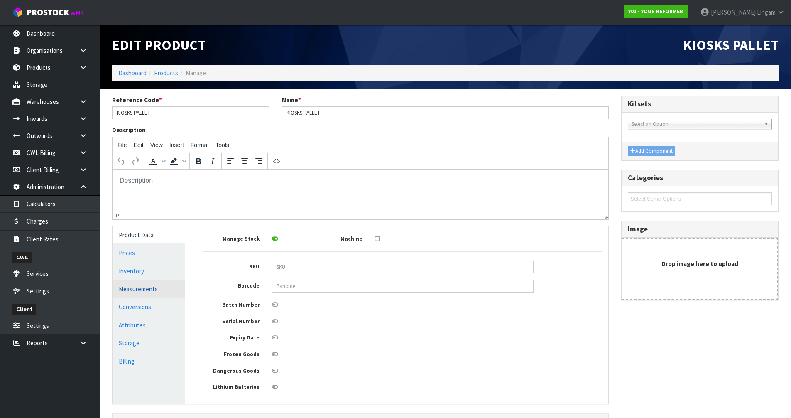
click at [162, 292] on link "Measurements" at bounding box center [148, 288] width 72 height 17
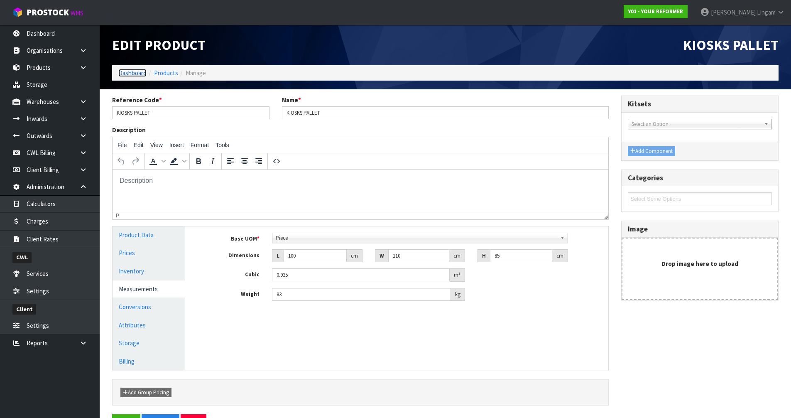
click at [128, 74] on link "Dashboard" at bounding box center [132, 73] width 28 height 8
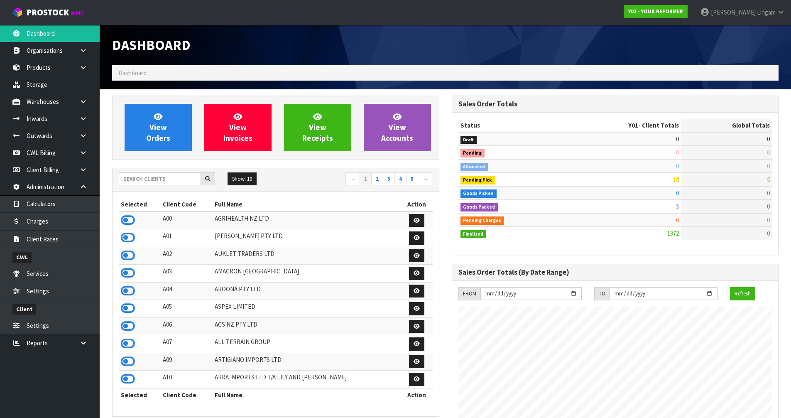
scroll to position [562, 339]
click at [163, 132] on link "View Orders" at bounding box center [158, 127] width 67 height 47
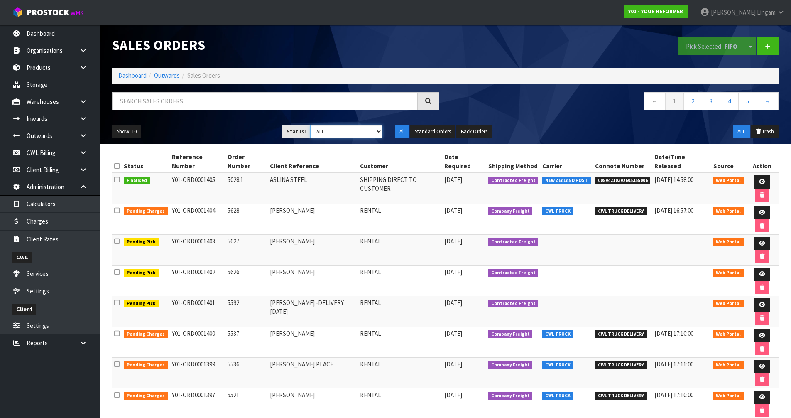
click at [356, 133] on select "Draft Pending Allocated Pending Pick Goods Picked Goods Packed Pending Charges …" at bounding box center [346, 131] width 72 height 13
select select "string:6"
click at [310, 125] on select "Draft Pending Allocated Pending Pick Goods Picked Goods Packed Pending Charges …" at bounding box center [346, 131] width 72 height 13
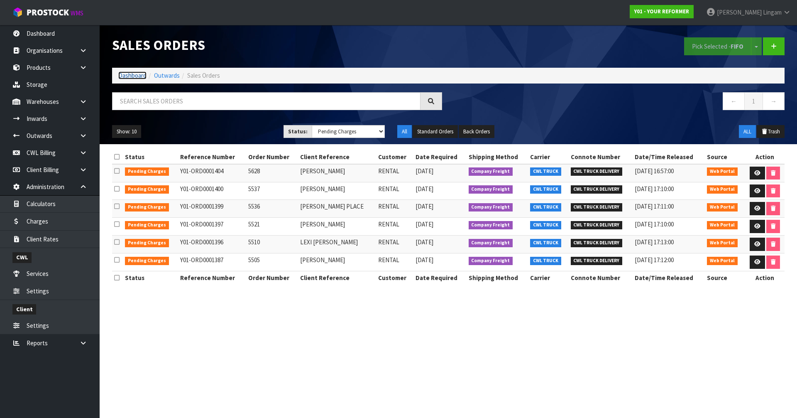
click at [137, 76] on link "Dashboard" at bounding box center [132, 75] width 28 height 8
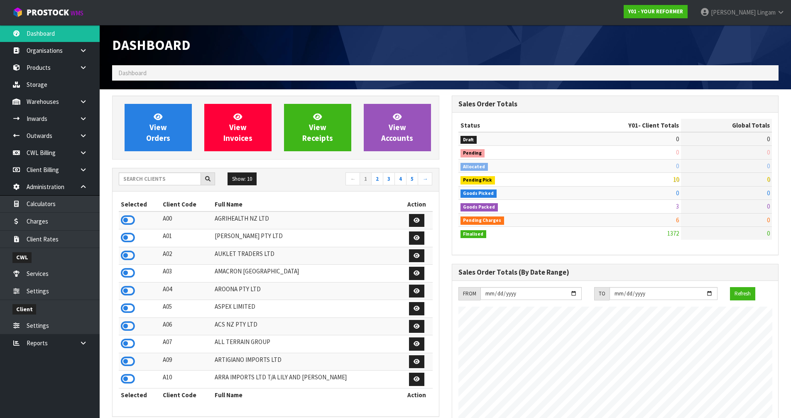
scroll to position [562, 339]
click at [163, 178] on input "text" at bounding box center [160, 178] width 82 height 13
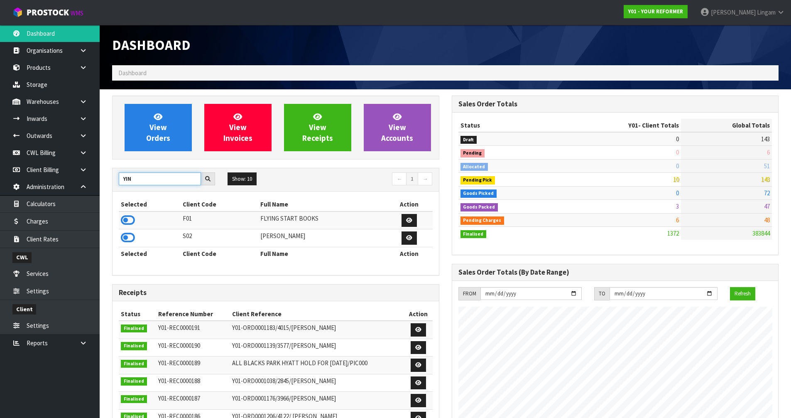
type input "YIN"
click at [127, 220] on icon at bounding box center [128, 220] width 14 height 12
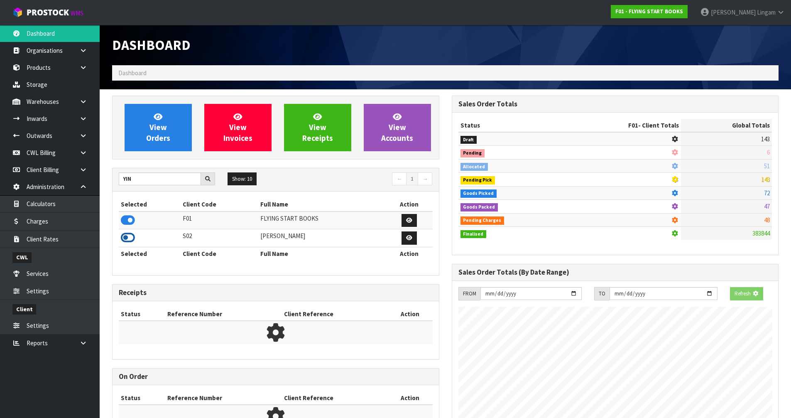
click at [129, 238] on icon at bounding box center [128, 237] width 14 height 12
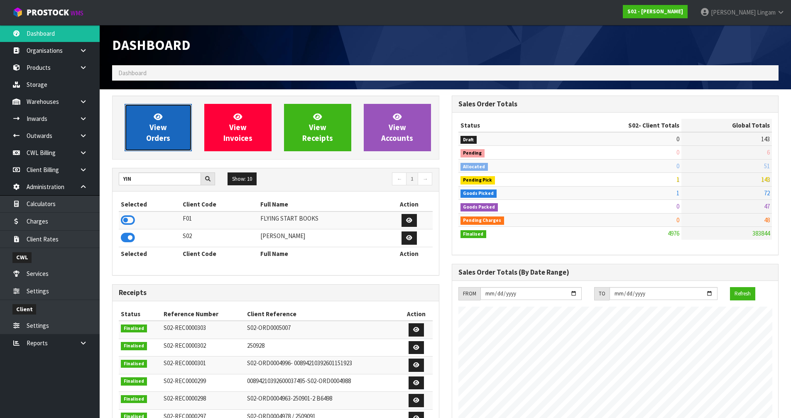
scroll to position [602, 339]
click at [158, 134] on span "View Orders" at bounding box center [158, 127] width 24 height 31
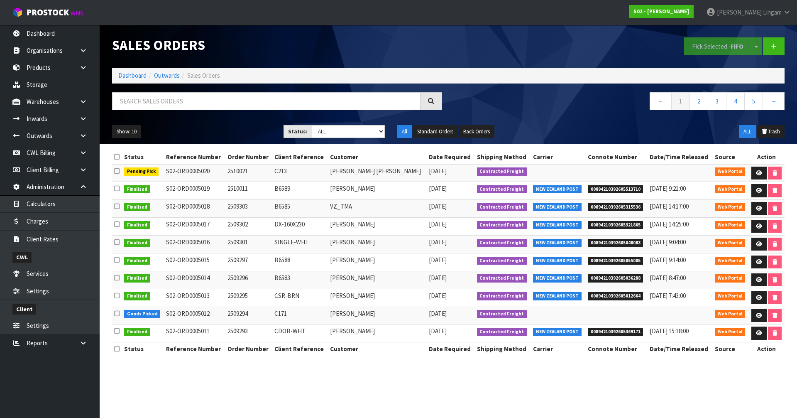
click at [245, 312] on td "2509294" at bounding box center [248, 315] width 47 height 18
copy td "2509294"
click at [139, 75] on link "Dashboard" at bounding box center [132, 75] width 28 height 8
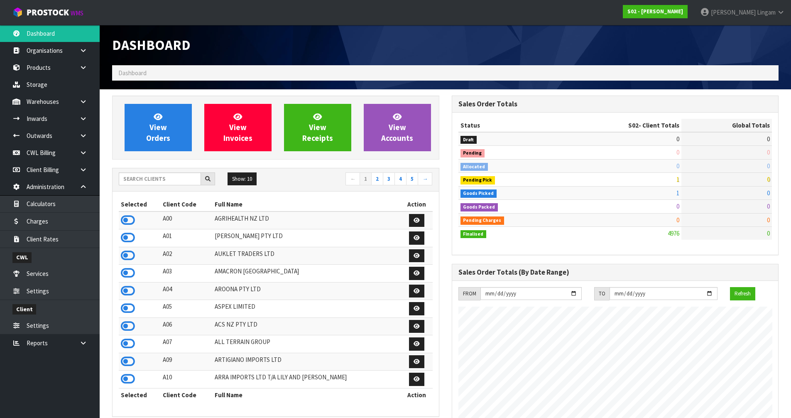
scroll to position [602, 339]
click at [162, 182] on input "text" at bounding box center [160, 178] width 82 height 13
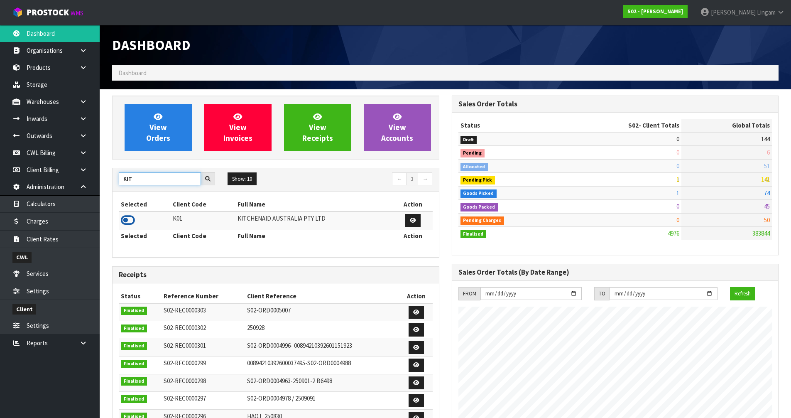
type input "KIT"
click at [129, 220] on icon at bounding box center [128, 220] width 14 height 12
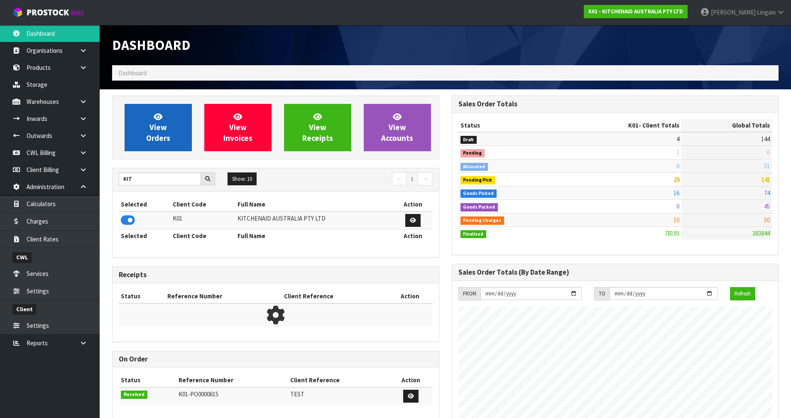
scroll to position [629, 339]
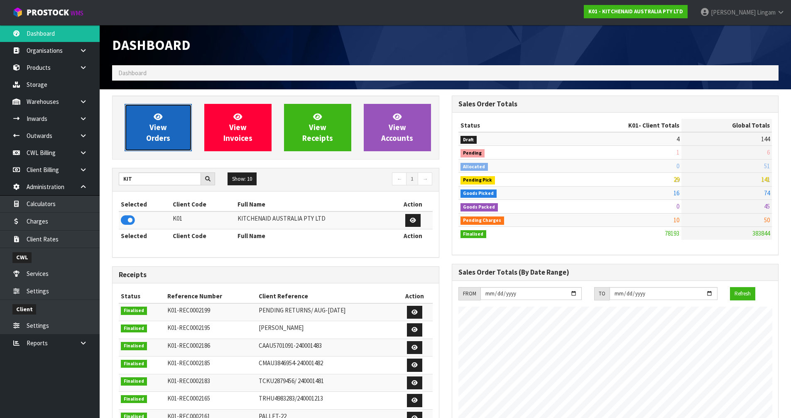
click at [165, 135] on span "View Orders" at bounding box center [158, 127] width 24 height 31
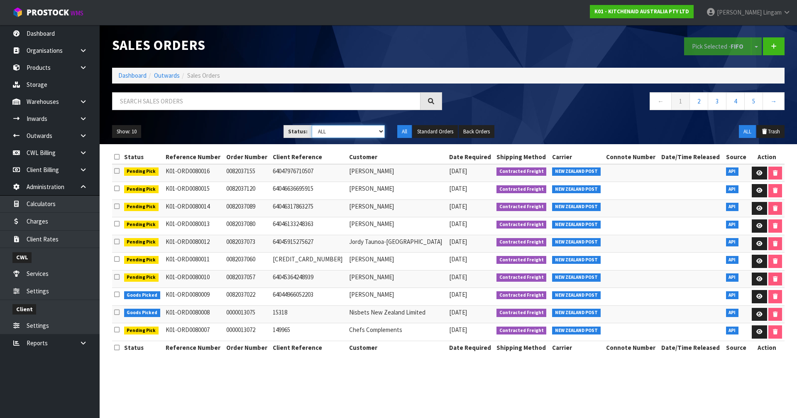
click at [367, 134] on select "Draft Pending Allocated Pending Pick Goods Picked Goods Packed Pending Charges …" at bounding box center [348, 131] width 73 height 13
select select "string:6"
click at [312, 125] on select "Draft Pending Allocated Pending Pick Goods Picked Goods Packed Pending Charges …" at bounding box center [348, 131] width 73 height 13
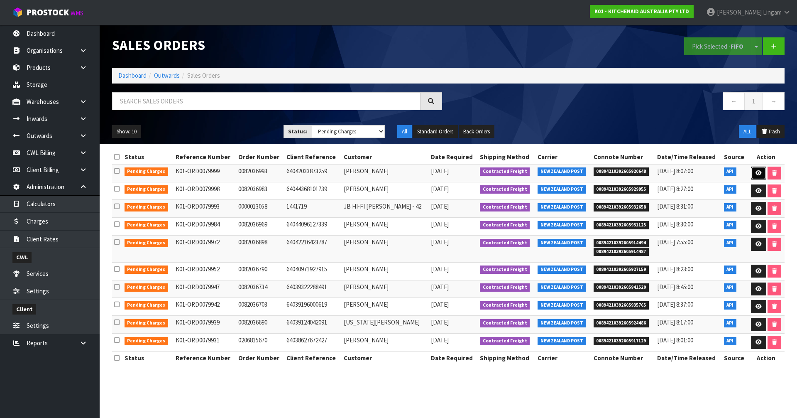
click at [756, 172] on icon at bounding box center [758, 172] width 6 height 5
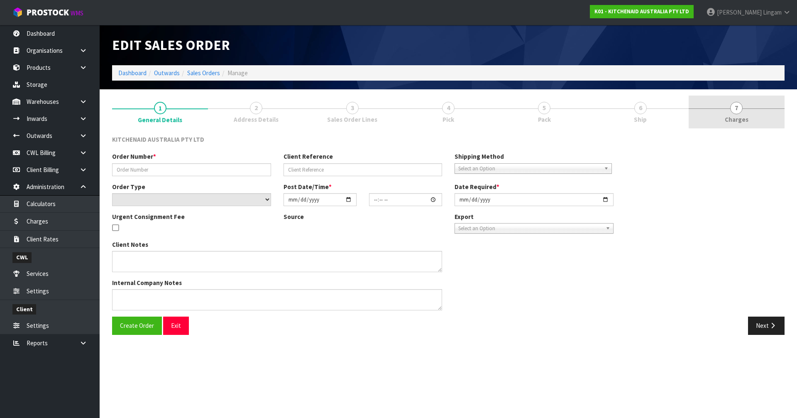
click at [774, 108] on link "7 [GEOGRAPHIC_DATA]" at bounding box center [737, 111] width 96 height 33
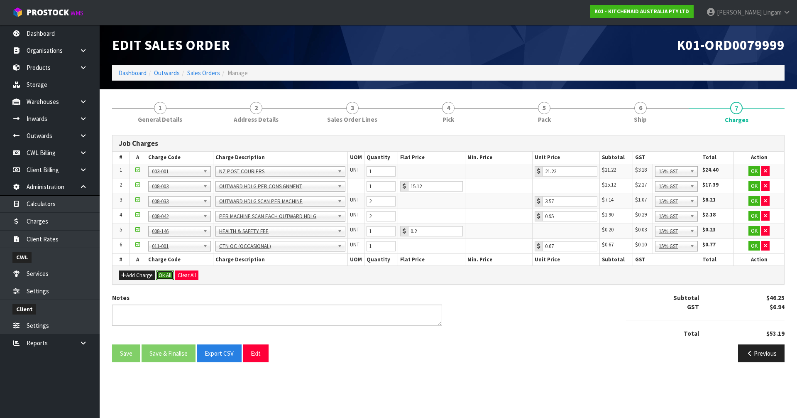
click at [166, 274] on button "Ok All" at bounding box center [165, 275] width 18 height 10
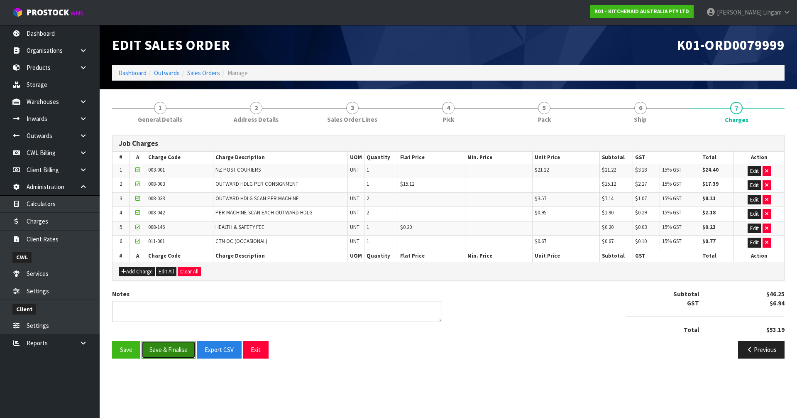
click at [163, 349] on button "Save & Finalise" at bounding box center [169, 349] width 54 height 18
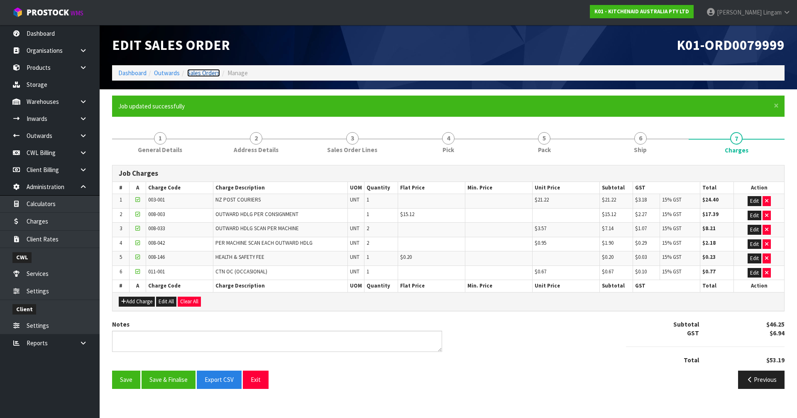
click at [204, 71] on link "Sales Orders" at bounding box center [203, 73] width 33 height 8
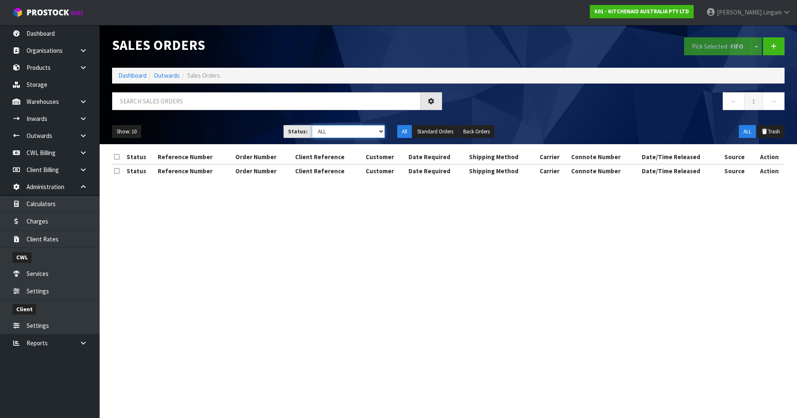
click at [364, 134] on select "Draft Pending Allocated Pending Pick Goods Picked Goods Packed Pending Charges …" at bounding box center [348, 131] width 73 height 13
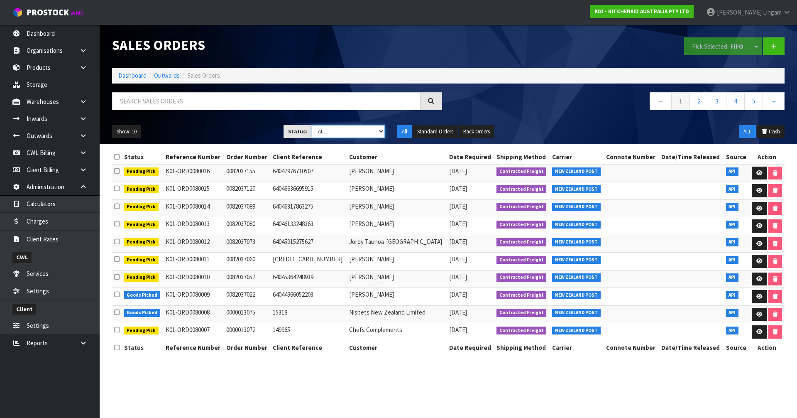
select select "string:6"
click at [312, 125] on select "Draft Pending Allocated Pending Pick Goods Picked Goods Packed Pending Charges …" at bounding box center [348, 131] width 73 height 13
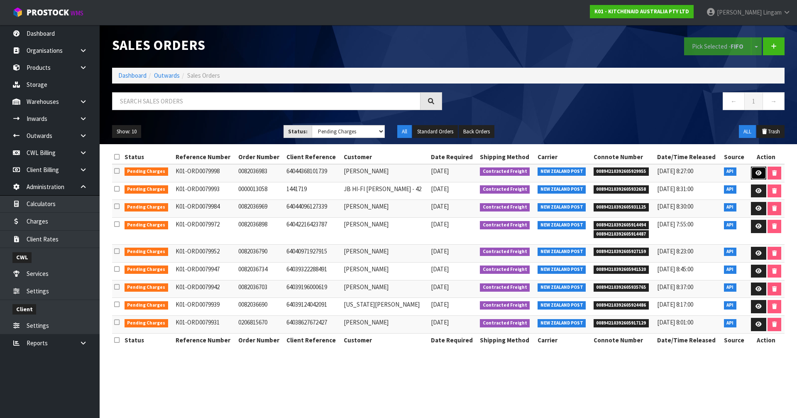
click at [753, 173] on link at bounding box center [758, 172] width 15 height 13
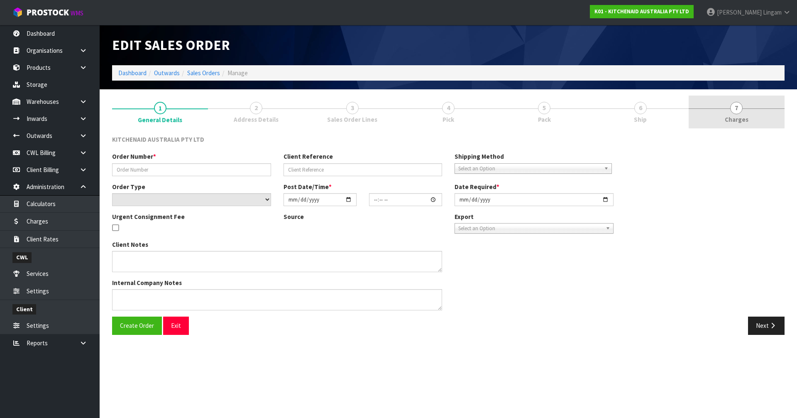
type input "0082036983"
type input "64044368101739"
select select "number:0"
type input "[DATE]"
type input "12:40:16.000"
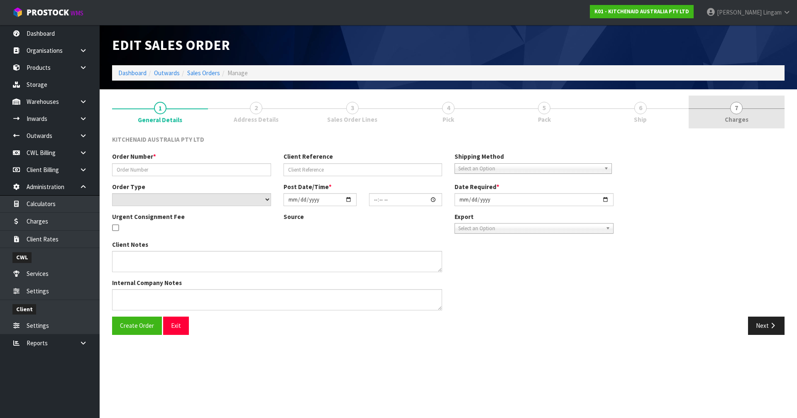
type input "[DATE]"
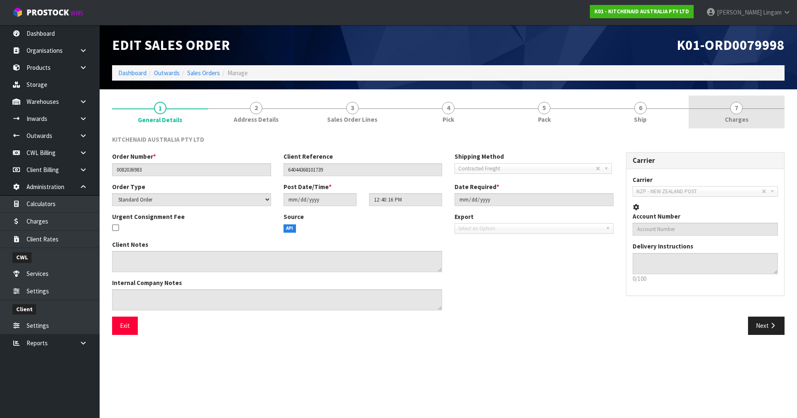
click at [766, 119] on link "7 [GEOGRAPHIC_DATA]" at bounding box center [737, 111] width 96 height 33
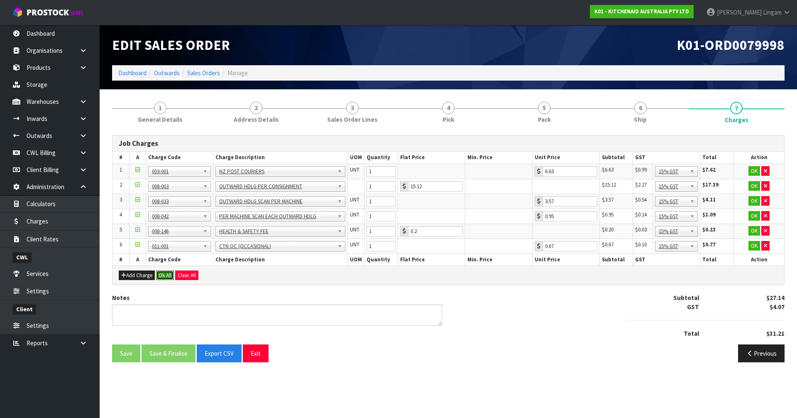
click at [168, 278] on button "Ok All" at bounding box center [165, 275] width 18 height 10
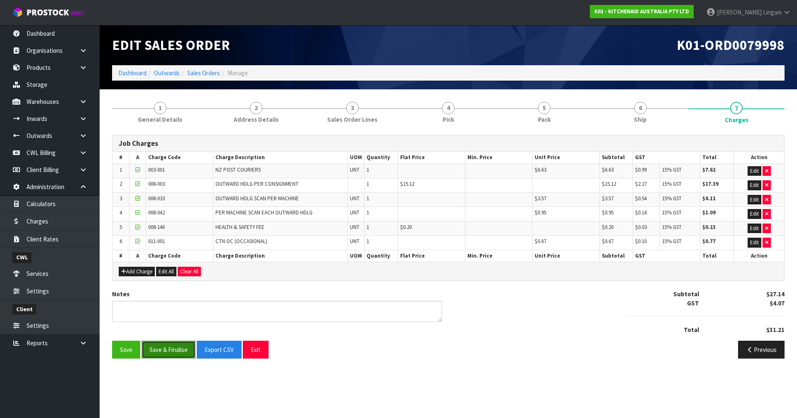
click at [178, 347] on button "Save & Finalise" at bounding box center [169, 349] width 54 height 18
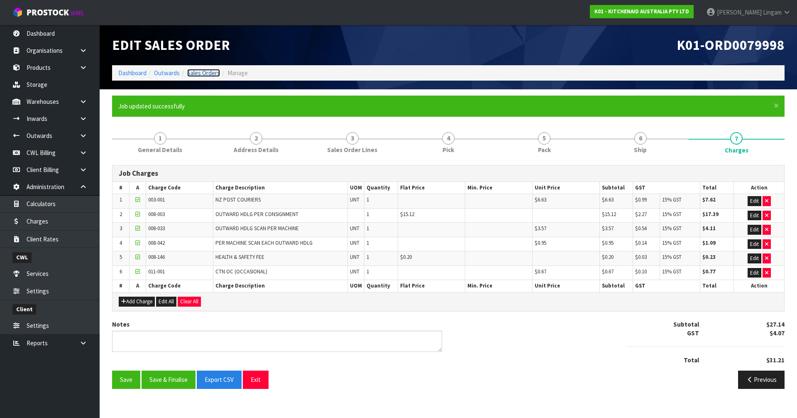
click at [208, 74] on link "Sales Orders" at bounding box center [203, 73] width 33 height 8
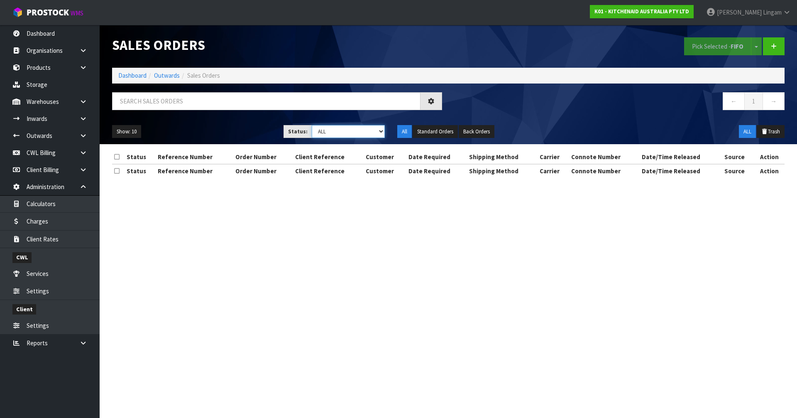
click at [380, 132] on select "Draft Pending Allocated Pending Pick Goods Picked Goods Packed Pending Charges …" at bounding box center [348, 131] width 73 height 13
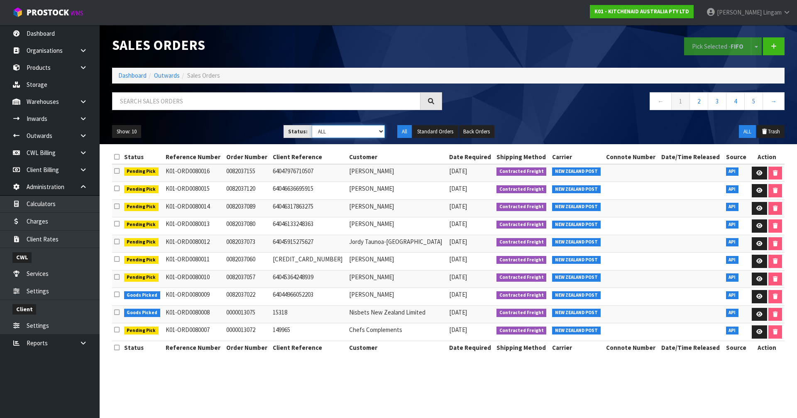
select select "string:6"
click at [312, 125] on select "Draft Pending Allocated Pending Pick Goods Picked Goods Packed Pending Charges …" at bounding box center [348, 131] width 73 height 13
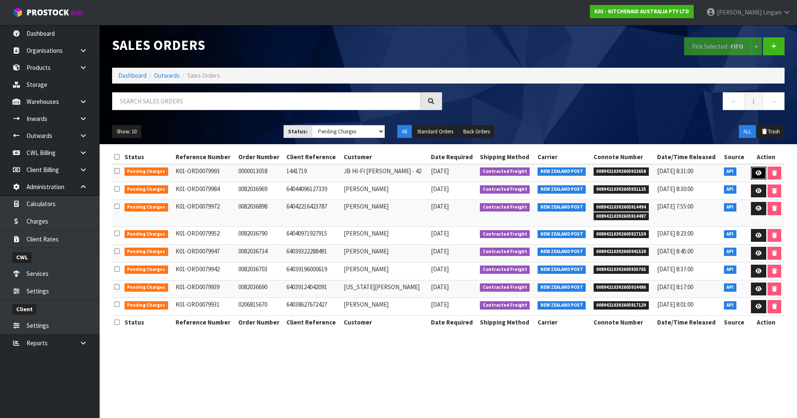
click at [757, 172] on icon at bounding box center [758, 172] width 6 height 5
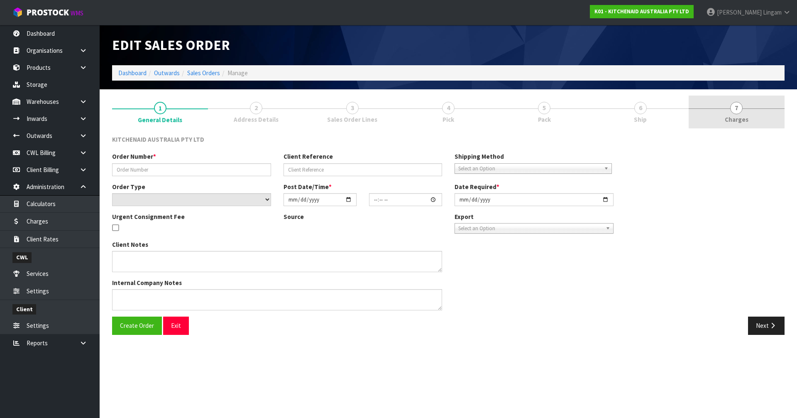
type input "0000013058"
type input "1441719"
select select "number:0"
type input "[DATE]"
type input "12:33:26.000"
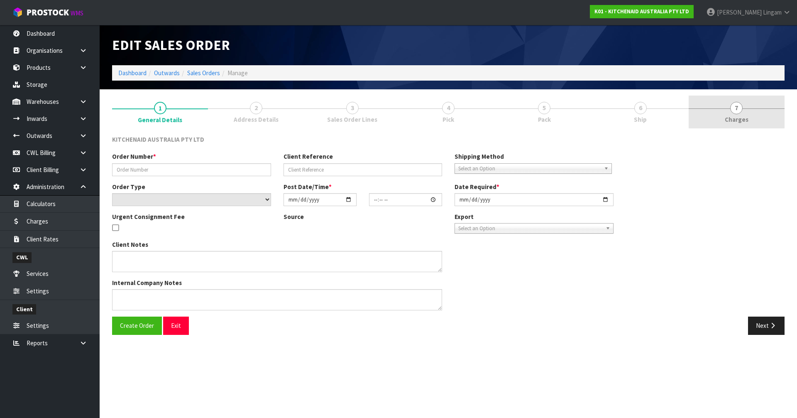
type input "[DATE]"
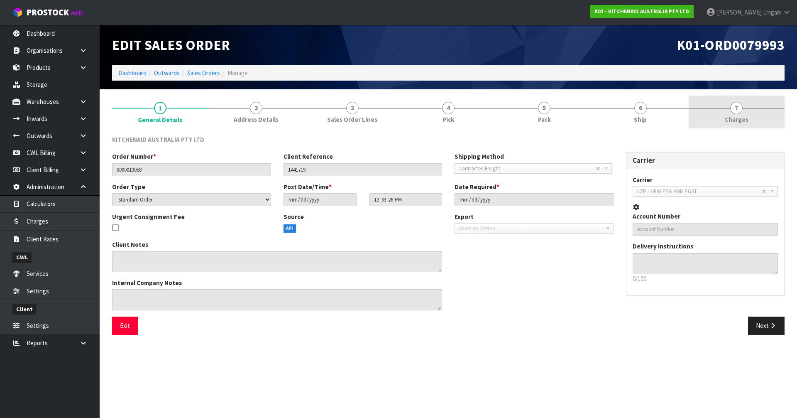
click at [760, 116] on link "7 [GEOGRAPHIC_DATA]" at bounding box center [737, 111] width 96 height 33
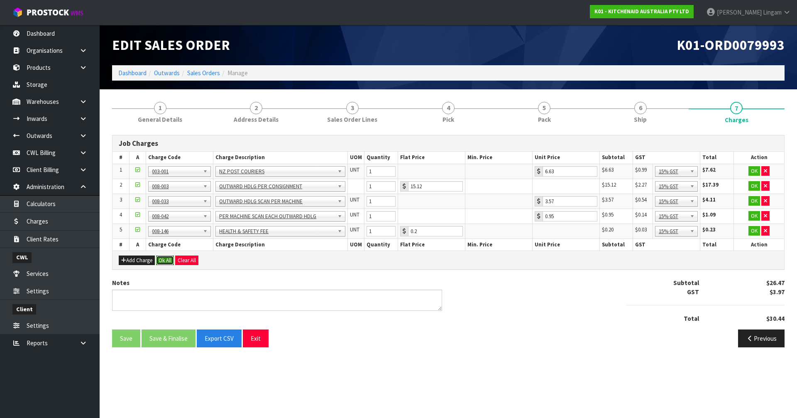
click at [163, 259] on button "Ok All" at bounding box center [165, 260] width 18 height 10
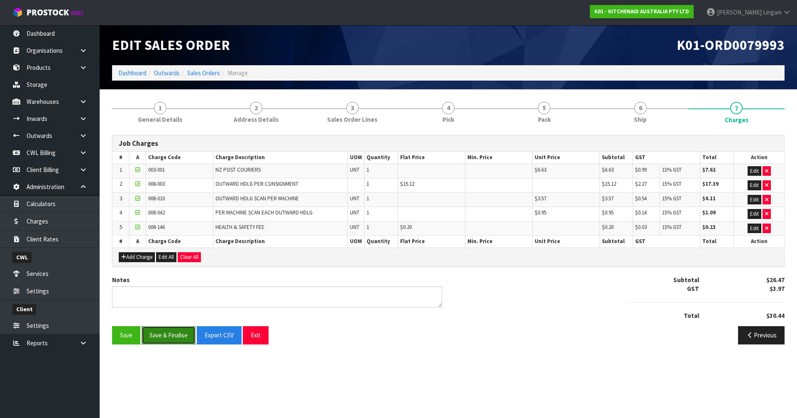
click at [171, 332] on button "Save & Finalise" at bounding box center [169, 335] width 54 height 18
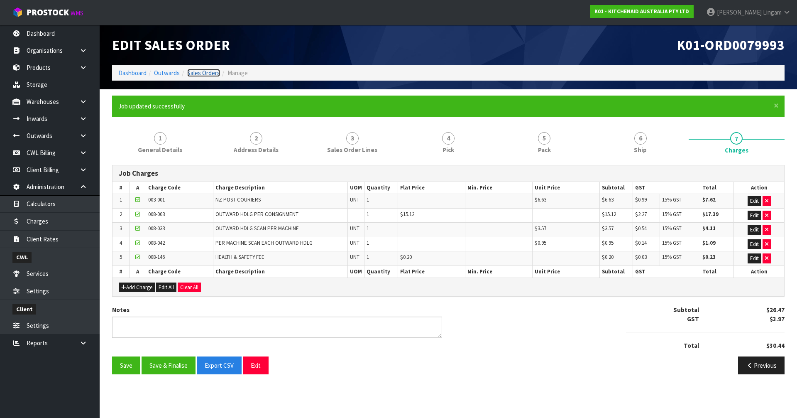
click at [206, 74] on link "Sales Orders" at bounding box center [203, 73] width 33 height 8
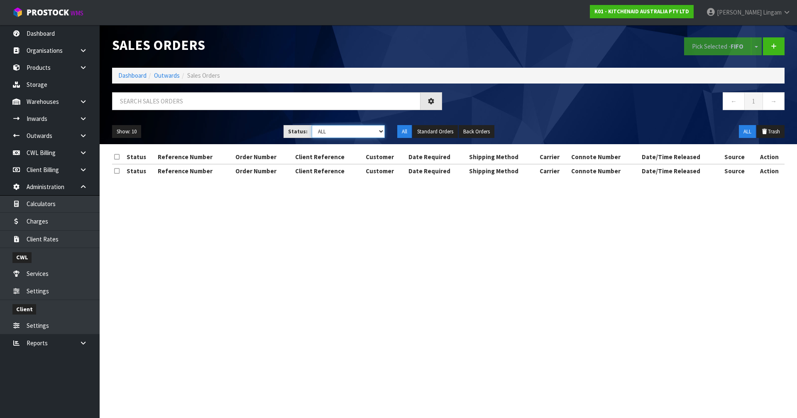
click at [375, 135] on select "Draft Pending Allocated Pending Pick Goods Picked Goods Packed Pending Charges …" at bounding box center [348, 131] width 73 height 13
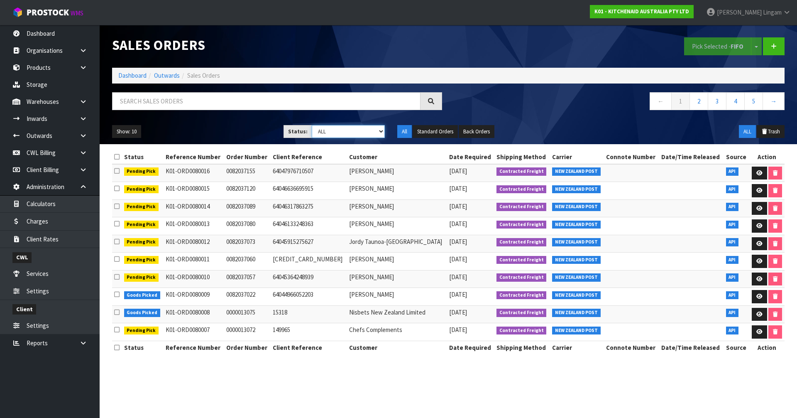
select select "string:6"
click at [312, 125] on select "Draft Pending Allocated Pending Pick Goods Picked Goods Packed Pending Charges …" at bounding box center [348, 131] width 73 height 13
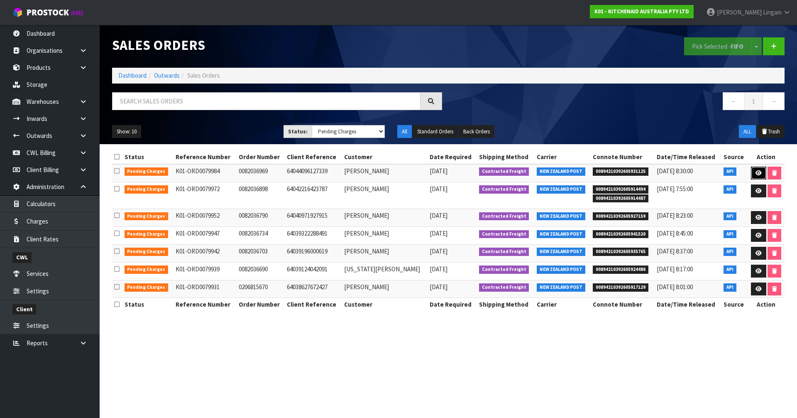
click at [755, 173] on icon at bounding box center [758, 172] width 6 height 5
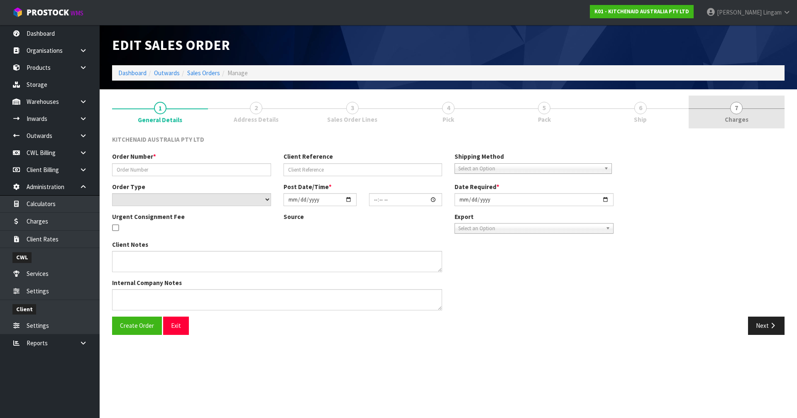
type input "0082036969"
type input "64044096127339"
select select "number:0"
type input "[DATE]"
type input "10:40:03.000"
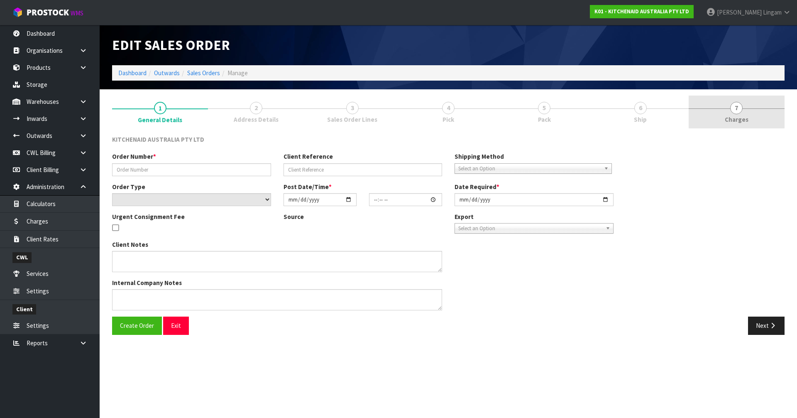
type input "[DATE]"
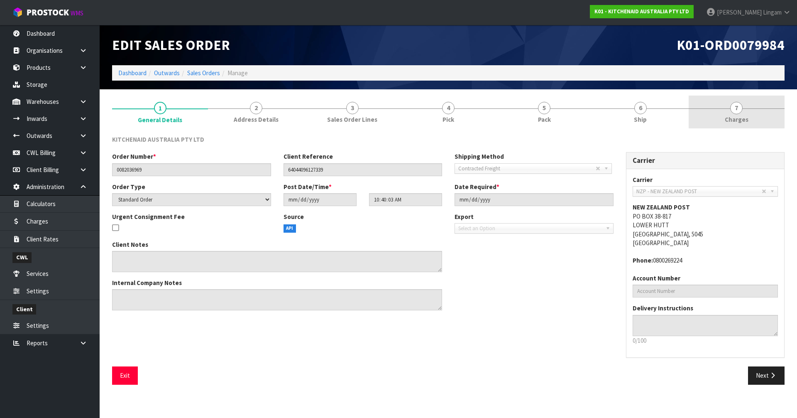
click at [765, 121] on link "7 [GEOGRAPHIC_DATA]" at bounding box center [737, 111] width 96 height 33
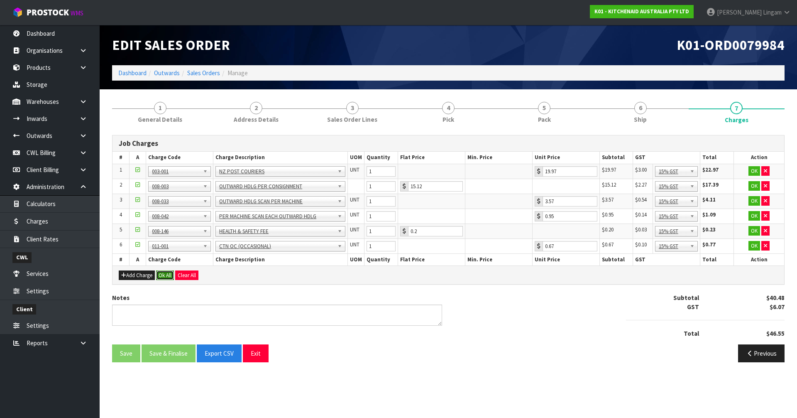
click at [172, 275] on button "Ok All" at bounding box center [165, 275] width 18 height 10
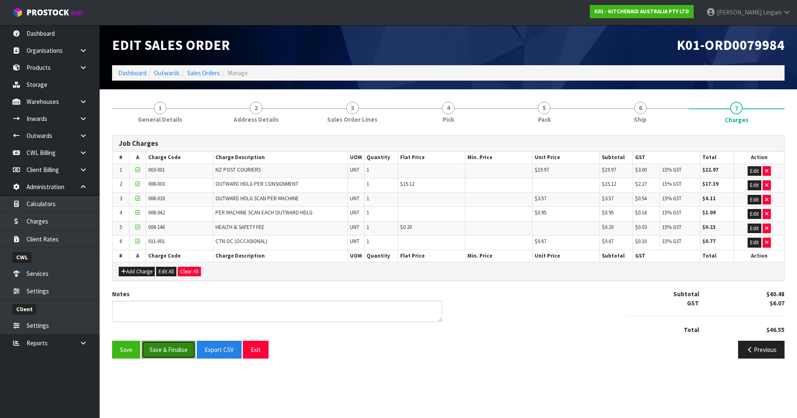
click at [176, 353] on button "Save & Finalise" at bounding box center [169, 349] width 54 height 18
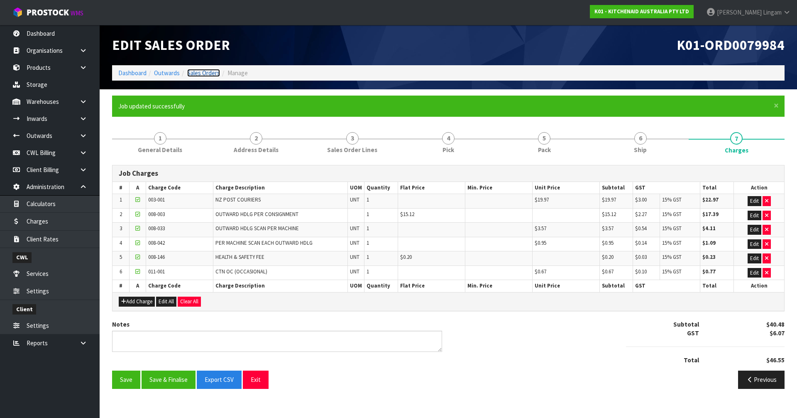
click at [213, 72] on link "Sales Orders" at bounding box center [203, 73] width 33 height 8
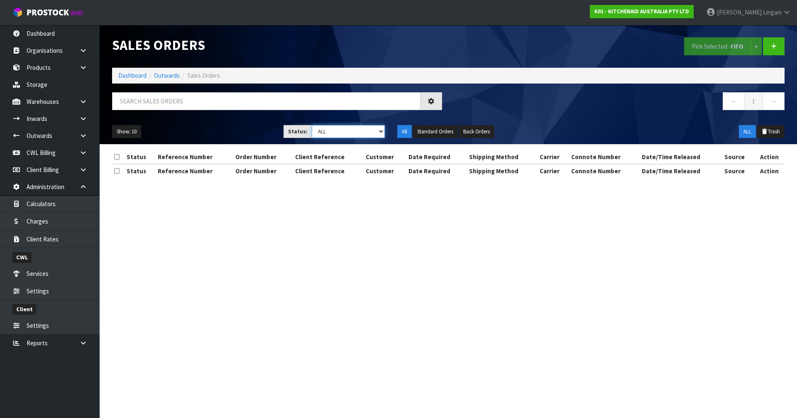
click at [375, 132] on select "Draft Pending Allocated Pending Pick Goods Picked Goods Packed Pending Charges …" at bounding box center [348, 131] width 73 height 13
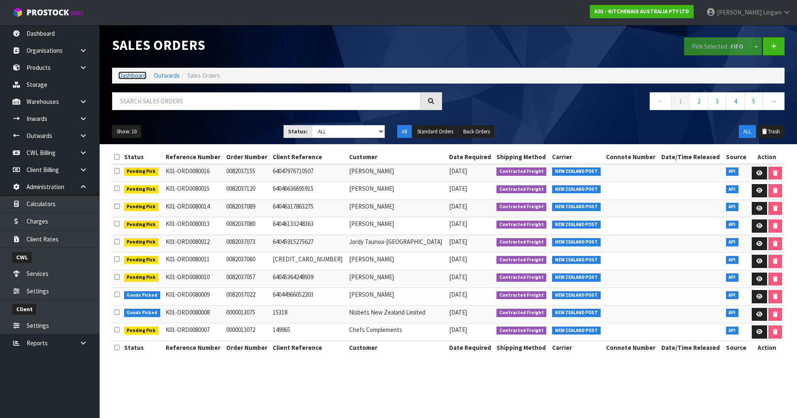
click at [134, 77] on link "Dashboard" at bounding box center [132, 75] width 28 height 8
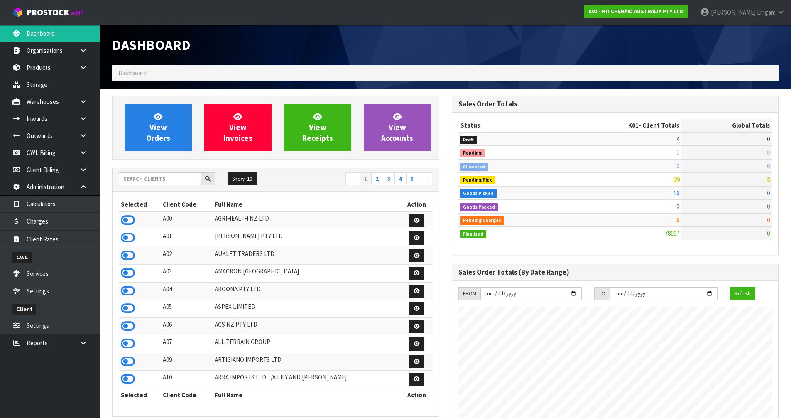
scroll to position [518, 339]
click at [152, 183] on input "text" at bounding box center [160, 178] width 82 height 13
click at [153, 125] on span "View Orders" at bounding box center [158, 127] width 24 height 31
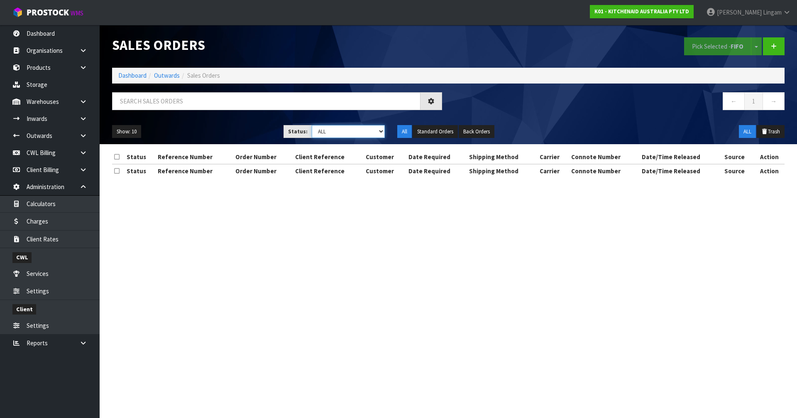
click at [368, 130] on select "Draft Pending Allocated Pending Pick Goods Picked Goods Packed Pending Charges …" at bounding box center [348, 131] width 73 height 13
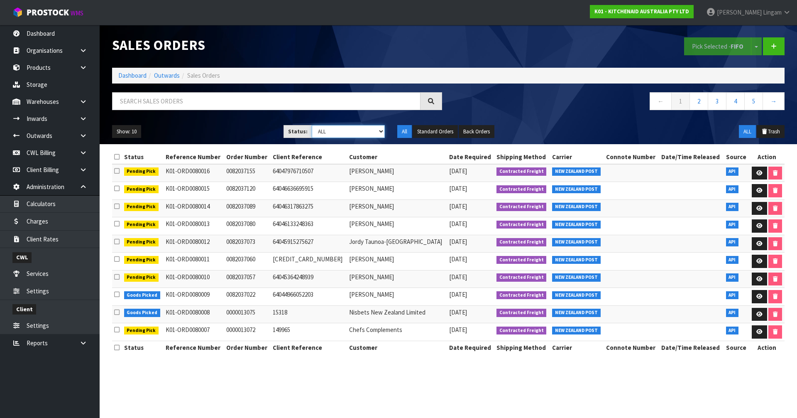
select select "string:6"
click at [312, 125] on select "Draft Pending Allocated Pending Pick Goods Picked Goods Packed Pending Charges …" at bounding box center [348, 131] width 73 height 13
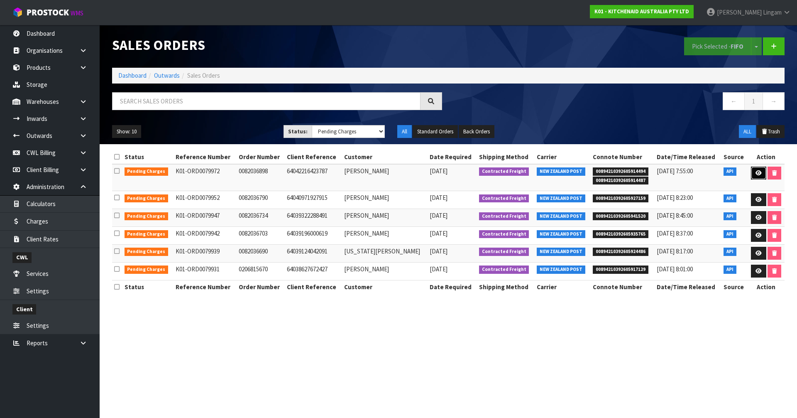
click at [760, 174] on icon at bounding box center [758, 172] width 6 height 5
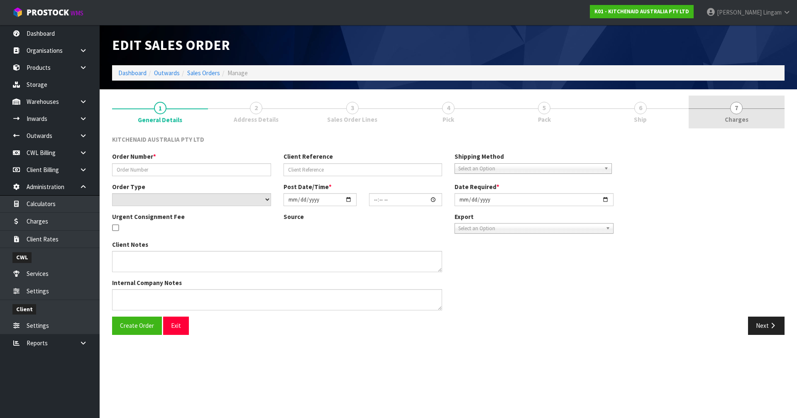
type input "0082036898"
type input "64042216423787"
select select "number:0"
type input "[DATE]"
type input "20:41:41.000"
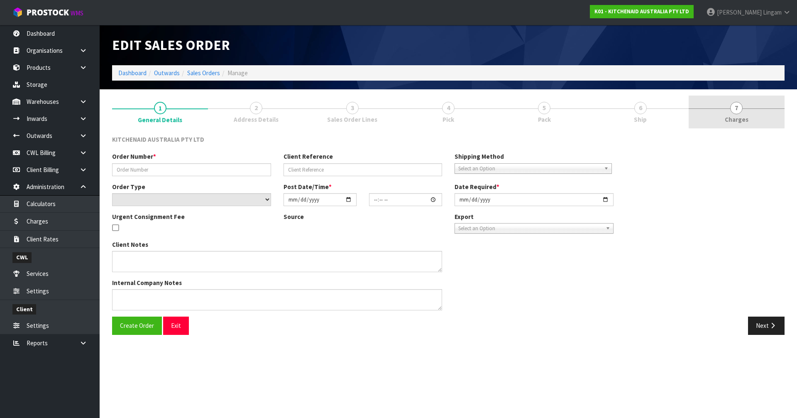
type input "[DATE]"
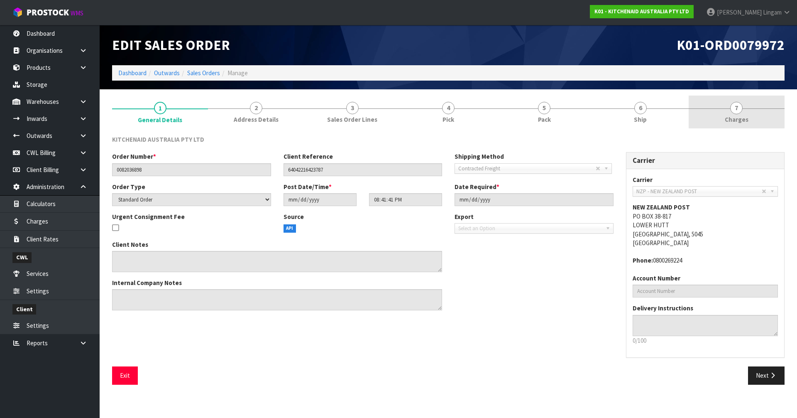
click at [756, 116] on link "7 [GEOGRAPHIC_DATA]" at bounding box center [737, 111] width 96 height 33
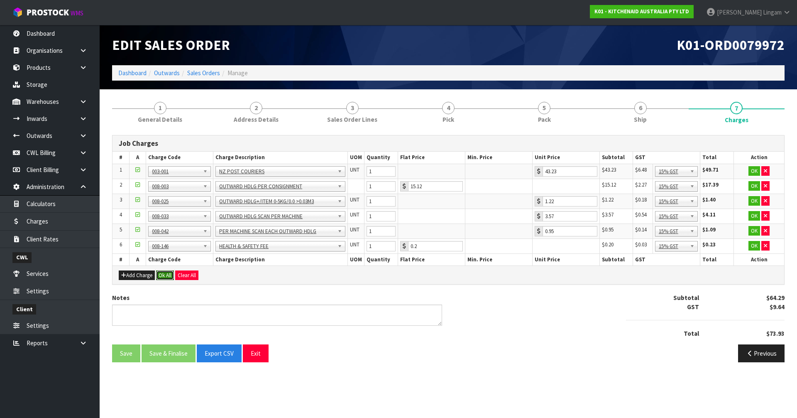
click at [169, 274] on button "Ok All" at bounding box center [165, 275] width 18 height 10
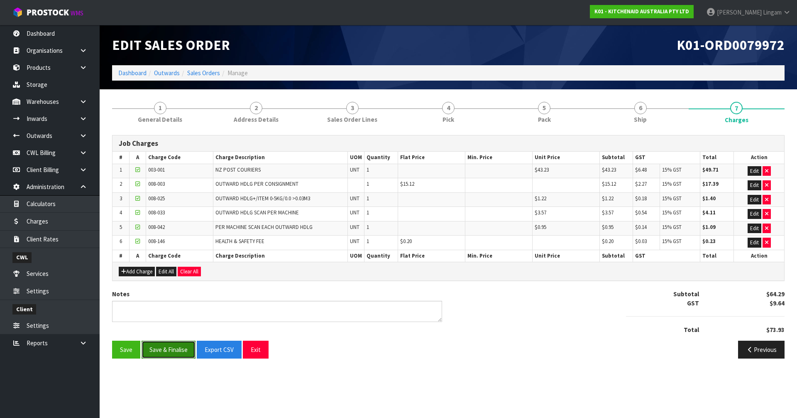
click at [177, 347] on button "Save & Finalise" at bounding box center [169, 349] width 54 height 18
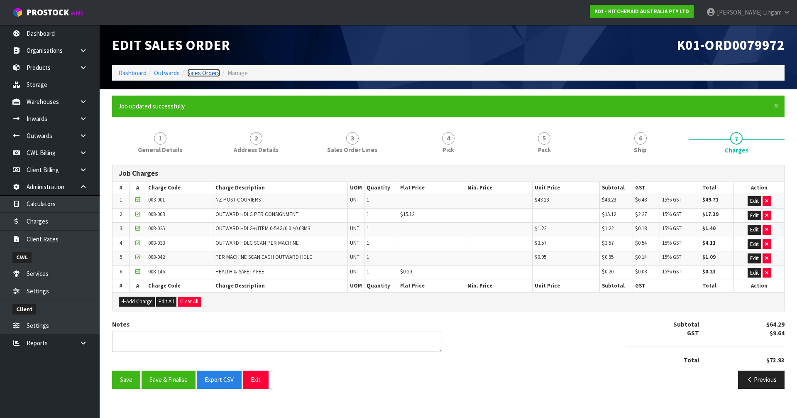
click at [208, 74] on link "Sales Orders" at bounding box center [203, 73] width 33 height 8
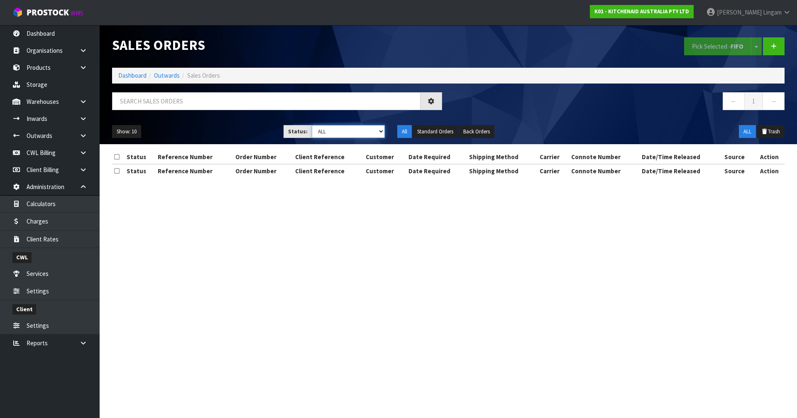
click at [372, 133] on select "Draft Pending Allocated Pending Pick Goods Picked Goods Packed Pending Charges …" at bounding box center [348, 131] width 73 height 13
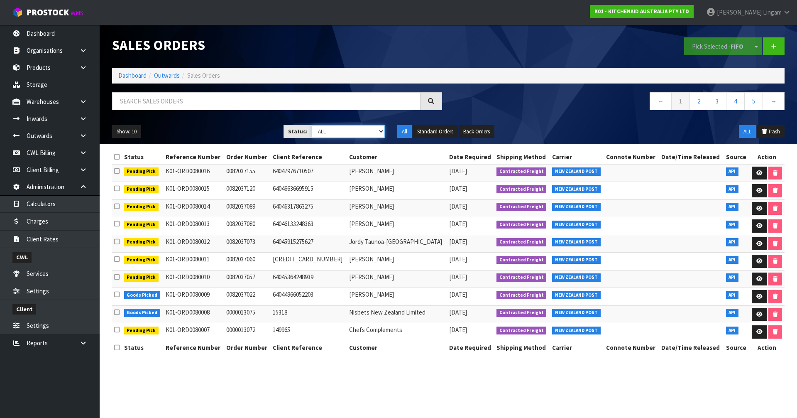
select select "string:6"
click at [312, 125] on select "Draft Pending Allocated Pending Pick Goods Picked Goods Packed Pending Charges …" at bounding box center [348, 131] width 73 height 13
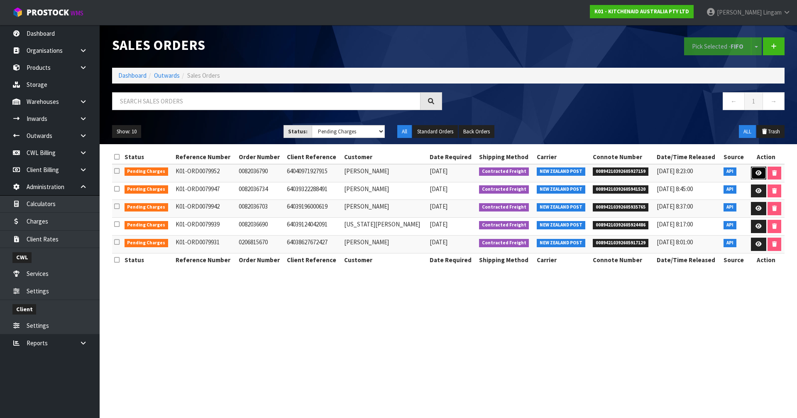
click at [756, 172] on icon at bounding box center [758, 172] width 6 height 5
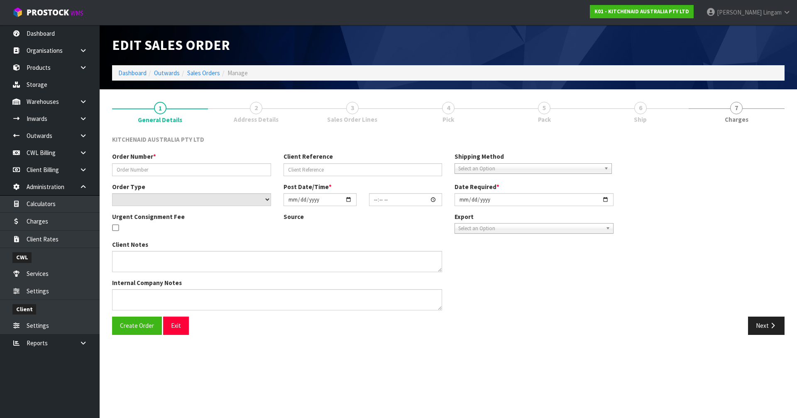
type input "0082036790"
type input "64040971927915"
select select "number:0"
type input "[DATE]"
type input "12:40:13.000"
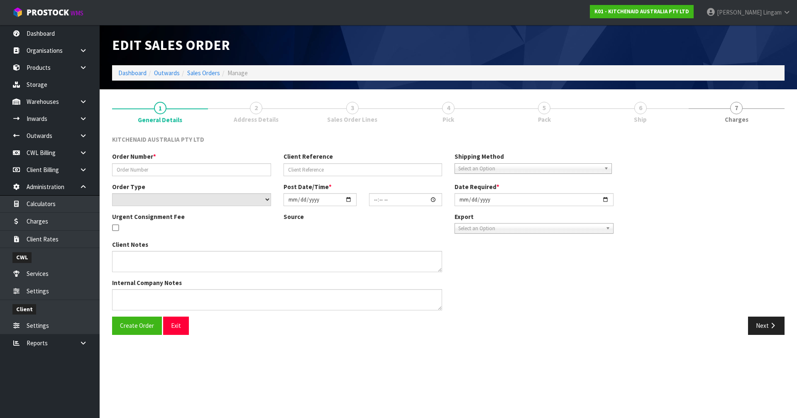
type input "[DATE]"
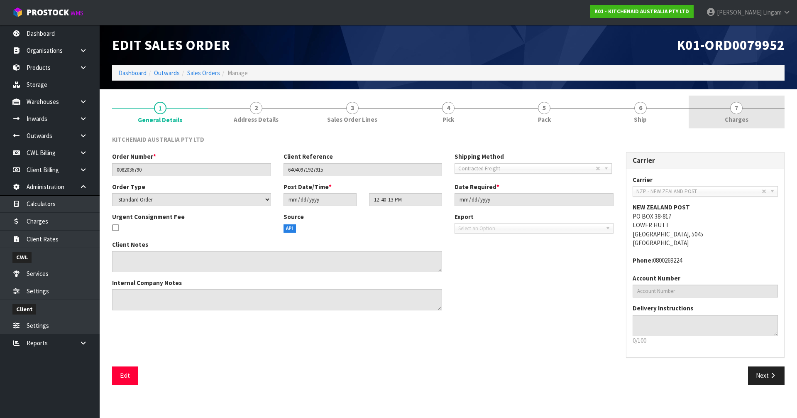
click at [759, 122] on link "7 [GEOGRAPHIC_DATA]" at bounding box center [737, 111] width 96 height 33
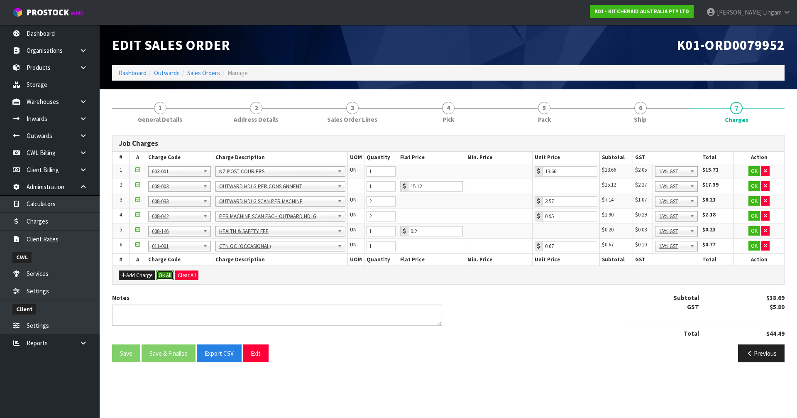
click at [165, 276] on button "Ok All" at bounding box center [165, 275] width 18 height 10
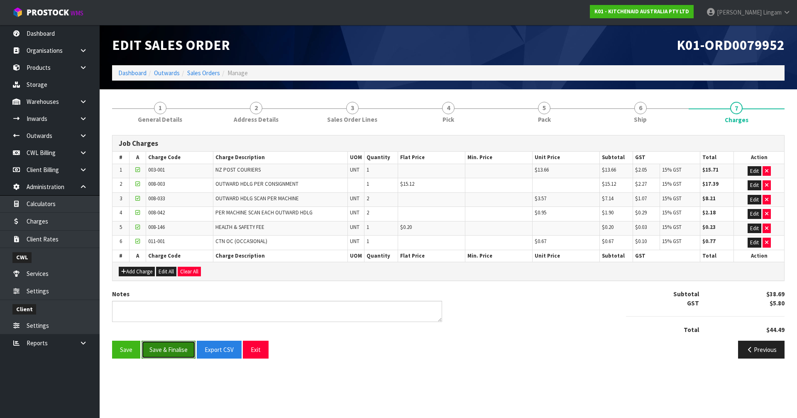
click at [175, 347] on button "Save & Finalise" at bounding box center [169, 349] width 54 height 18
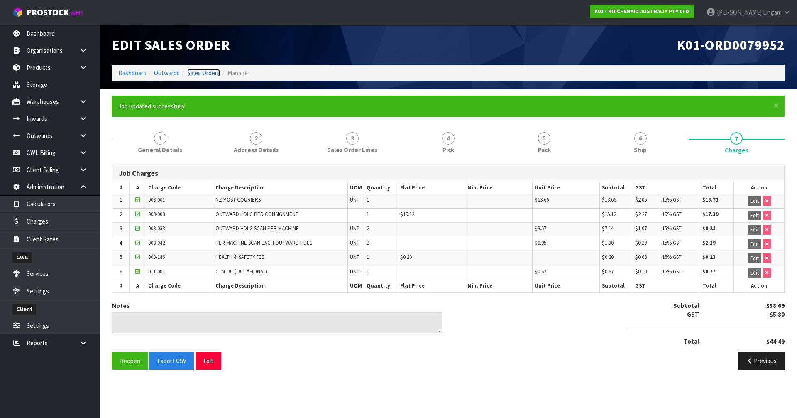
click at [210, 73] on link "Sales Orders" at bounding box center [203, 73] width 33 height 8
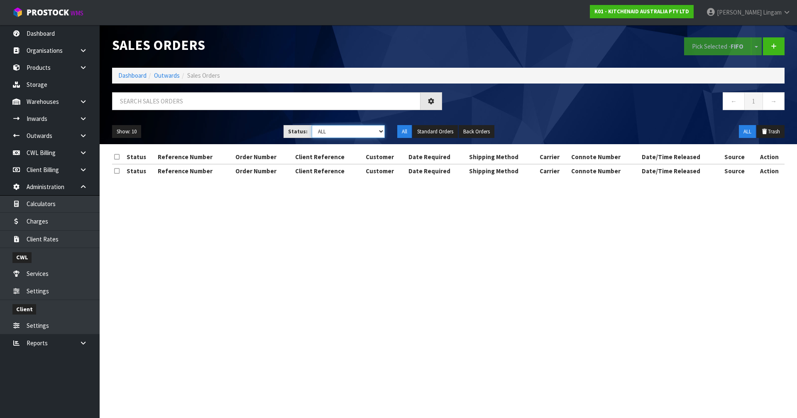
click at [379, 134] on select "Draft Pending Allocated Pending Pick Goods Picked Goods Packed Pending Charges …" at bounding box center [348, 131] width 73 height 13
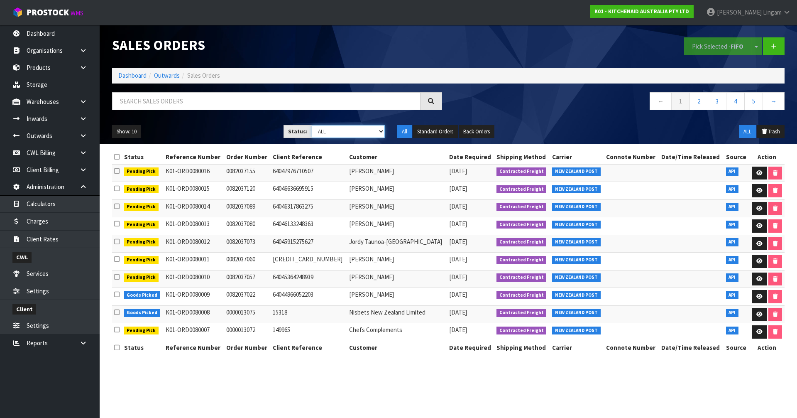
select select "string:6"
click at [312, 125] on select "Draft Pending Allocated Pending Pick Goods Picked Goods Packed Pending Charges …" at bounding box center [348, 131] width 73 height 13
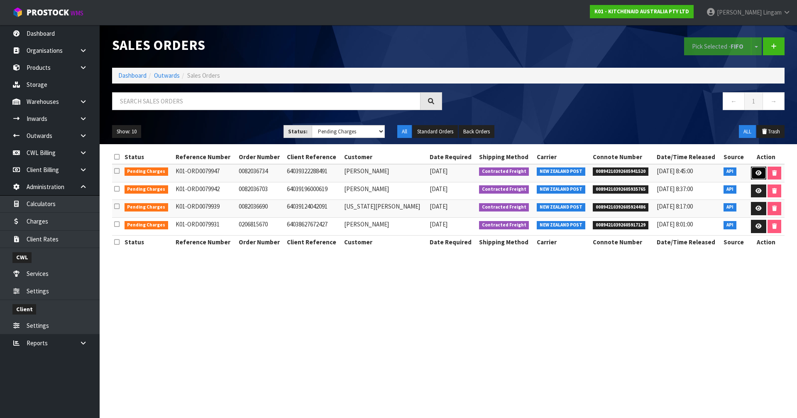
click at [758, 171] on icon at bounding box center [758, 172] width 6 height 5
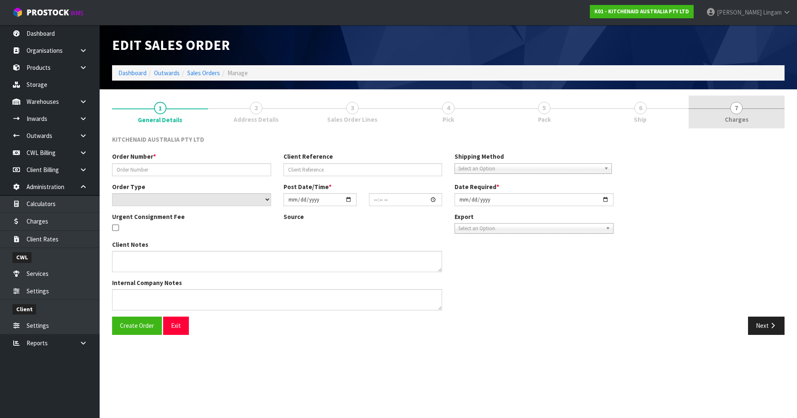
type input "0082036734"
type input "64039322288491"
select select "number:0"
type input "2025-09-29"
type input "22:41:12.000"
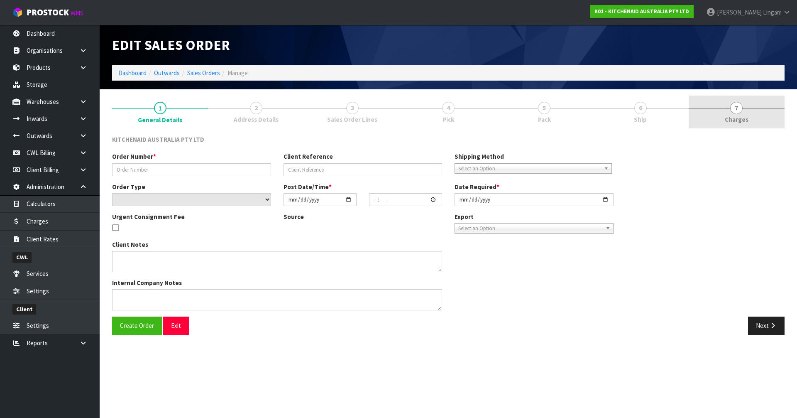
type input "2025-09-29"
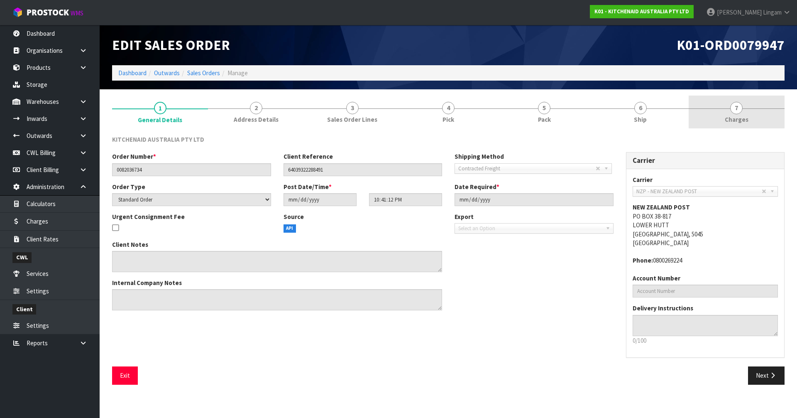
click at [758, 120] on link "7 [GEOGRAPHIC_DATA]" at bounding box center [737, 111] width 96 height 33
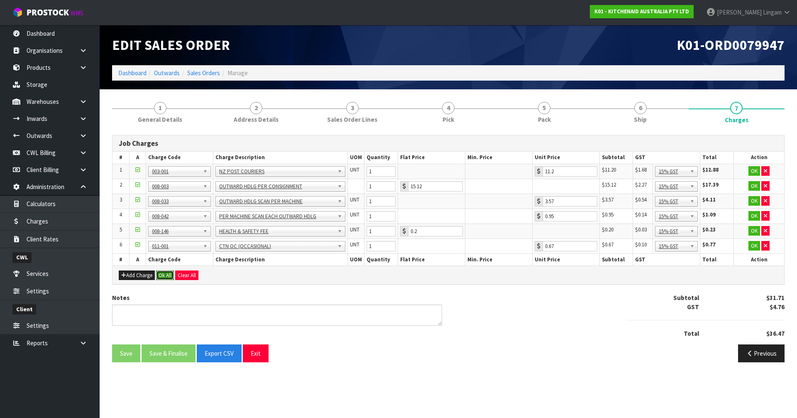
click at [165, 276] on button "Ok All" at bounding box center [165, 275] width 18 height 10
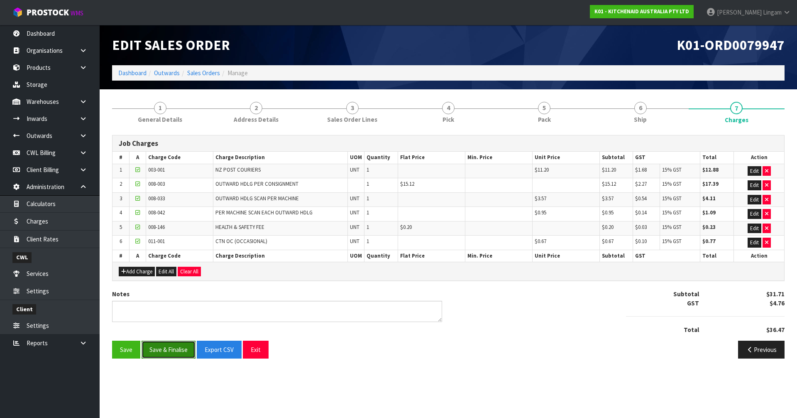
click at [170, 351] on button "Save & Finalise" at bounding box center [169, 349] width 54 height 18
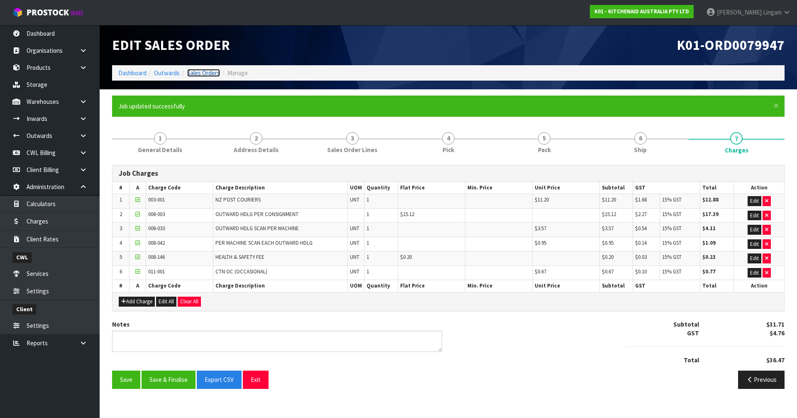
click at [209, 73] on link "Sales Orders" at bounding box center [203, 73] width 33 height 8
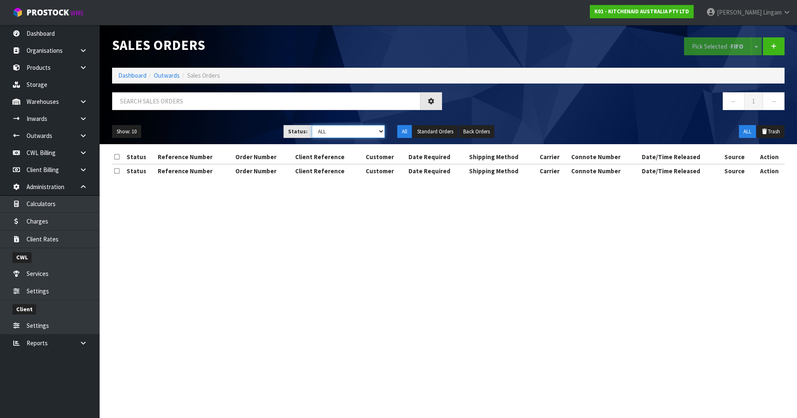
click at [367, 134] on select "Draft Pending Allocated Pending Pick Goods Picked Goods Packed Pending Charges …" at bounding box center [348, 131] width 73 height 13
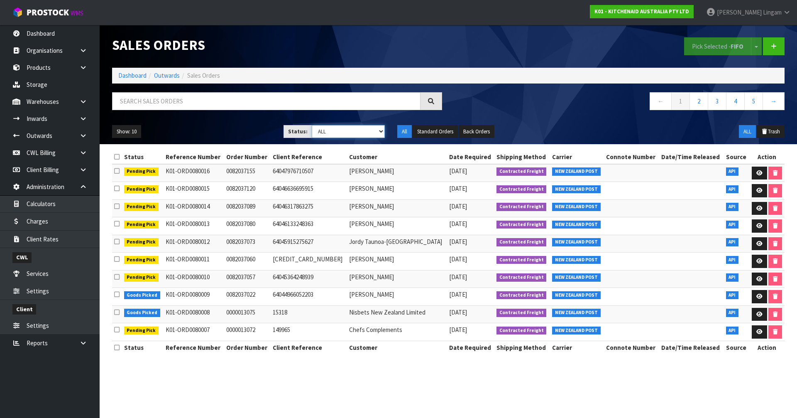
select select "string:6"
click at [312, 125] on select "Draft Pending Allocated Pending Pick Goods Picked Goods Packed Pending Charges …" at bounding box center [348, 131] width 73 height 13
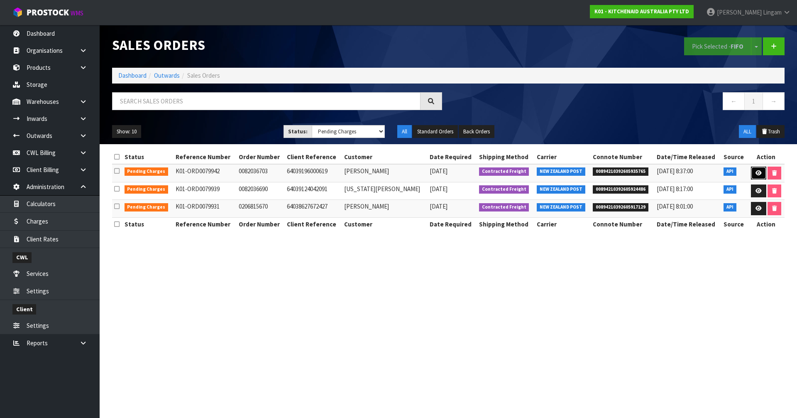
click at [753, 172] on link at bounding box center [758, 172] width 15 height 13
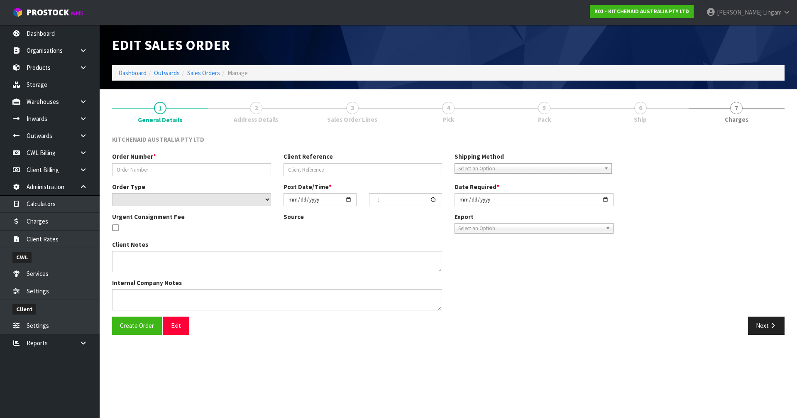
type input "0082036703"
type input "64039196000619"
select select "number:0"
type input "2025-09-29"
type input "20:41:11.000"
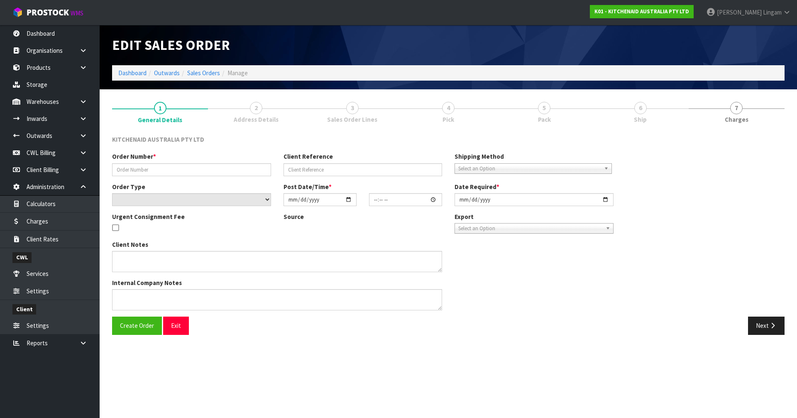
type input "2025-09-29"
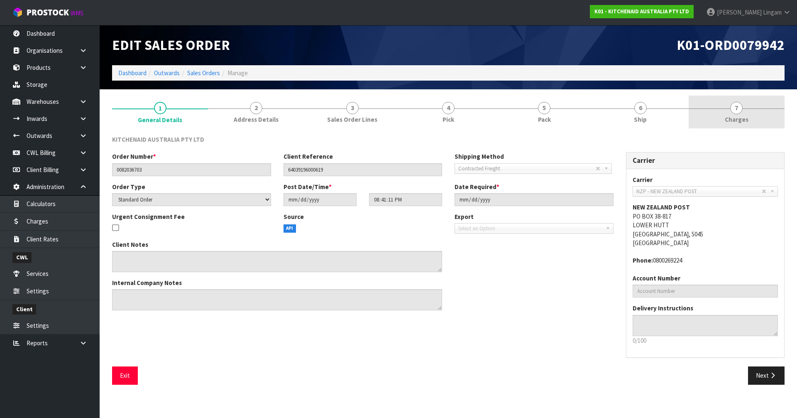
click at [758, 123] on link "7 [GEOGRAPHIC_DATA]" at bounding box center [737, 111] width 96 height 33
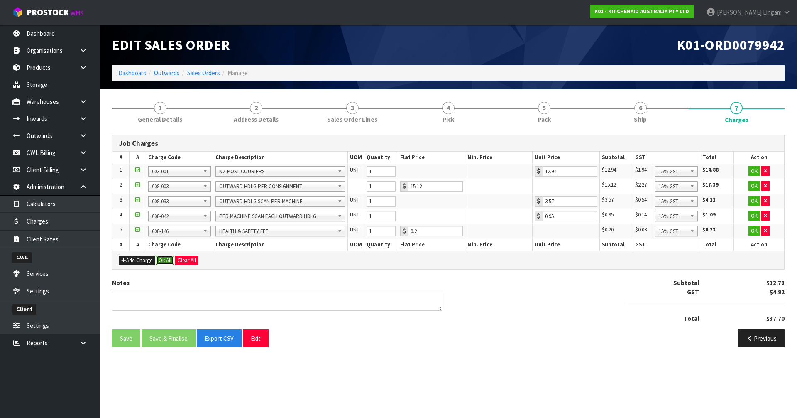
click at [165, 261] on button "Ok All" at bounding box center [165, 260] width 18 height 10
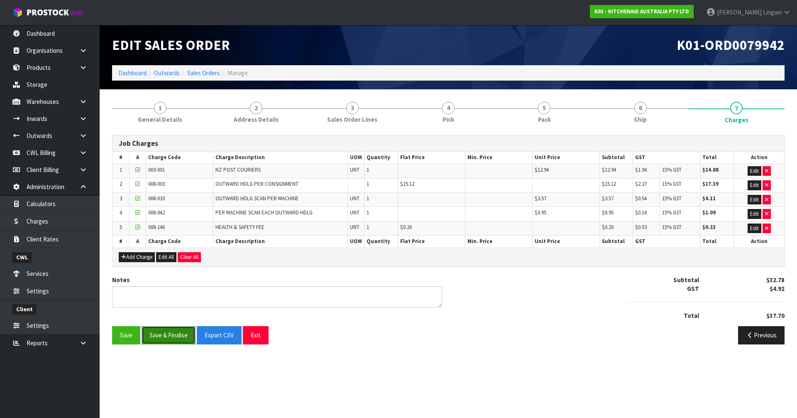
click at [173, 330] on button "Save & Finalise" at bounding box center [169, 335] width 54 height 18
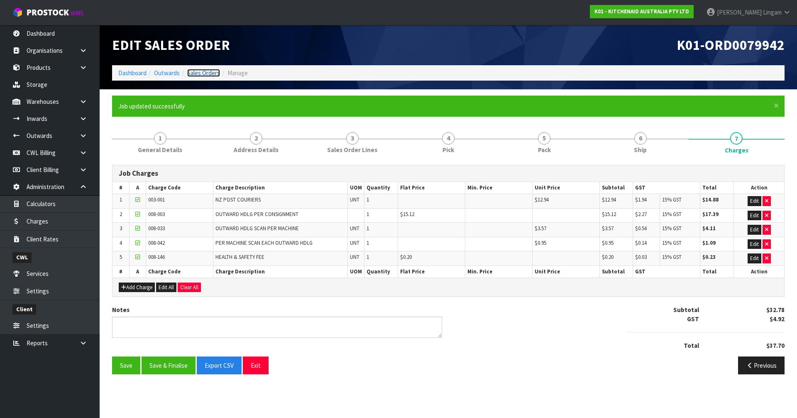
click at [205, 72] on link "Sales Orders" at bounding box center [203, 73] width 33 height 8
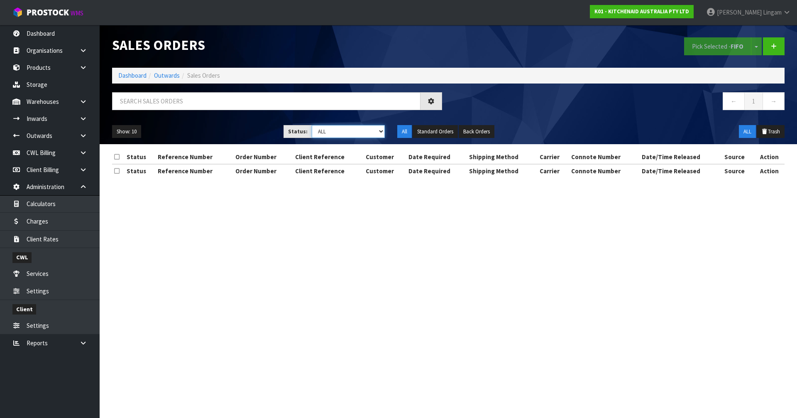
click at [374, 131] on select "Draft Pending Allocated Pending Pick Goods Picked Goods Packed Pending Charges …" at bounding box center [348, 131] width 73 height 13
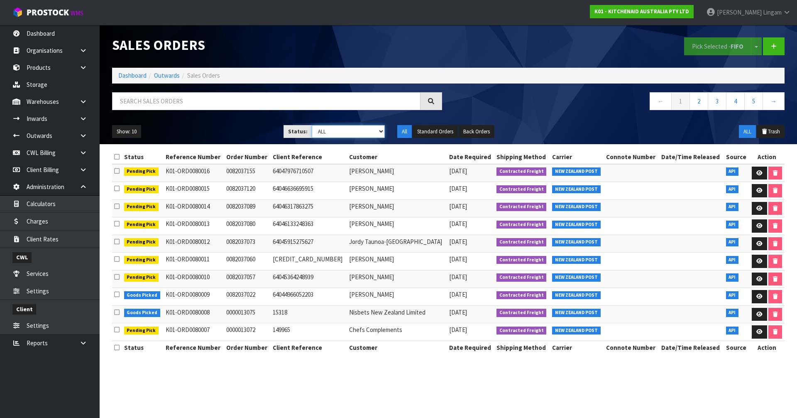
select select "string:6"
click at [312, 125] on select "Draft Pending Allocated Pending Pick Goods Picked Goods Packed Pending Charges …" at bounding box center [348, 131] width 73 height 13
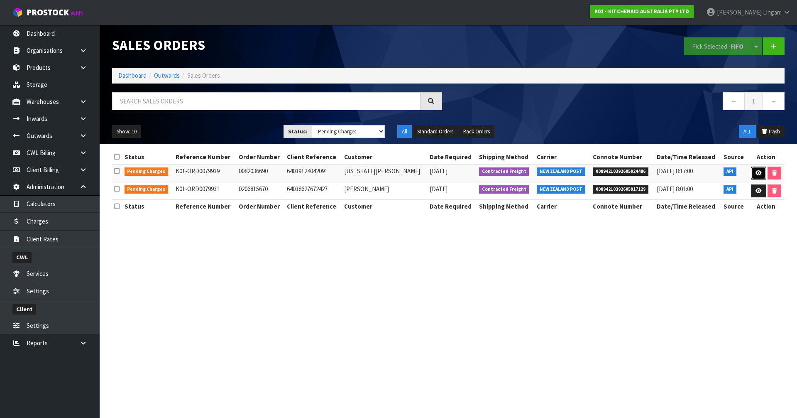
click at [756, 172] on icon at bounding box center [758, 172] width 6 height 5
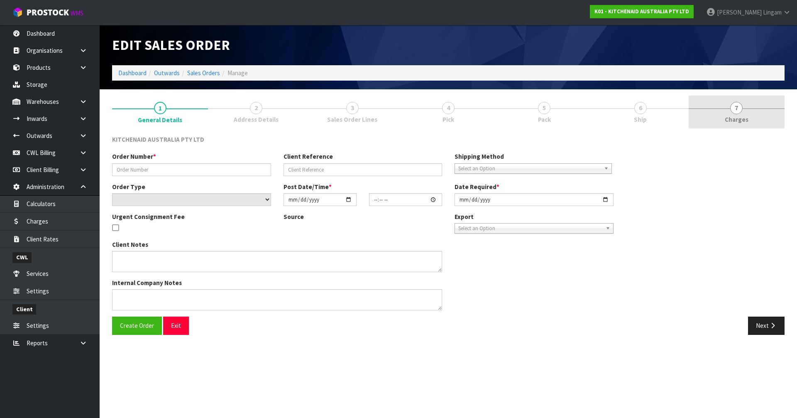
type input "0082036690"
type input "64039124042091"
select select "number:0"
type input "2025-09-29"
type input "20:41:05.000"
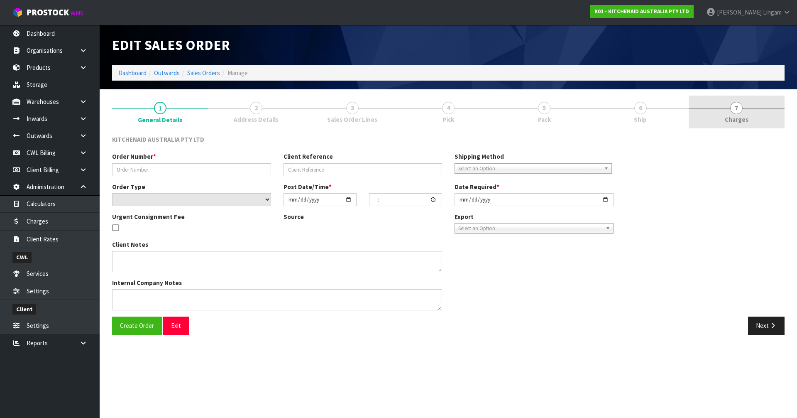
type input "2025-09-29"
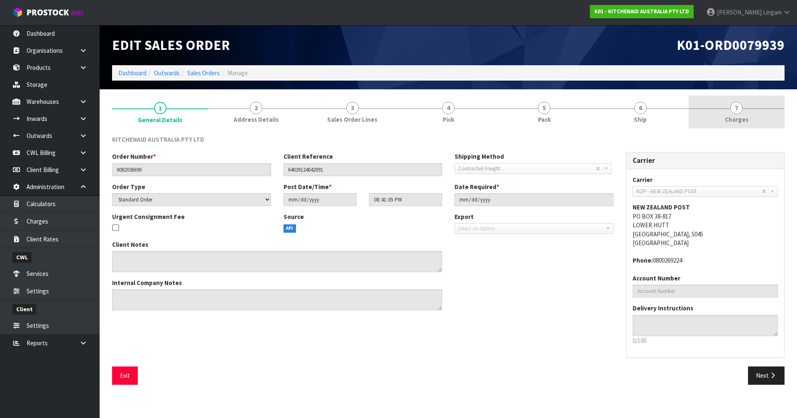
click at [741, 113] on link "7 [GEOGRAPHIC_DATA]" at bounding box center [737, 111] width 96 height 33
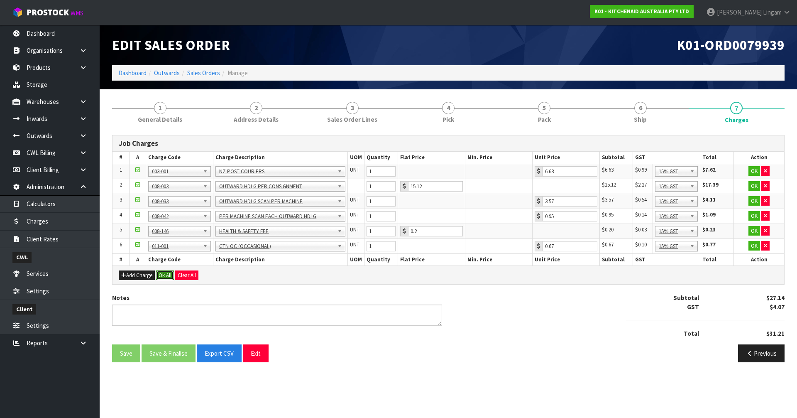
click at [163, 274] on button "Ok All" at bounding box center [165, 275] width 18 height 10
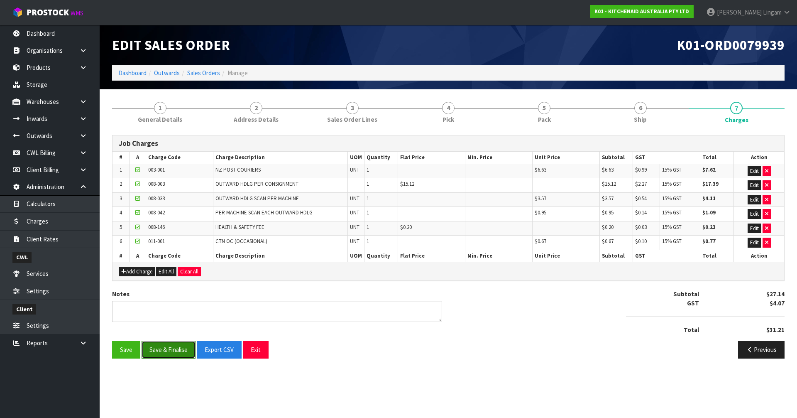
click at [161, 353] on button "Save & Finalise" at bounding box center [169, 349] width 54 height 18
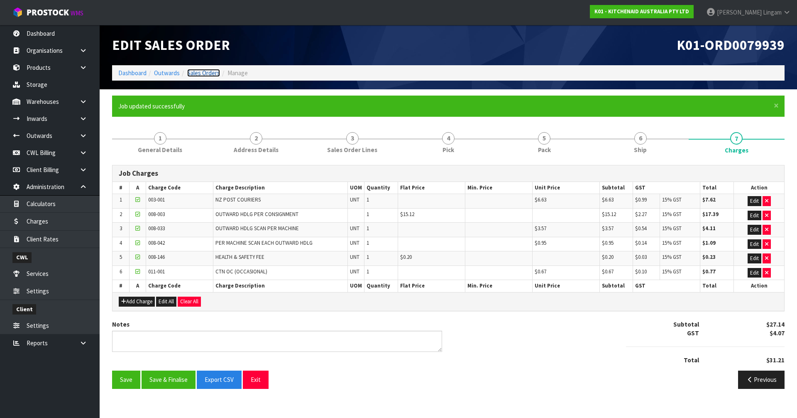
click at [212, 73] on link "Sales Orders" at bounding box center [203, 73] width 33 height 8
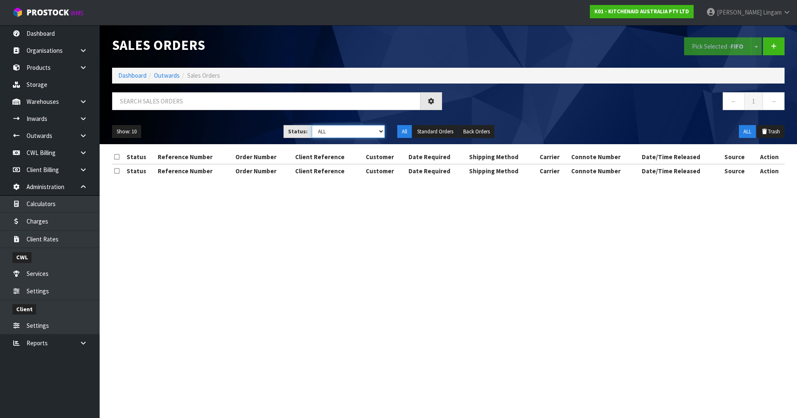
click at [376, 133] on select "Draft Pending Allocated Pending Pick Goods Picked Goods Packed Pending Charges …" at bounding box center [348, 131] width 73 height 13
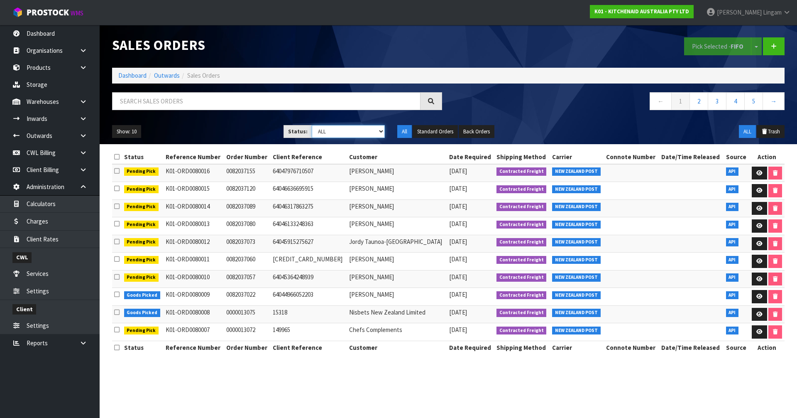
select select "string:6"
click at [312, 125] on select "Draft Pending Allocated Pending Pick Goods Picked Goods Packed Pending Charges …" at bounding box center [348, 131] width 73 height 13
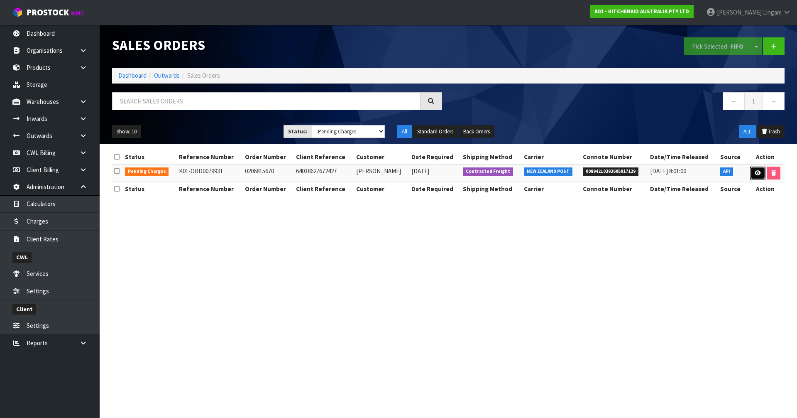
click at [757, 172] on icon at bounding box center [758, 172] width 6 height 5
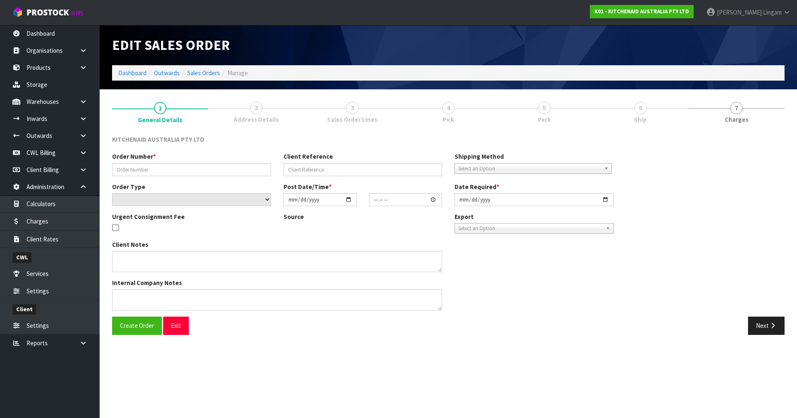
type input "0206815670"
type input "64038627672427"
select select "number:0"
type input "2025-09-29"
type input "16:42:33.000"
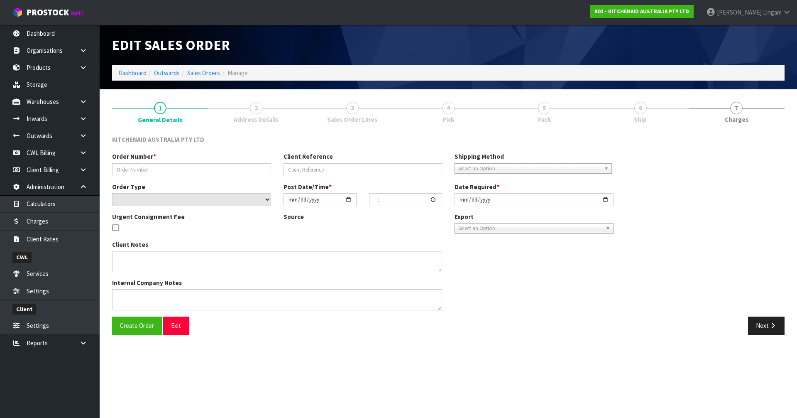
type input "2025-09-29"
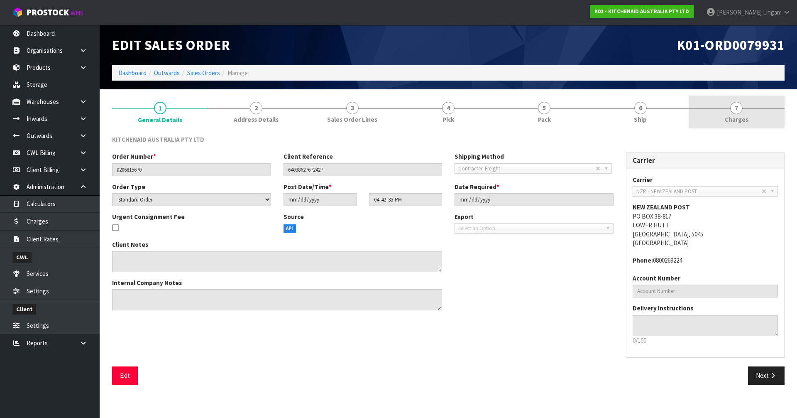
click at [760, 119] on link "7 [GEOGRAPHIC_DATA]" at bounding box center [737, 111] width 96 height 33
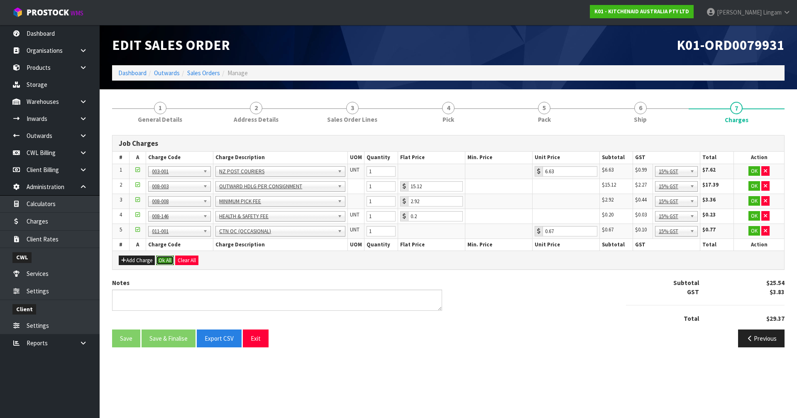
click at [163, 260] on button "Ok All" at bounding box center [165, 260] width 18 height 10
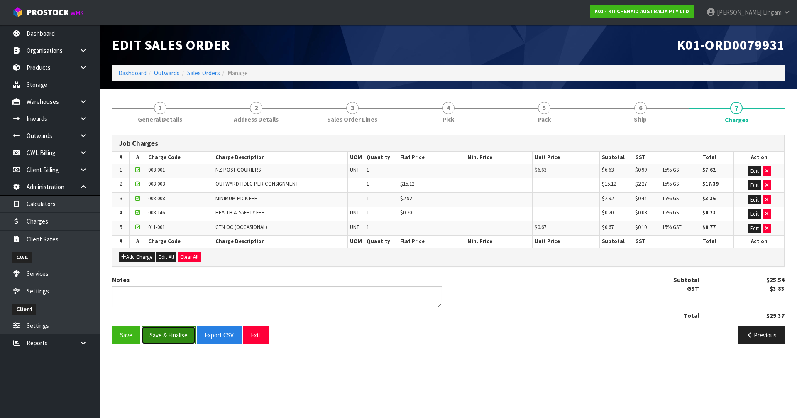
click at [165, 336] on button "Save & Finalise" at bounding box center [169, 335] width 54 height 18
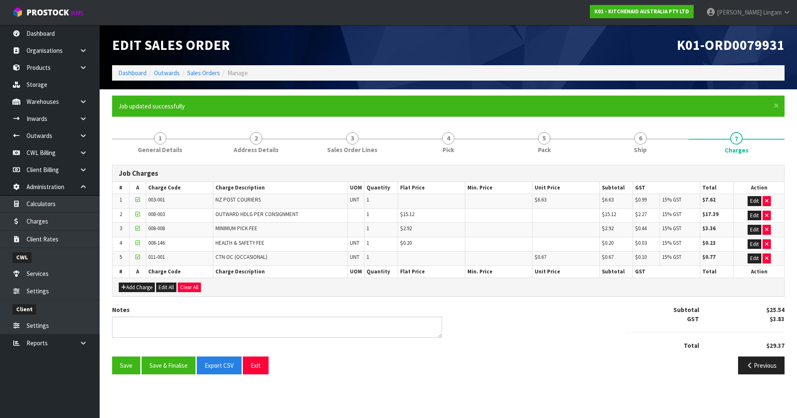
click at [502, 315] on div "Notes Subtotal $25.54 GST $3.83 Total $29.37" at bounding box center [448, 330] width 685 height 51
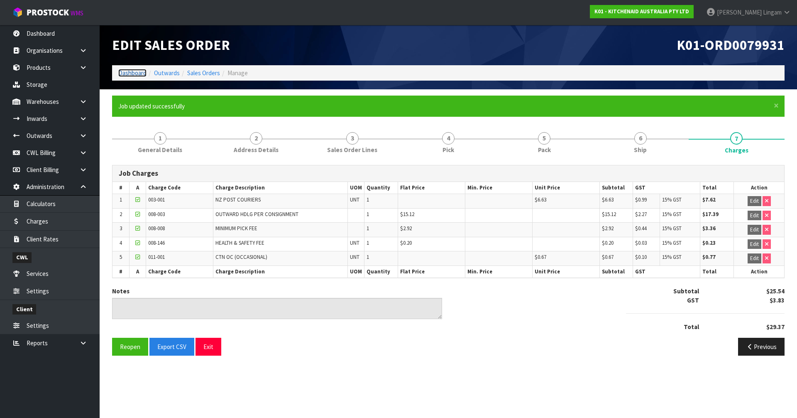
click at [127, 70] on link "Dashboard" at bounding box center [132, 73] width 28 height 8
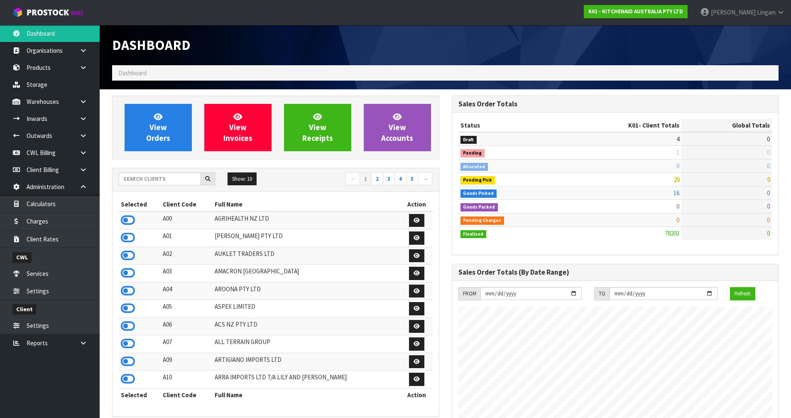
scroll to position [629, 339]
click at [147, 179] on input "text" at bounding box center [160, 178] width 82 height 13
click at [170, 183] on input "text" at bounding box center [160, 178] width 82 height 13
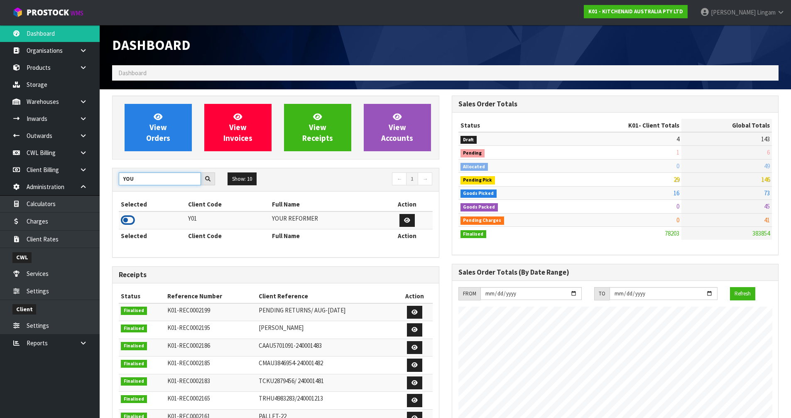
type input "YOU"
click at [128, 219] on icon at bounding box center [128, 220] width 14 height 12
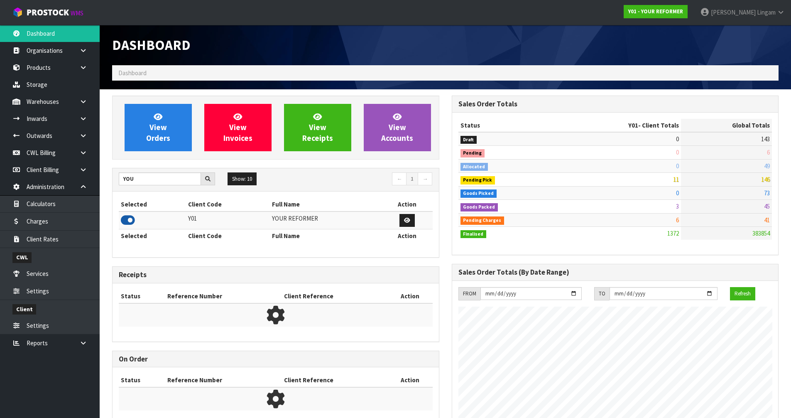
scroll to position [575, 339]
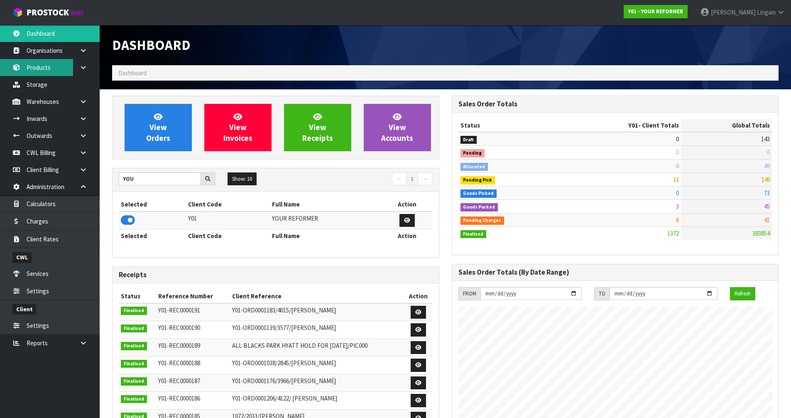
click at [37, 68] on link "Products" at bounding box center [50, 67] width 100 height 17
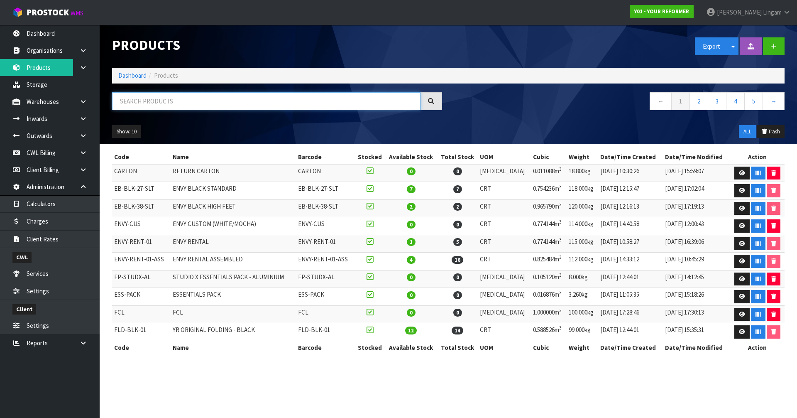
click at [272, 104] on input "text" at bounding box center [266, 101] width 308 height 18
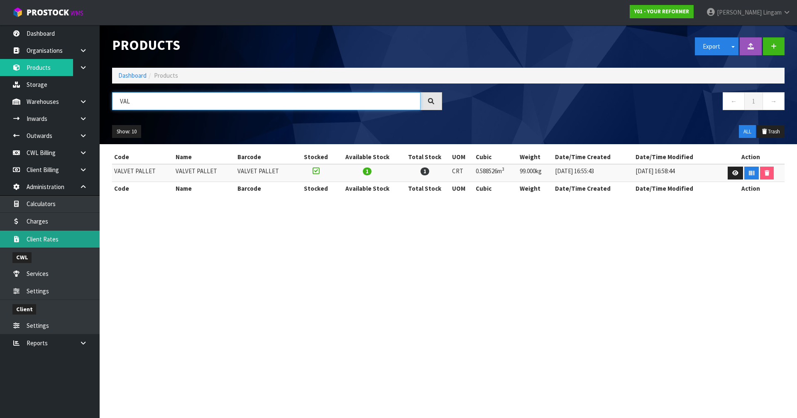
type input "VAL"
click at [138, 76] on link "Dashboard" at bounding box center [132, 75] width 28 height 8
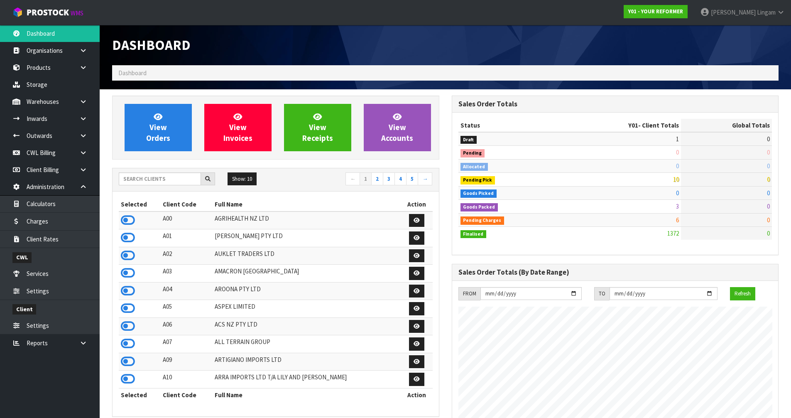
scroll to position [575, 339]
click at [183, 178] on input "text" at bounding box center [160, 178] width 82 height 13
click at [173, 178] on input "text" at bounding box center [160, 178] width 82 height 13
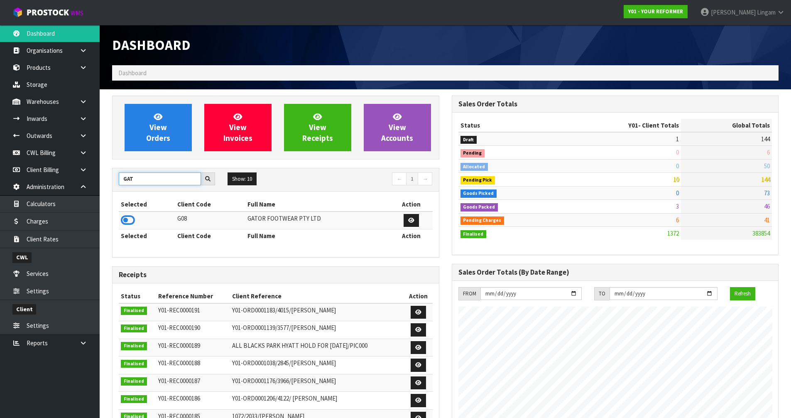
type input "GAT"
click at [128, 219] on icon at bounding box center [128, 220] width 14 height 12
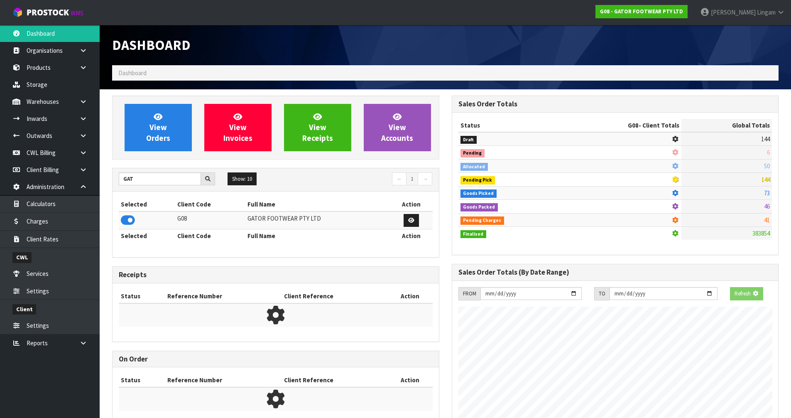
scroll to position [588, 339]
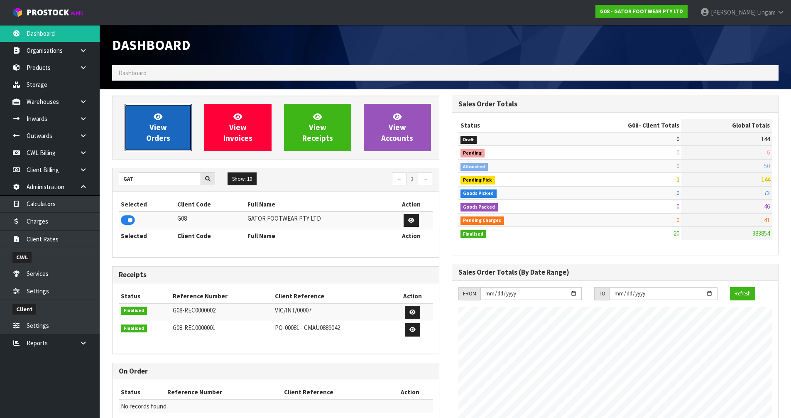
click at [157, 134] on span "View Orders" at bounding box center [158, 127] width 24 height 31
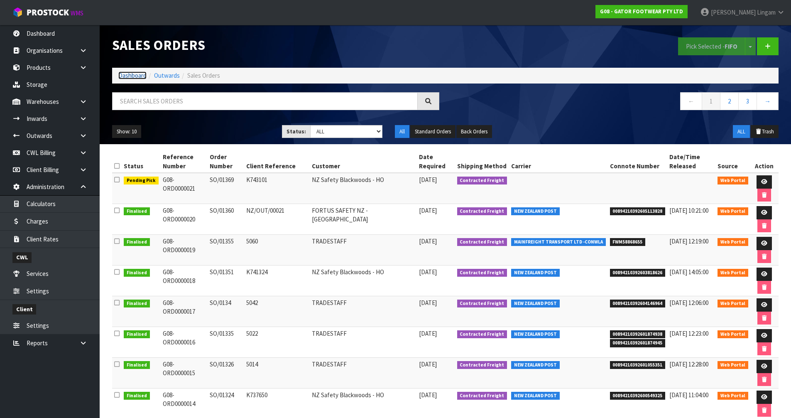
click at [139, 74] on link "Dashboard" at bounding box center [132, 75] width 28 height 8
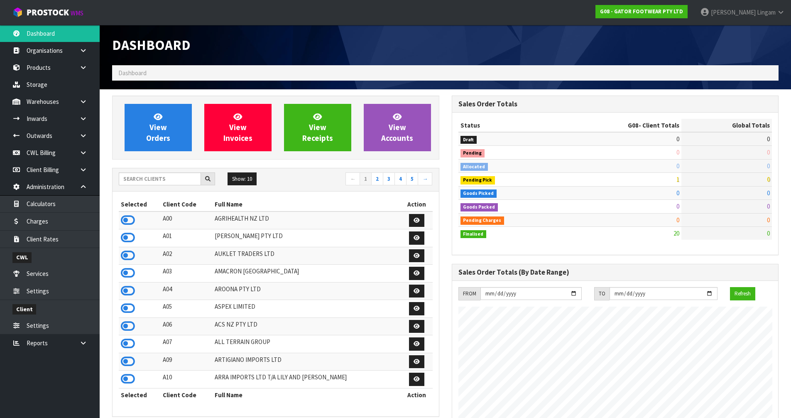
scroll to position [588, 339]
click at [130, 220] on icon at bounding box center [128, 220] width 14 height 12
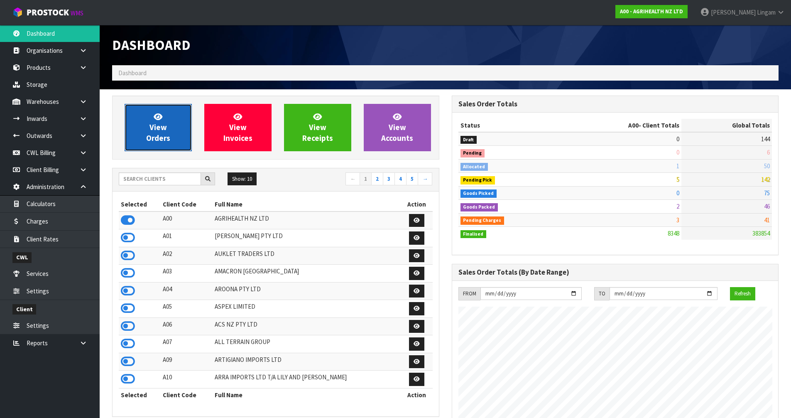
scroll to position [629, 339]
click at [171, 130] on link "View Orders" at bounding box center [158, 127] width 67 height 47
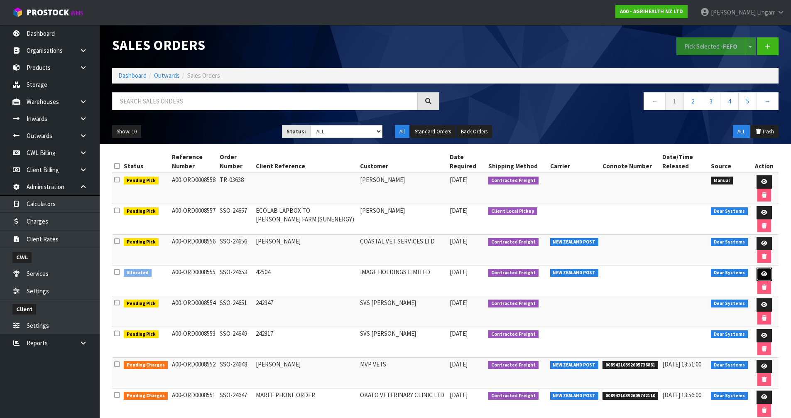
click at [761, 273] on icon at bounding box center [764, 273] width 6 height 5
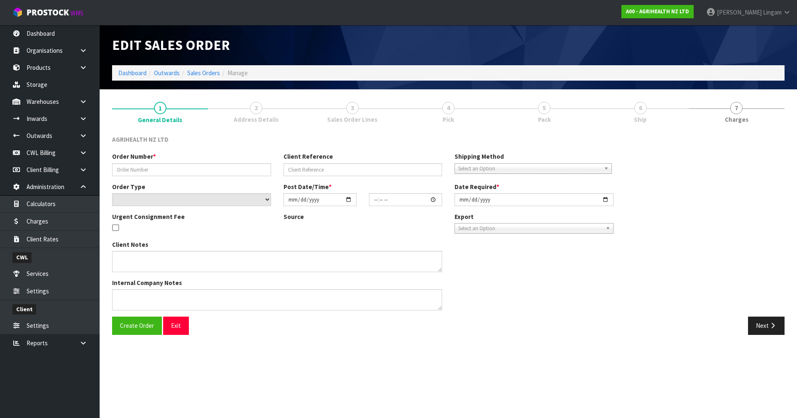
type input "SSO-24653"
type input "42504"
select select "number:0"
type input "[DATE]"
type input "14:54:05.000"
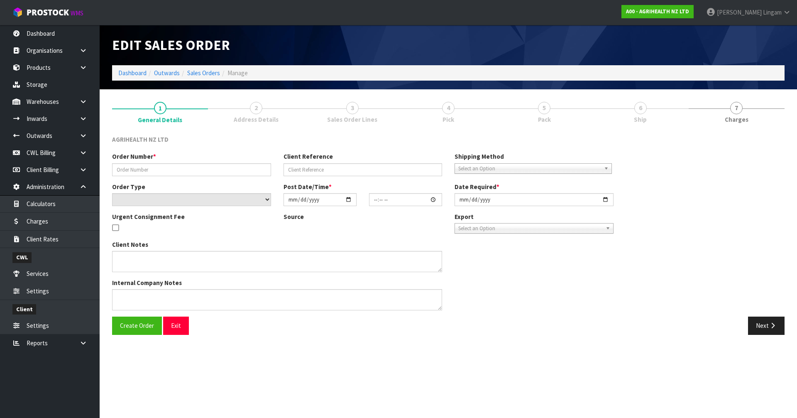
type input "[DATE]"
type textarea "SHIP BY: Freight"
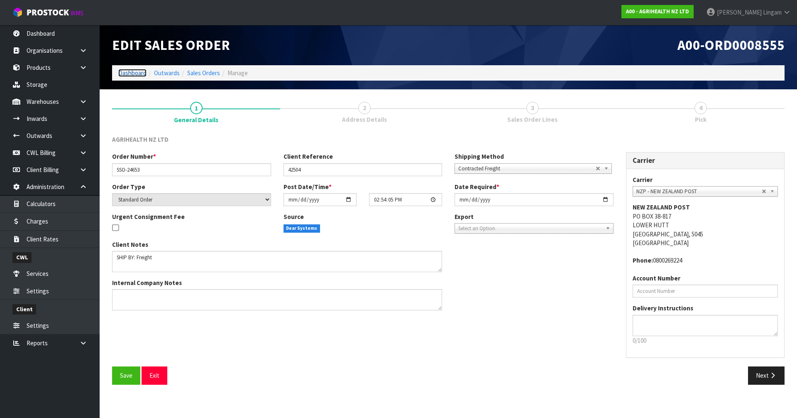
click at [129, 75] on link "Dashboard" at bounding box center [132, 73] width 28 height 8
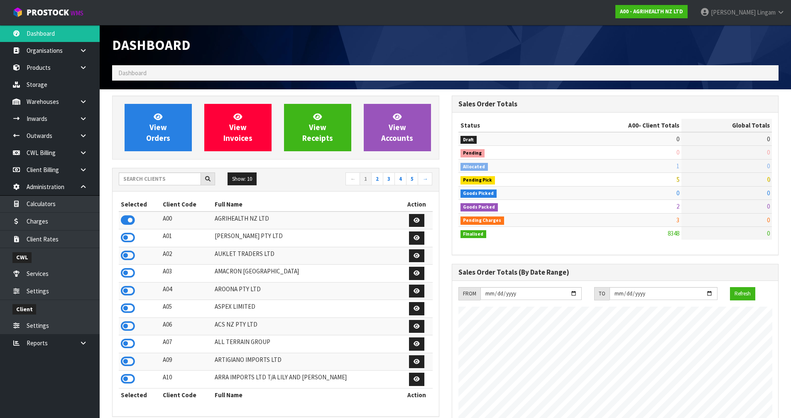
scroll to position [629, 339]
click at [162, 138] on span "View Orders" at bounding box center [158, 127] width 24 height 31
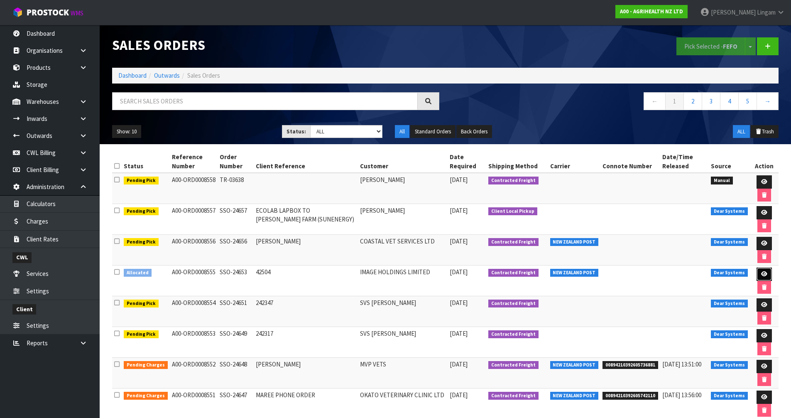
click at [761, 276] on icon at bounding box center [764, 273] width 6 height 5
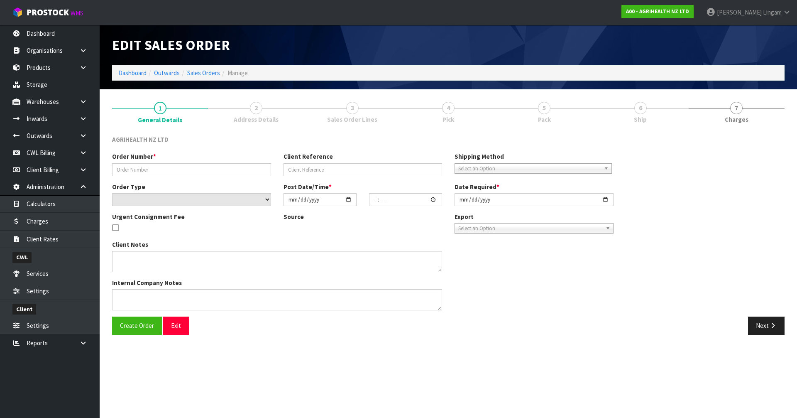
type input "SSO-24653"
type input "42504"
select select "number:0"
type input "[DATE]"
type input "14:54:05.000"
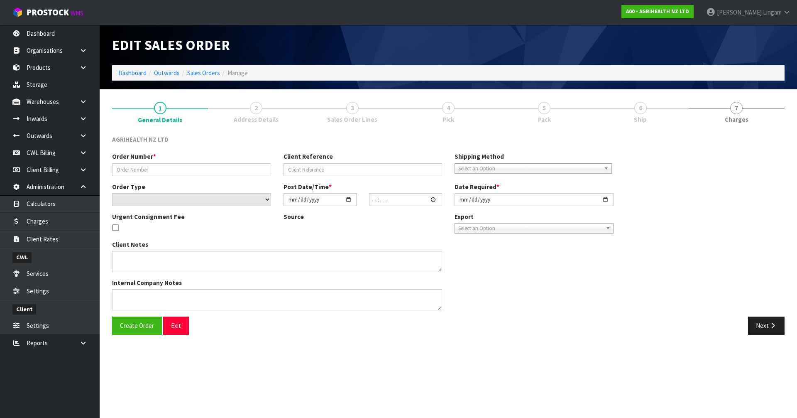
type input "[DATE]"
type textarea "SHIP BY: Freight"
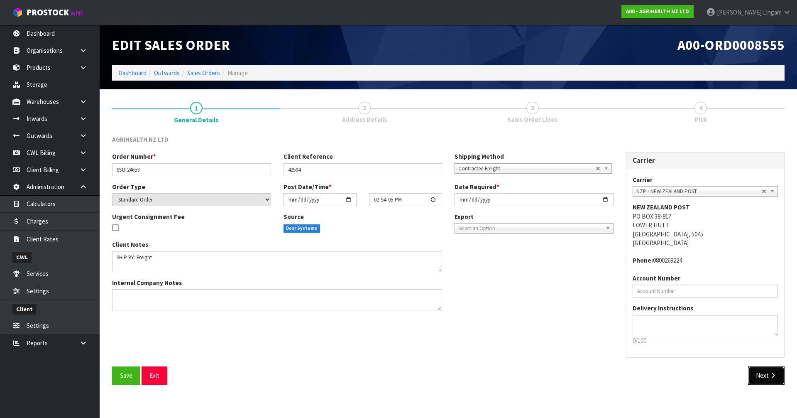
click at [771, 377] on icon "button" at bounding box center [773, 375] width 8 height 6
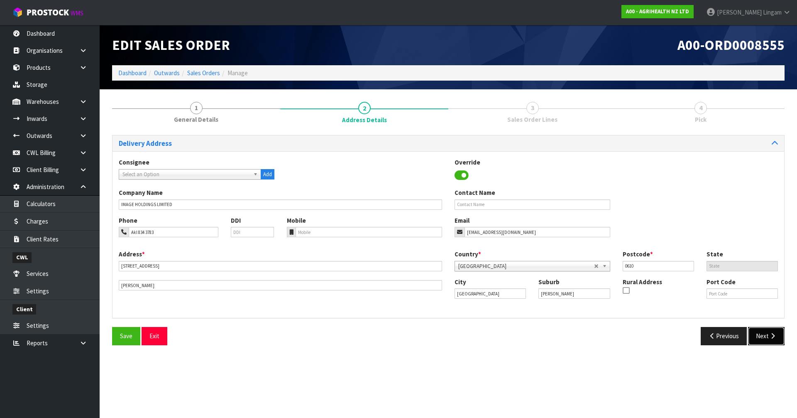
click at [770, 335] on icon "button" at bounding box center [773, 335] width 8 height 6
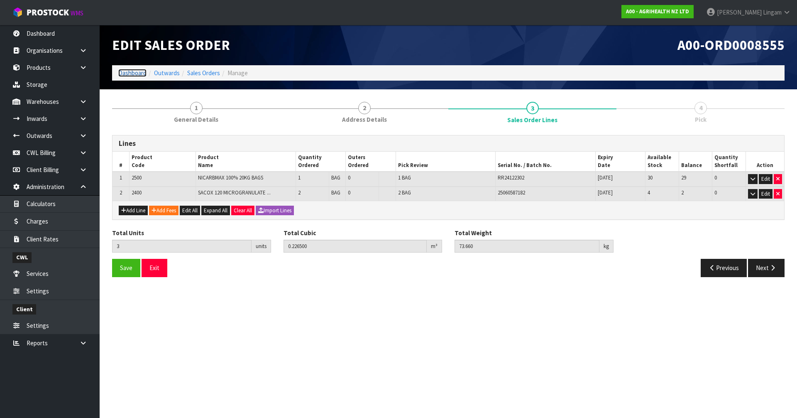
click at [137, 72] on link "Dashboard" at bounding box center [132, 73] width 28 height 8
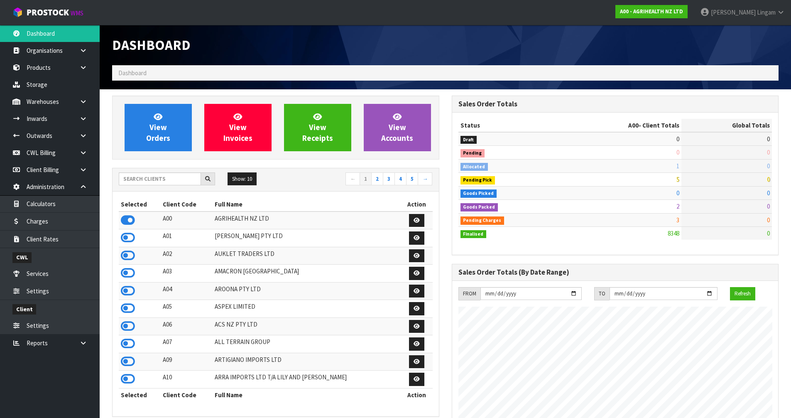
scroll to position [629, 339]
click at [173, 135] on link "View Orders" at bounding box center [158, 127] width 67 height 47
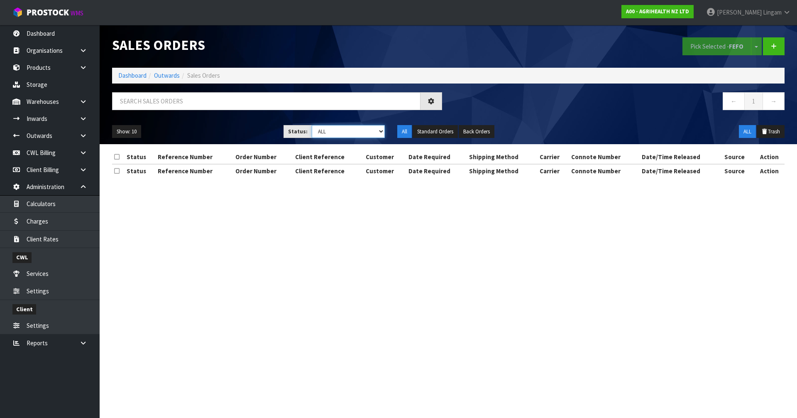
click at [377, 132] on select "Draft Pending Allocated Pending Pick Goods Picked Goods Packed Pending Charges …" at bounding box center [348, 131] width 73 height 13
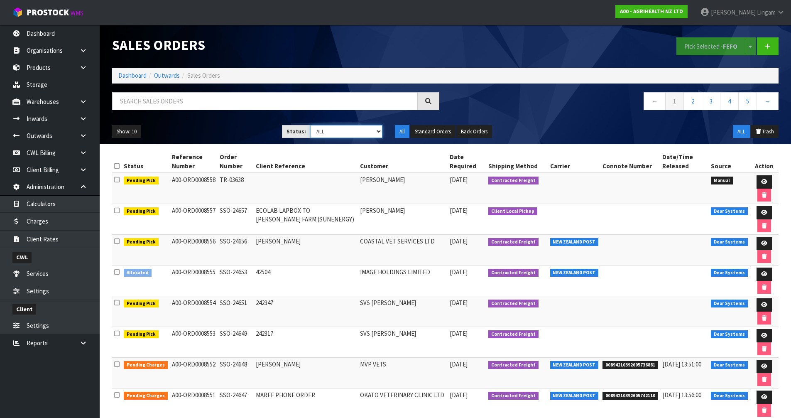
select select "string:6"
click at [310, 125] on select "Draft Pending Allocated Pending Pick Goods Picked Goods Packed Pending Charges …" at bounding box center [346, 131] width 72 height 13
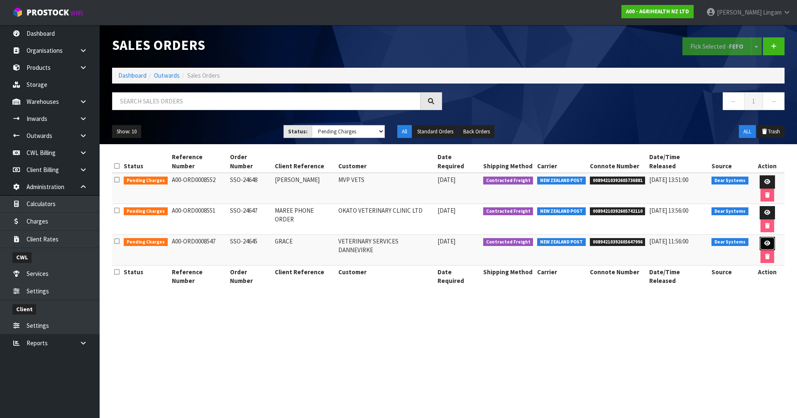
click at [764, 240] on icon at bounding box center [767, 242] width 6 height 5
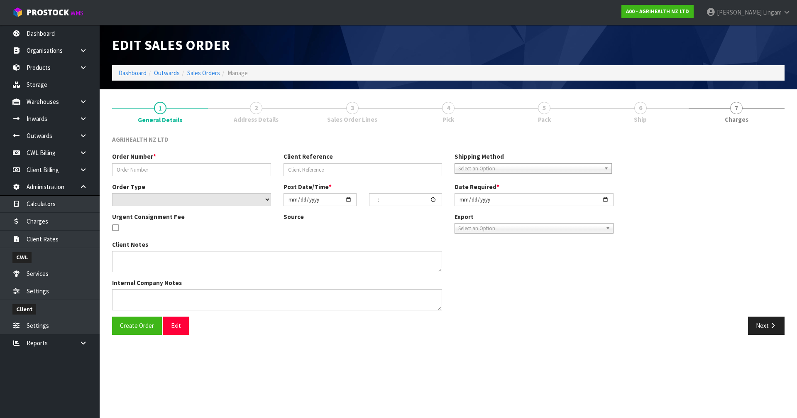
type input "SSO-24645"
type input "GRACE"
select select "number:0"
type input "[DATE]"
type input "08:55:58.000"
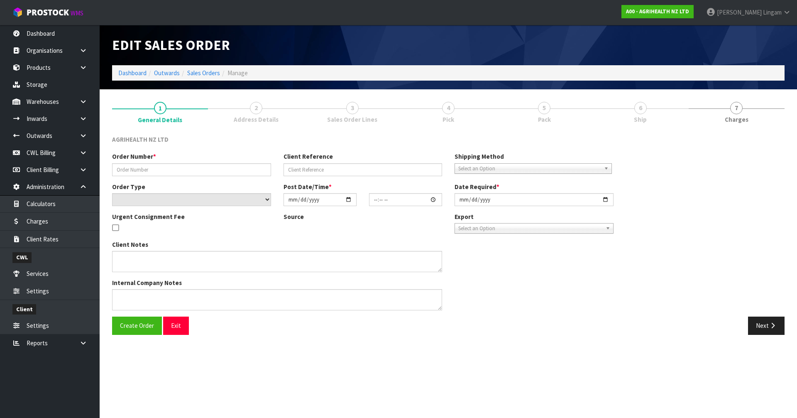
type input "[DATE]"
type textarea "SHIP BY: Overnight Courier ph order"
type textarea "DISPATCH TODAY PLEASE, VIA OVERNIGHT COURIER, ENSURE REFRIGERATE STICKERS ATTAC…"
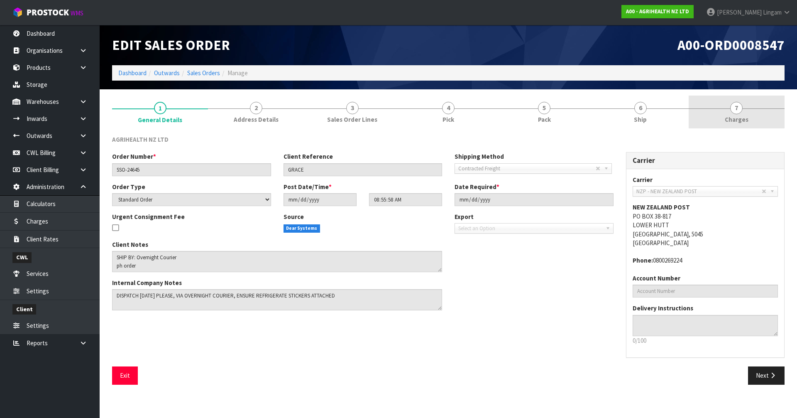
click at [751, 123] on link "7 [GEOGRAPHIC_DATA]" at bounding box center [737, 111] width 96 height 33
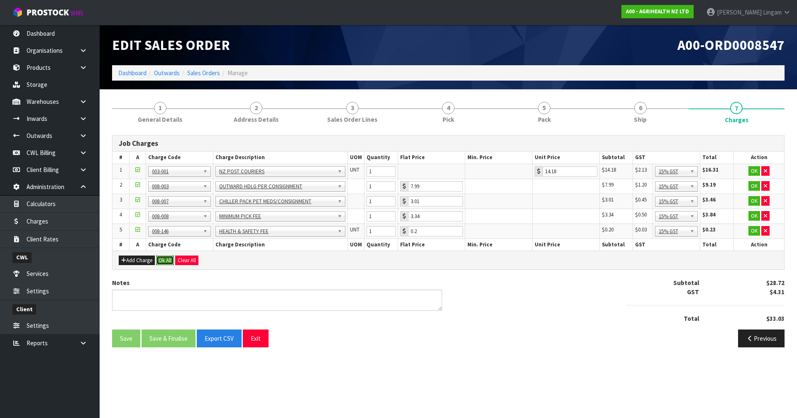
click at [159, 261] on button "Ok All" at bounding box center [165, 260] width 18 height 10
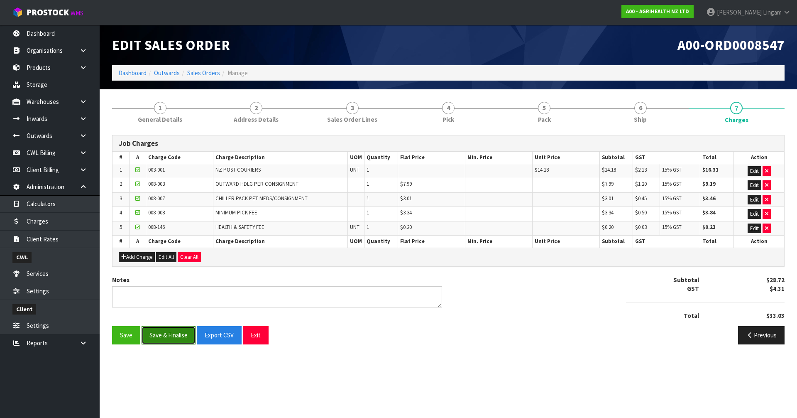
click at [193, 334] on button "Save & Finalise" at bounding box center [169, 335] width 54 height 18
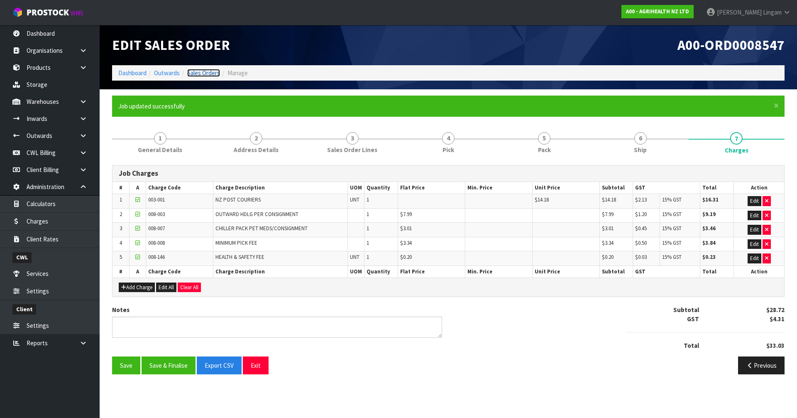
click at [208, 73] on link "Sales Orders" at bounding box center [203, 73] width 33 height 8
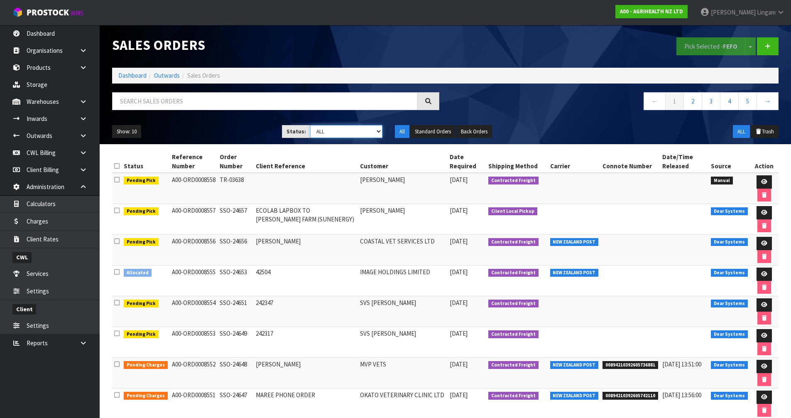
click at [357, 132] on select "Draft Pending Allocated Pending Pick Goods Picked Goods Packed Pending Charges …" at bounding box center [346, 131] width 72 height 13
select select "string:6"
click at [310, 125] on select "Draft Pending Allocated Pending Pick Goods Picked Goods Packed Pending Charges …" at bounding box center [346, 131] width 72 height 13
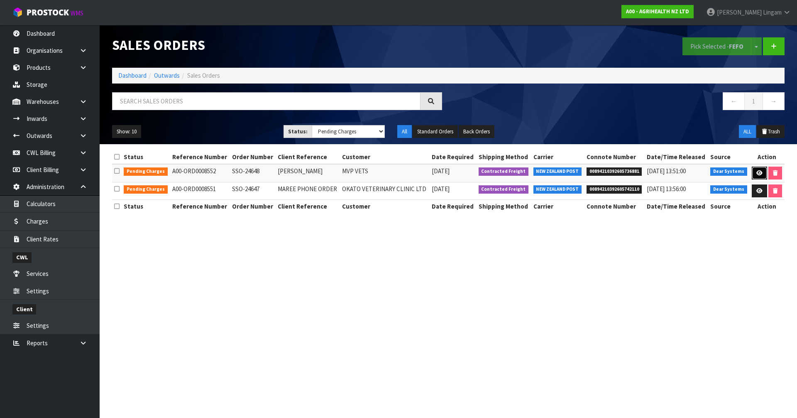
click at [757, 172] on icon at bounding box center [759, 172] width 6 height 5
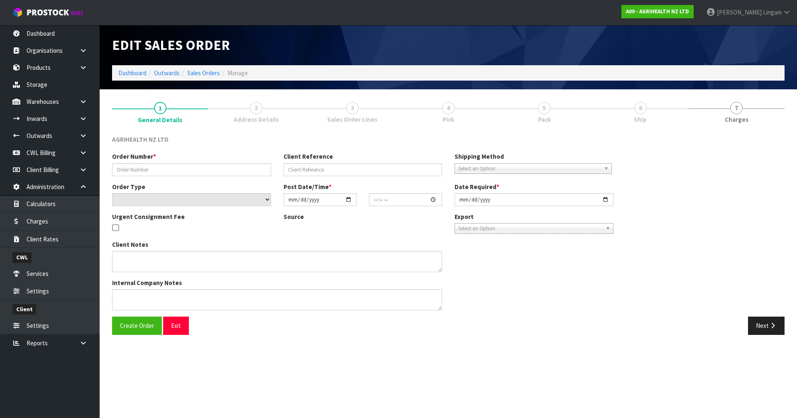
type input "SSO-24648"
type input "SHALLY"
select select "number:0"
type input "[DATE]"
type input "10:11:57.000"
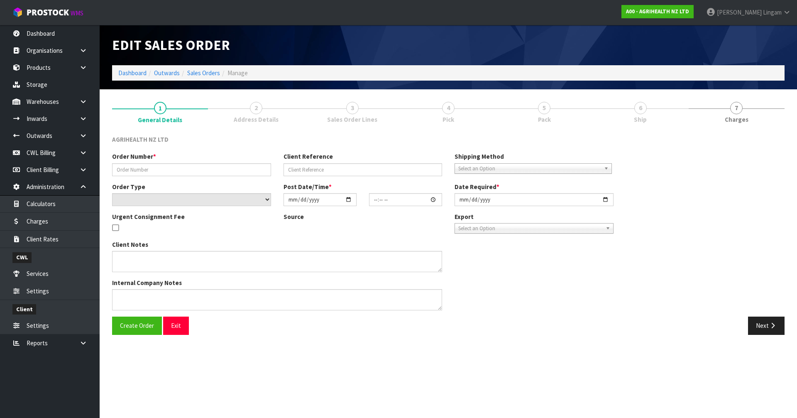
type input "[DATE]"
type textarea "SHIP BY: Overnight Courier"
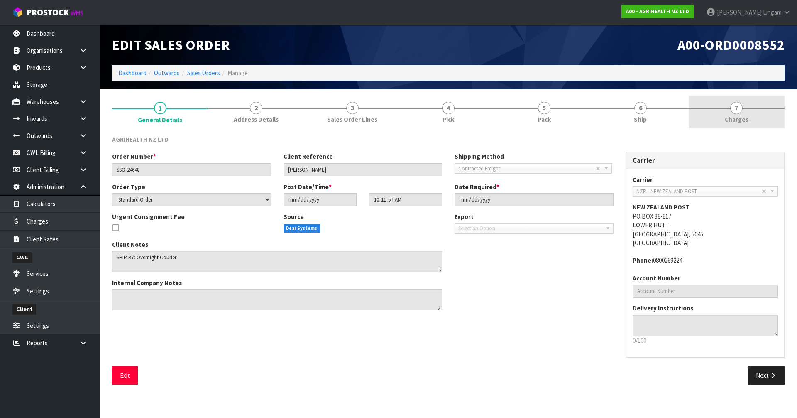
click at [755, 121] on link "7 [GEOGRAPHIC_DATA]" at bounding box center [737, 111] width 96 height 33
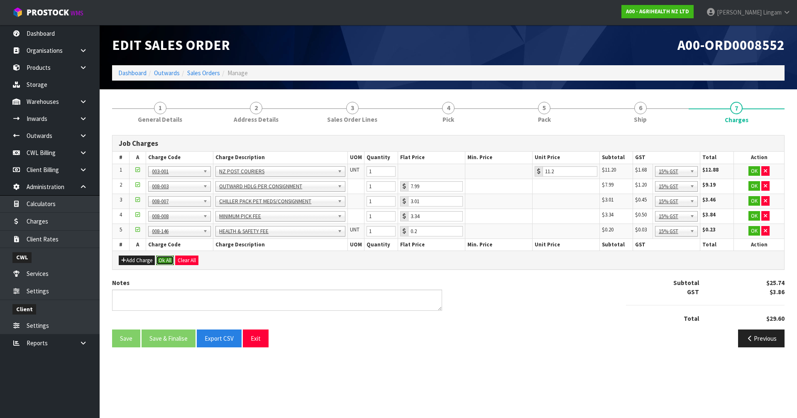
click at [164, 260] on button "Ok All" at bounding box center [165, 260] width 18 height 10
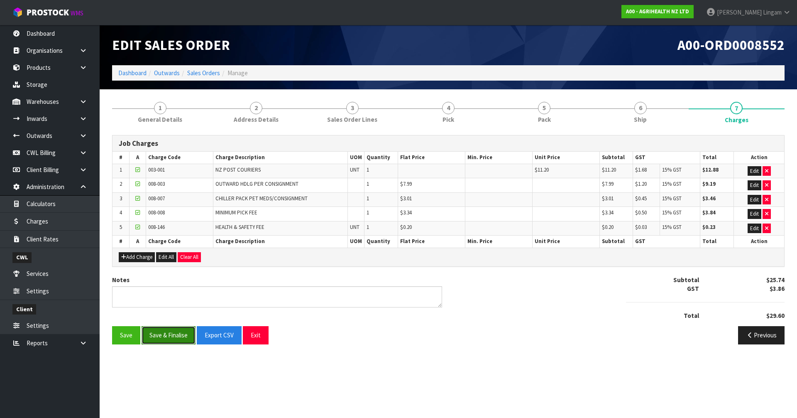
click at [174, 334] on button "Save & Finalise" at bounding box center [169, 335] width 54 height 18
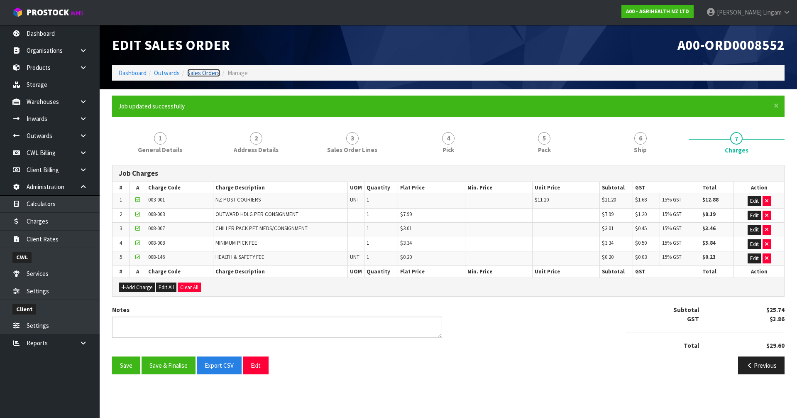
click at [210, 73] on link "Sales Orders" at bounding box center [203, 73] width 33 height 8
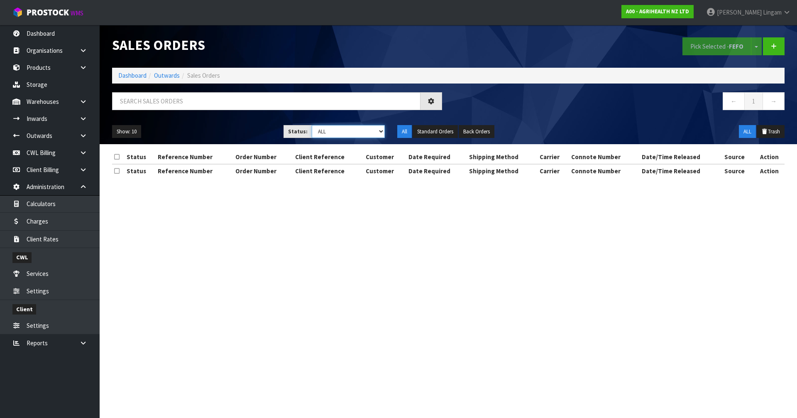
click at [362, 129] on select "Draft Pending Allocated Pending Pick Goods Picked Goods Packed Pending Charges …" at bounding box center [348, 131] width 73 height 13
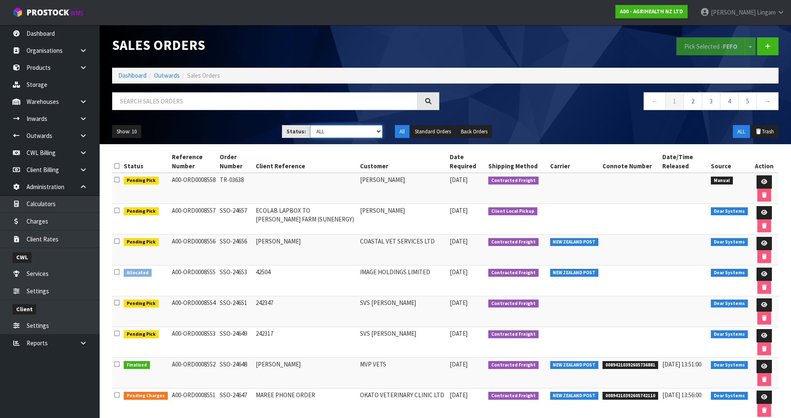
select select "string:6"
click at [310, 125] on select "Draft Pending Allocated Pending Pick Goods Picked Goods Packed Pending Charges …" at bounding box center [346, 131] width 72 height 13
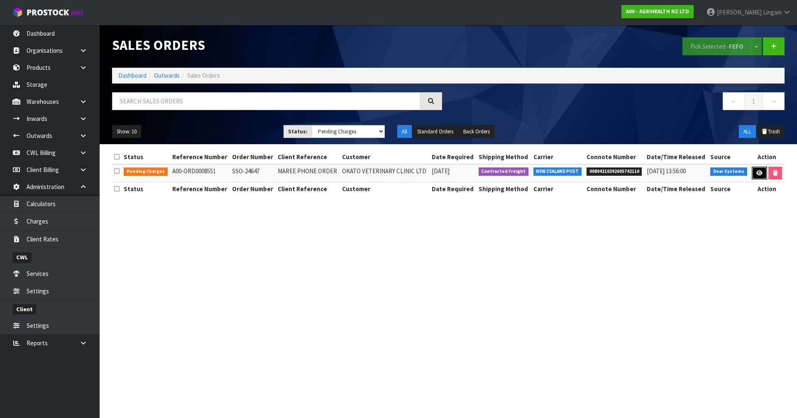
click at [758, 171] on icon at bounding box center [759, 172] width 6 height 5
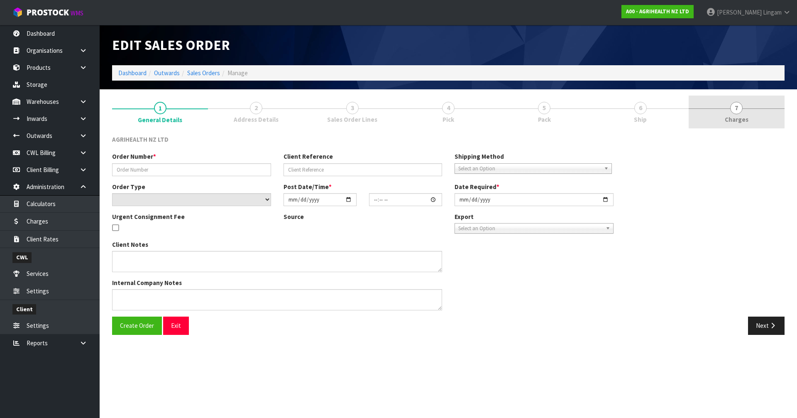
type input "SSO-24647"
type input "MAREE PHONE ORDER"
select select "number:0"
type input "[DATE]"
type input "09:51:20.000"
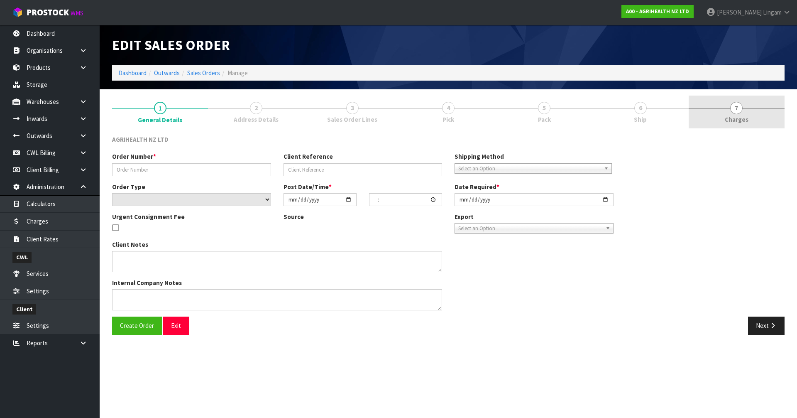
type input "[DATE]"
type textarea "SHIP BY: Overnight Courier"
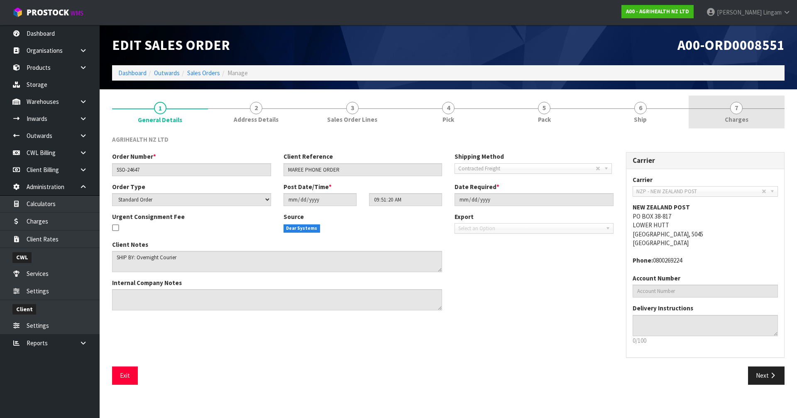
click at [743, 110] on link "7 [GEOGRAPHIC_DATA]" at bounding box center [737, 111] width 96 height 33
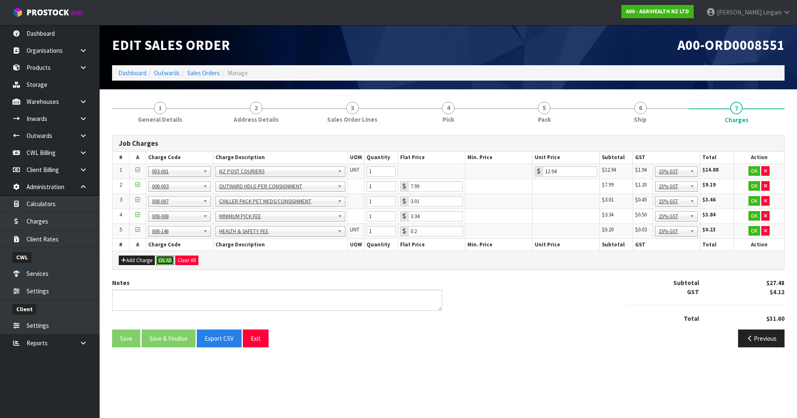
click at [163, 262] on button "Ok All" at bounding box center [165, 260] width 18 height 10
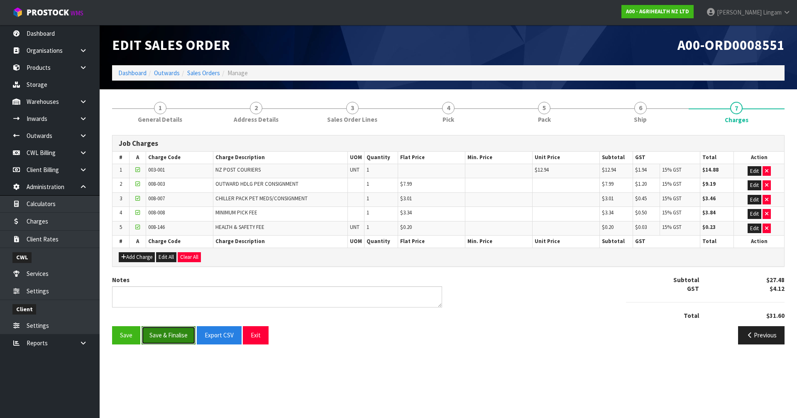
click at [172, 334] on button "Save & Finalise" at bounding box center [169, 335] width 54 height 18
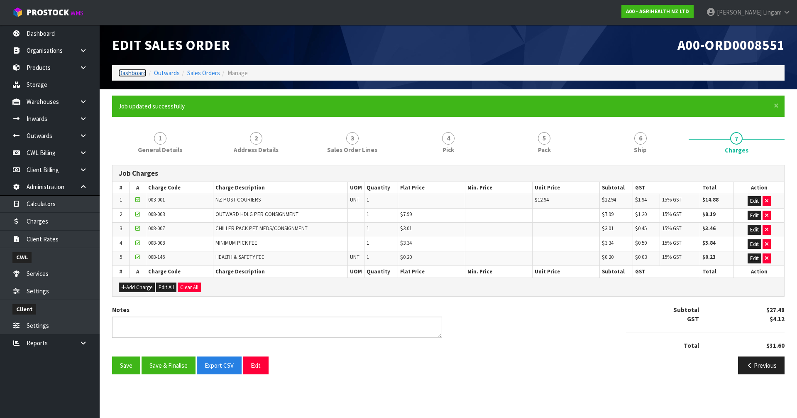
click at [128, 73] on link "Dashboard" at bounding box center [132, 73] width 28 height 8
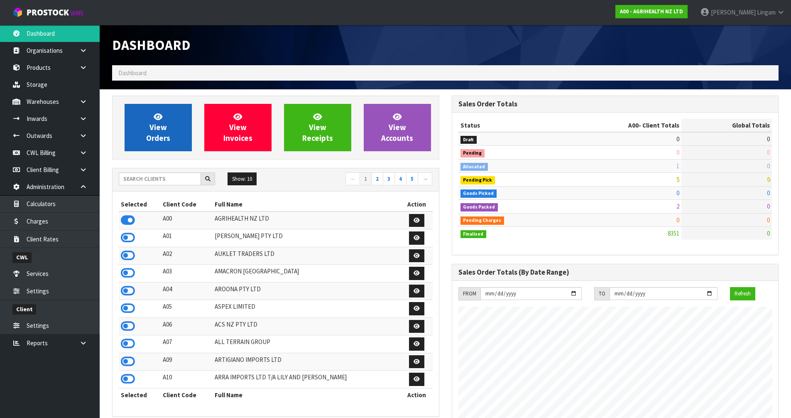
scroll to position [629, 339]
click at [163, 139] on span "View Orders" at bounding box center [158, 127] width 24 height 31
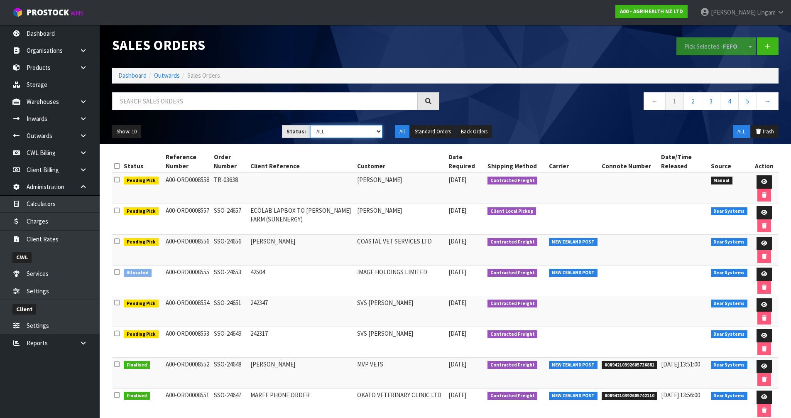
drag, startPoint x: 348, startPoint y: 130, endPoint x: 348, endPoint y: 137, distance: 6.6
click at [348, 130] on select "Draft Pending Allocated Pending Pick Goods Picked Goods Packed Pending Charges …" at bounding box center [346, 131] width 72 height 13
select select "string:5"
click at [310, 125] on select "Draft Pending Allocated Pending Pick Goods Picked Goods Packed Pending Charges …" at bounding box center [346, 131] width 72 height 13
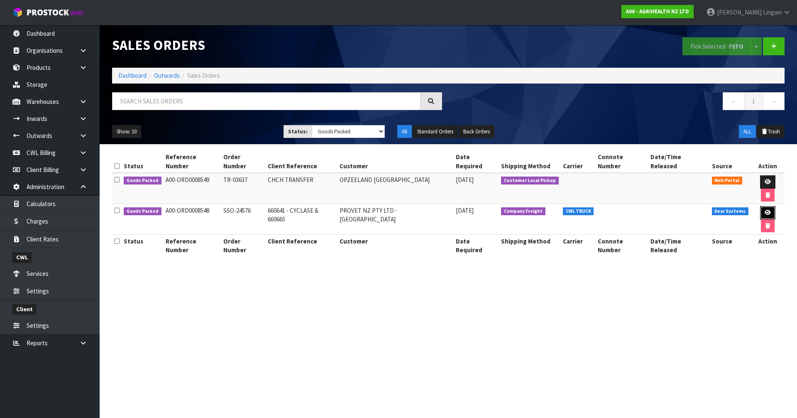
click at [765, 210] on icon at bounding box center [768, 212] width 6 height 5
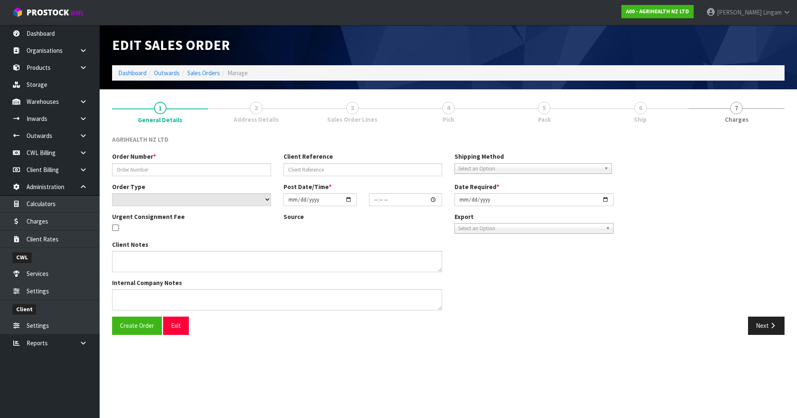
type input "SSO-24576"
type input "660641 - CYCLASE & 660665"
select select "number:0"
type input "[DATE]"
type input "09:20:51.000"
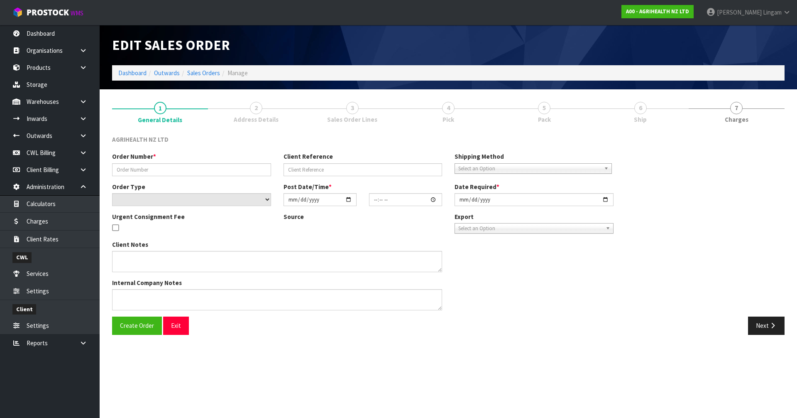
type input "[DATE]"
type textarea "SHIP BY: CWL Truck"
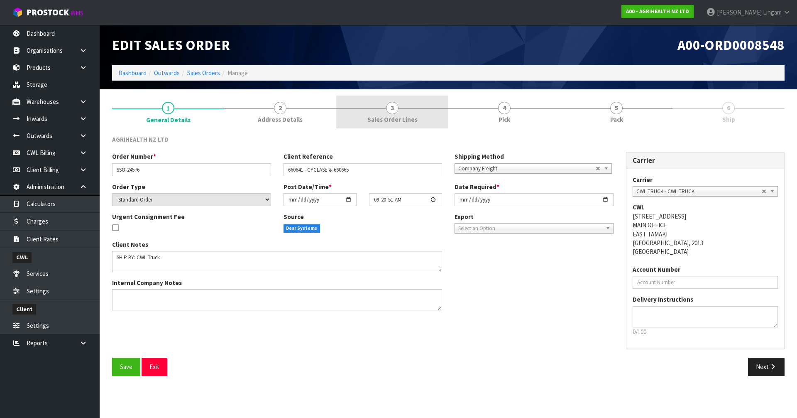
click at [406, 112] on link "3 Sales Order Lines" at bounding box center [392, 111] width 112 height 33
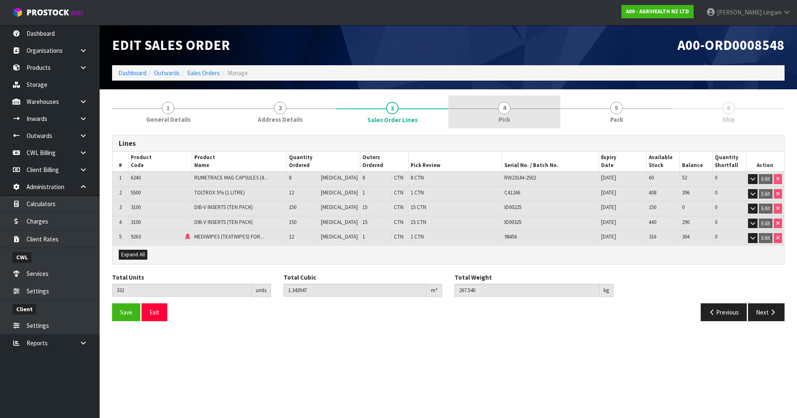
click at [520, 116] on link "4 Pick" at bounding box center [504, 111] width 112 height 33
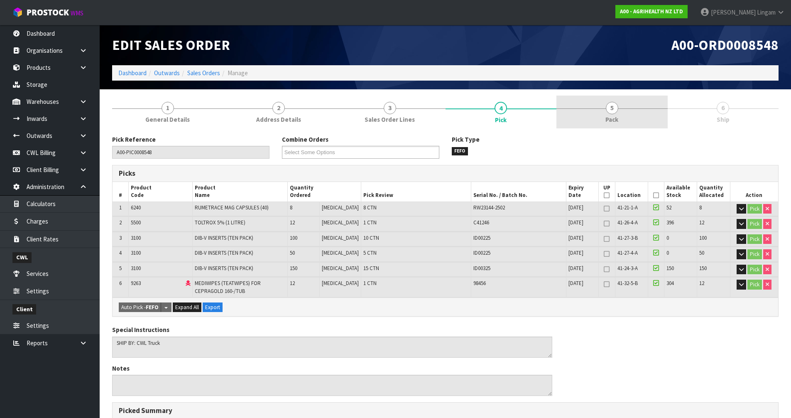
click at [605, 118] on span "Pack" at bounding box center [611, 119] width 13 height 9
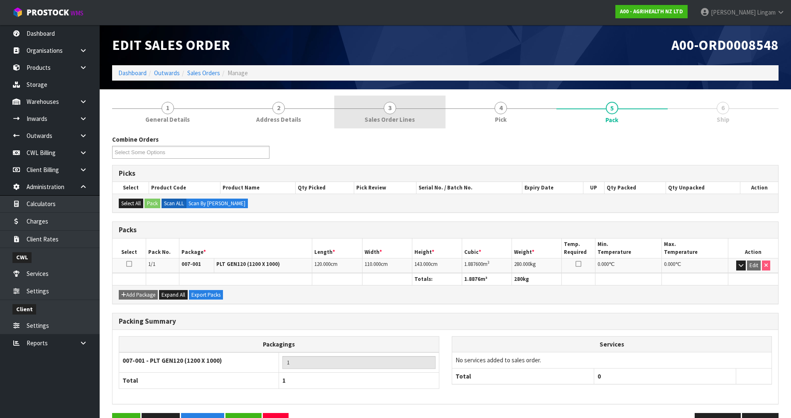
click at [386, 117] on span "Sales Order Lines" at bounding box center [389, 119] width 50 height 9
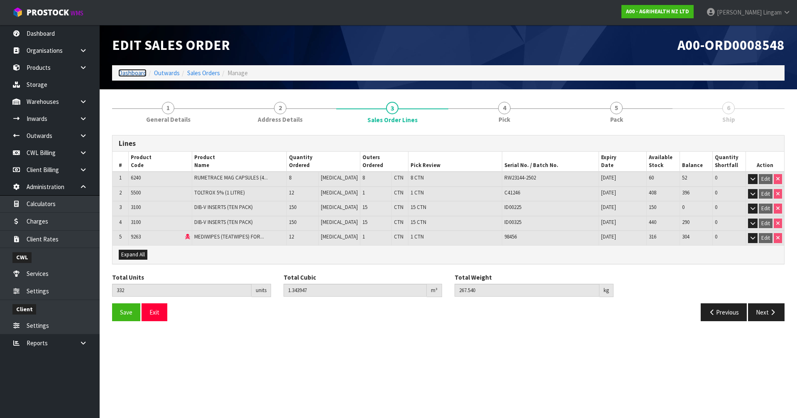
click at [135, 73] on link "Dashboard" at bounding box center [132, 73] width 28 height 8
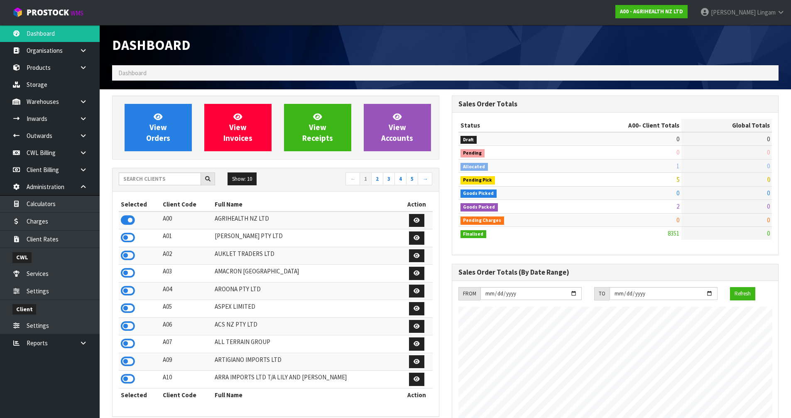
scroll to position [629, 339]
click at [167, 138] on span "View Orders" at bounding box center [158, 127] width 24 height 31
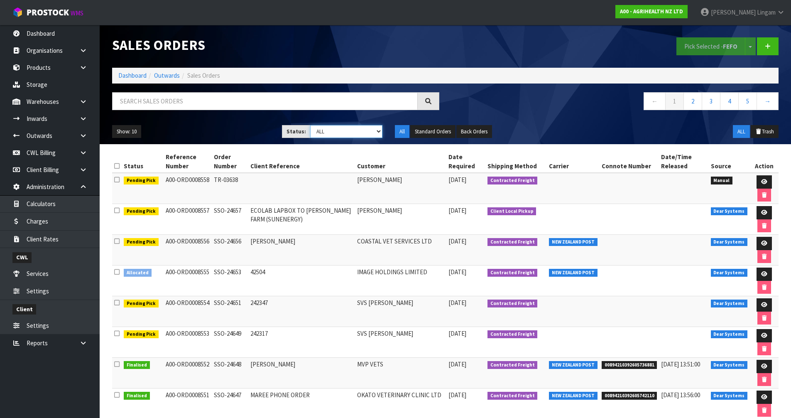
click at [362, 130] on select "Draft Pending Allocated Pending Pick Goods Picked Goods Packed Pending Charges …" at bounding box center [346, 131] width 72 height 13
select select "string:3"
click at [310, 125] on select "Draft Pending Allocated Pending Pick Goods Picked Goods Packed Pending Charges …" at bounding box center [346, 131] width 72 height 13
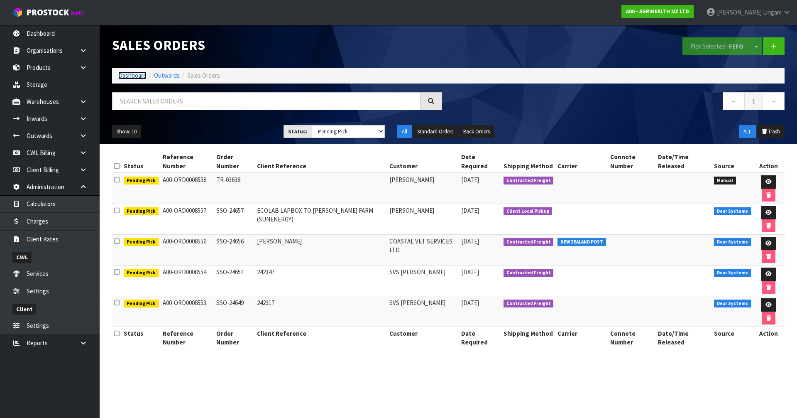
click at [125, 75] on link "Dashboard" at bounding box center [132, 75] width 28 height 8
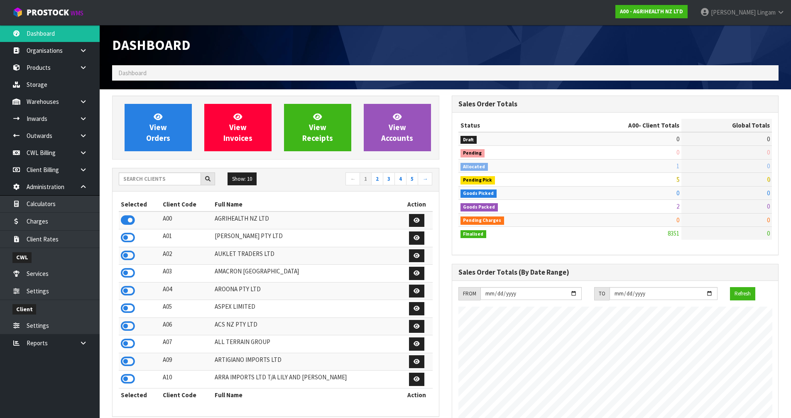
scroll to position [629, 339]
click at [183, 182] on input "text" at bounding box center [160, 178] width 82 height 13
click at [130, 238] on icon at bounding box center [128, 237] width 14 height 12
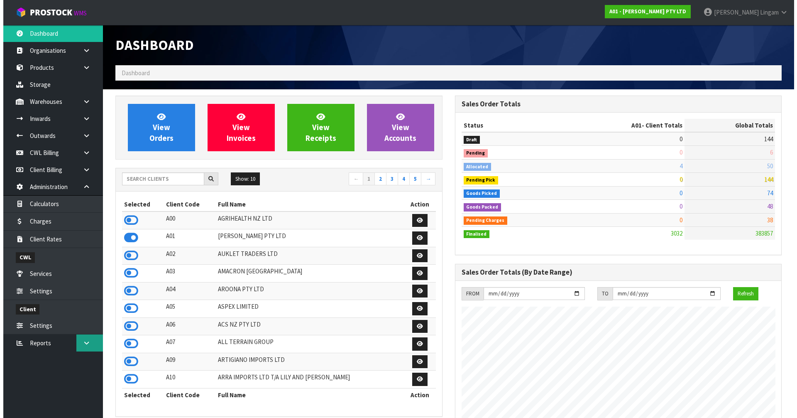
scroll to position [508, 339]
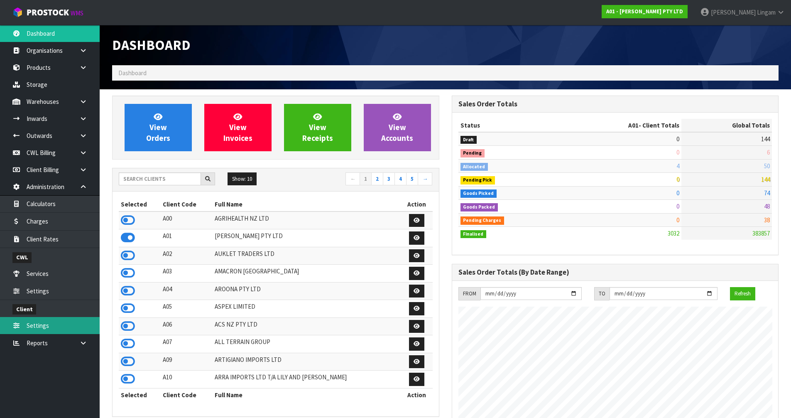
click at [39, 325] on link "Settings" at bounding box center [50, 325] width 100 height 17
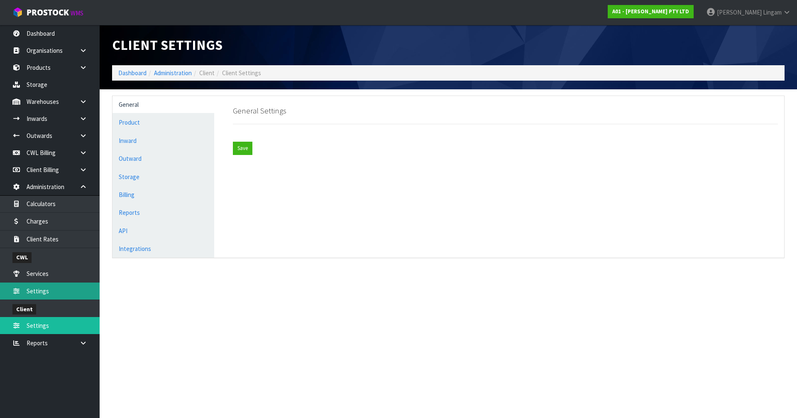
click at [51, 288] on link "Settings" at bounding box center [50, 290] width 100 height 17
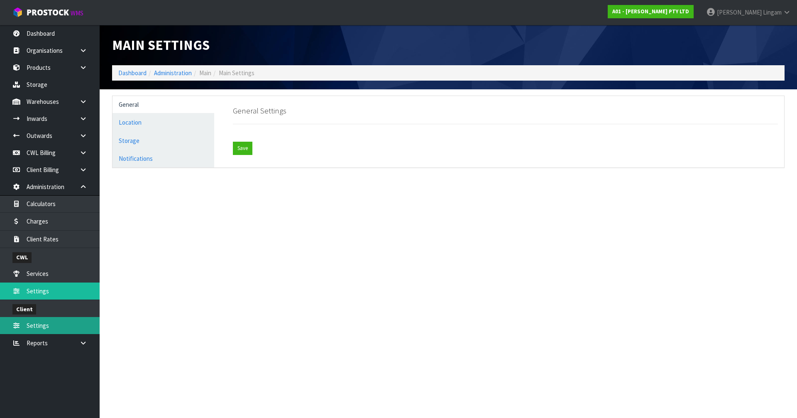
click at [41, 330] on link "Settings" at bounding box center [50, 325] width 100 height 17
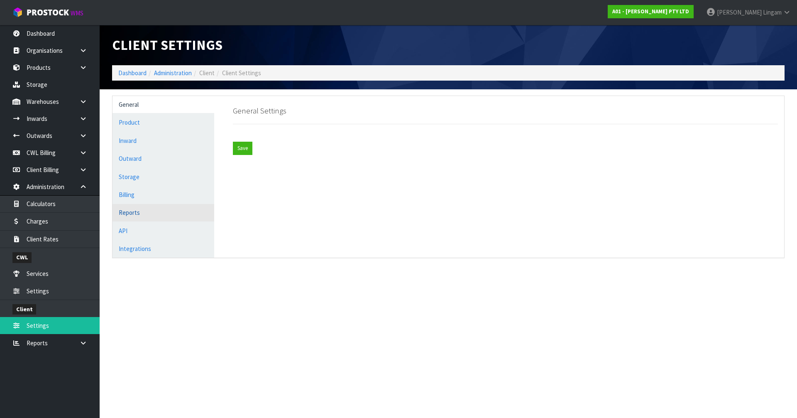
click at [141, 217] on link "Reports" at bounding box center [163, 212] width 102 height 17
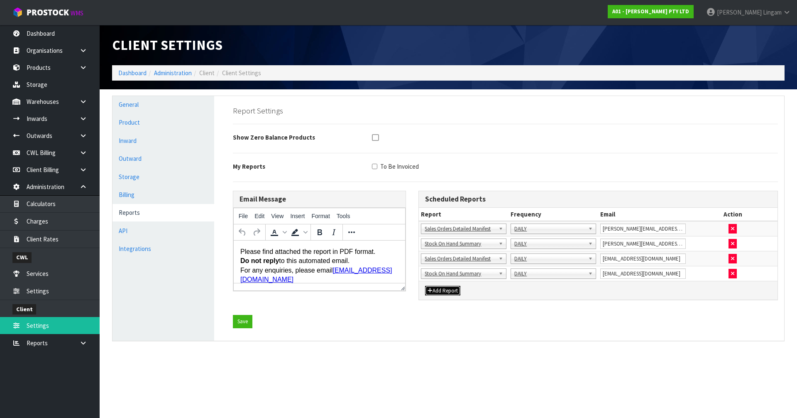
click at [450, 288] on button "Add Report" at bounding box center [442, 291] width 35 height 10
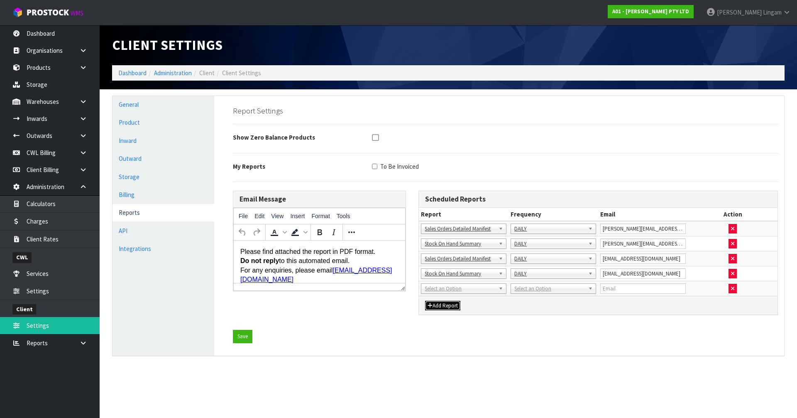
click at [447, 304] on button "Add Report" at bounding box center [442, 306] width 35 height 10
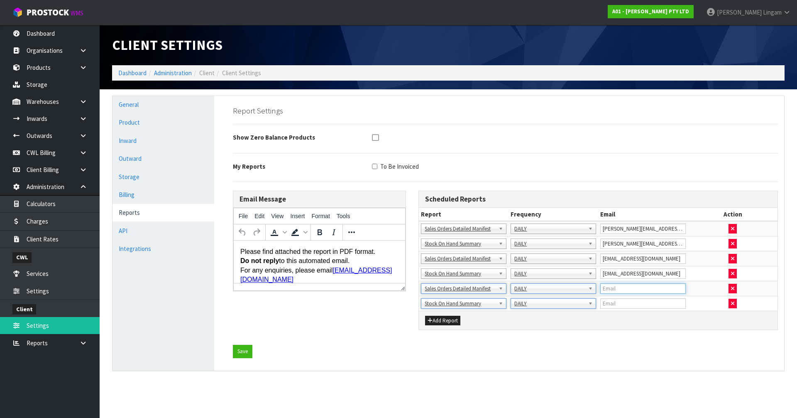
click at [611, 291] on input "email" at bounding box center [643, 288] width 86 height 10
paste input "Daniel Gage <Daniel@againfaster.com.au>"
click at [618, 288] on input "Daniel Gage <Daniel@againfaster.com.au>" at bounding box center [643, 288] width 86 height 10
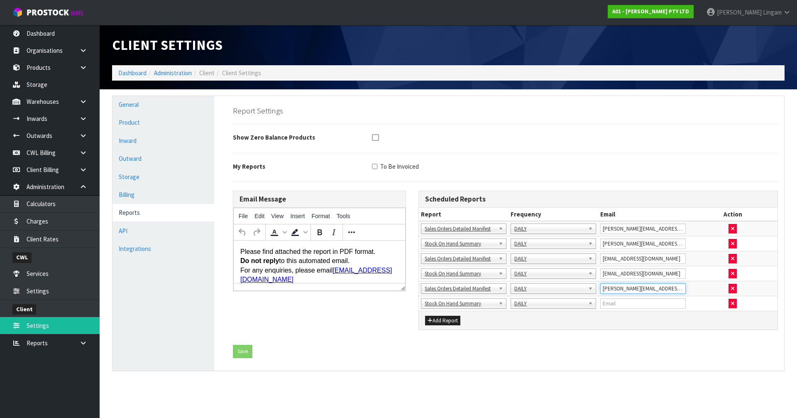
click at [676, 286] on input "Daniel@againfaster.com.au>" at bounding box center [643, 288] width 86 height 10
type input "Daniel@againfaster.com.au"
click at [642, 305] on input "email" at bounding box center [643, 303] width 86 height 10
paste input "Daniel Gage <Daniel@againfaster.com.au>"
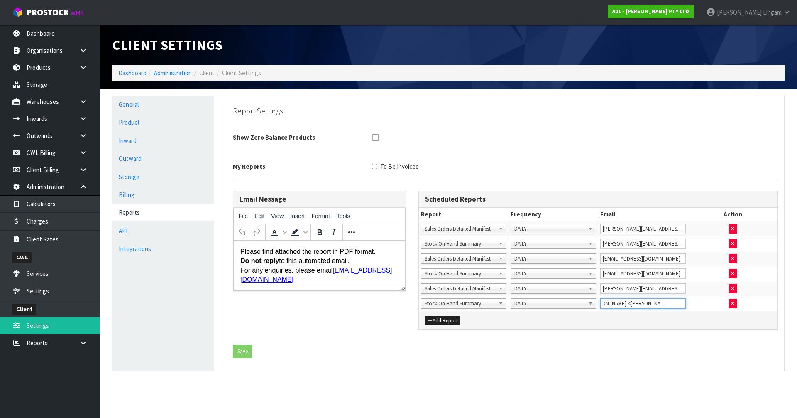
click at [619, 303] on input "Daniel Gage <Daniel@againfaster.com.au>" at bounding box center [643, 303] width 86 height 10
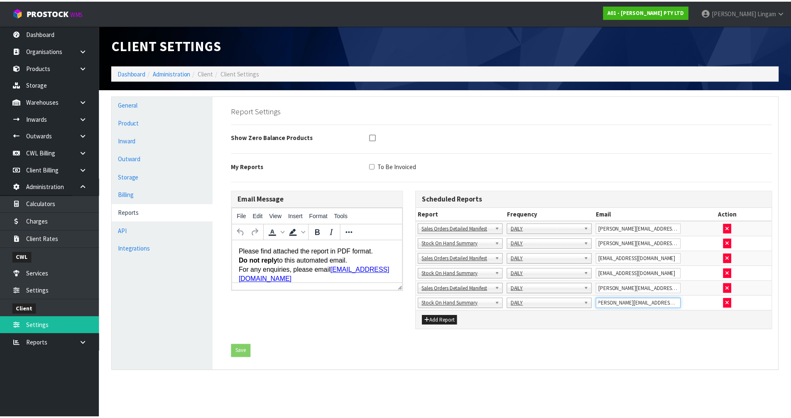
scroll to position [0, 0]
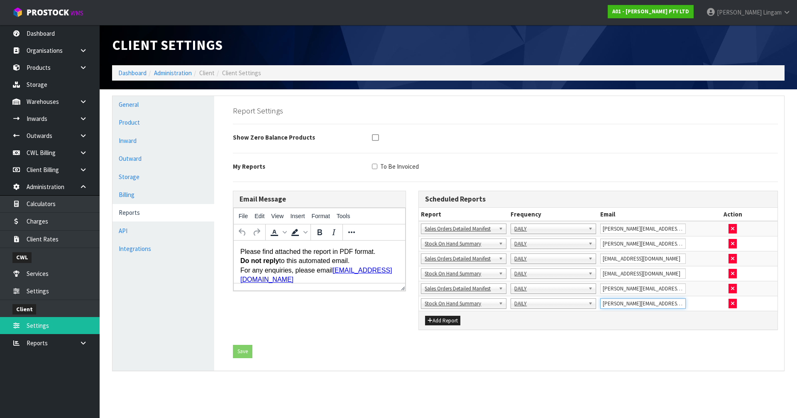
click at [678, 303] on input "Daniel@againfaster.com.au>" at bounding box center [643, 303] width 86 height 10
type input "Daniel@againfaster.com.au"
click at [242, 353] on button "Save" at bounding box center [243, 351] width 20 height 13
click at [134, 76] on link "Dashboard" at bounding box center [132, 73] width 28 height 8
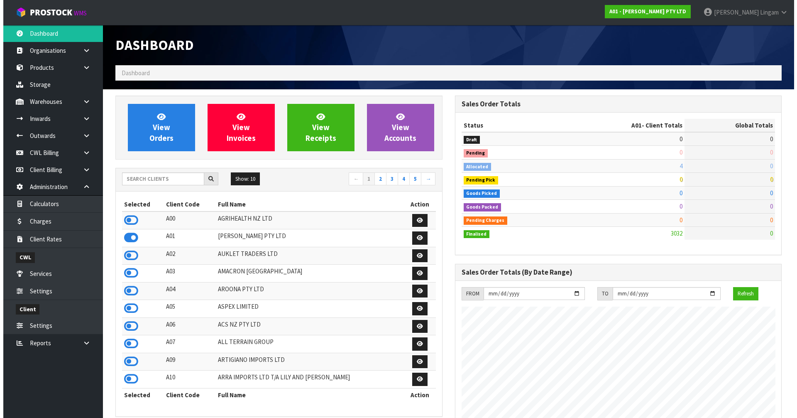
scroll to position [508, 339]
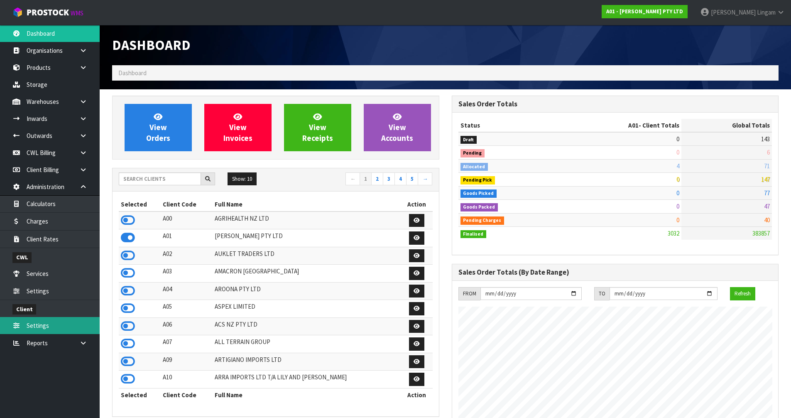
click at [60, 324] on link "Settings" at bounding box center [50, 325] width 100 height 17
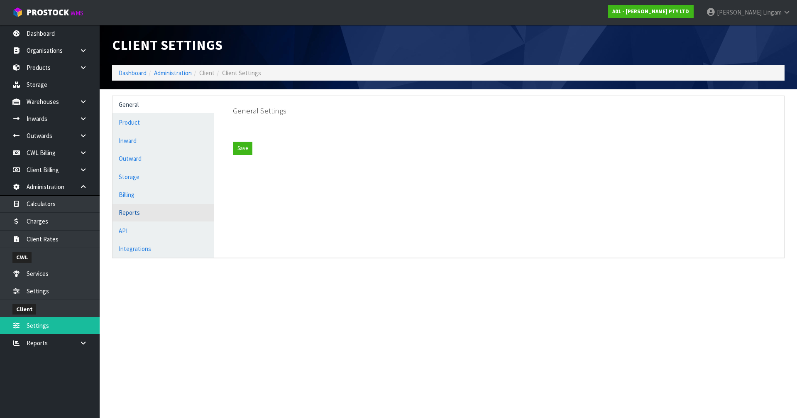
click at [150, 214] on link "Reports" at bounding box center [163, 212] width 102 height 17
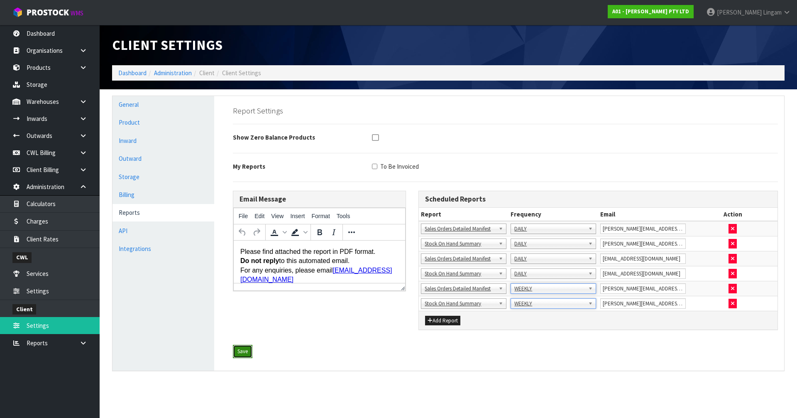
click at [242, 354] on button "Save" at bounding box center [243, 351] width 20 height 13
click at [131, 73] on link "Dashboard" at bounding box center [132, 73] width 28 height 8
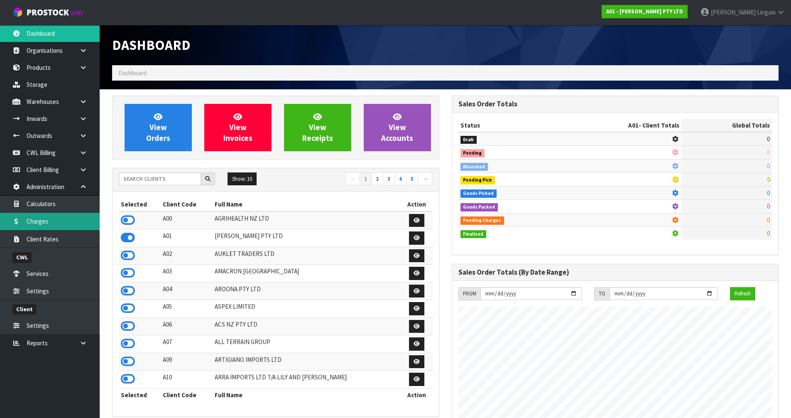
scroll to position [508, 339]
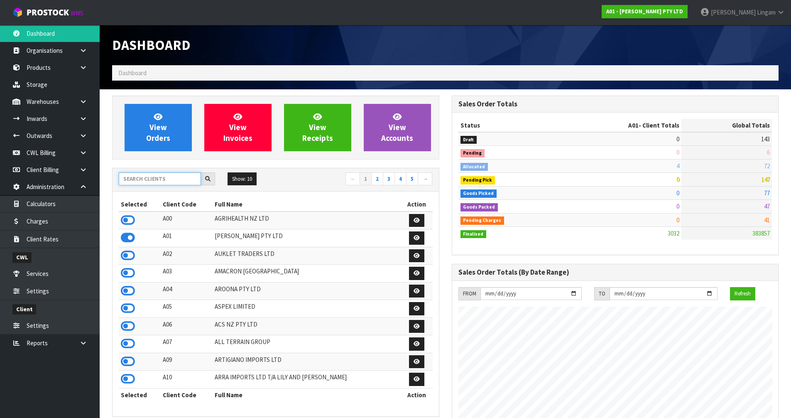
click at [180, 178] on input "text" at bounding box center [160, 178] width 82 height 13
click at [178, 176] on input "text" at bounding box center [160, 178] width 82 height 13
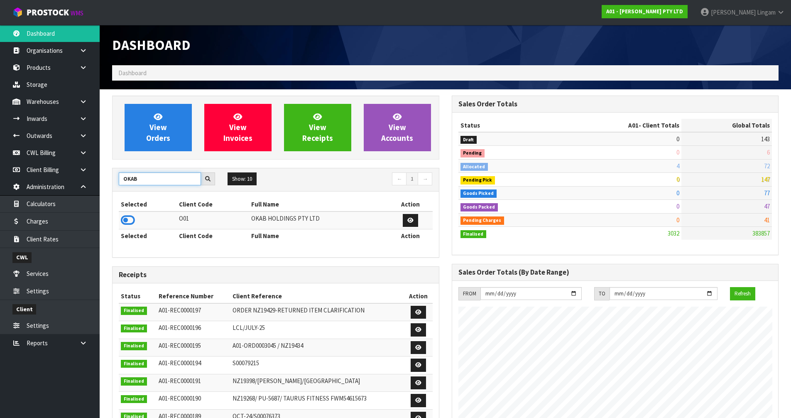
type input "OKAB"
click at [120, 218] on td at bounding box center [148, 220] width 58 height 18
click at [125, 218] on icon at bounding box center [128, 220] width 14 height 12
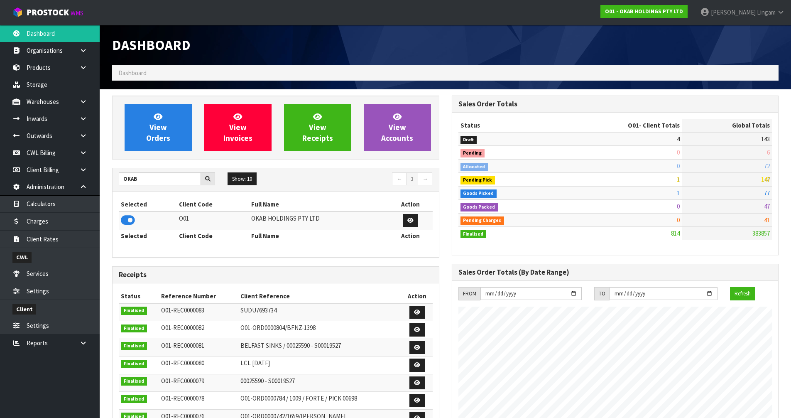
scroll to position [588, 339]
click at [166, 139] on span "View Orders" at bounding box center [158, 127] width 24 height 31
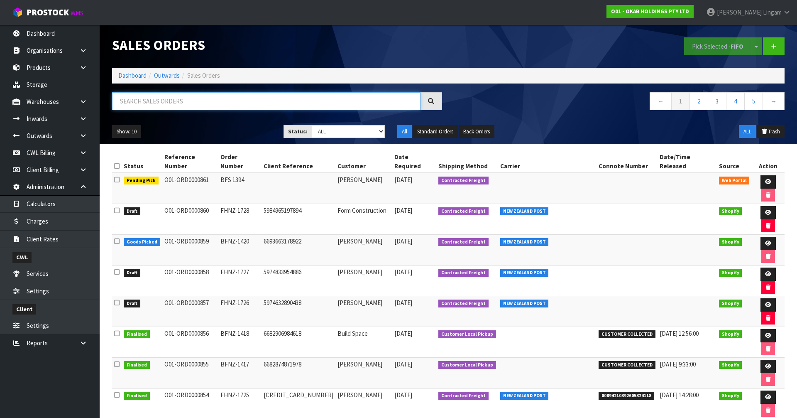
click at [248, 100] on input "text" at bounding box center [266, 101] width 308 height 18
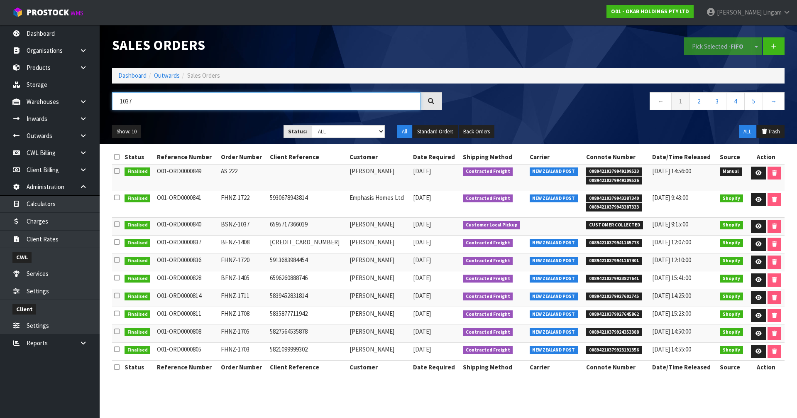
type input "1037"
drag, startPoint x: 331, startPoint y: 226, endPoint x: 371, endPoint y: 230, distance: 40.0
click at [371, 230] on td "Dughall Aitken" at bounding box center [379, 227] width 64 height 18
copy td "Dughall Aitken"
click at [773, 46] on icon at bounding box center [774, 46] width 6 height 6
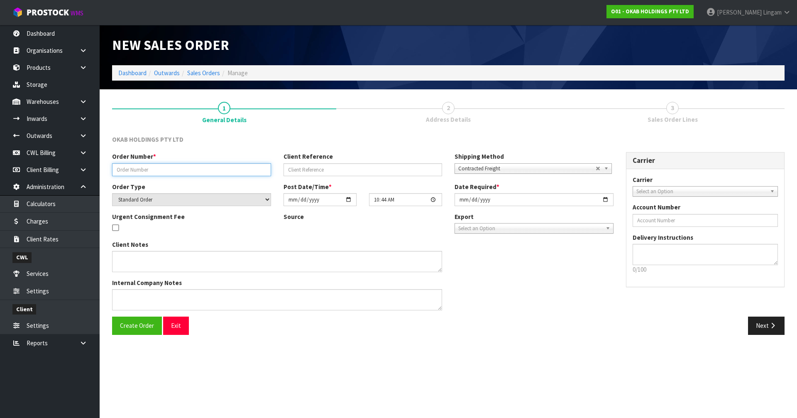
click at [173, 170] on input "text" at bounding box center [191, 169] width 159 height 13
click at [168, 169] on input "text" at bounding box center [191, 169] width 159 height 13
click at [205, 74] on link "Sales Orders" at bounding box center [203, 73] width 33 height 8
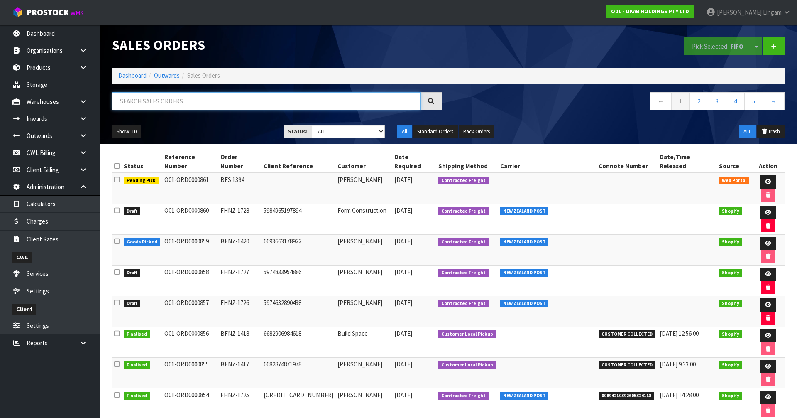
click at [286, 101] on input "text" at bounding box center [266, 101] width 308 height 18
paste input "Dughall Aitken"
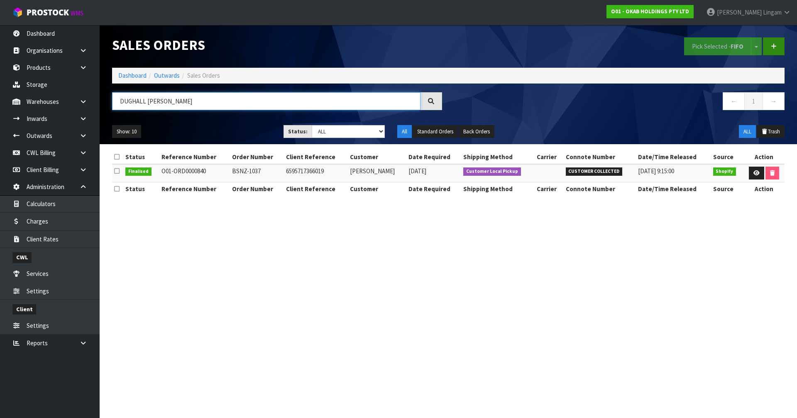
type input "DUGHALL AITKEN"
click at [772, 44] on icon at bounding box center [774, 46] width 6 height 6
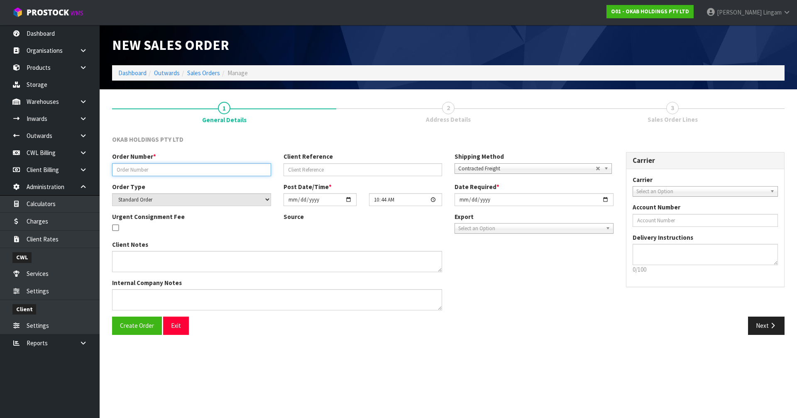
click at [215, 172] on input "text" at bounding box center [191, 169] width 159 height 13
type input "BSNZ-1037."
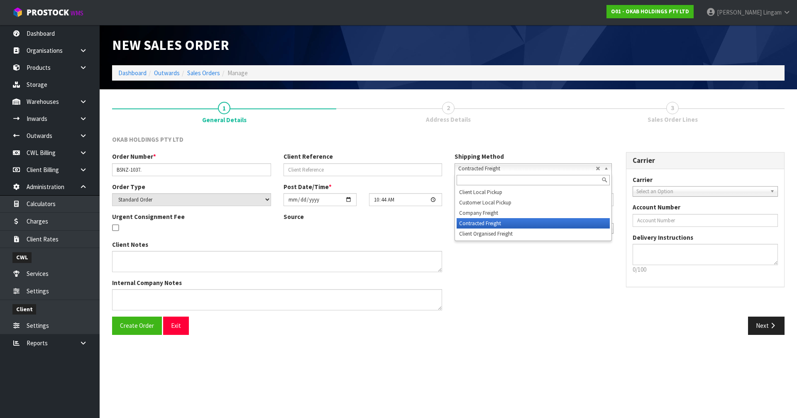
click at [491, 166] on span "Contracted Freight" at bounding box center [526, 169] width 137 height 10
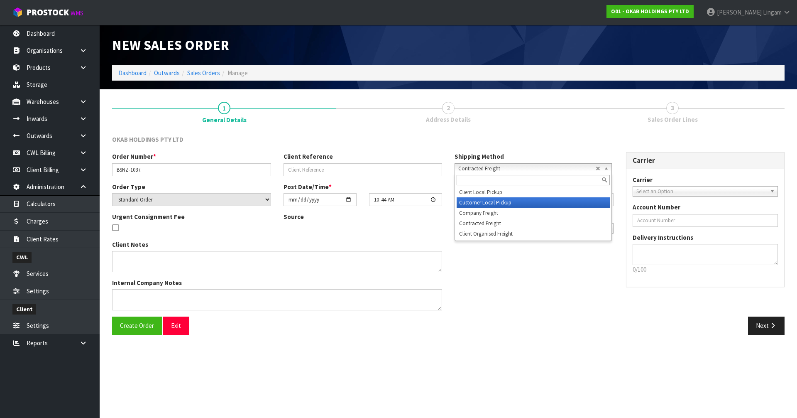
click at [461, 201] on li "Customer Local Pickup" at bounding box center [533, 202] width 153 height 10
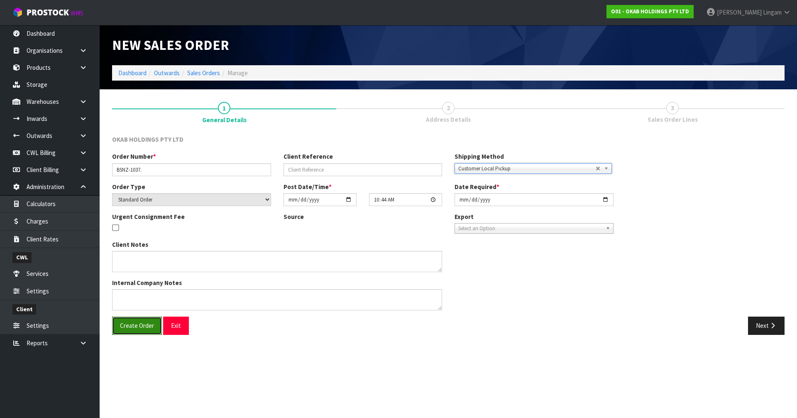
click at [137, 325] on span "Create Order" at bounding box center [137, 325] width 34 height 8
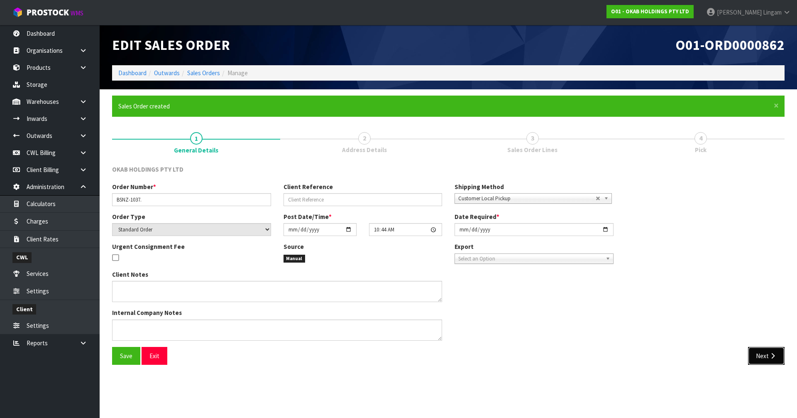
click at [757, 354] on button "Next" at bounding box center [766, 356] width 37 height 18
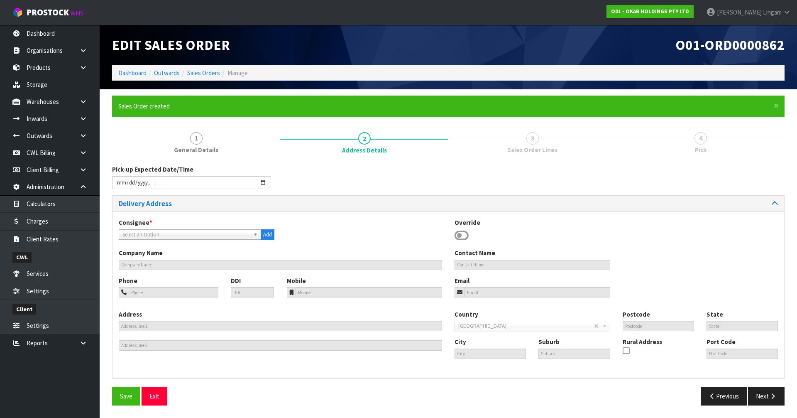
click at [457, 233] on icon at bounding box center [462, 235] width 14 height 12
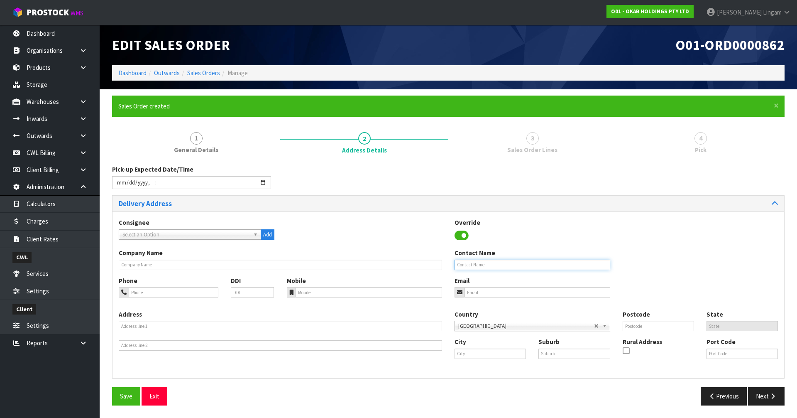
click at [477, 264] on input "text" at bounding box center [533, 264] width 156 height 10
paste input "DUGHALL AITKEN"
type input "DUGHALL AITKEN"
click at [127, 396] on span "Save" at bounding box center [126, 396] width 12 height 8
click at [762, 400] on button "Next" at bounding box center [766, 396] width 37 height 18
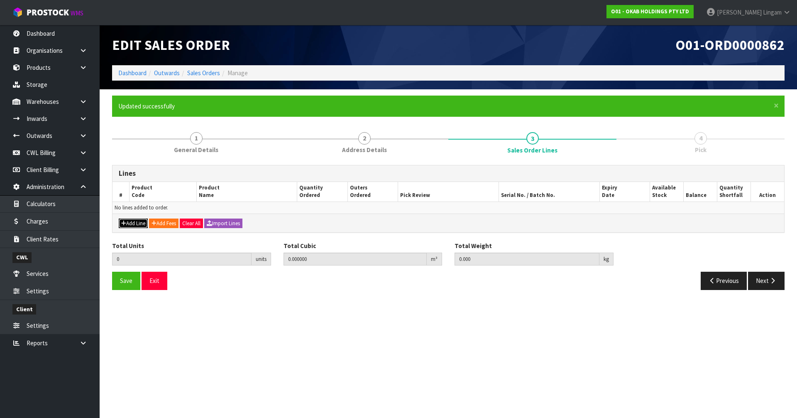
click at [137, 220] on button "Add Line" at bounding box center [133, 223] width 29 height 10
type input "0"
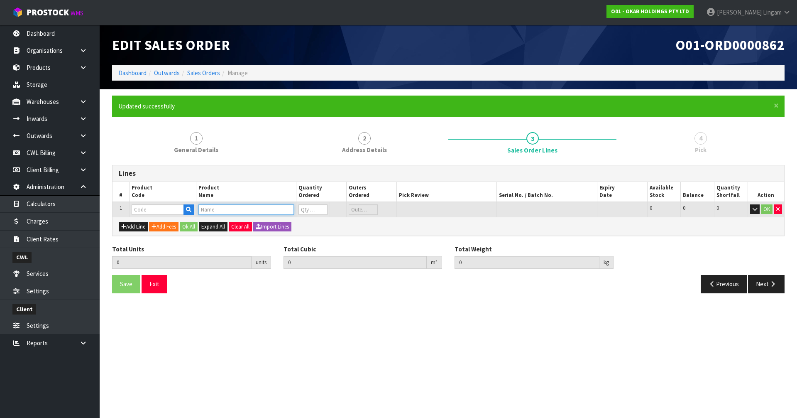
click at [213, 213] on input "text" at bounding box center [245, 209] width 95 height 10
type input "9"
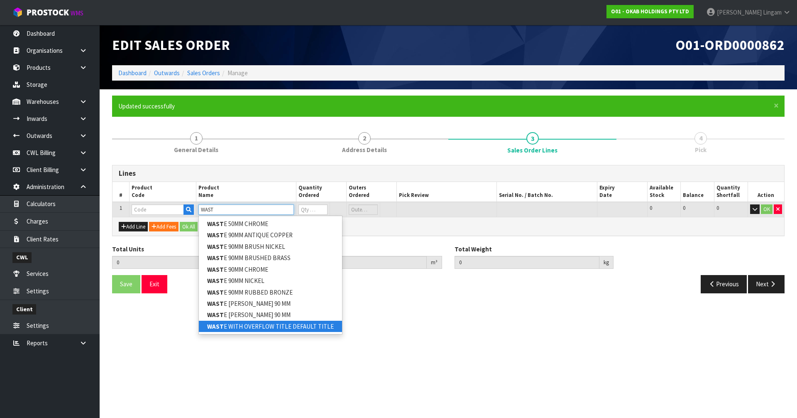
type input "WAST"
click at [237, 368] on section "Edit Sales Order O01-ORD0000862 Dashboard Outwards Sales Orders Manage × Close …" at bounding box center [398, 209] width 797 height 418
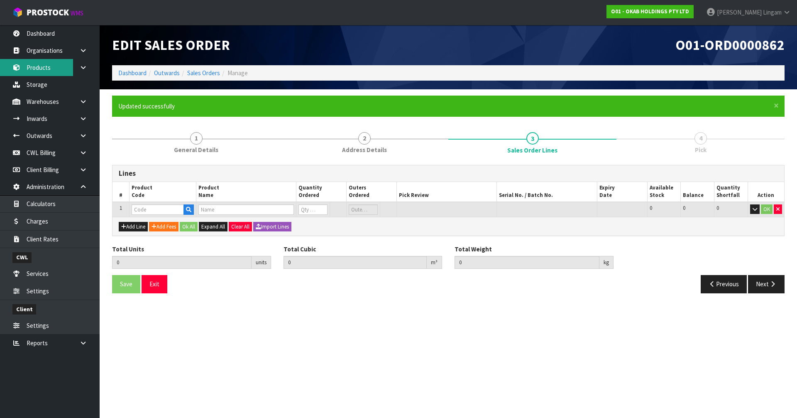
click at [49, 69] on link "Products" at bounding box center [50, 67] width 100 height 17
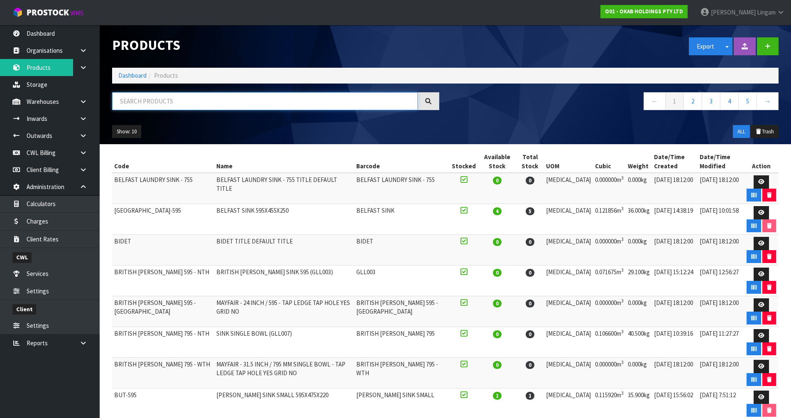
click at [176, 103] on input "text" at bounding box center [264, 101] width 305 height 18
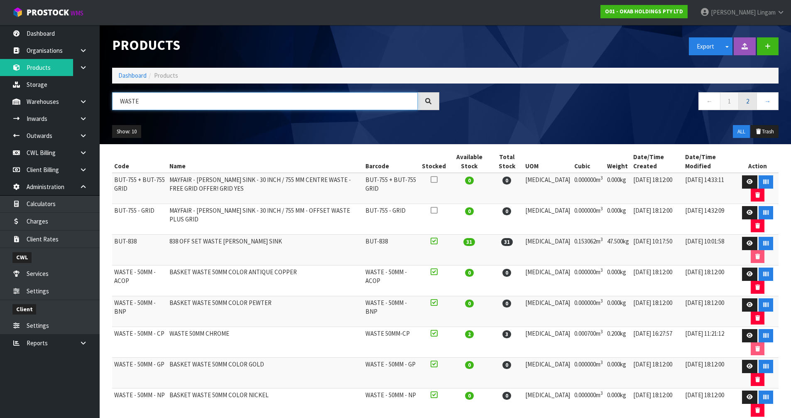
type input "WASTE"
click at [748, 97] on link "2" at bounding box center [747, 101] width 19 height 18
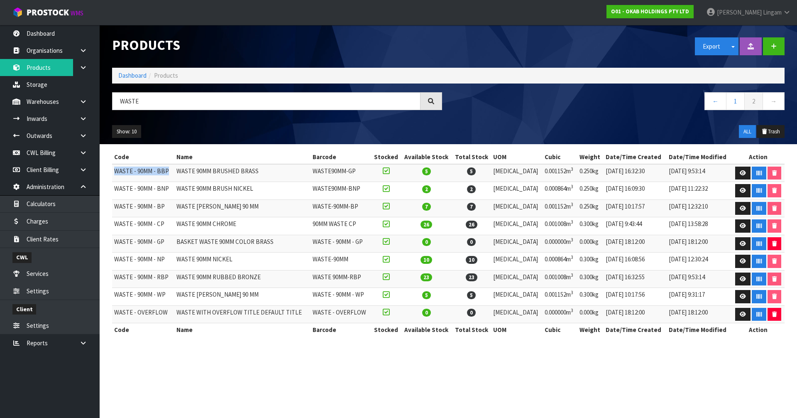
drag, startPoint x: 115, startPoint y: 171, endPoint x: 167, endPoint y: 172, distance: 51.5
click at [167, 172] on td "WASTE - 90MM - BBP" at bounding box center [143, 173] width 62 height 18
copy td "WASTE - 90MM - BBP"
click at [132, 75] on link "Dashboard" at bounding box center [132, 75] width 28 height 8
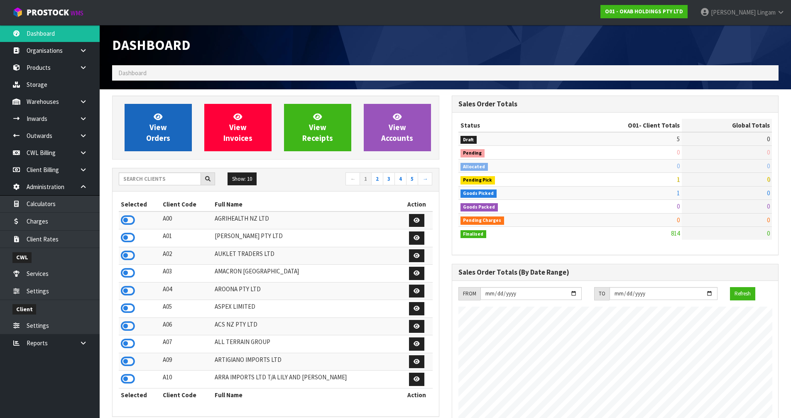
scroll to position [588, 339]
click at [159, 127] on span "View Orders" at bounding box center [158, 127] width 24 height 31
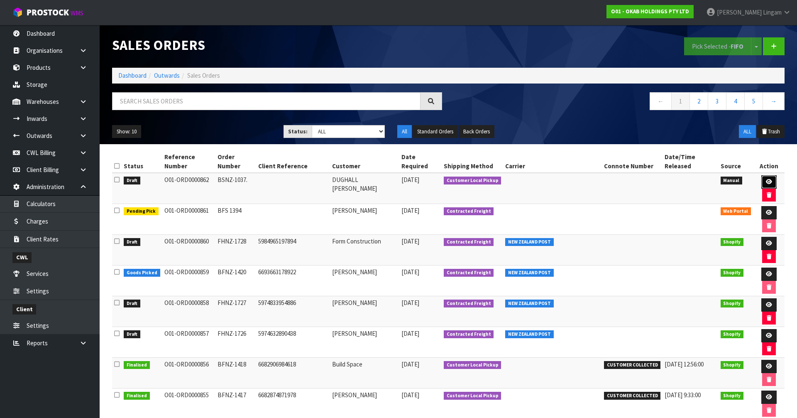
click at [761, 175] on link at bounding box center [768, 181] width 15 height 13
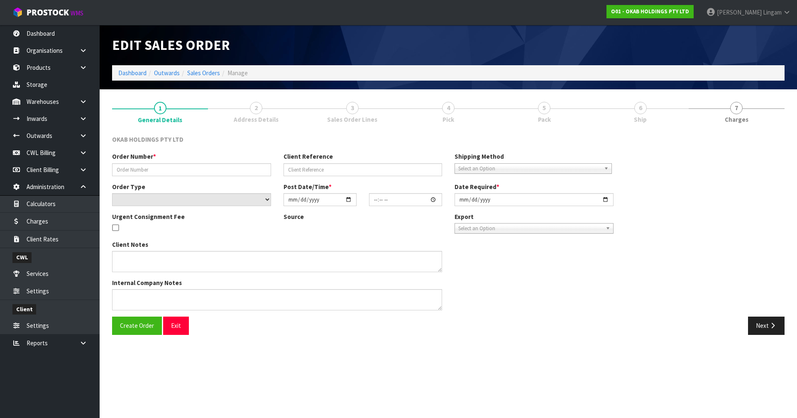
type input "BSNZ-1037."
select select "number:0"
type input "[DATE]"
type input "10:44:00.000"
type input "[DATE]"
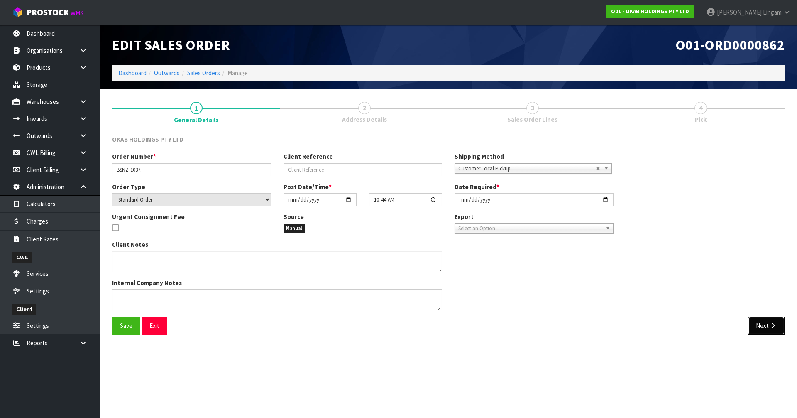
click at [758, 327] on button "Next" at bounding box center [766, 325] width 37 height 18
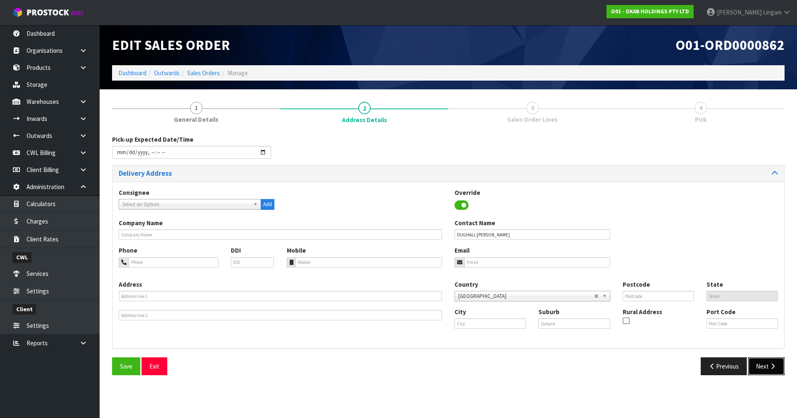
click at [767, 364] on button "Next" at bounding box center [766, 366] width 37 height 18
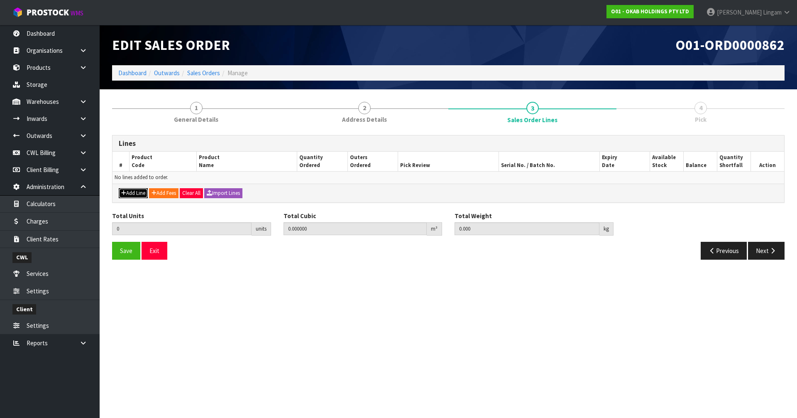
click at [148, 193] on button "Add Line" at bounding box center [133, 193] width 29 height 10
type input "0"
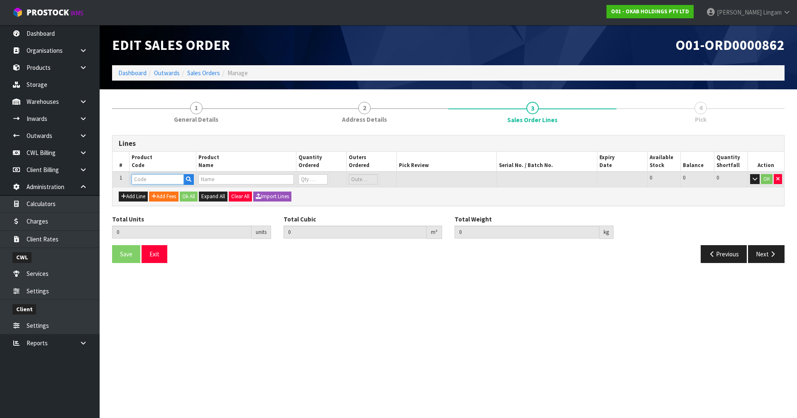
click at [149, 180] on input "text" at bounding box center [158, 179] width 52 height 10
paste input "WASTE - 90MM - BBP"
type input "WASTE - 90MM - BBP"
type input "0.000000"
type input "0.000"
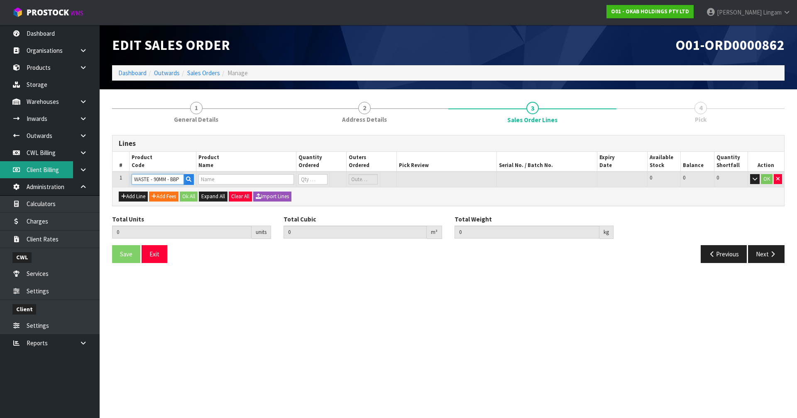
type input "WASTE 90MM BRUSHED BRASS"
type input "0"
type input "WASTE - 90MM - BBP"
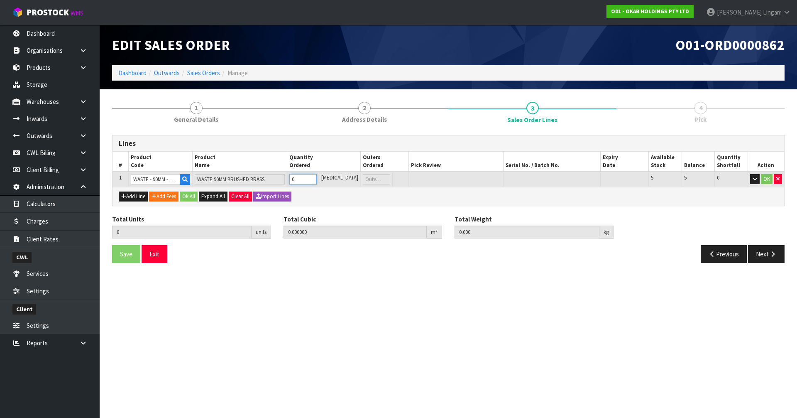
drag, startPoint x: 308, startPoint y: 179, endPoint x: 300, endPoint y: 179, distance: 7.5
click at [300, 179] on input "0" at bounding box center [302, 179] width 27 height 10
type input "1"
type input "0.001152"
type input "0.25"
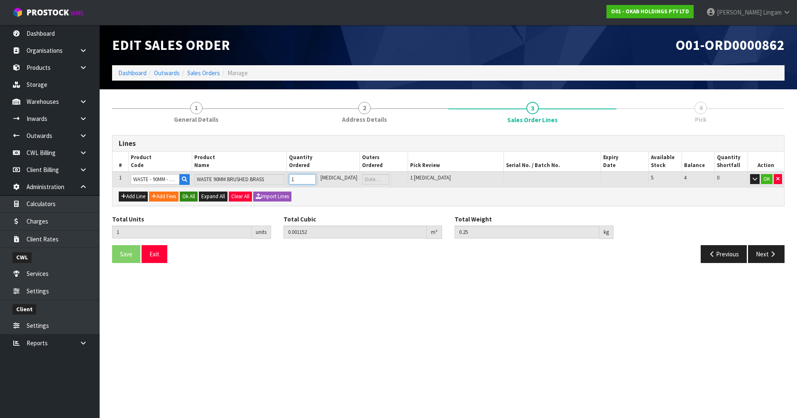
type input "1"
click at [188, 196] on button "Ok All" at bounding box center [189, 196] width 18 height 10
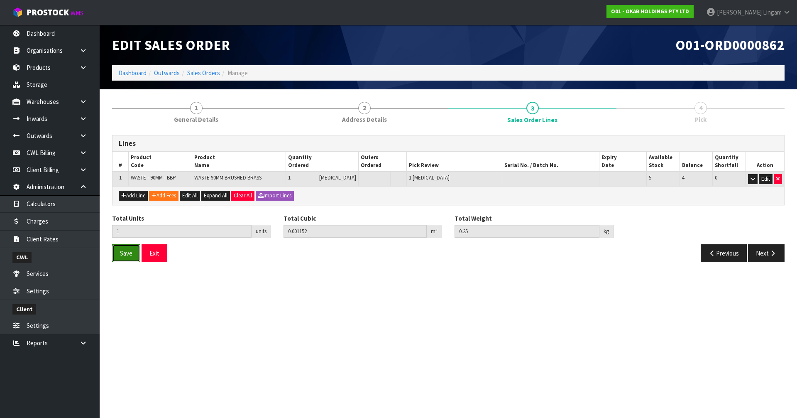
click at [127, 254] on span "Save" at bounding box center [126, 253] width 12 height 8
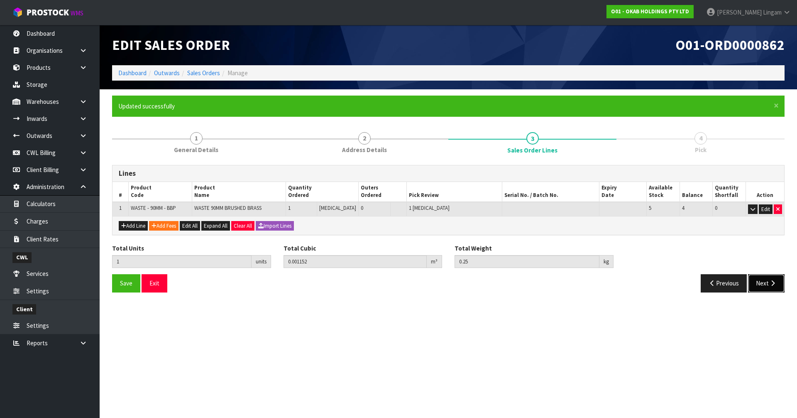
click at [760, 286] on button "Next" at bounding box center [766, 283] width 37 height 18
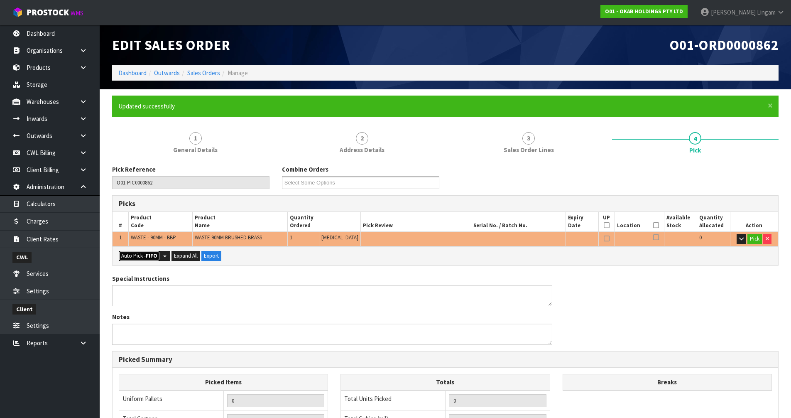
click at [139, 255] on button "Auto Pick - FIFO" at bounding box center [139, 256] width 41 height 10
type input "Piece x 1"
type input "1"
type input "0.001152"
type input "0.250"
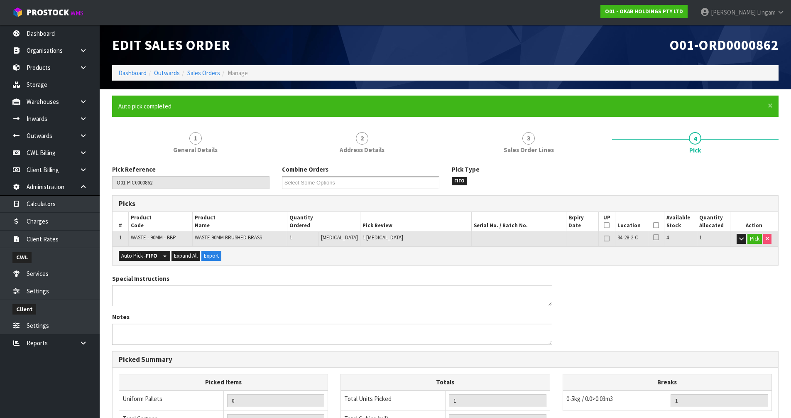
scroll to position [162, 0]
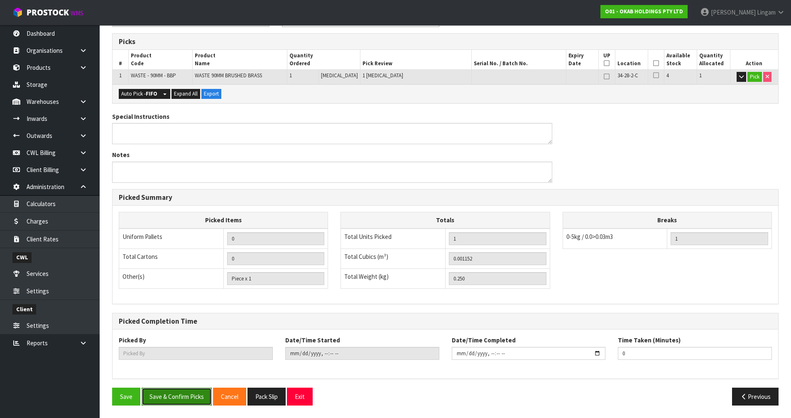
click at [167, 395] on button "Save & Confirm Picks" at bounding box center [177, 396] width 70 height 18
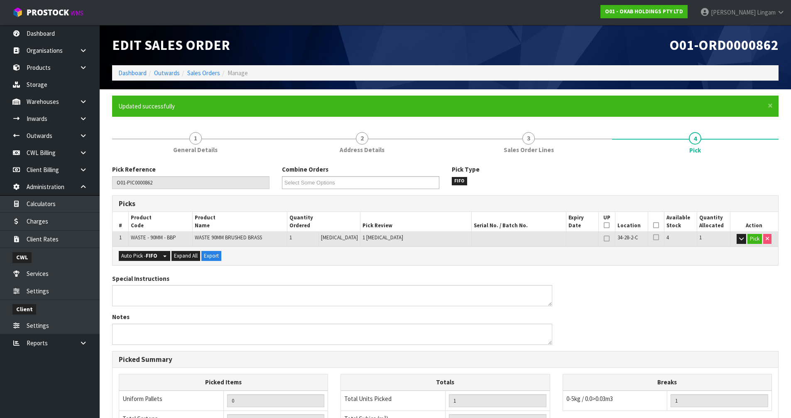
type input "[PERSON_NAME]"
type input "2025-10-02T10:46:48"
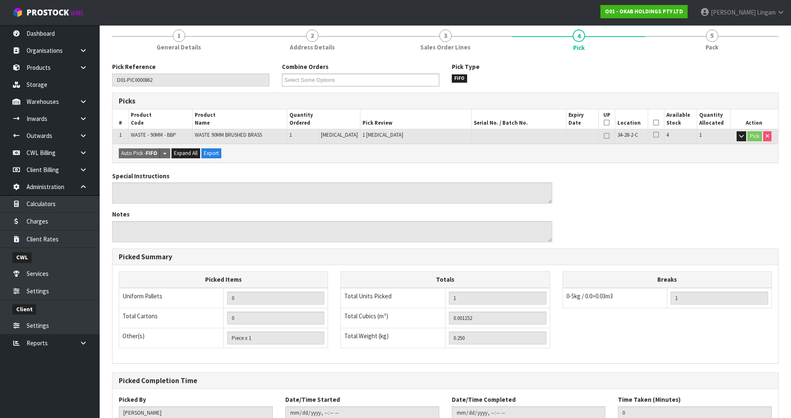
scroll to position [162, 0]
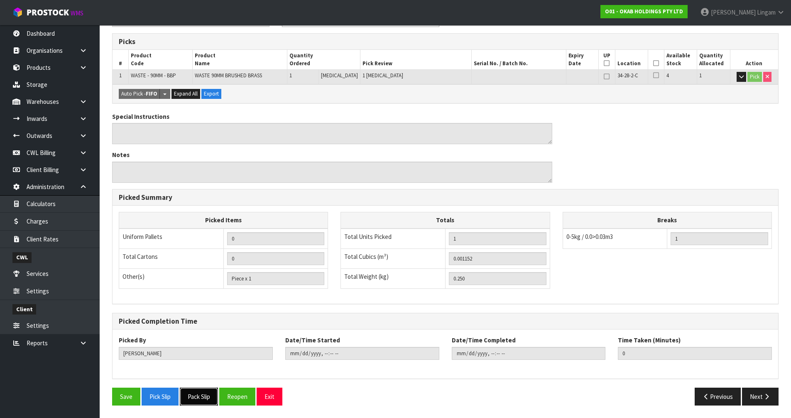
click at [206, 399] on button "Pack Slip" at bounding box center [199, 396] width 38 height 18
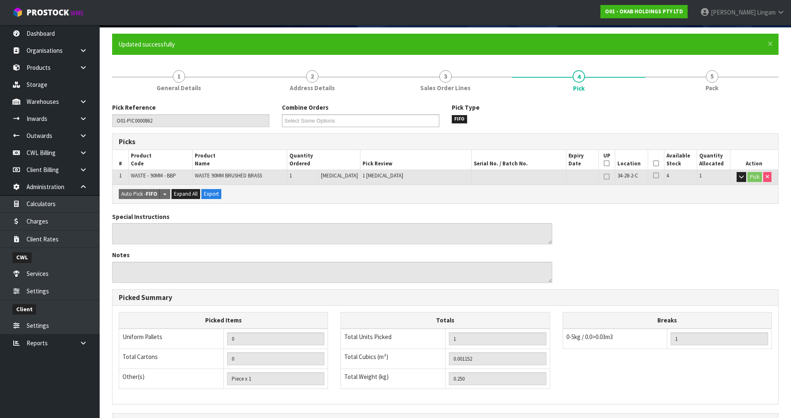
scroll to position [0, 0]
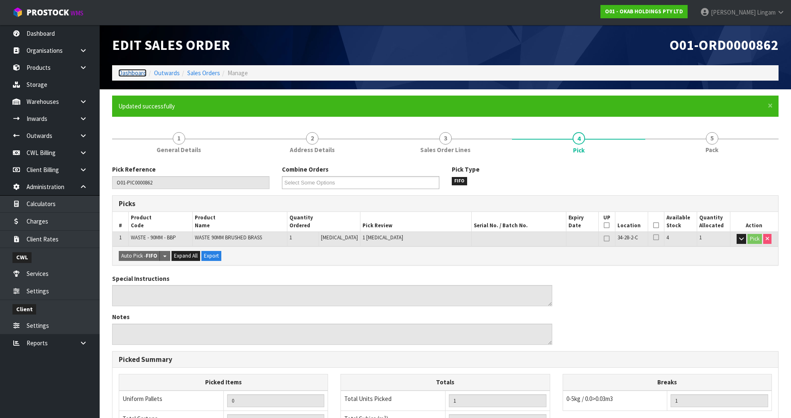
click at [137, 73] on link "Dashboard" at bounding box center [132, 73] width 28 height 8
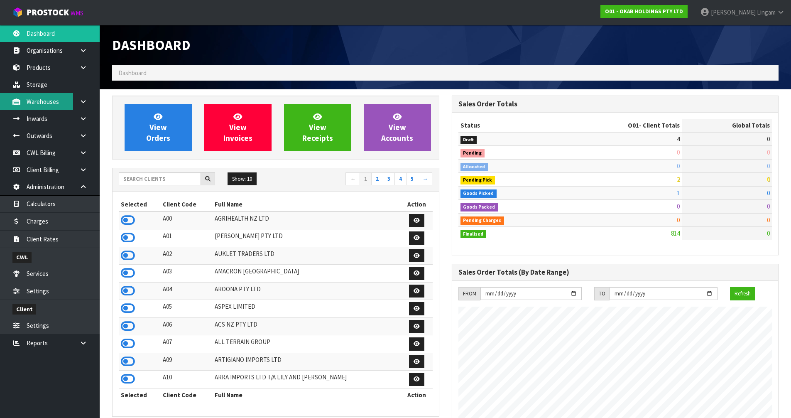
scroll to position [601, 339]
click at [186, 179] on input "text" at bounding box center [160, 178] width 82 height 13
click at [131, 180] on input "text" at bounding box center [160, 178] width 82 height 13
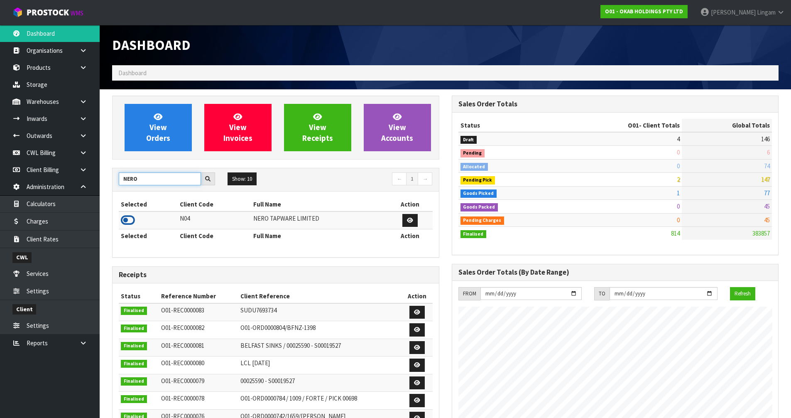
type input "NERO"
click at [125, 216] on icon at bounding box center [128, 220] width 14 height 12
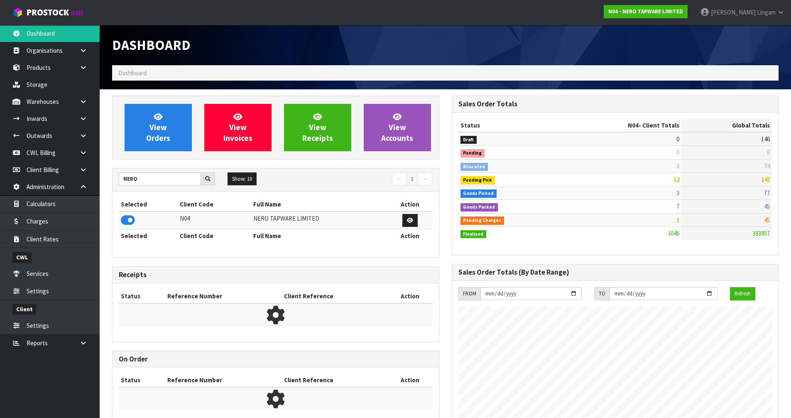
scroll to position [656, 339]
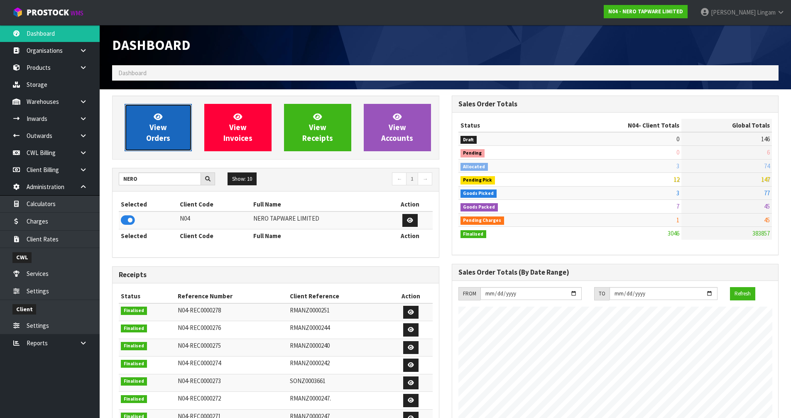
click at [173, 137] on link "View Orders" at bounding box center [158, 127] width 67 height 47
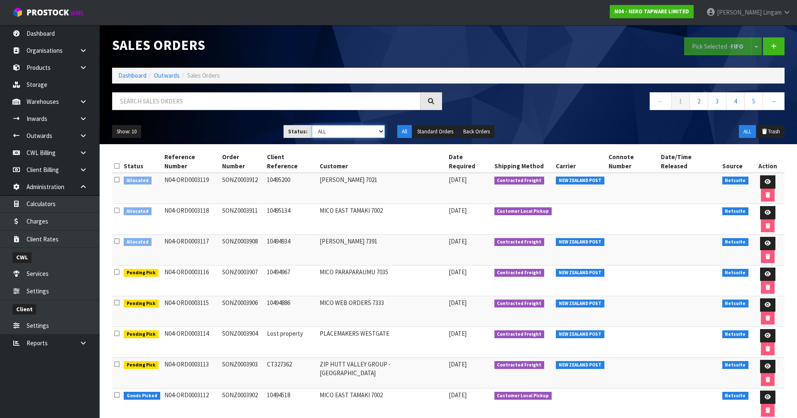
click at [354, 130] on select "Draft Pending Allocated Pending Pick Goods Picked Goods Packed Pending Charges …" at bounding box center [348, 131] width 73 height 13
select select "string:9"
click at [312, 125] on select "Draft Pending Allocated Pending Pick Goods Picked Goods Packed Pending Charges …" at bounding box center [348, 131] width 73 height 13
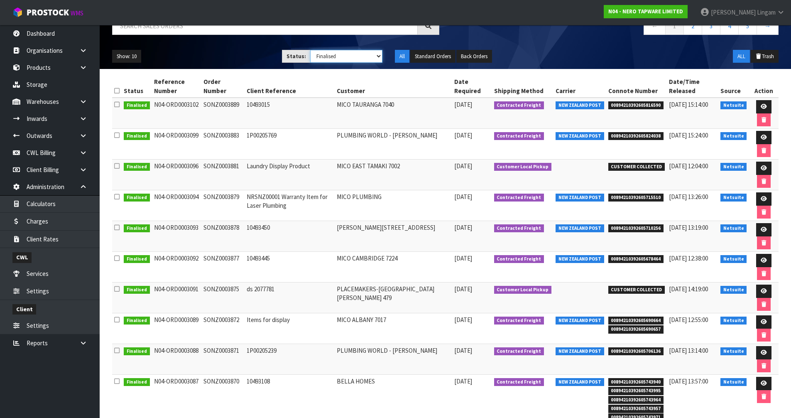
scroll to position [83, 0]
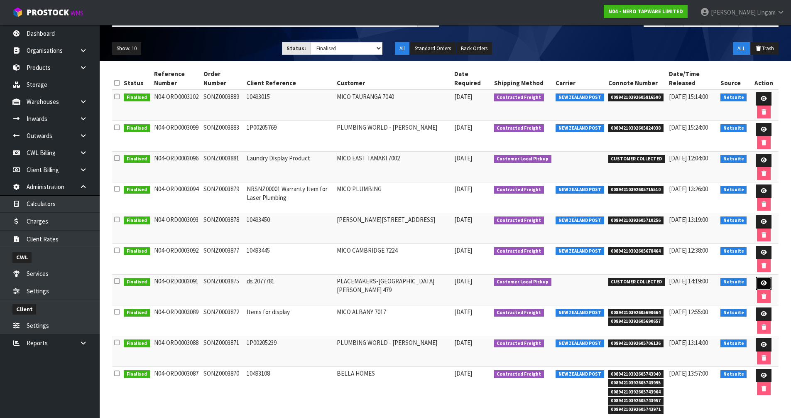
click at [757, 281] on link at bounding box center [763, 282] width 15 height 13
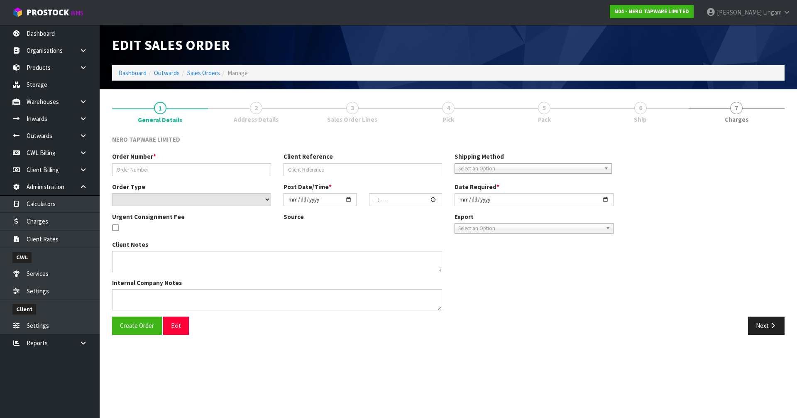
type input "SONZ0003875"
type input "ds 2077781"
select select "number:0"
type input "[DATE]"
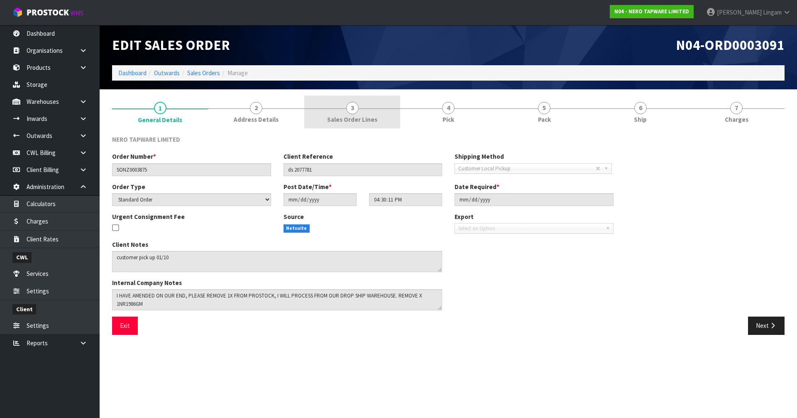
click at [362, 121] on span "Sales Order Lines" at bounding box center [352, 119] width 50 height 9
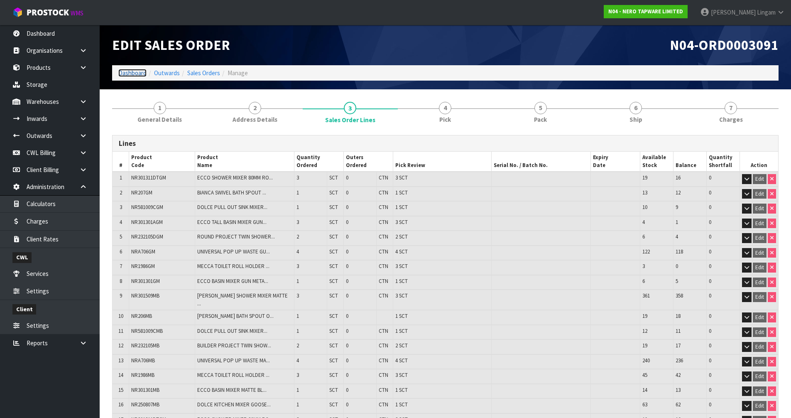
click at [140, 74] on link "Dashboard" at bounding box center [132, 73] width 28 height 8
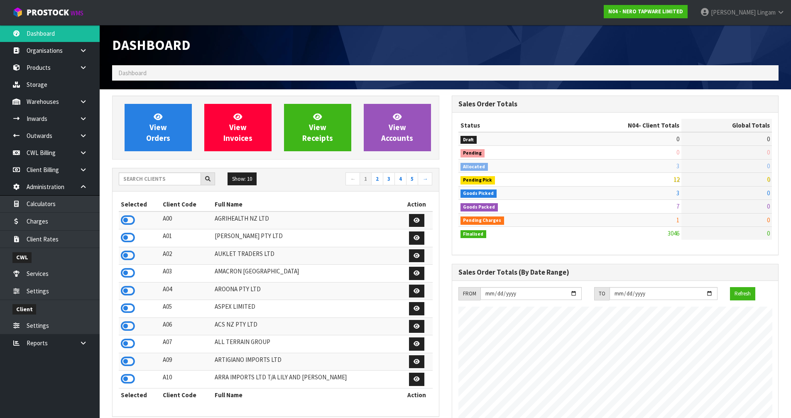
scroll to position [656, 339]
